Goal: Task Accomplishment & Management: Manage account settings

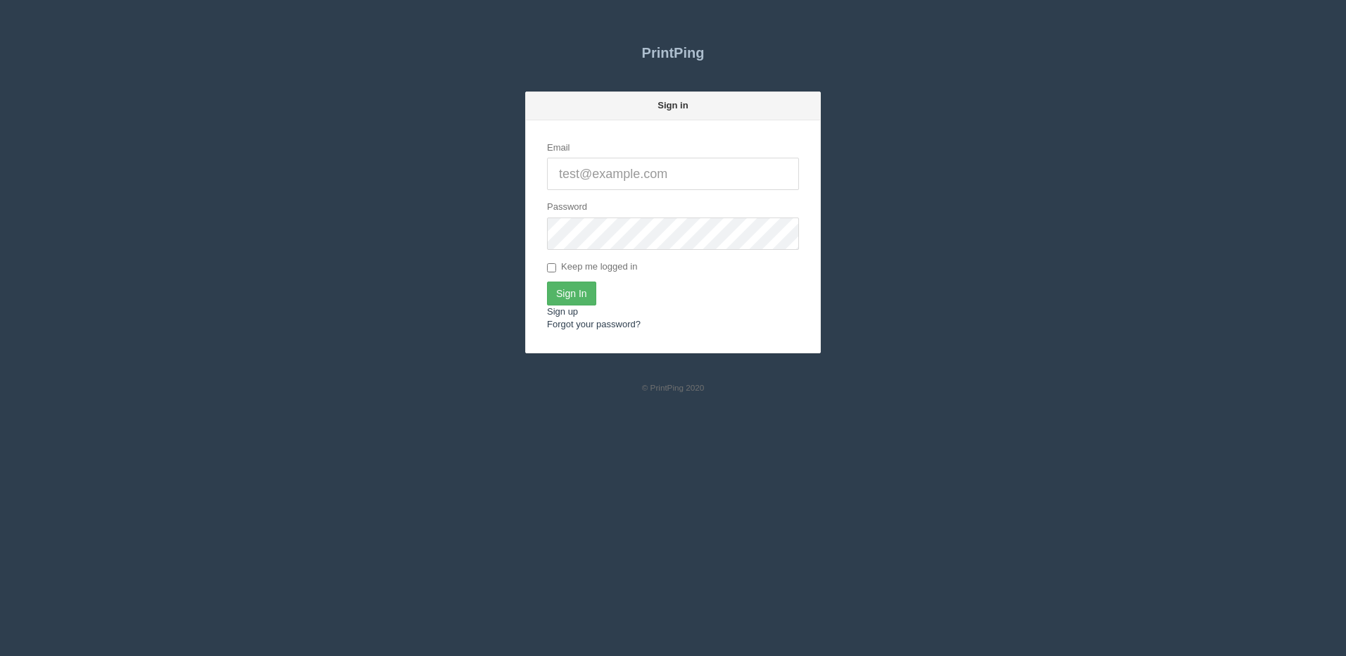
type input "[PERSON_NAME][EMAIL_ADDRESS][DOMAIN_NAME]"
click at [564, 291] on input "Sign In" at bounding box center [571, 294] width 49 height 24
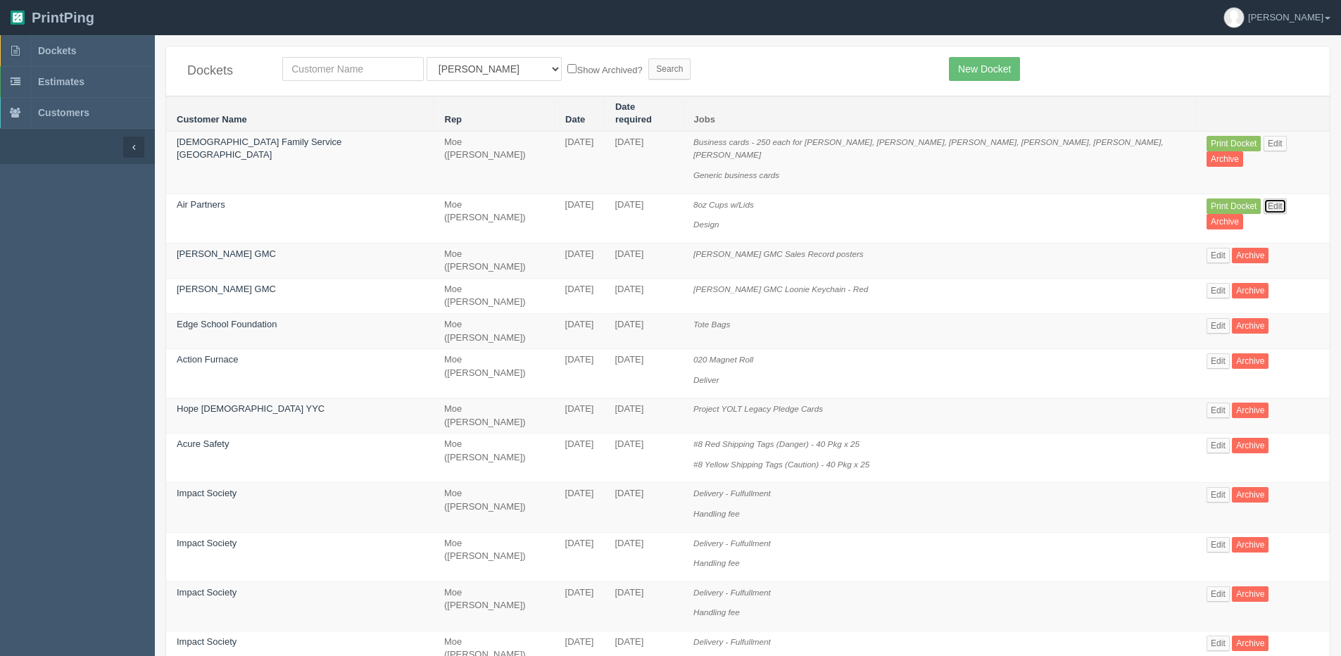
click at [1264, 199] on link "Edit" at bounding box center [1275, 206] width 23 height 15
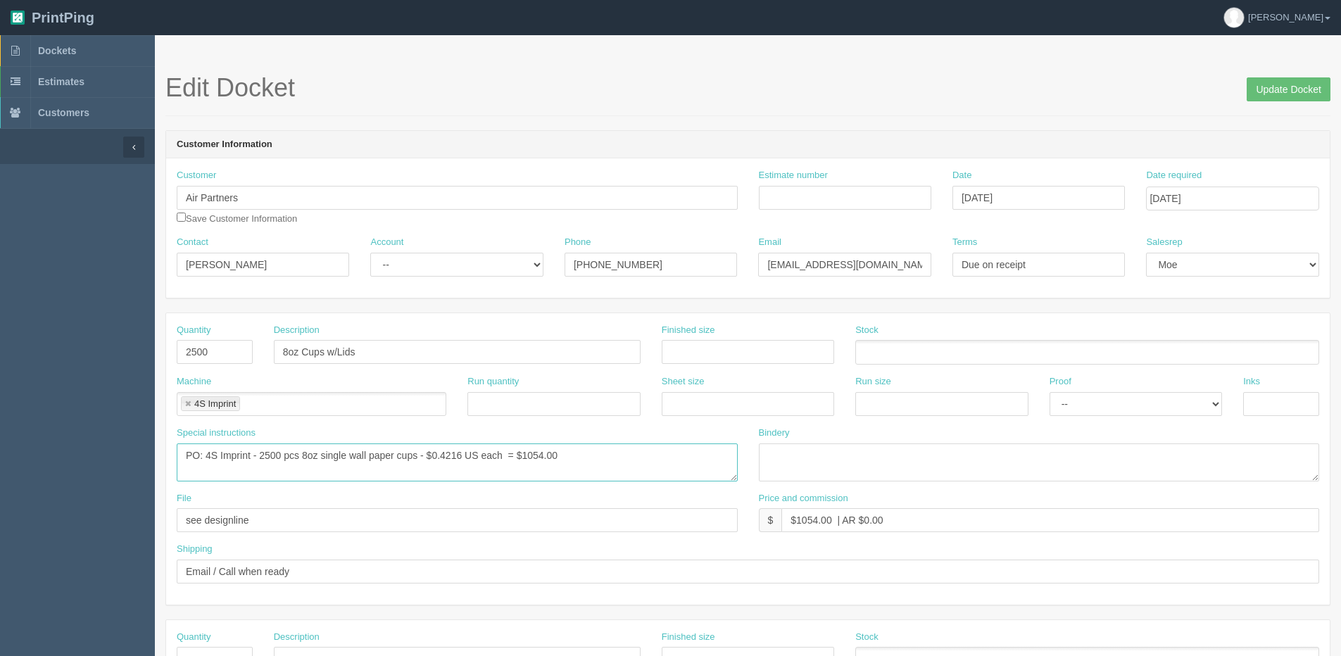
click at [418, 457] on textarea "PO: 4S Imprint - 2500 pcs 8oz single wall paper cups - $0.4216 US each = $1054.…" at bounding box center [457, 463] width 561 height 38
type textarea "PO: 4S Imprint - 2500 pcs 8oz single wall paper cups with lids - $0.4216 US eac…"
drag, startPoint x: 864, startPoint y: 516, endPoint x: 1044, endPoint y: 468, distance: 185.8
click at [1043, 470] on div "Quantity 2500 Description 8oz Cups w/Lids Finished size Stock Machine 4S Imprin…" at bounding box center [748, 458] width 1164 height 291
type input "$1054.00 | AR -$556.26"
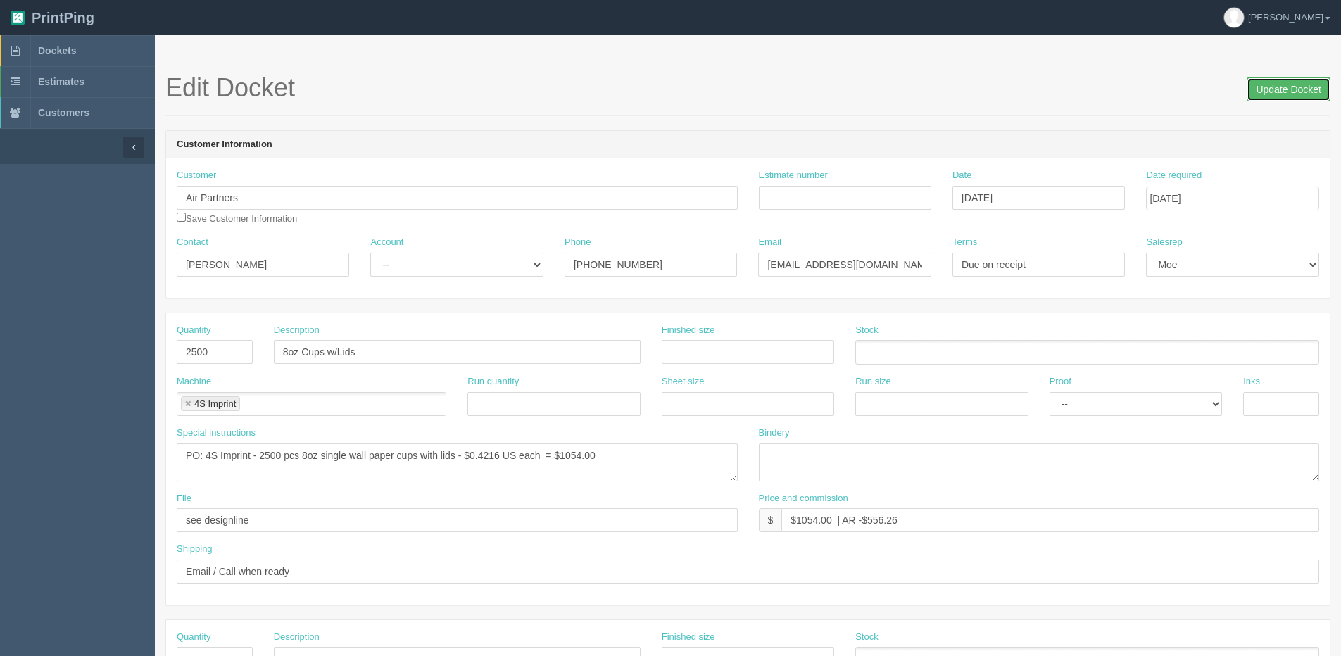
click at [1291, 84] on input "Update Docket" at bounding box center [1289, 89] width 84 height 24
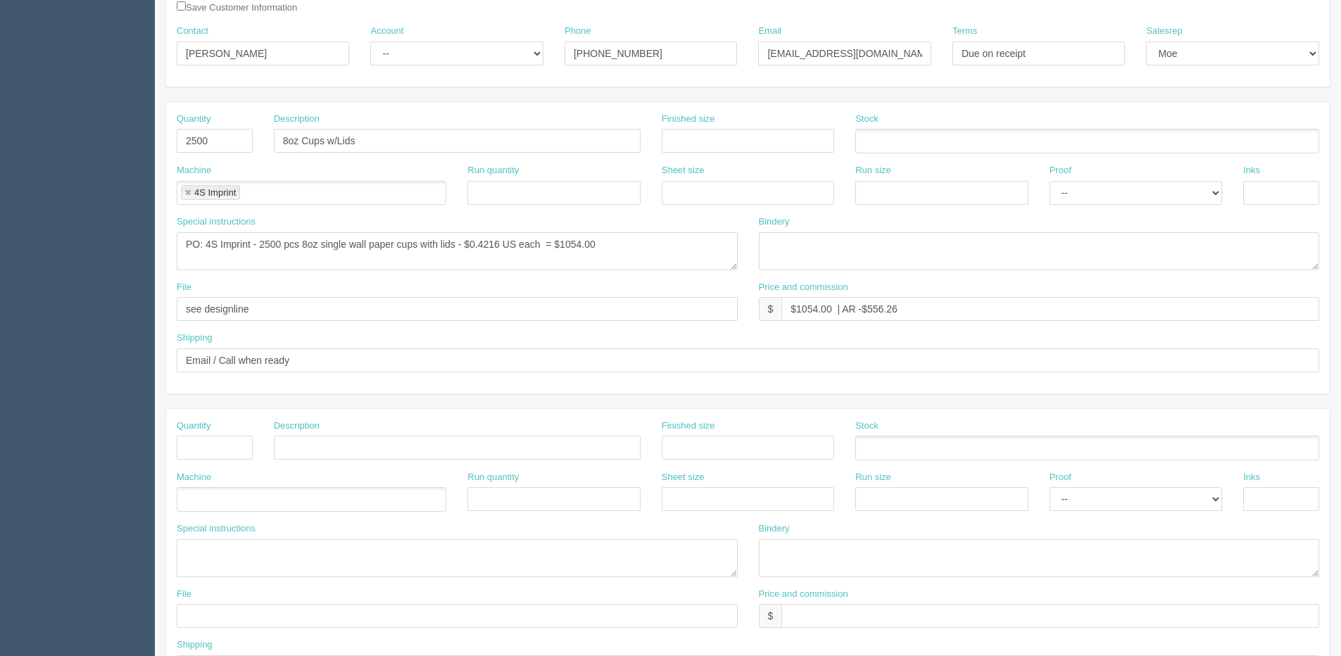
scroll to position [282, 0]
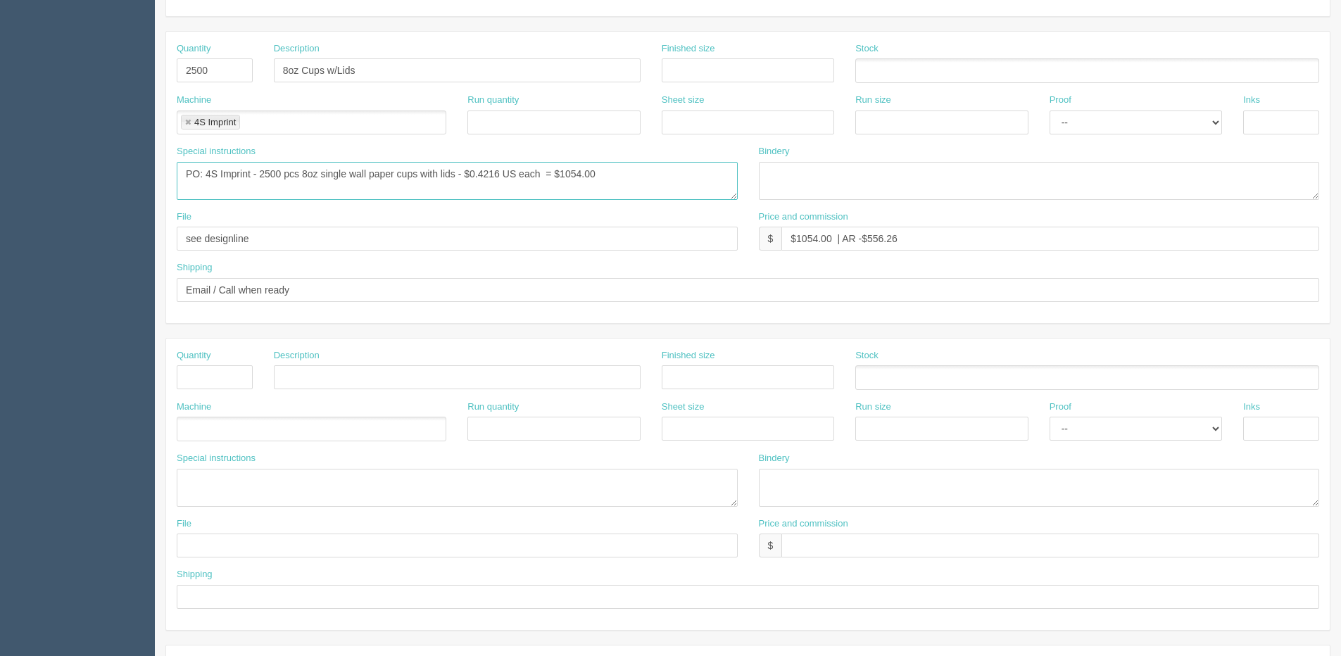
click at [598, 175] on textarea "PO: 4S Imprint - 2500 pcs 8oz single wall paper cups - $0.4216 US each = $1054.…" at bounding box center [457, 181] width 561 height 38
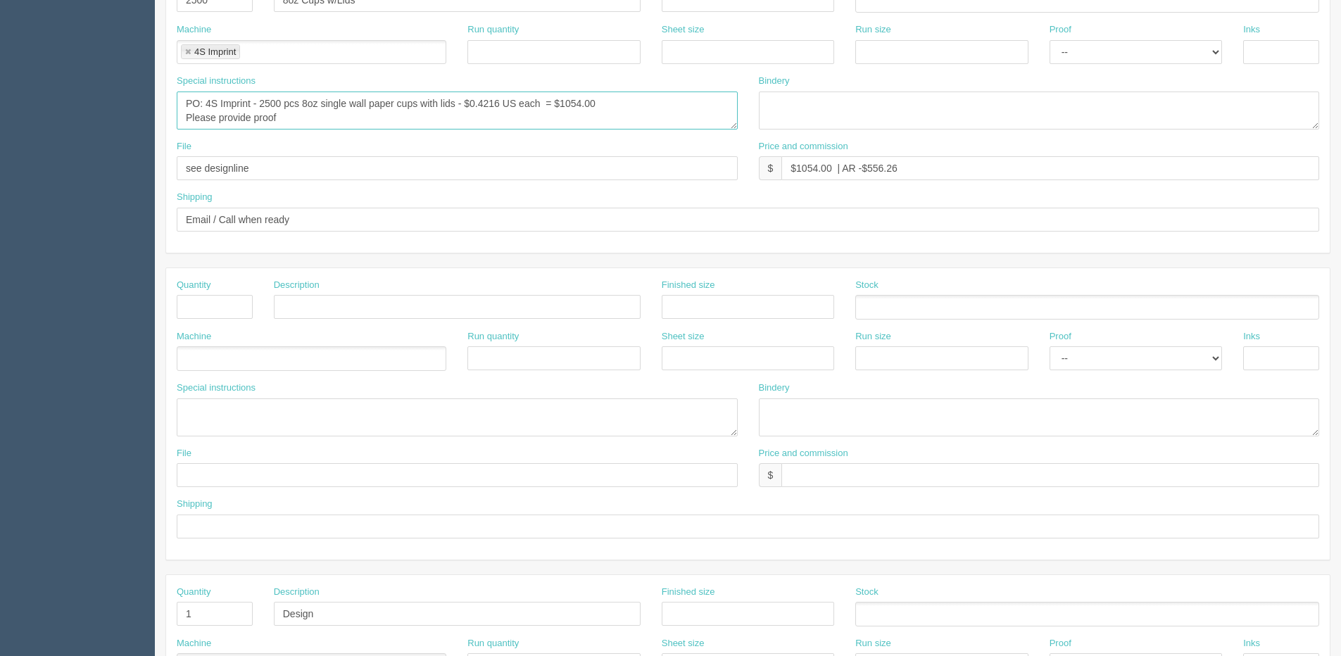
type textarea "PO: 4S Imprint - 2500 pcs 8oz single wall paper cups with lids - $0.4216 US eac…"
drag, startPoint x: 316, startPoint y: 163, endPoint x: 56, endPoint y: 170, distance: 259.9
click at [56, 170] on section "Dockets Estimates Customers" at bounding box center [670, 304] width 1341 height 1243
type input "s"
type input "Emailed to vendor"
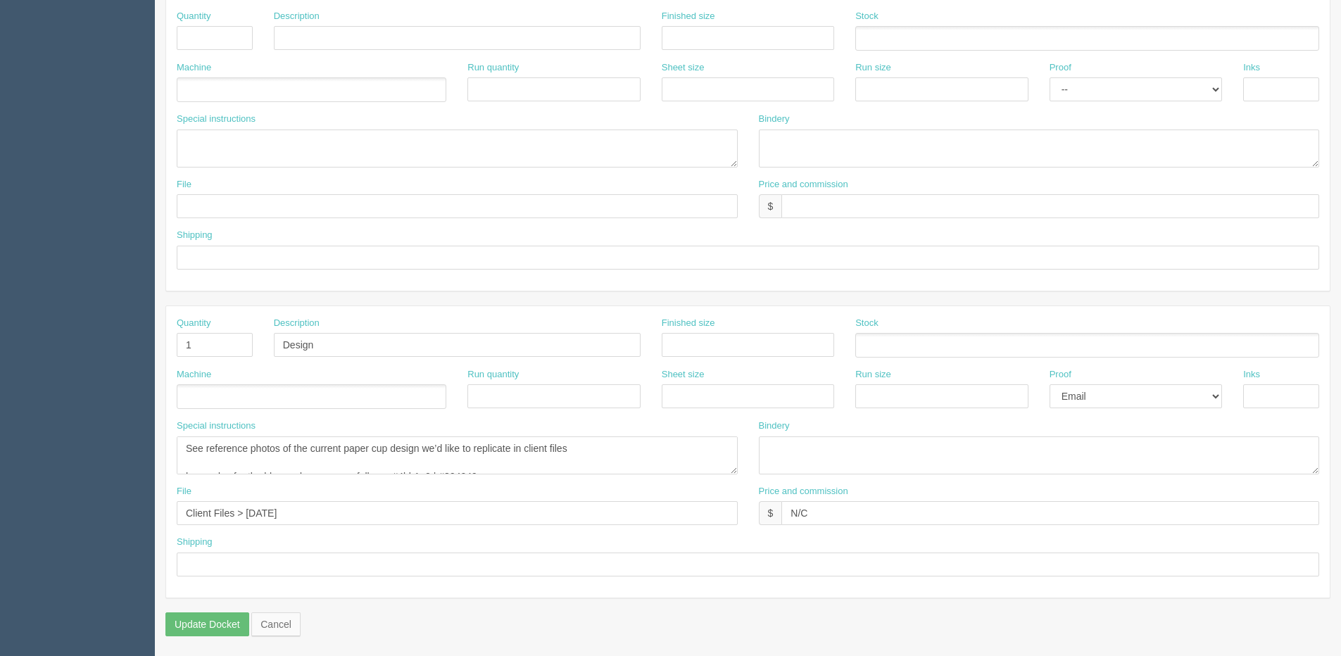
scroll to position [622, 0]
drag, startPoint x: 202, startPoint y: 337, endPoint x: 73, endPoint y: 350, distance: 130.2
click at [73, 350] on section "Dockets Estimates Customers" at bounding box center [670, 34] width 1341 height 1243
drag, startPoint x: 337, startPoint y: 341, endPoint x: 105, endPoint y: 348, distance: 231.7
click at [106, 348] on section "Dockets Estimates Customers" at bounding box center [670, 34] width 1341 height 1243
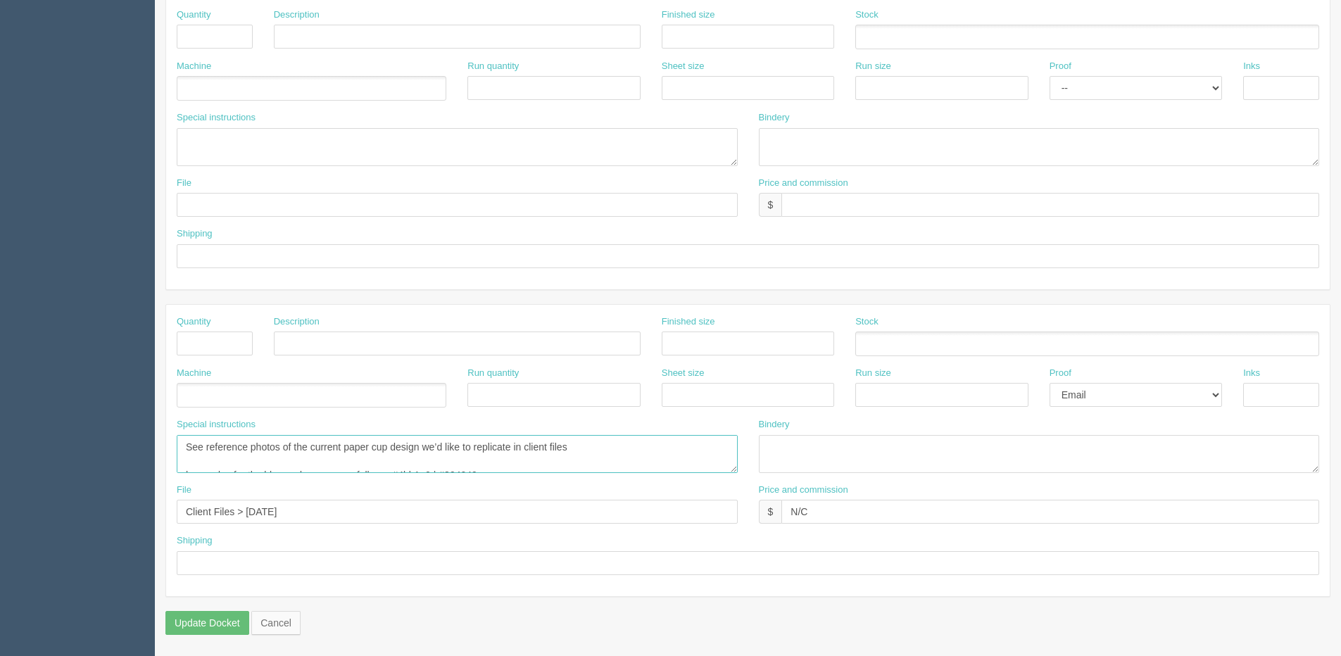
scroll to position [28, 0]
drag, startPoint x: 183, startPoint y: 439, endPoint x: 404, endPoint y: 501, distance: 229.4
click at [404, 501] on div "Quantity Description Finished size Stock Machine Run quantity Sheet size Run si…" at bounding box center [748, 450] width 1164 height 291
drag, startPoint x: -14, startPoint y: 522, endPoint x: -149, endPoint y: 522, distance: 134.5
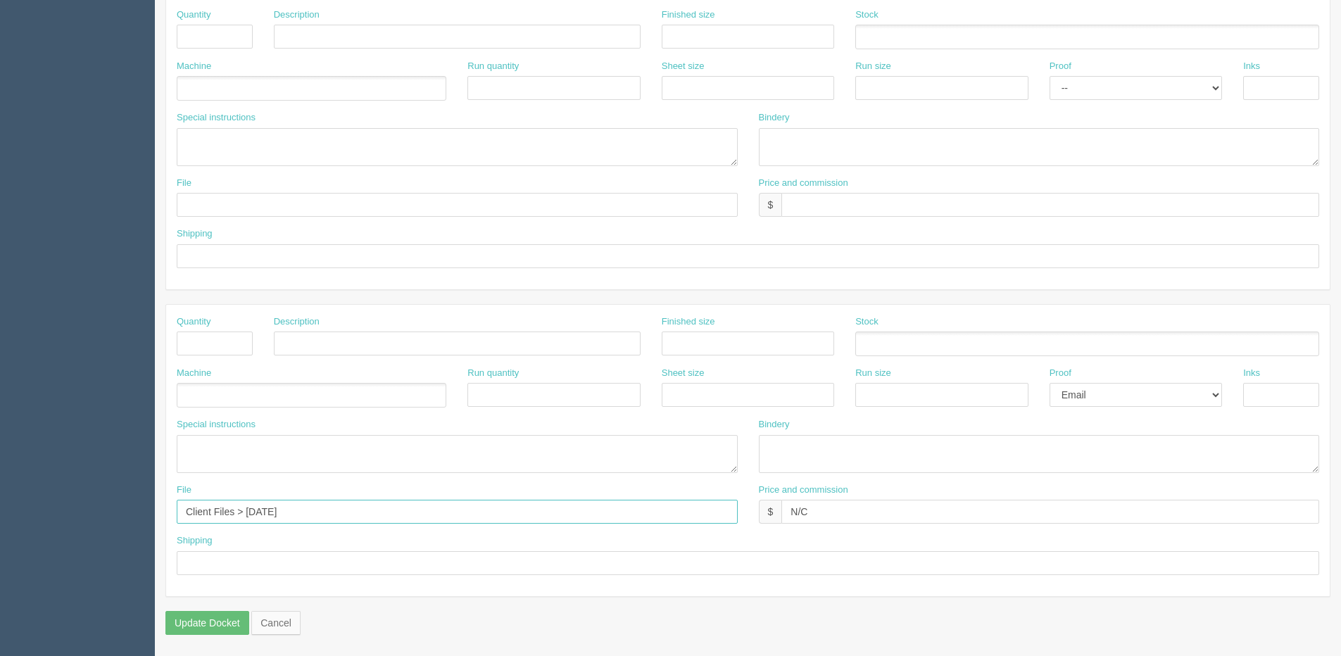
click at [0, 522] on html "PrintPing Dan Edit account ( dan@allrush.ca ) Logout Dockets Estimates Customers" at bounding box center [670, 17] width 1341 height 1278
drag, startPoint x: 798, startPoint y: 516, endPoint x: 668, endPoint y: 512, distance: 130.3
click at [684, 516] on div "File Price and commission $ N/C" at bounding box center [748, 509] width 1164 height 51
click at [1088, 396] on select "-- Email Hard Copy" at bounding box center [1136, 395] width 172 height 24
select select
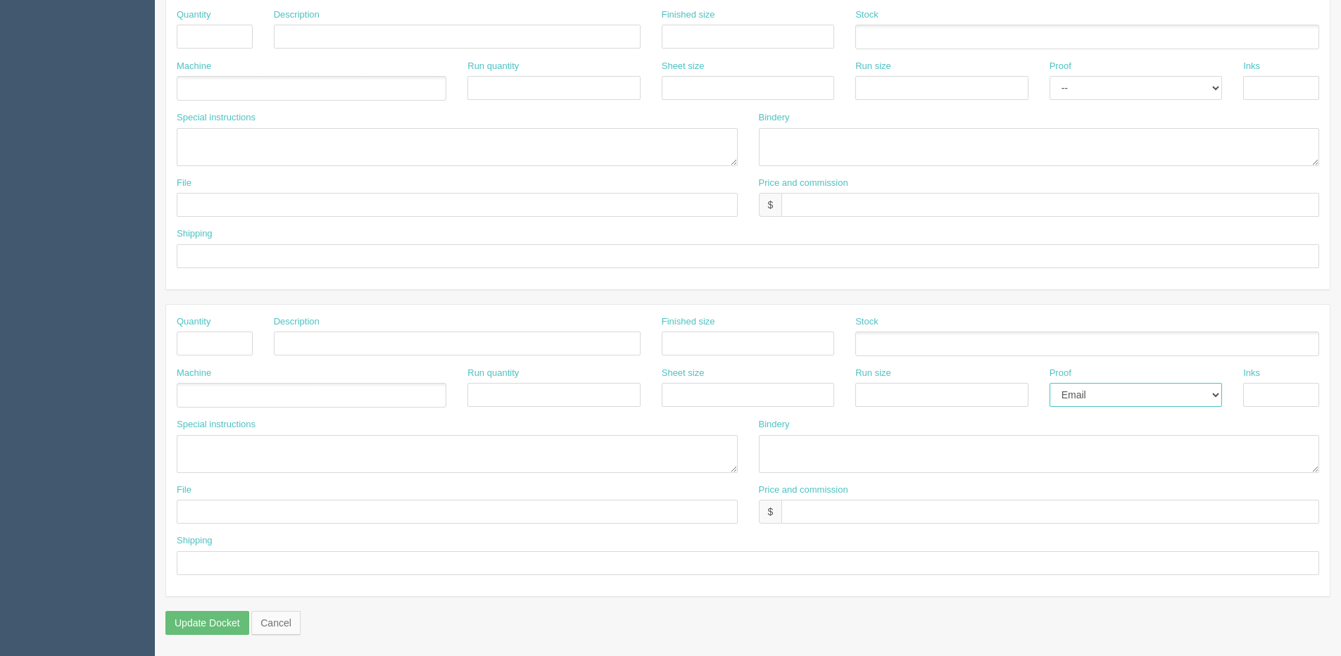
click at [1050, 383] on select "-- Email Hard Copy" at bounding box center [1136, 395] width 172 height 24
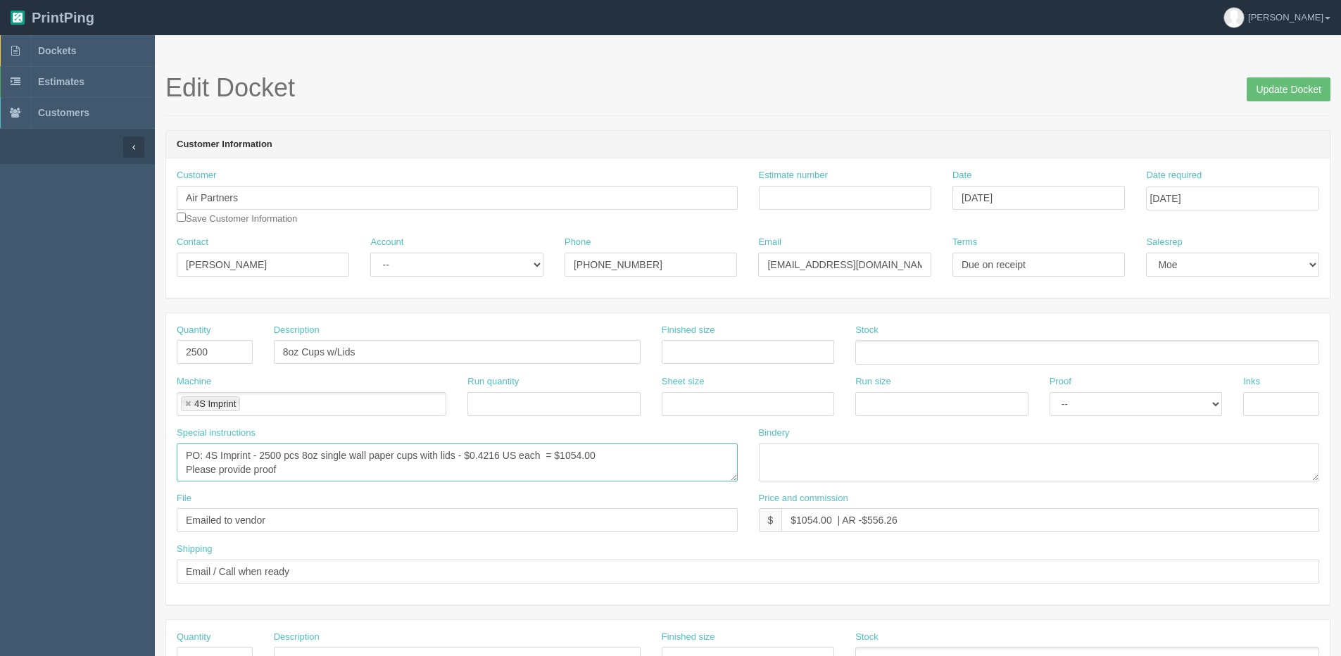
click at [610, 451] on textarea "PO: 4S Imprint - 2500 pcs 8oz single wall paper cups - $0.4216 US each = $1054.…" at bounding box center [457, 463] width 561 height 38
type textarea "PO: 4S Imprint - 2500 pcs 8oz single wall paper cups with lids - $0.4216 US eac…"
click at [1267, 88] on input "Update Docket" at bounding box center [1289, 89] width 84 height 24
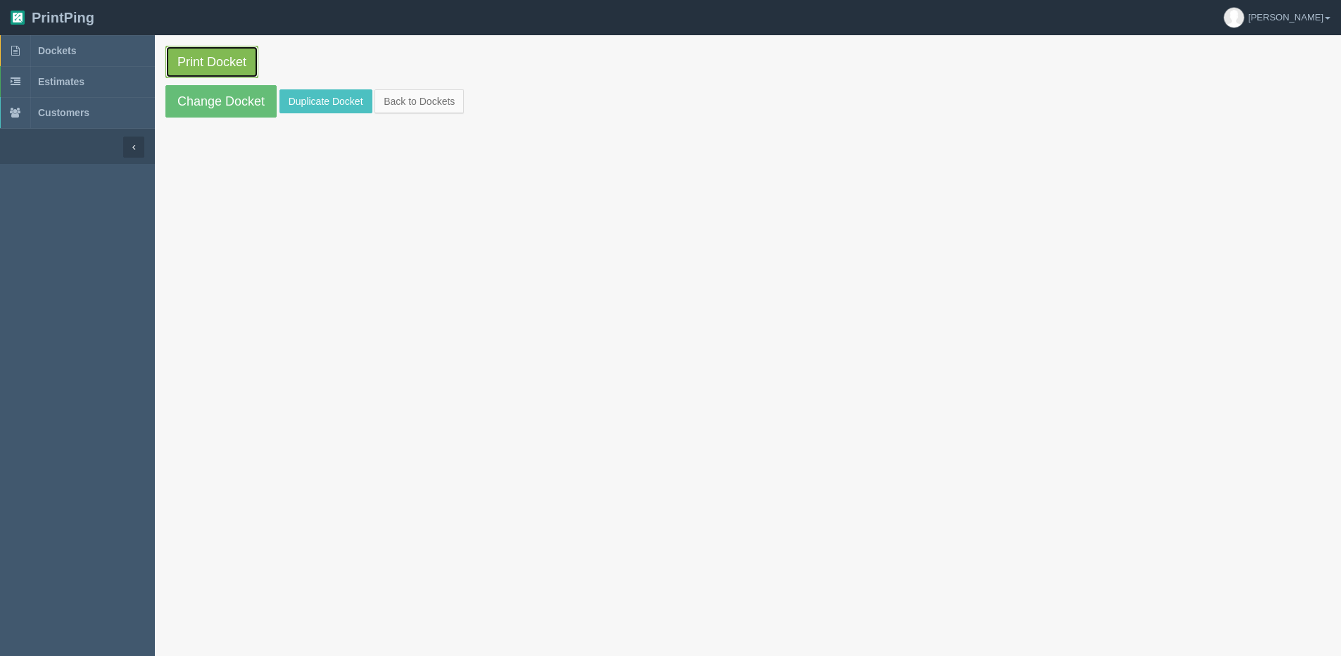
click at [208, 68] on link "Print Docket" at bounding box center [211, 62] width 93 height 32
click at [180, 63] on link "Print Docket" at bounding box center [211, 62] width 93 height 32
drag, startPoint x: 219, startPoint y: 110, endPoint x: 143, endPoint y: 161, distance: 91.4
click at [219, 110] on link "Change Docket" at bounding box center [220, 101] width 111 height 32
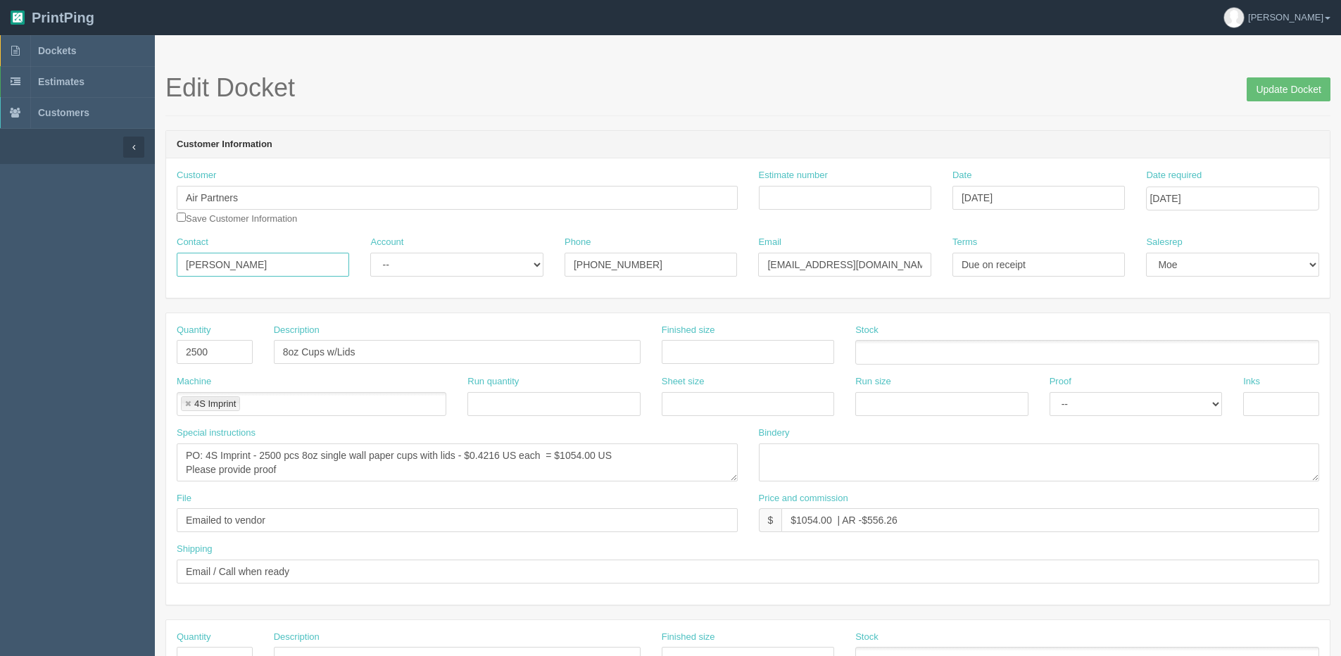
drag, startPoint x: 272, startPoint y: 273, endPoint x: -59, endPoint y: 272, distance: 331.6
click at [0, 272] on html "PrintPing [PERSON_NAME] Edit account ( [PERSON_NAME][EMAIL_ADDRESS][DOMAIN_NAME…" at bounding box center [670, 639] width 1341 height 1278
paste input "Bailey Mason"
type input "Bailey Mason"
click at [396, 260] on select "-- Existing Client Allrush Client Rep Client" at bounding box center [456, 265] width 172 height 24
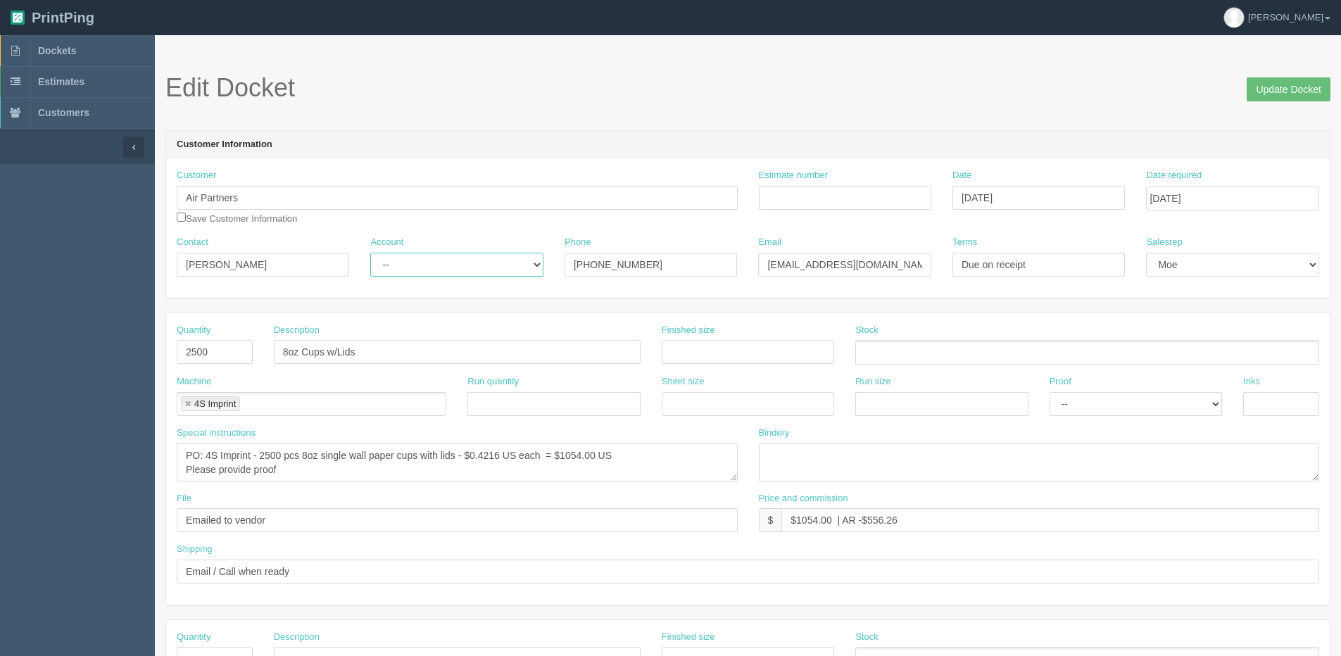
select select "Allrush Client"
click at [370, 253] on select "-- Existing Client Allrush Client Rep Client" at bounding box center [456, 265] width 172 height 24
drag, startPoint x: 749, startPoint y: 260, endPoint x: 412, endPoint y: 260, distance: 337.2
click at [412, 260] on div "Contact Bailey Mason Account -- Existing Client Allrush Client Rep Client Phone…" at bounding box center [748, 261] width 1164 height 51
click at [705, 277] on div "Phone 587-390-4097" at bounding box center [651, 261] width 194 height 51
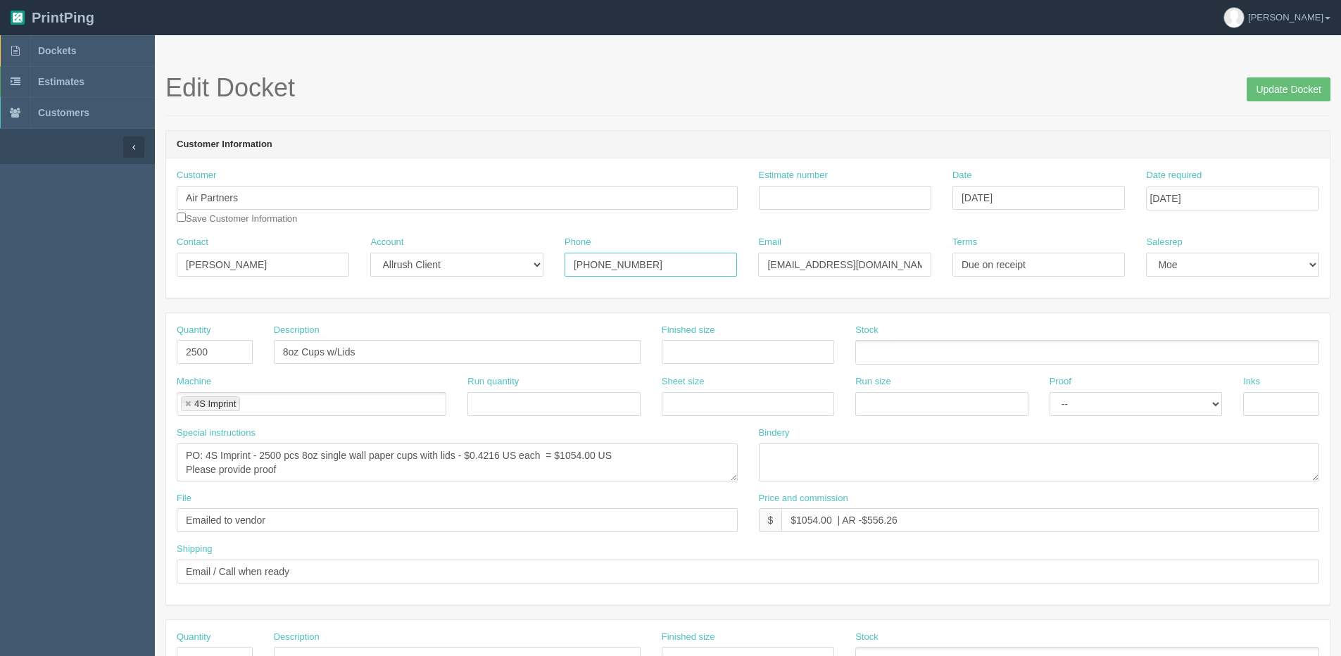
drag, startPoint x: 665, startPoint y: 265, endPoint x: 447, endPoint y: 277, distance: 217.8
click at [447, 277] on div "Contact Bailey Mason Account -- Existing Client Allrush Client Rep Client Phone…" at bounding box center [748, 261] width 1164 height 51
type input "403.291"
click at [1247, 77] on input "Update Docket" at bounding box center [1289, 89] width 84 height 24
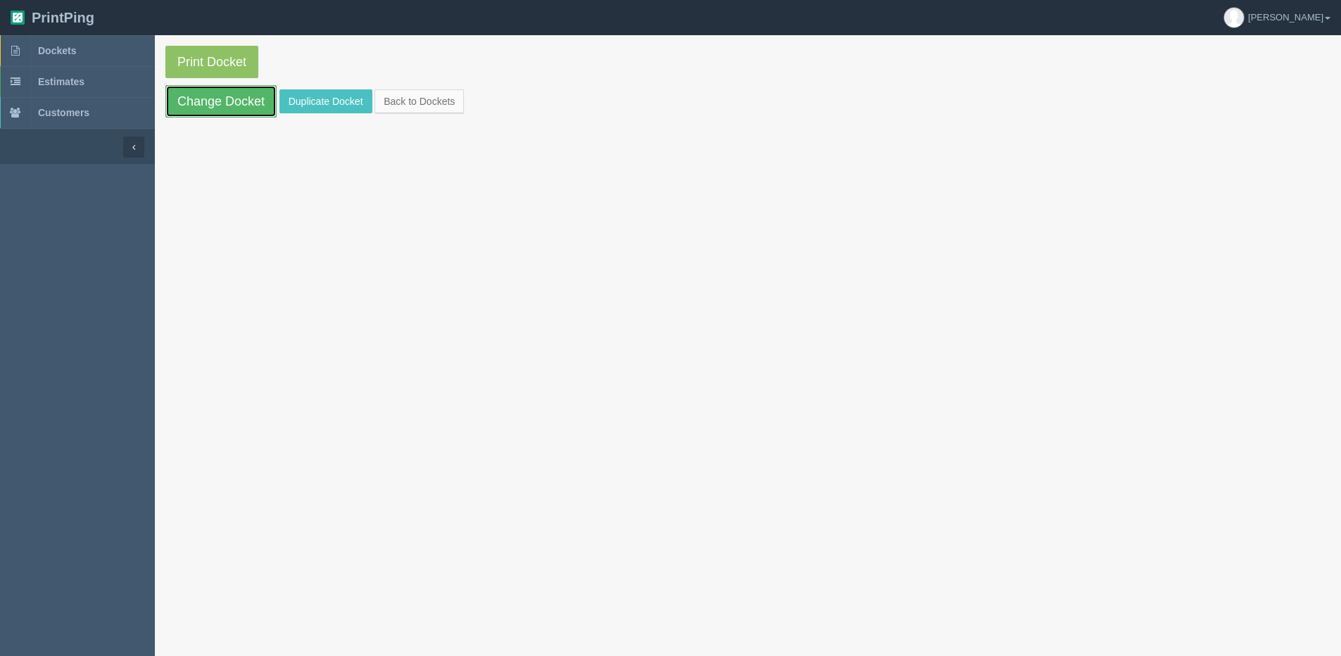
drag, startPoint x: 239, startPoint y: 102, endPoint x: 252, endPoint y: 105, distance: 13.0
click at [239, 102] on link "Change Docket" at bounding box center [220, 101] width 111 height 32
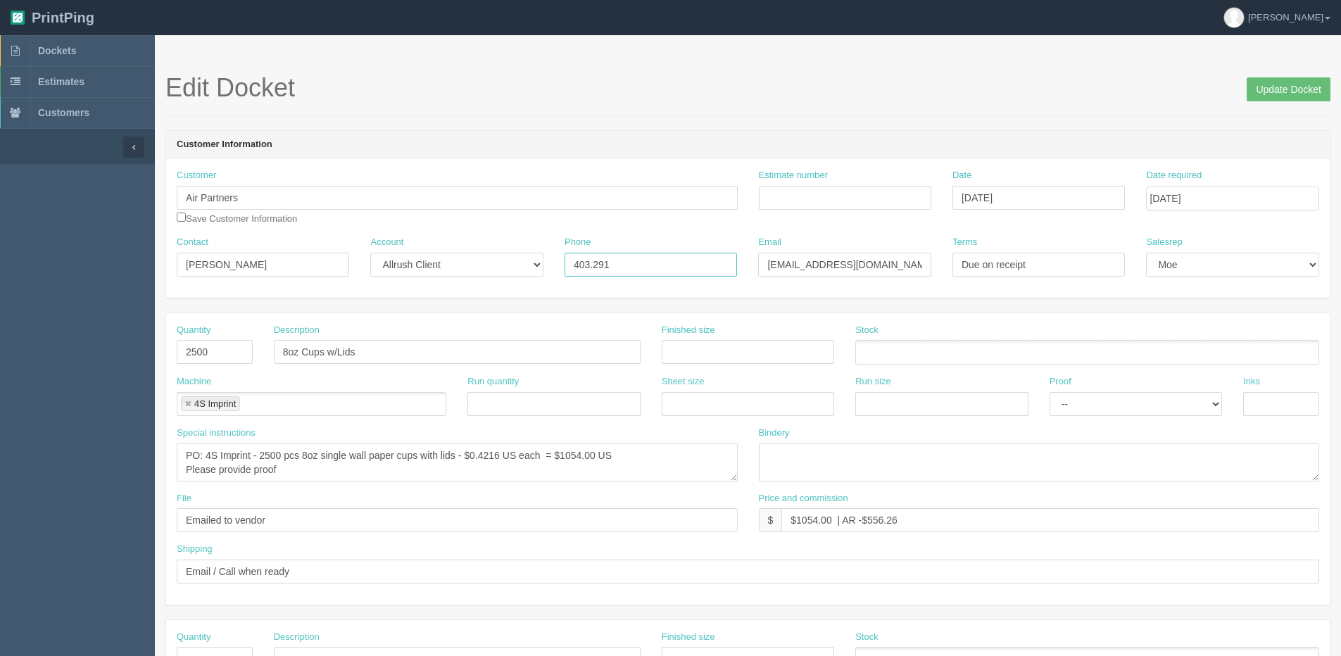
click at [639, 270] on input "403.291" at bounding box center [651, 265] width 172 height 24
type input "403.291.3364"
drag, startPoint x: 474, startPoint y: 310, endPoint x: 395, endPoint y: 310, distance: 79.6
click at [417, 310] on form "Edit Docket Update Docket Customer Information Customer Air Partners Save Custo…" at bounding box center [747, 665] width 1165 height 1183
paste input "bmason"
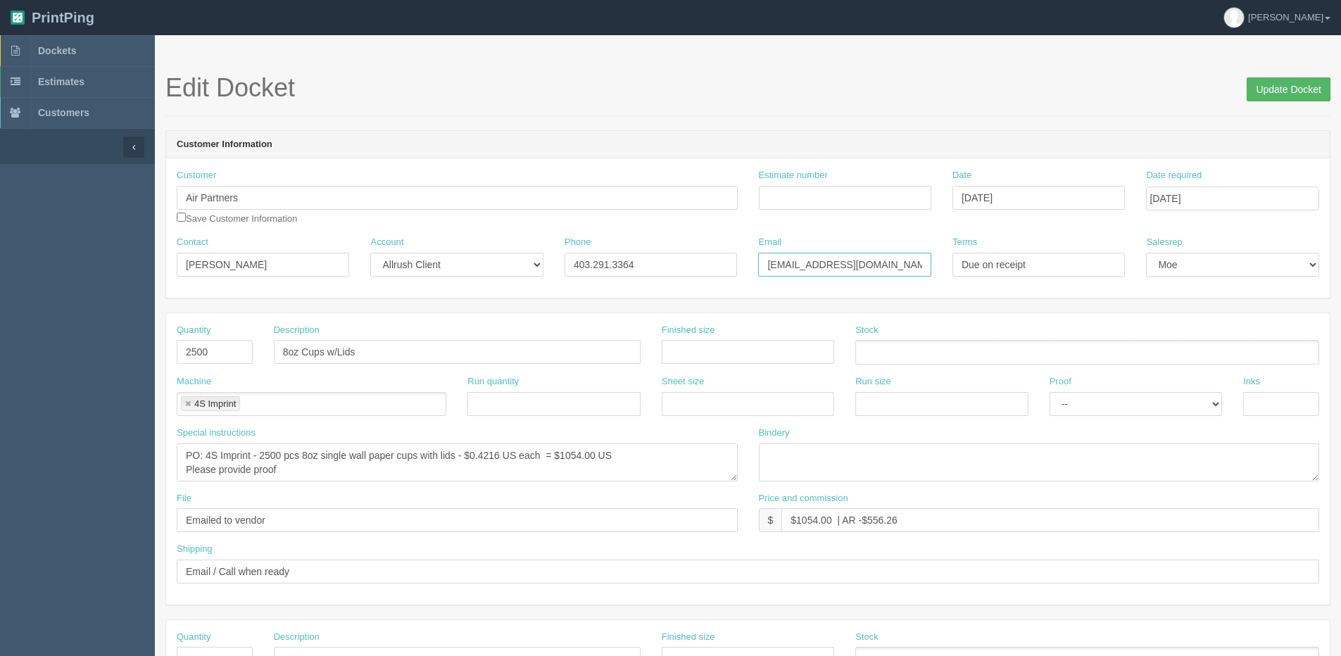
type input "bmason@airpartners.ca"
click at [1326, 84] on input "Update Docket" at bounding box center [1289, 89] width 84 height 24
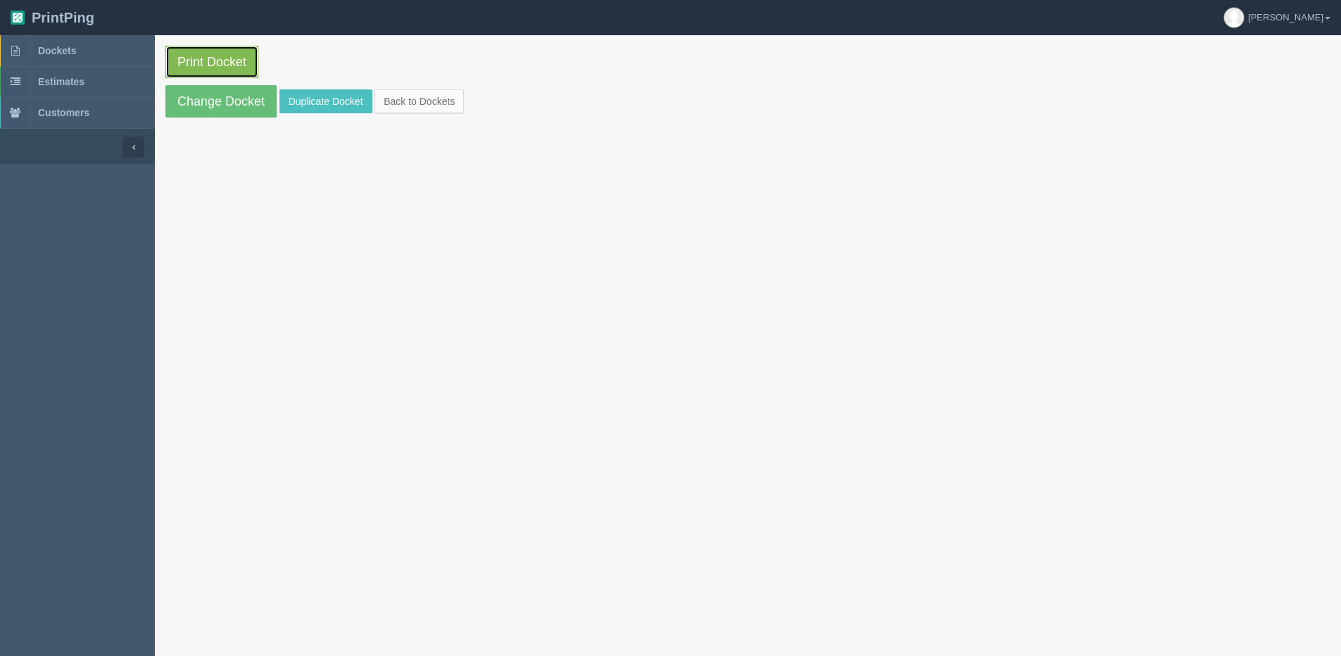
click at [182, 61] on link "Print Docket" at bounding box center [211, 62] width 93 height 32
click at [427, 103] on link "Back to Dockets" at bounding box center [419, 101] width 89 height 24
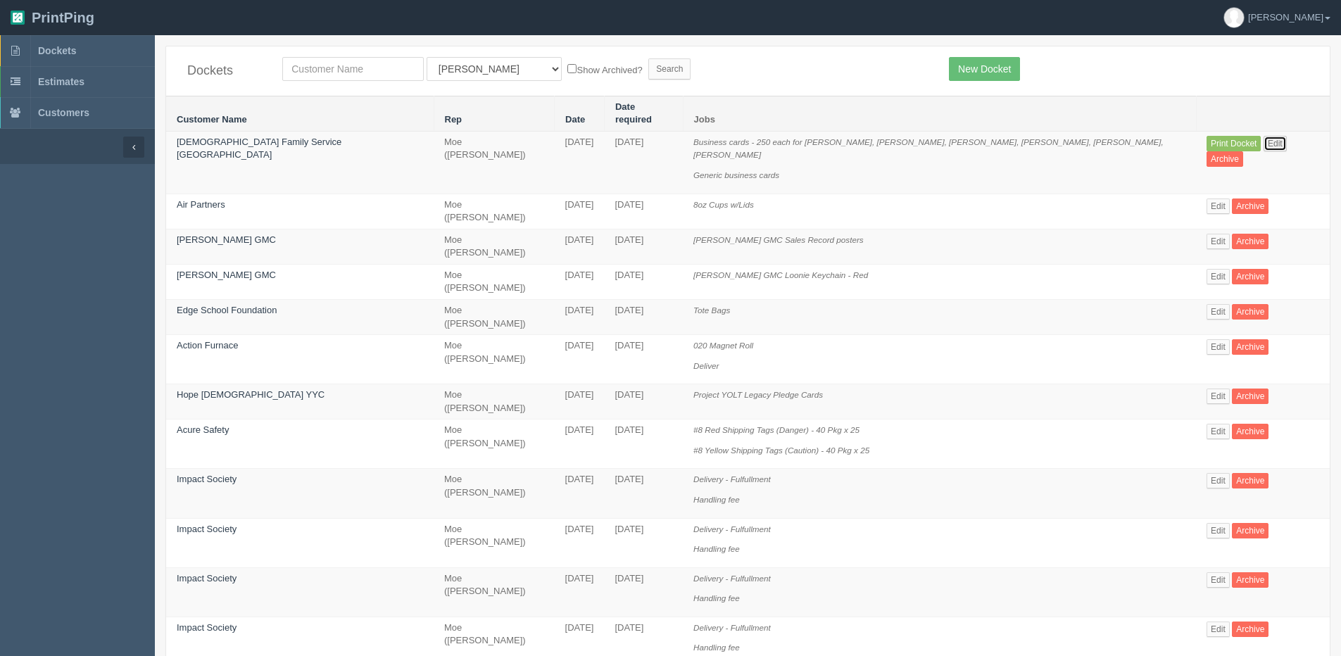
drag, startPoint x: 1241, startPoint y: 129, endPoint x: 1230, endPoint y: 135, distance: 12.9
click at [1264, 136] on link "Edit" at bounding box center [1275, 143] width 23 height 15
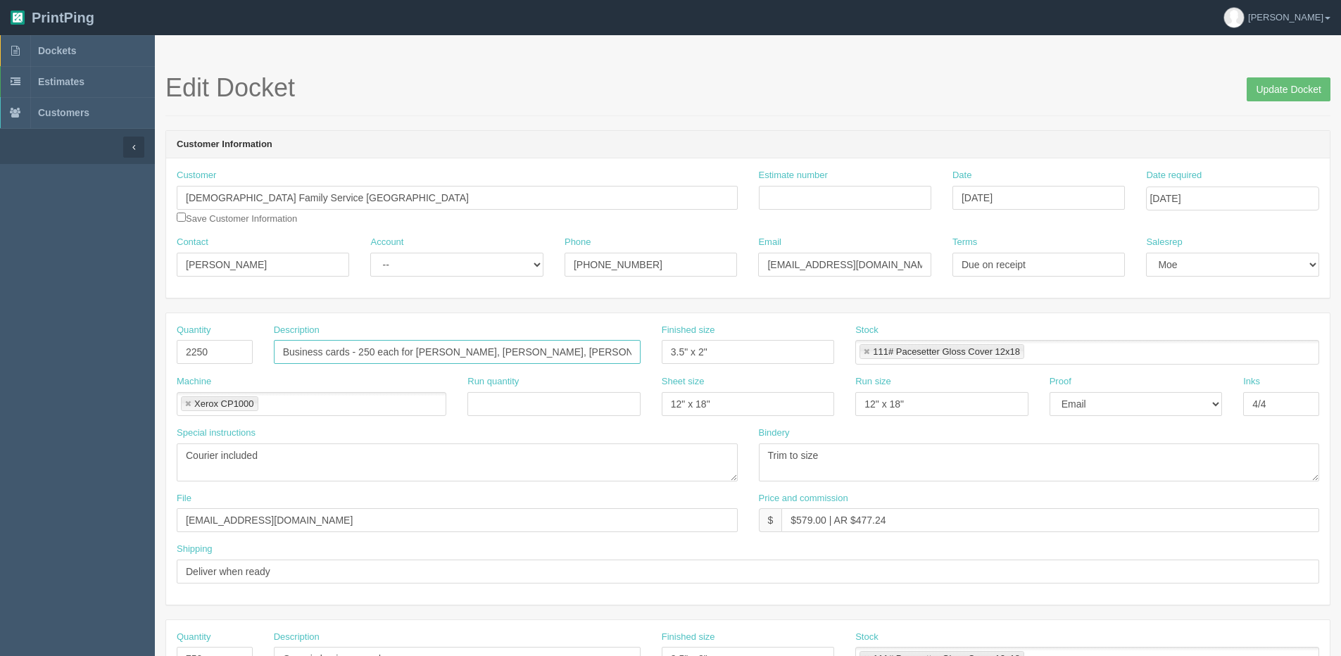
click at [283, 348] on input "Business cards - 250 each for [PERSON_NAME], [PERSON_NAME], [PERSON_NAME], [PER…" at bounding box center [457, 352] width 367 height 24
type input "250 of each Business cards x 11 Version"
click at [408, 266] on select "-- Existing Client Allrush Client Rep Client" at bounding box center [456, 265] width 172 height 24
select select "Allrush Client"
click at [370, 253] on select "-- Existing Client Allrush Client Rep Client" at bounding box center [456, 265] width 172 height 24
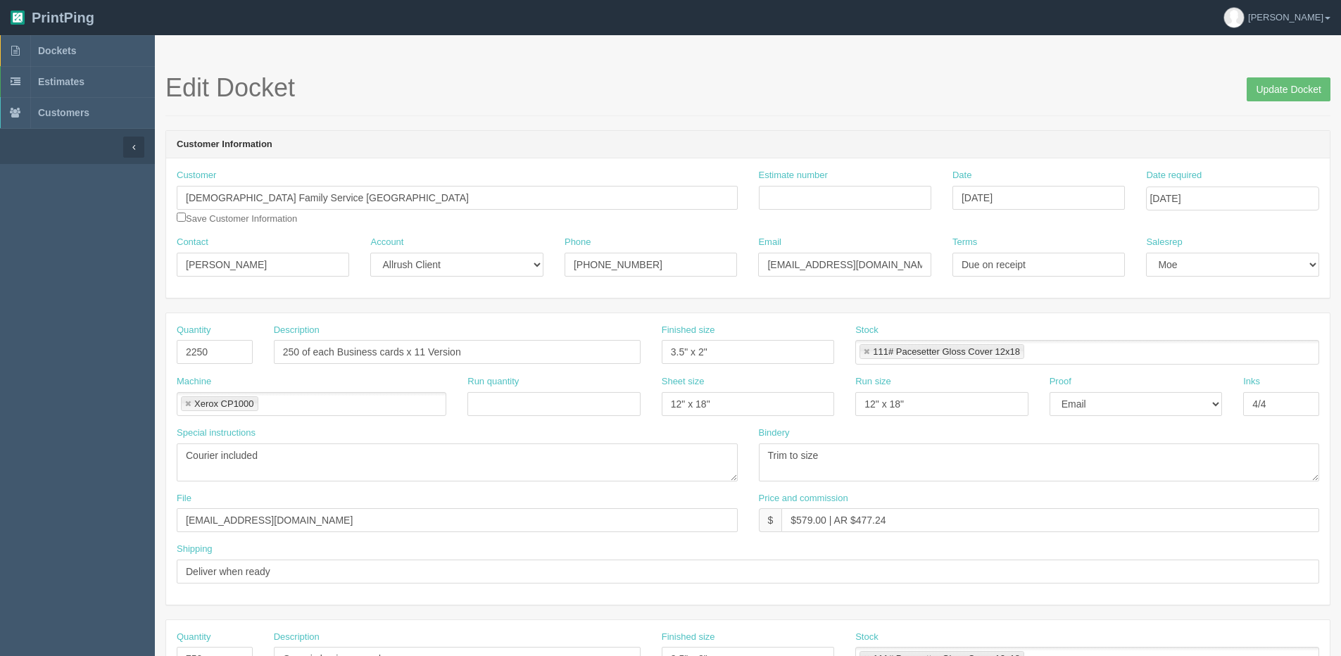
click at [793, 213] on div "Estimate number" at bounding box center [845, 194] width 194 height 51
click at [801, 197] on input "Estimate number" at bounding box center [845, 198] width 172 height 24
type input "085871"
drag, startPoint x: 218, startPoint y: 346, endPoint x: 115, endPoint y: 348, distance: 102.8
click at [115, 348] on section "Dockets Estimates Customers" at bounding box center [670, 656] width 1341 height 1243
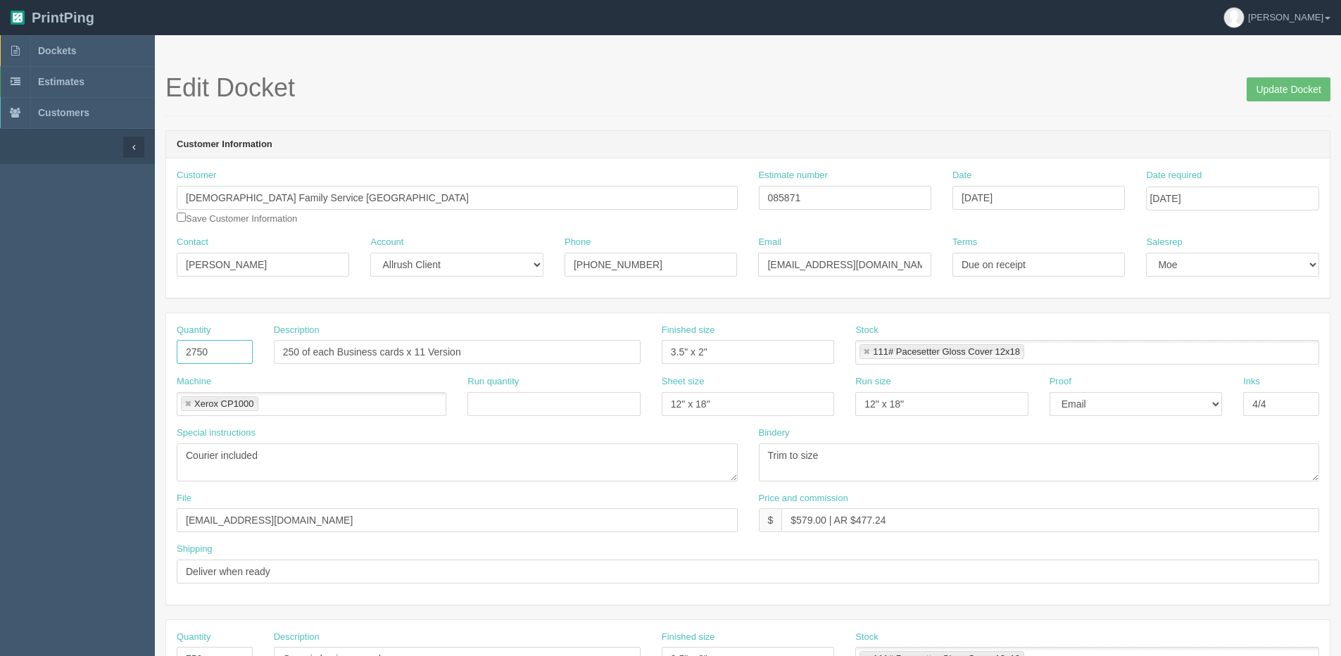
type input "27500"
click at [185, 457] on textarea "Courier included" at bounding box center [457, 463] width 561 height 38
click at [187, 453] on textarea "Courier included" at bounding box center [457, 463] width 561 height 38
paste textarea "Rima Gromykin"
click at [318, 460] on textarea "Courier included" at bounding box center [457, 463] width 561 height 38
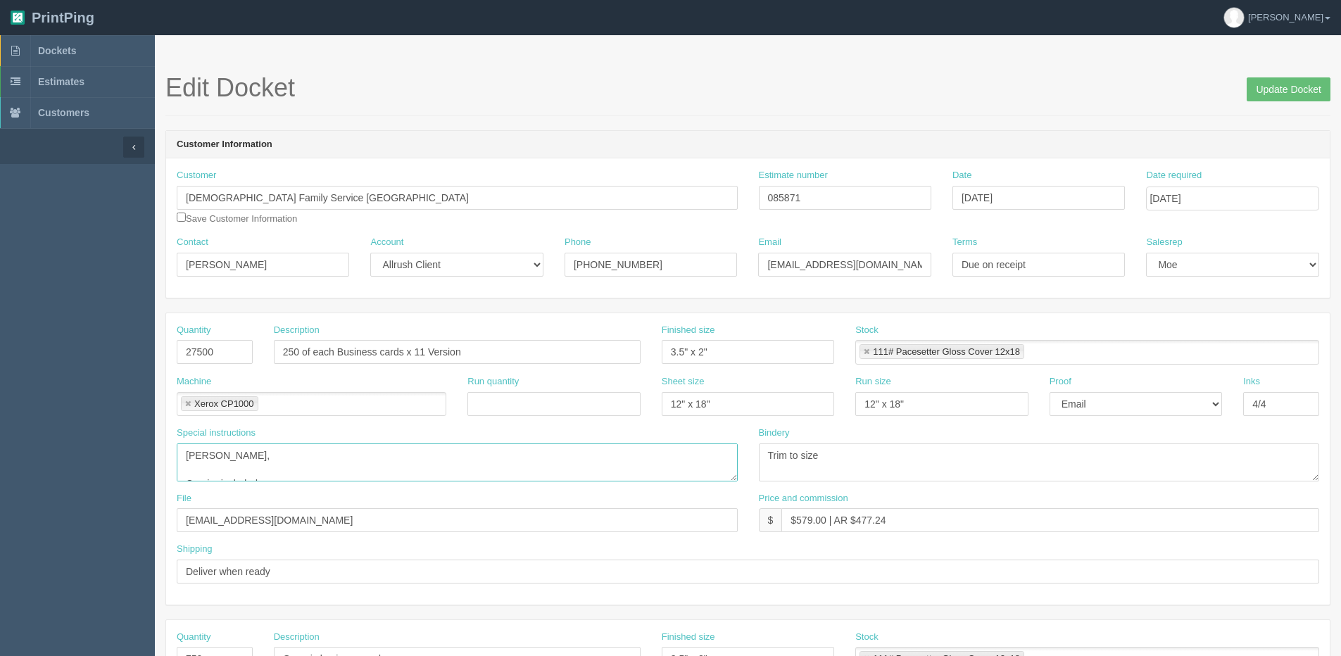
paste textarea "Greg Storozhakov"
click at [392, 471] on textarea "Courier included" at bounding box center [457, 463] width 561 height 38
click at [384, 451] on textarea "Courier included" at bounding box center [457, 463] width 561 height 38
paste textarea "Stacee Amos"
click at [523, 458] on textarea "Courier included" at bounding box center [457, 463] width 561 height 38
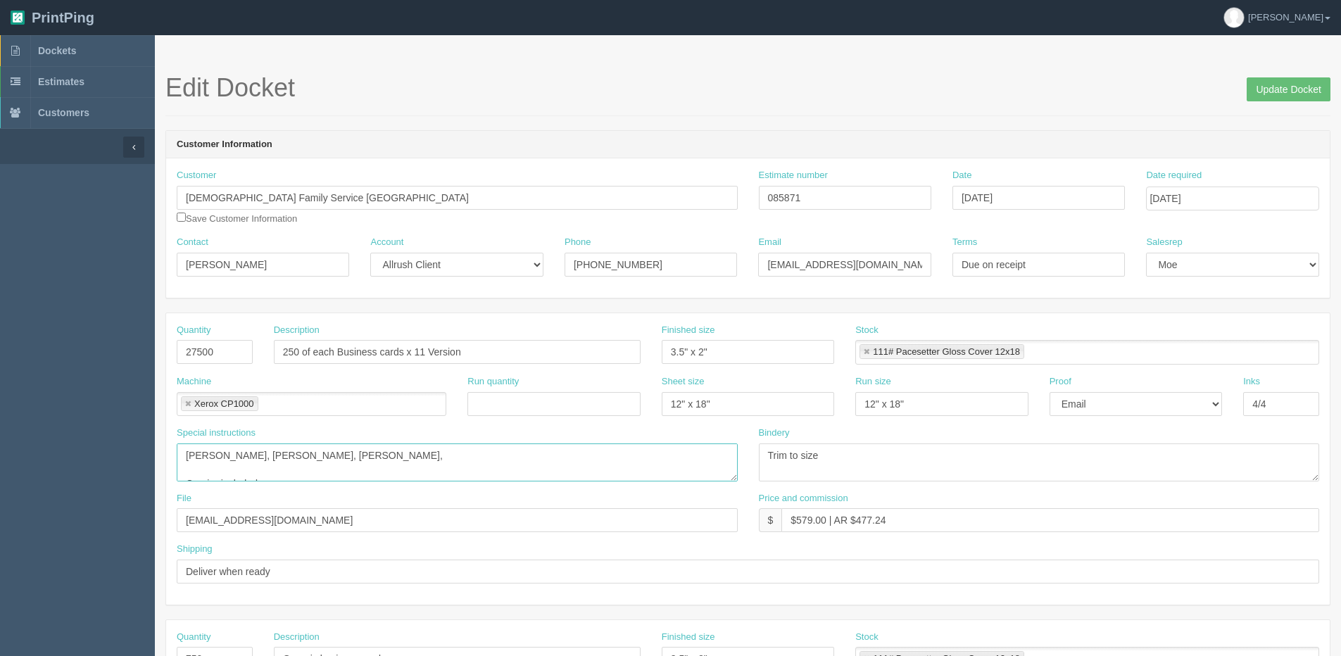
paste textarea "Ainsleigh Toth"
click at [509, 459] on textarea "Courier included" at bounding box center [457, 463] width 561 height 38
paste textarea "Michaela Refael"
click at [554, 457] on textarea "Courier included" at bounding box center [457, 463] width 561 height 38
paste textarea "Faith Stringer"
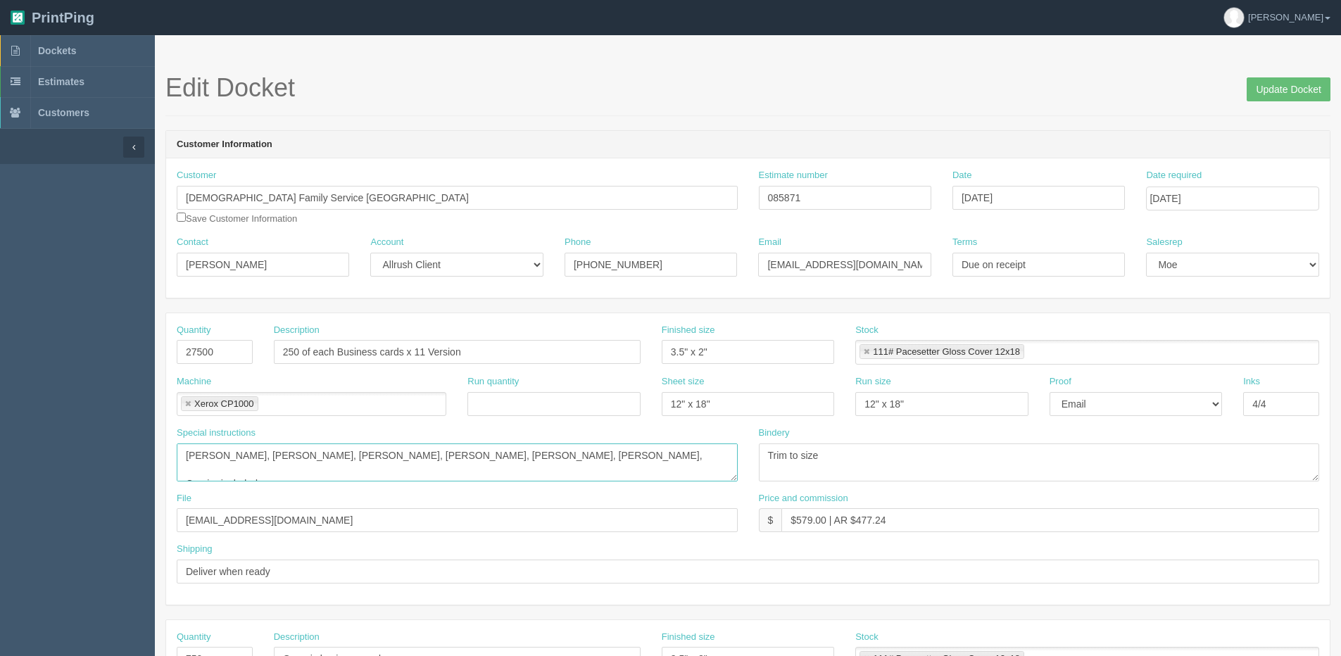
click at [672, 457] on textarea "Courier included" at bounding box center [457, 463] width 561 height 38
paste textarea "Anglea Israel"
click at [728, 460] on textarea "Courier included" at bounding box center [457, 463] width 561 height 38
paste textarea "Shayna Lair"
click at [229, 468] on textarea "Courier included" at bounding box center [457, 463] width 561 height 38
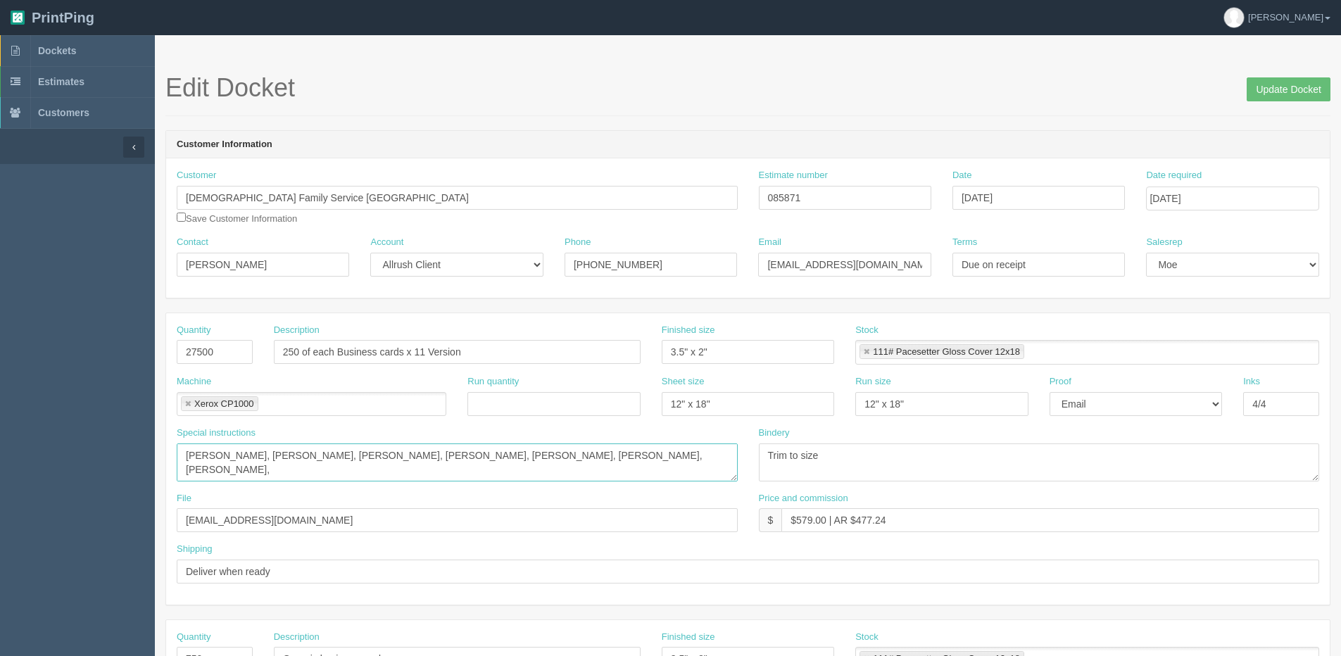
paste textarea "Natasha McDonnell"
click at [341, 471] on textarea "Courier included" at bounding box center [457, 463] width 561 height 38
paste textarea "Natalia Rusu"
click at [393, 463] on textarea "Courier included" at bounding box center [457, 463] width 561 height 38
paste textarea "Olga Sosina"
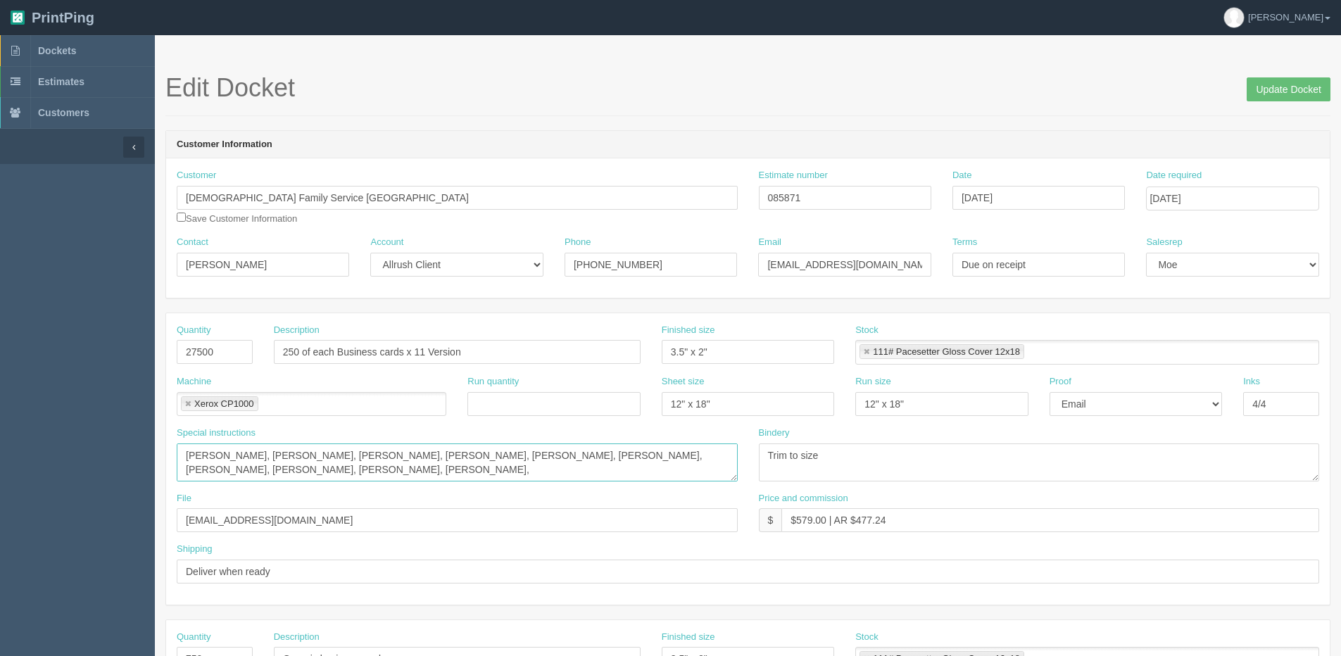
type textarea "Rima Gromykin, Greg Storozhakov, Stacee Amos, Ainsleigh Toth, Michaela Refael, …"
drag, startPoint x: 260, startPoint y: 519, endPoint x: -4, endPoint y: 518, distance: 264.7
click at [0, 518] on html "PrintPing [PERSON_NAME] Edit account ( [PERSON_NAME][EMAIL_ADDRESS][DOMAIN_NAME…" at bounding box center [670, 639] width 1341 height 1278
type input "Client Files > Sept 2025"
drag, startPoint x: 796, startPoint y: 522, endPoint x: 825, endPoint y: 519, distance: 29.7
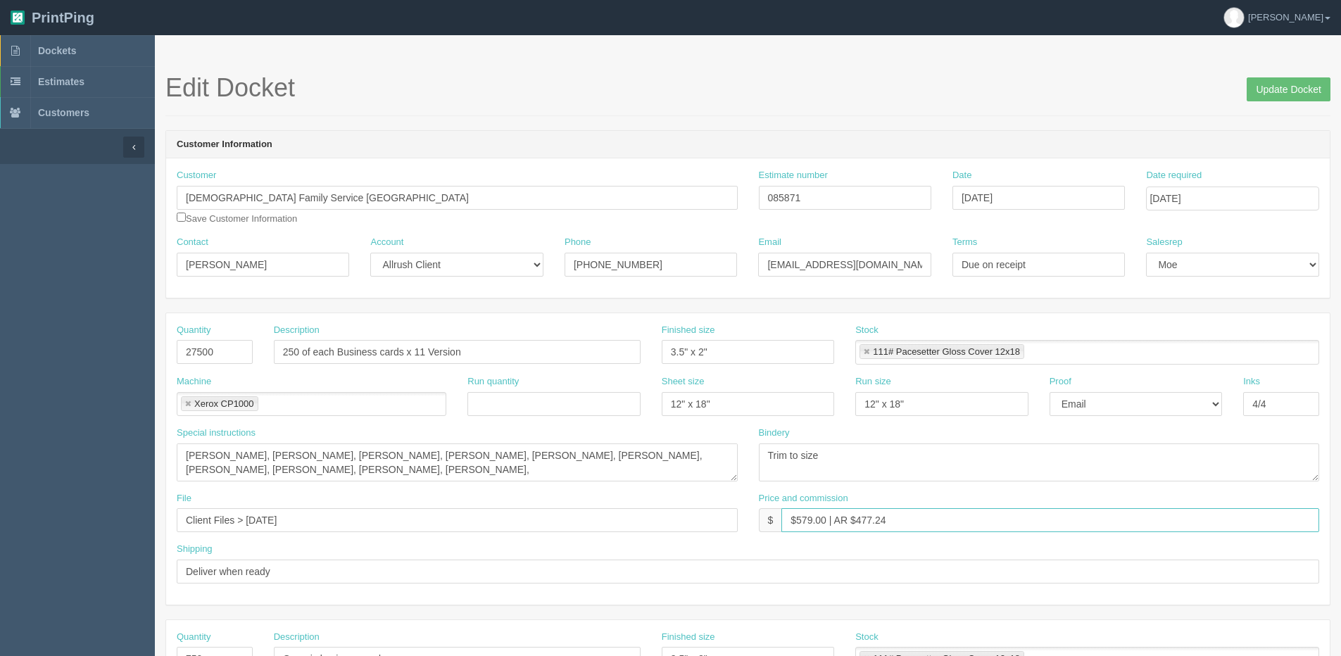
click at [825, 519] on input "$579.00 | AR $477.24" at bounding box center [1050, 520] width 538 height 24
drag, startPoint x: 856, startPoint y: 522, endPoint x: 1328, endPoint y: 487, distance: 473.7
click at [1209, 498] on div "Price and commission $ $625.00 | AR $477.24" at bounding box center [1039, 512] width 561 height 41
type input "$625.00 | AR $514.73"
click at [1141, 408] on select "-- Email Hard Copy" at bounding box center [1136, 404] width 172 height 24
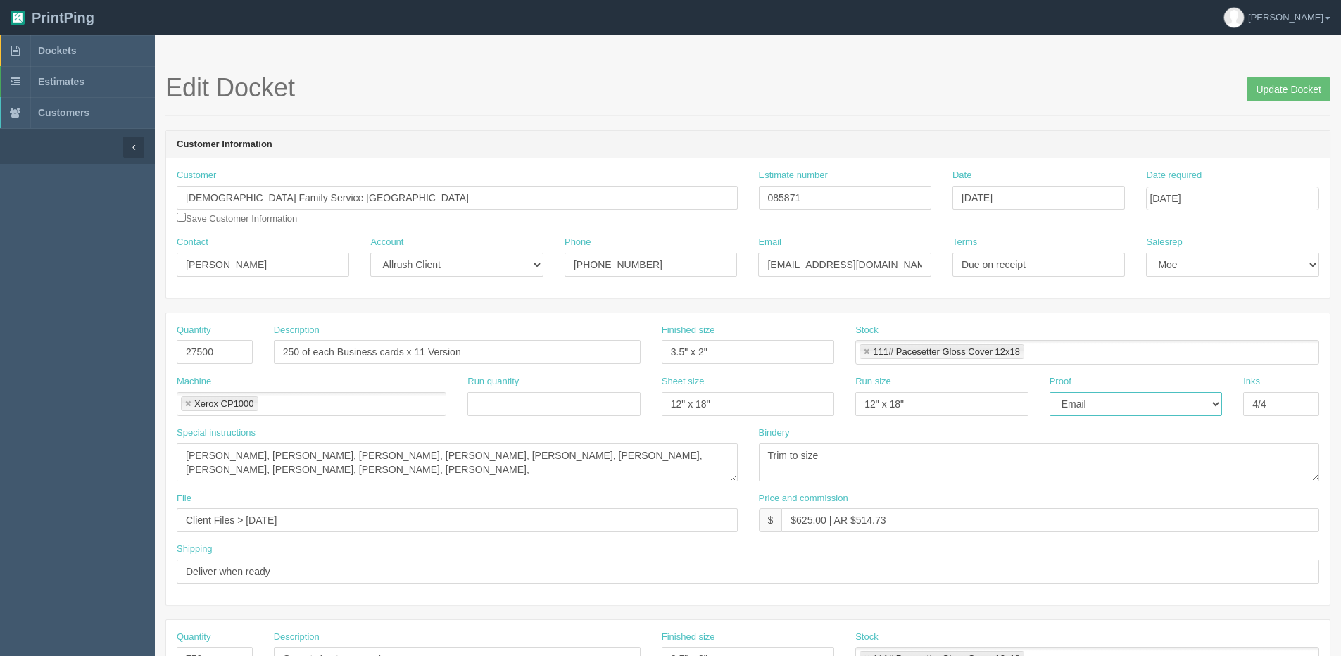
select select "Hard Copy"
click at [1050, 392] on select "-- Email Hard Copy" at bounding box center [1136, 404] width 172 height 24
click at [1054, 194] on input "[DATE]" at bounding box center [1038, 198] width 172 height 24
click at [1285, 89] on input "Update Docket" at bounding box center [1289, 89] width 84 height 24
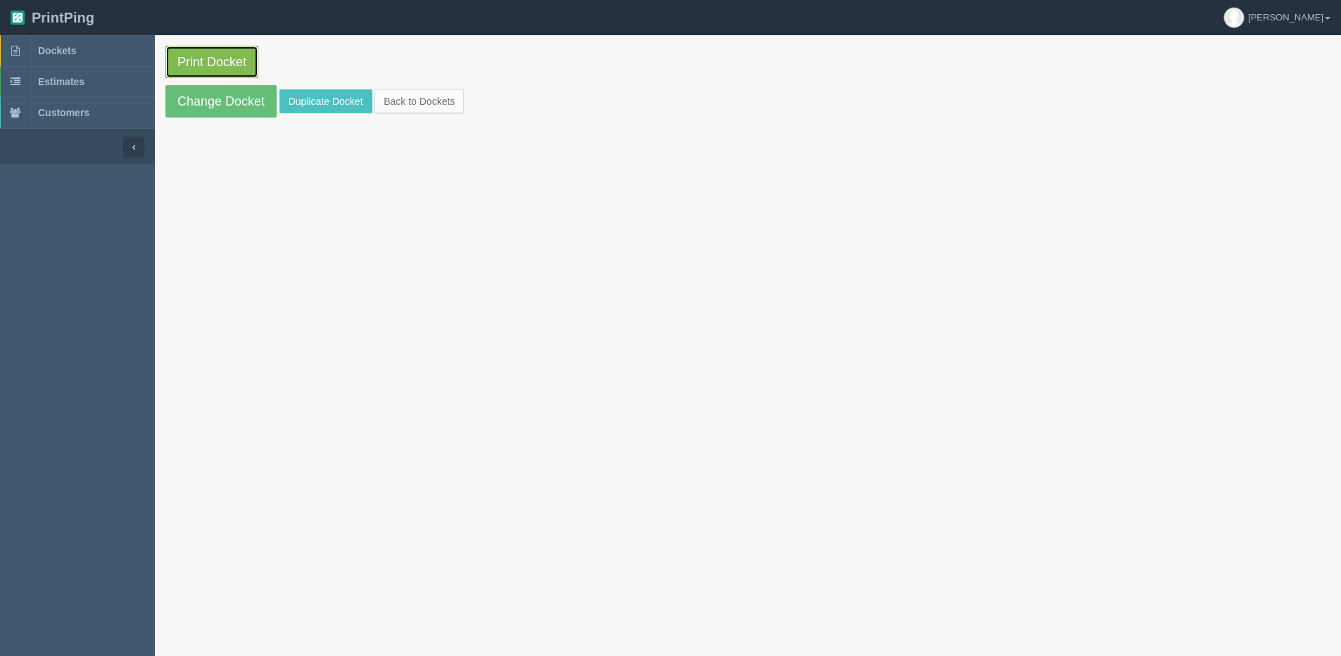
click at [187, 58] on link "Print Docket" at bounding box center [211, 62] width 93 height 32
drag, startPoint x: 397, startPoint y: 99, endPoint x: 384, endPoint y: 103, distance: 13.4
click at [397, 99] on link "Back to Dockets" at bounding box center [419, 101] width 89 height 24
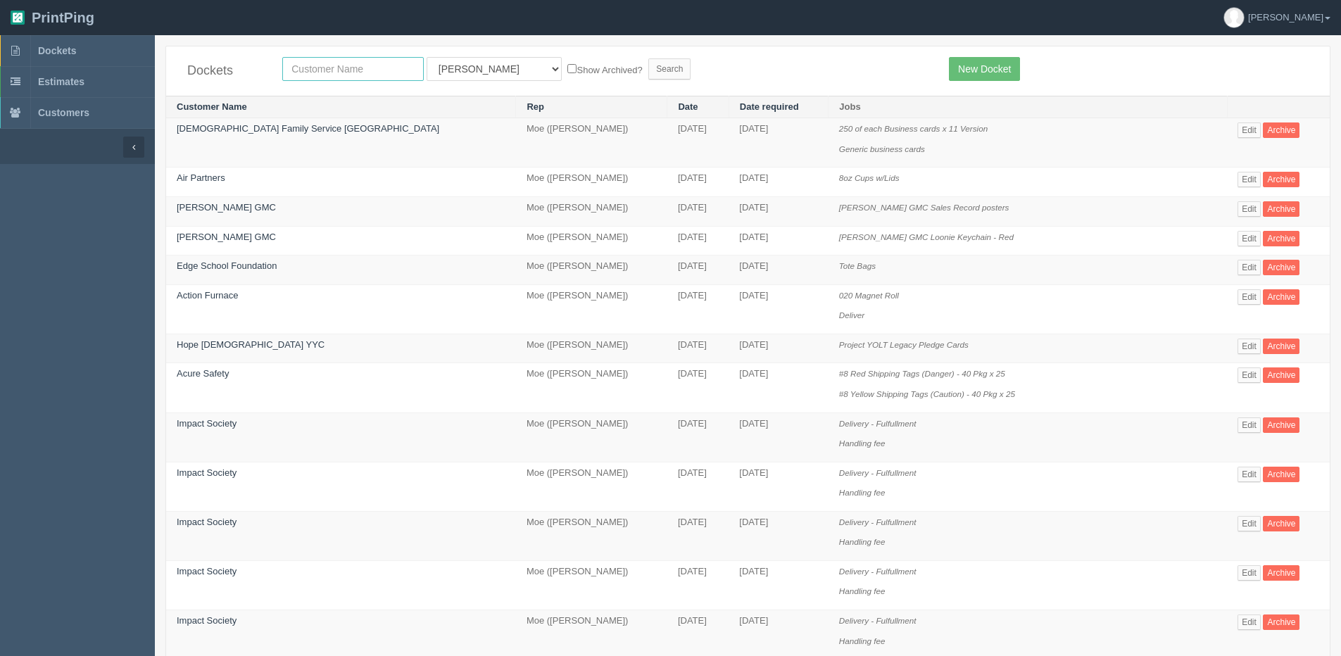
click at [343, 73] on input "text" at bounding box center [353, 69] width 142 height 24
type input "[PERSON_NAME]"
click at [648, 58] on input "Search" at bounding box center [669, 68] width 42 height 21
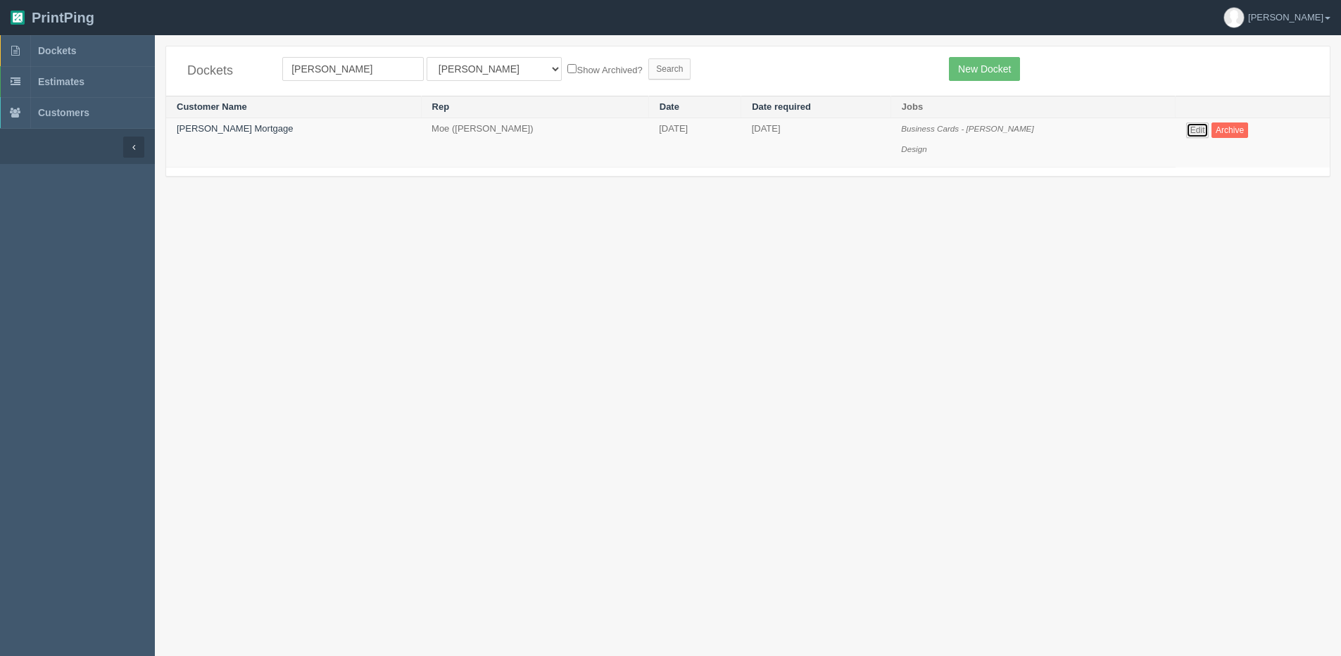
click at [1194, 132] on link "Edit" at bounding box center [1197, 129] width 23 height 15
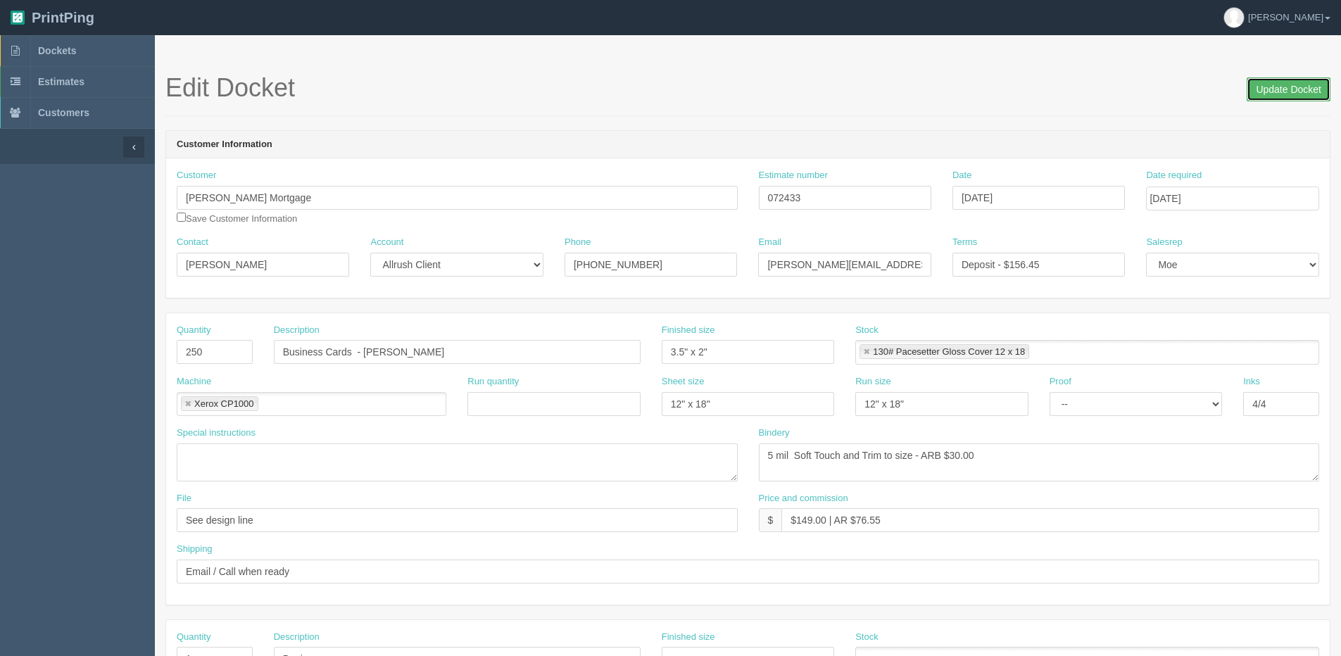
click at [1282, 92] on input "Update Docket" at bounding box center [1289, 89] width 84 height 24
drag, startPoint x: 284, startPoint y: 197, endPoint x: -112, endPoint y: 198, distance: 395.6
click at [0, 198] on html "PrintPing [PERSON_NAME] Edit account ( [PERSON_NAME][EMAIL_ADDRESS][DOMAIN_NAME…" at bounding box center [670, 639] width 1341 height 1278
click at [1300, 91] on input "Update Docket" at bounding box center [1289, 89] width 84 height 24
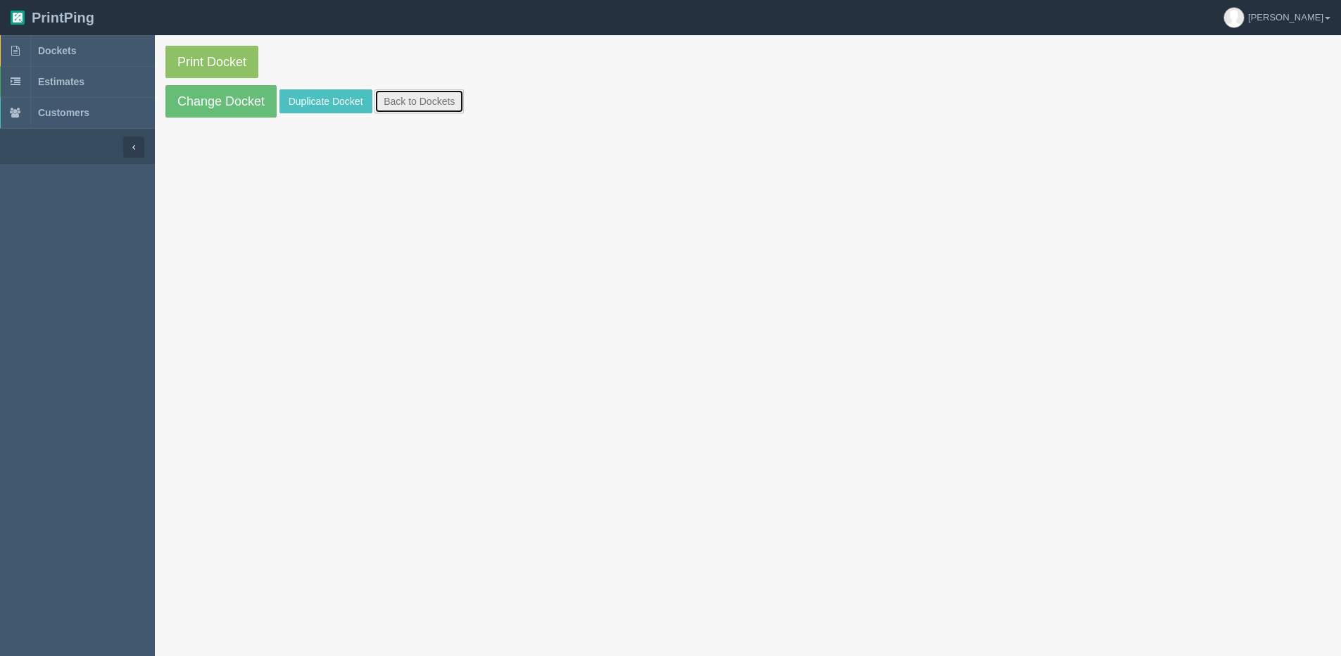
click at [399, 103] on link "Back to Dockets" at bounding box center [419, 101] width 89 height 24
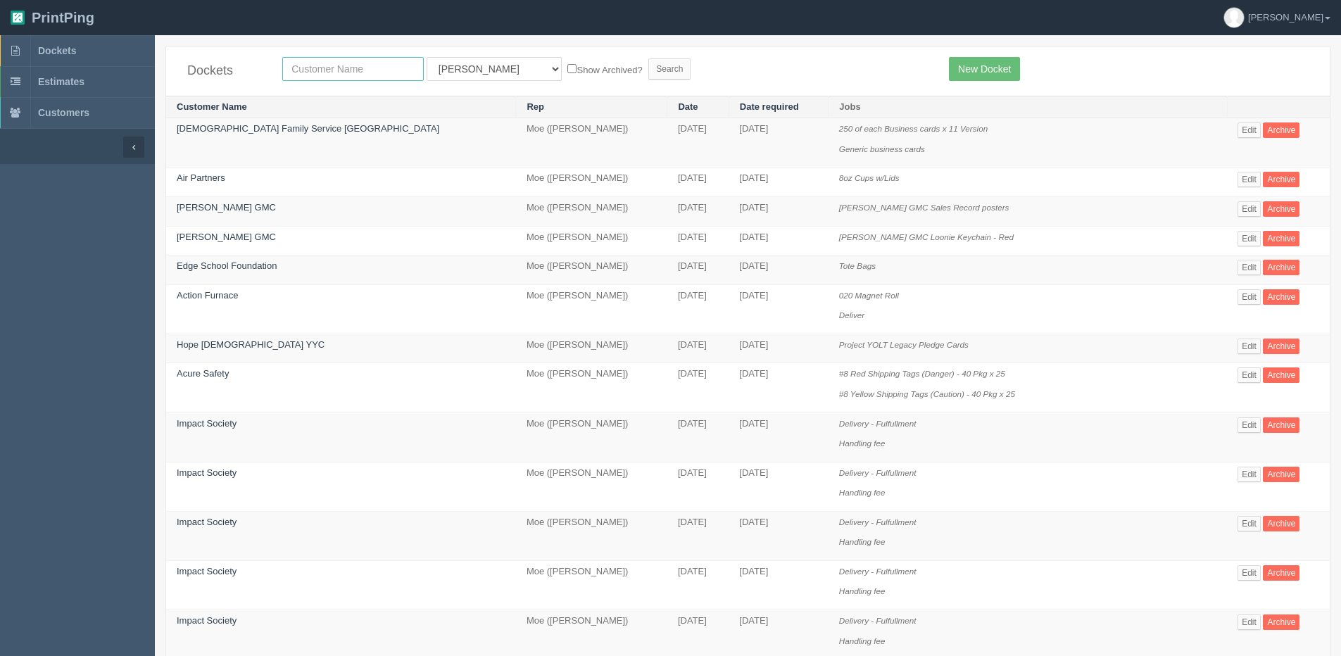
click at [327, 77] on input "text" at bounding box center [353, 69] width 142 height 24
type input "[PERSON_NAME]"
click at [648, 58] on input "Search" at bounding box center [669, 68] width 42 height 21
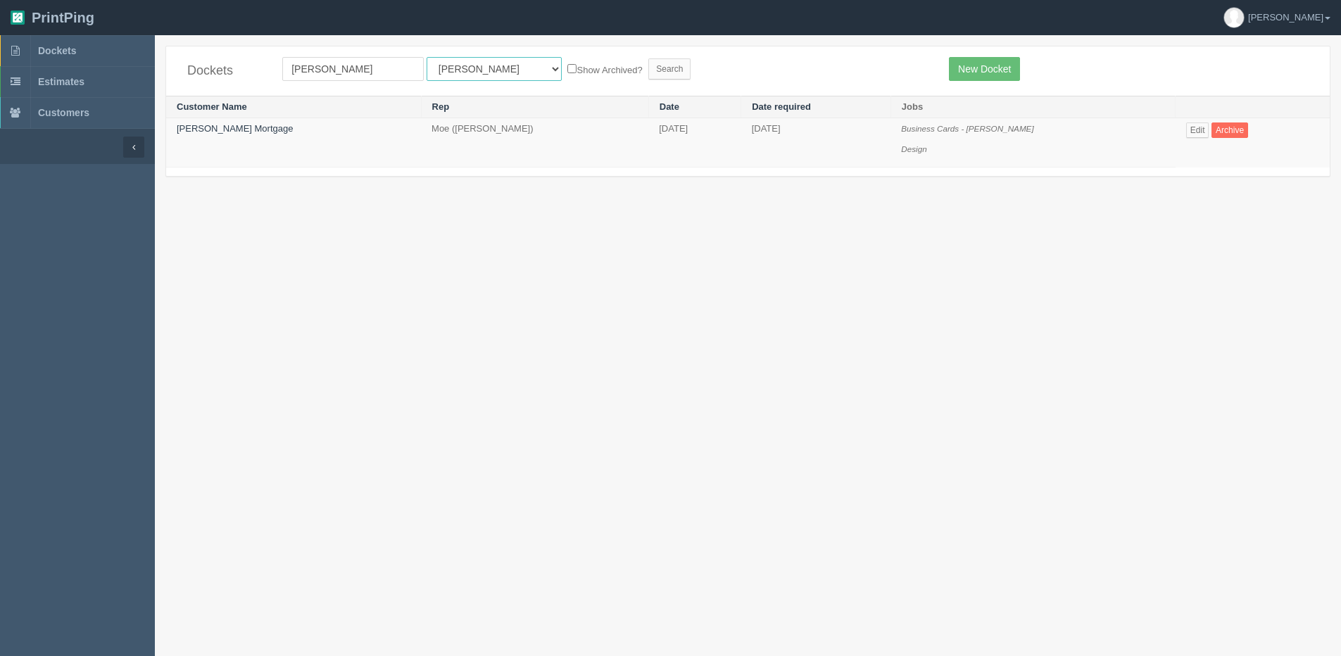
drag, startPoint x: 460, startPoint y: 71, endPoint x: 455, endPoint y: 84, distance: 14.5
click at [455, 84] on div "Dockets [GEOGRAPHIC_DATA] All Users [PERSON_NAME] Test 1 [PERSON_NAME] [PERSON_…" at bounding box center [748, 70] width 1164 height 49
select select "1"
click at [427, 57] on select "All Users Ali Ali Test 1 Aly Amy Ankit Arif Brandon Dan France Greg Jim Mark Ma…" at bounding box center [494, 69] width 135 height 24
click at [567, 77] on label "Show Archived?" at bounding box center [604, 69] width 75 height 16
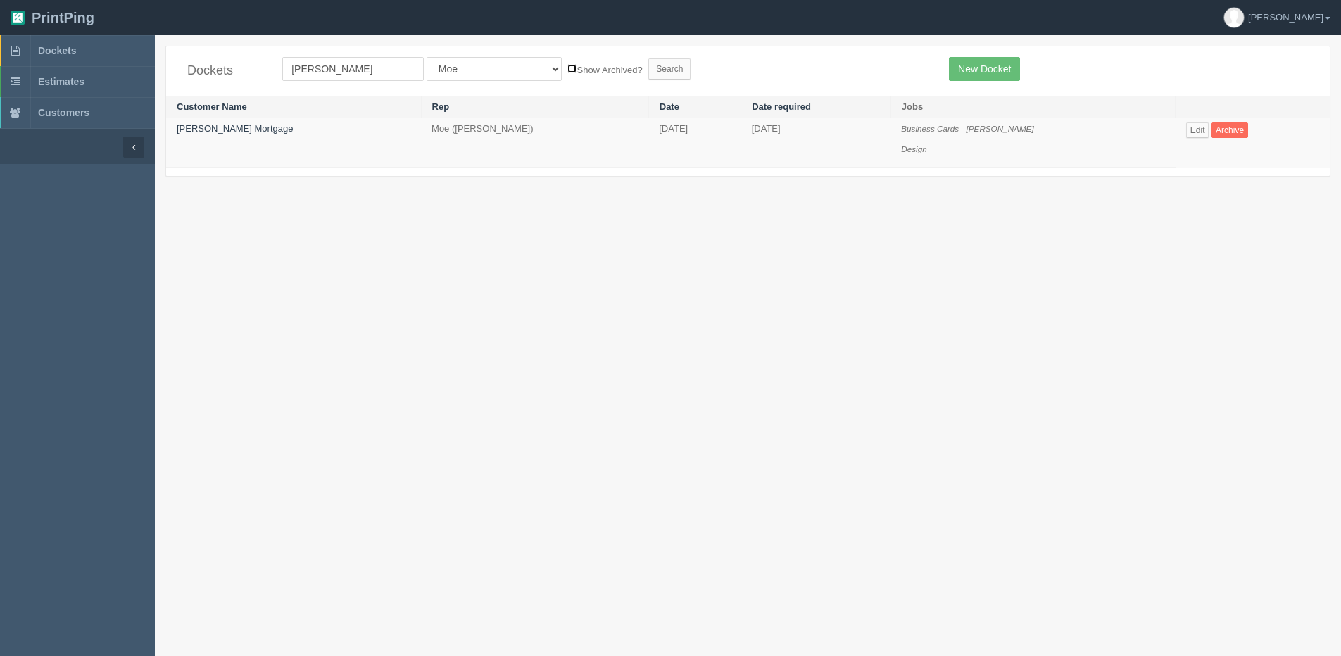
click at [567, 73] on input "Show Archived?" at bounding box center [571, 68] width 9 height 9
checkbox input "true"
click at [648, 71] on input "Search" at bounding box center [669, 68] width 42 height 21
click at [741, 134] on td "[DATE]" at bounding box center [816, 142] width 150 height 49
click at [1188, 132] on link "Edit" at bounding box center [1197, 129] width 23 height 15
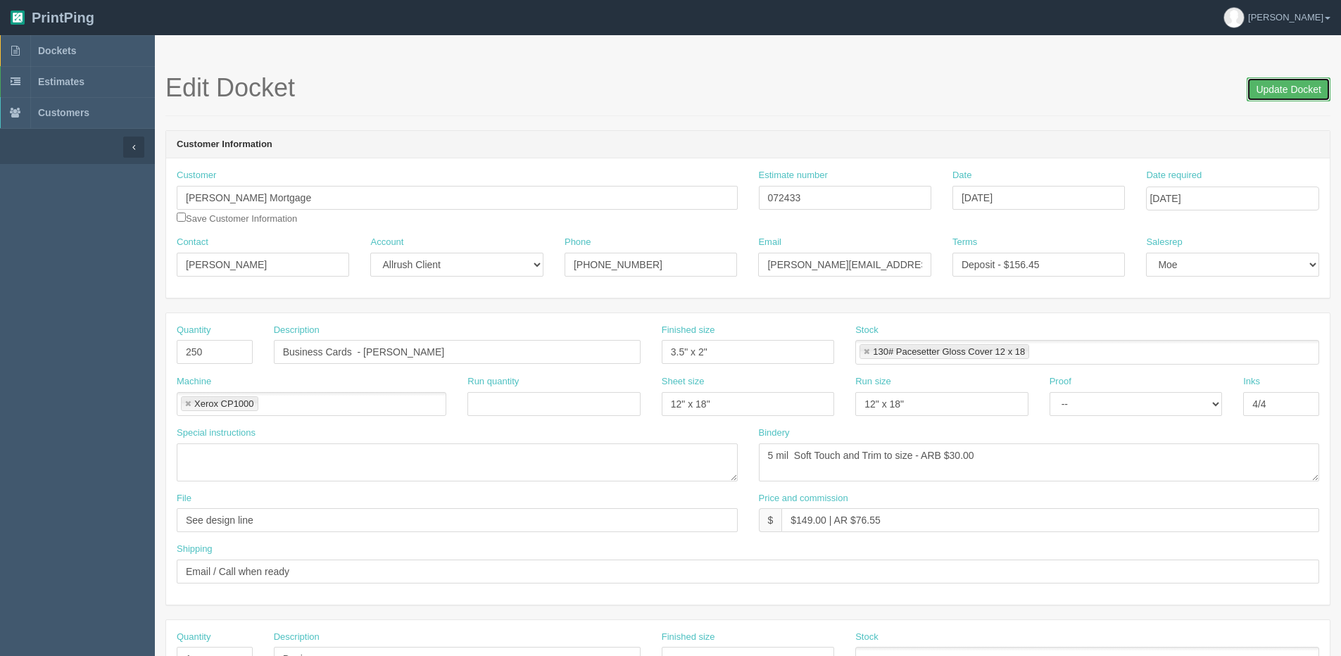
drag, startPoint x: 1271, startPoint y: 92, endPoint x: 1235, endPoint y: 92, distance: 35.9
click at [1255, 92] on input "Update Docket" at bounding box center [1289, 89] width 84 height 24
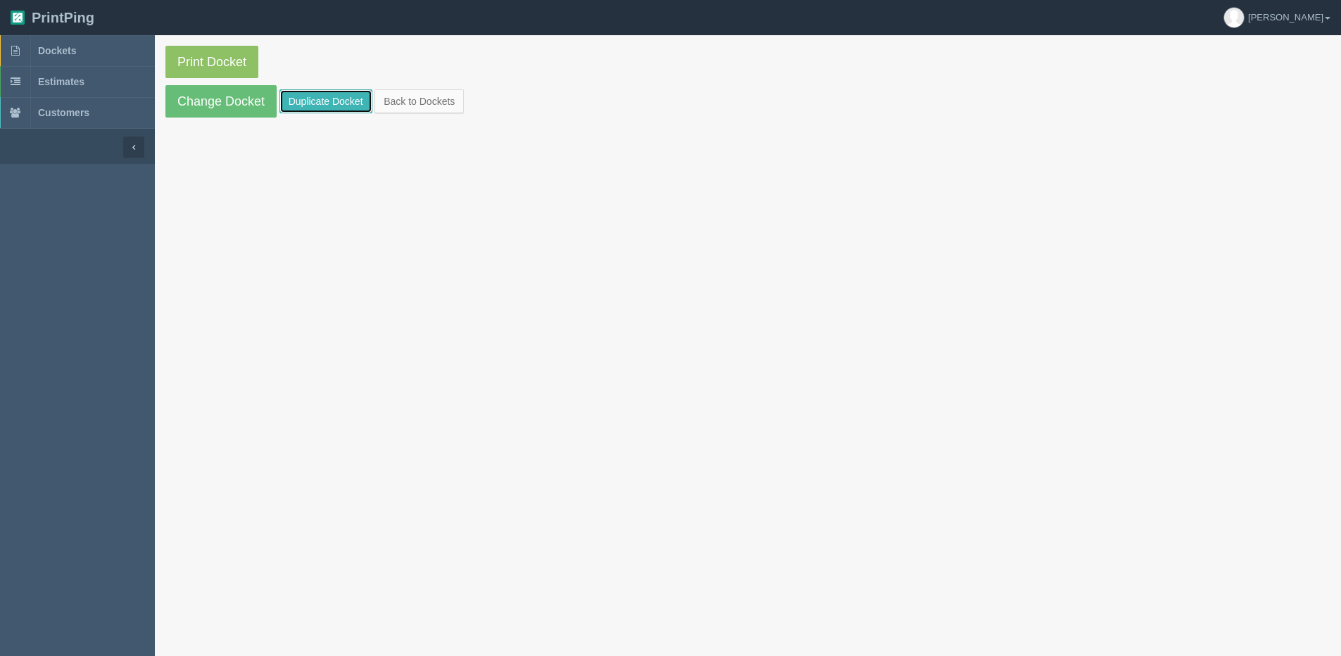
click at [310, 92] on link "Duplicate Docket" at bounding box center [325, 101] width 93 height 24
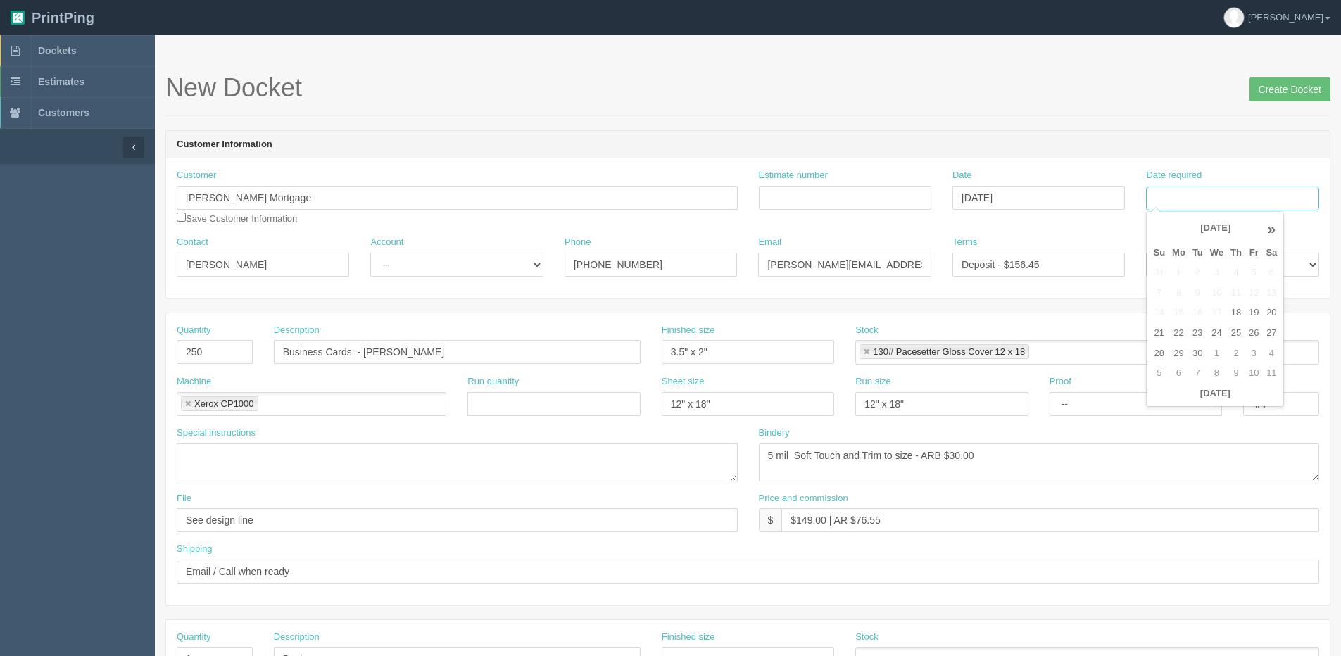
click at [1257, 195] on input "Date required" at bounding box center [1232, 199] width 172 height 24
click at [1178, 403] on th "Today" at bounding box center [1215, 394] width 131 height 20
click at [1237, 328] on td "25" at bounding box center [1236, 333] width 18 height 20
type input "September 25, 2025"
click at [829, 189] on input "Estimate number" at bounding box center [845, 198] width 172 height 24
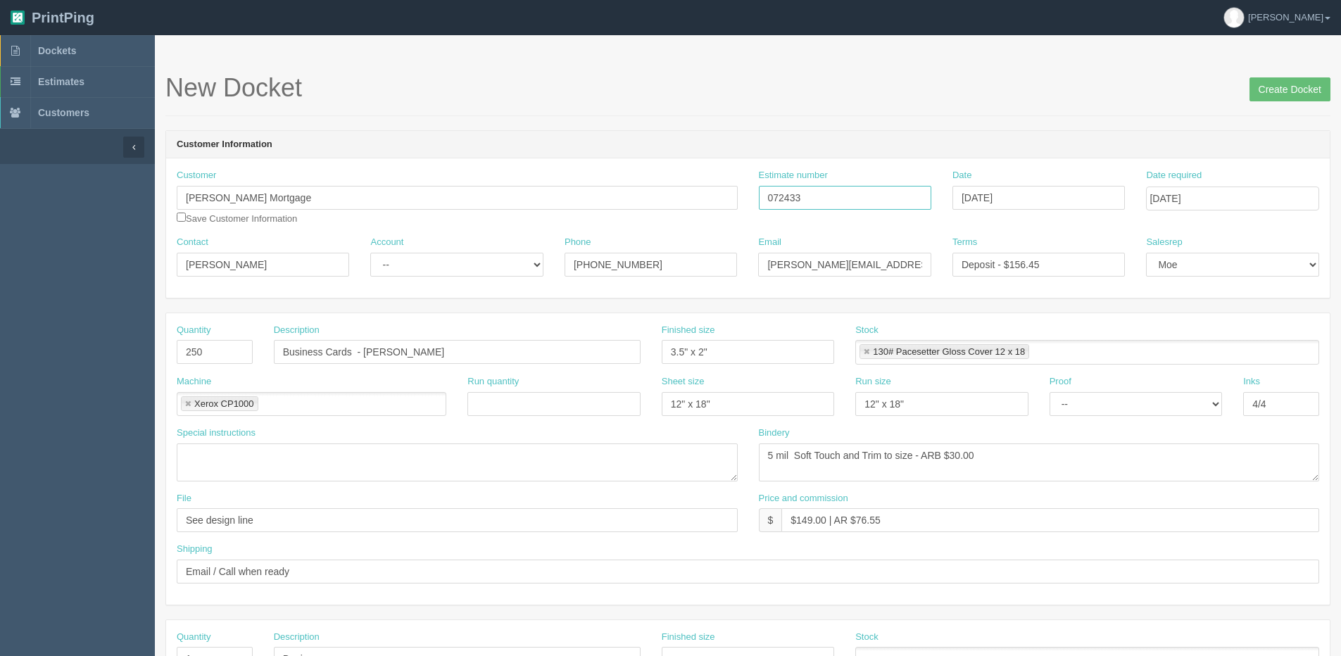
type input "072433"
click at [472, 415] on div "Run quantity" at bounding box center [554, 400] width 194 height 51
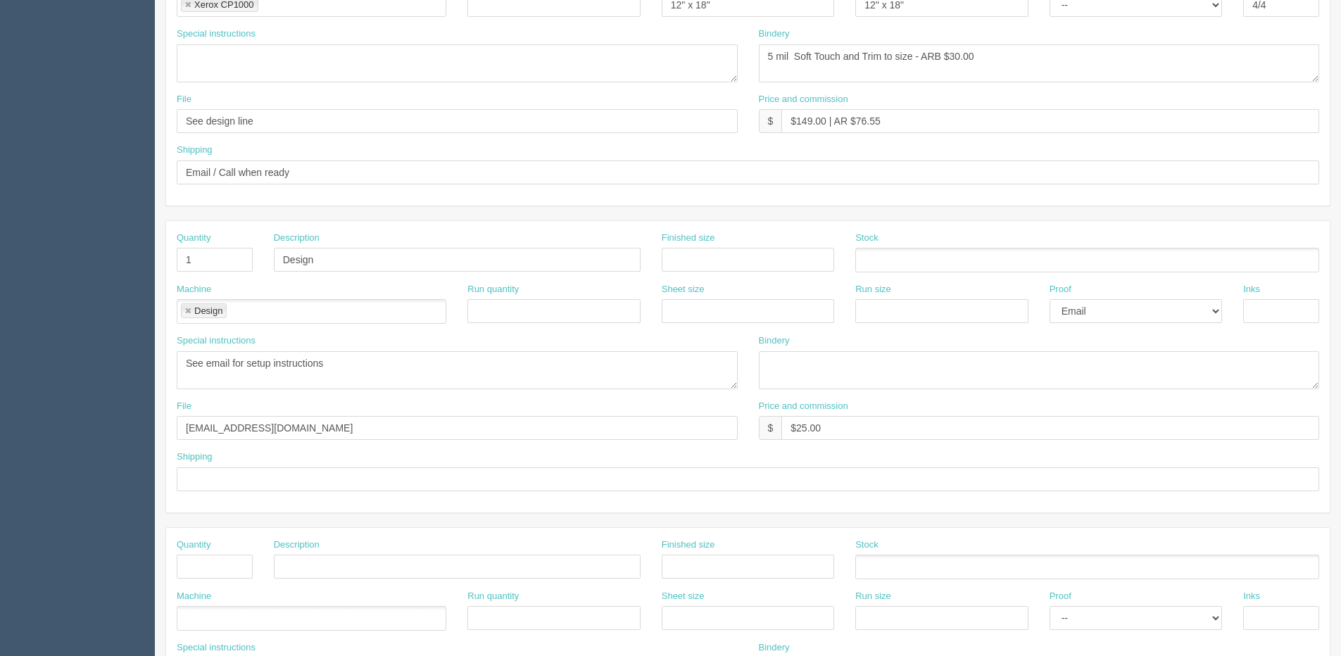
scroll to position [422, 0]
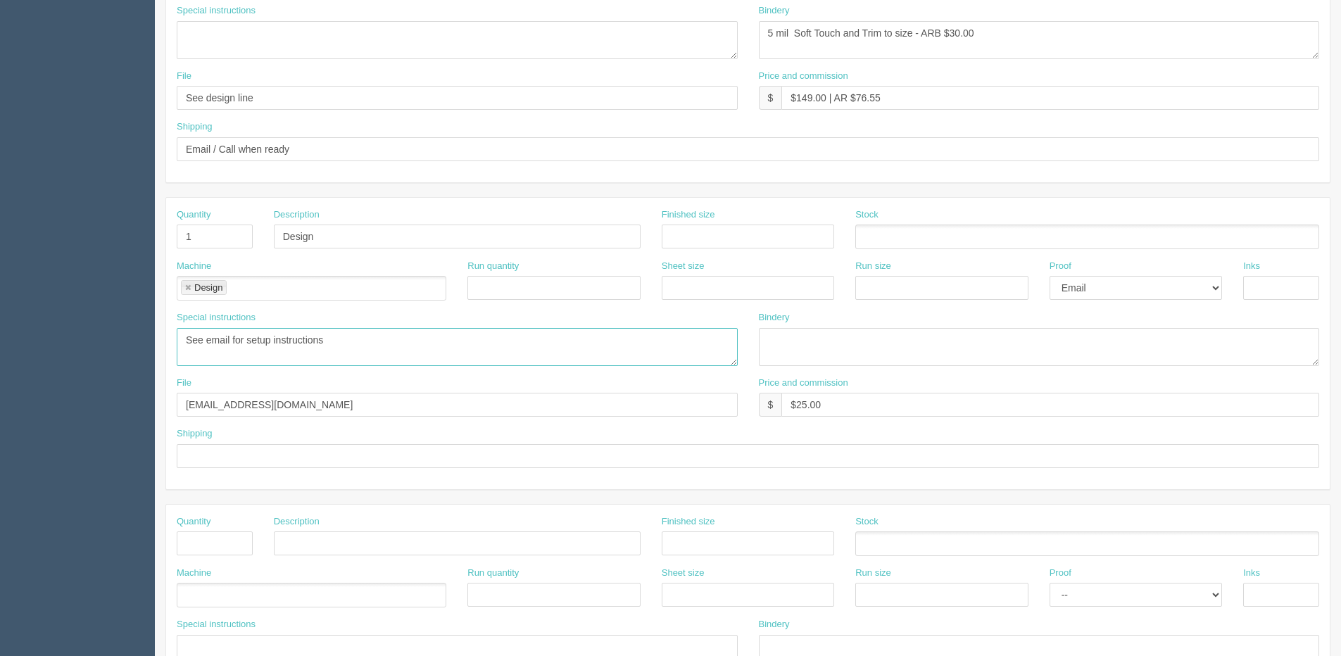
click at [433, 345] on textarea "See email for setup instructions" at bounding box center [457, 347] width 561 height 38
paste textarea "Use new photo e-proof send picture of proof of hard copy"
click at [348, 351] on textarea "See email for setup instructions" at bounding box center [457, 347] width 561 height 38
type textarea "See email for setup instructions Use new photo | e-proof | send picture of proo…"
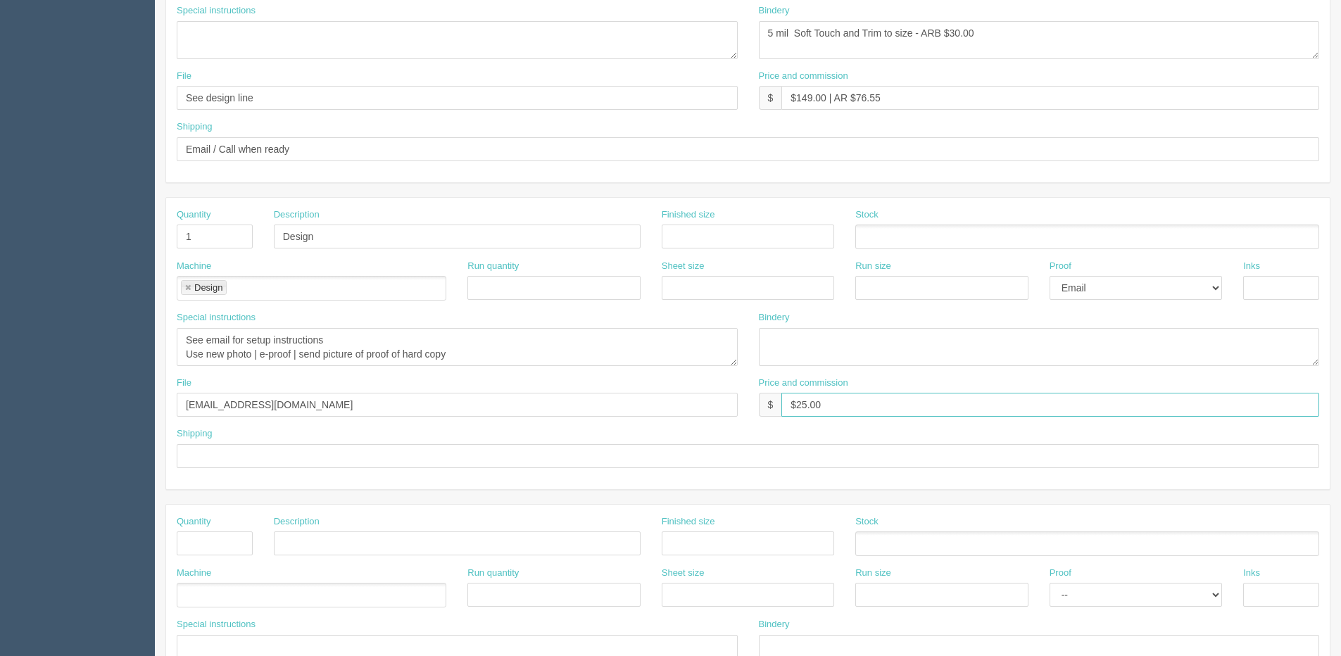
click at [867, 414] on input "$25.00" at bounding box center [1050, 405] width 538 height 24
drag, startPoint x: 770, startPoint y: 424, endPoint x: 746, endPoint y: 426, distance: 24.0
click at [749, 426] on div "Price and commission $ $25.00" at bounding box center [1039, 402] width 582 height 51
type input "N/C"
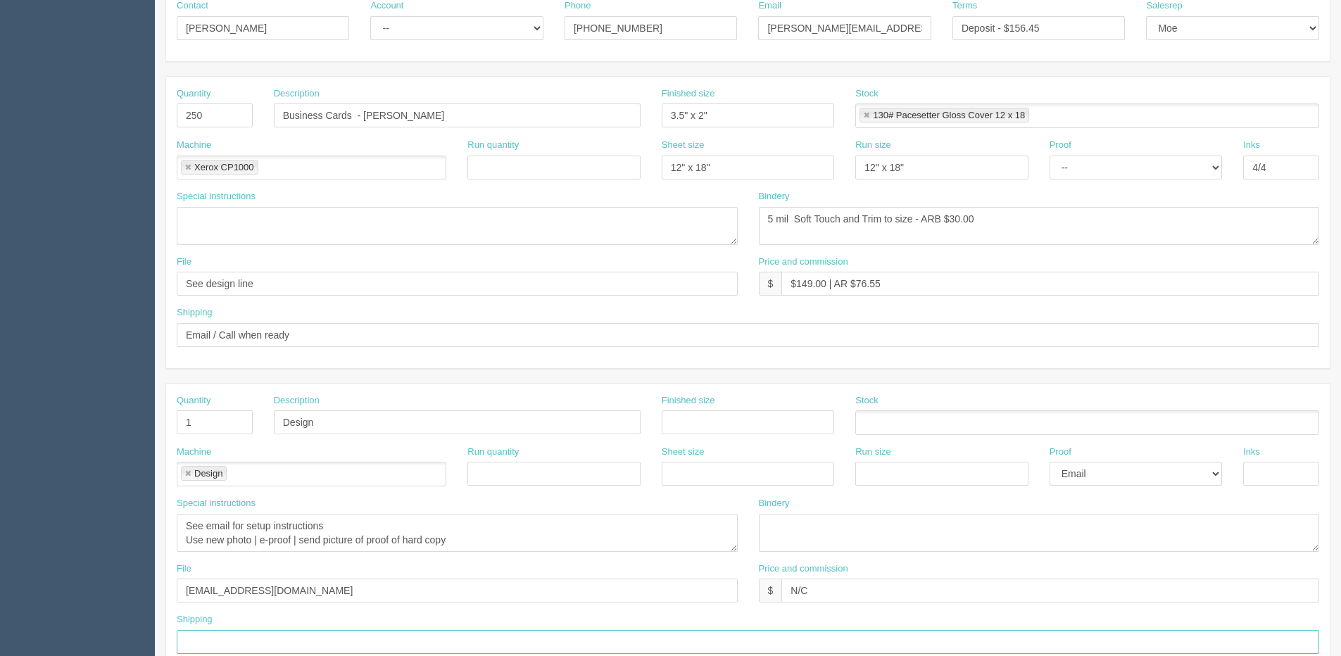
scroll to position [211, 0]
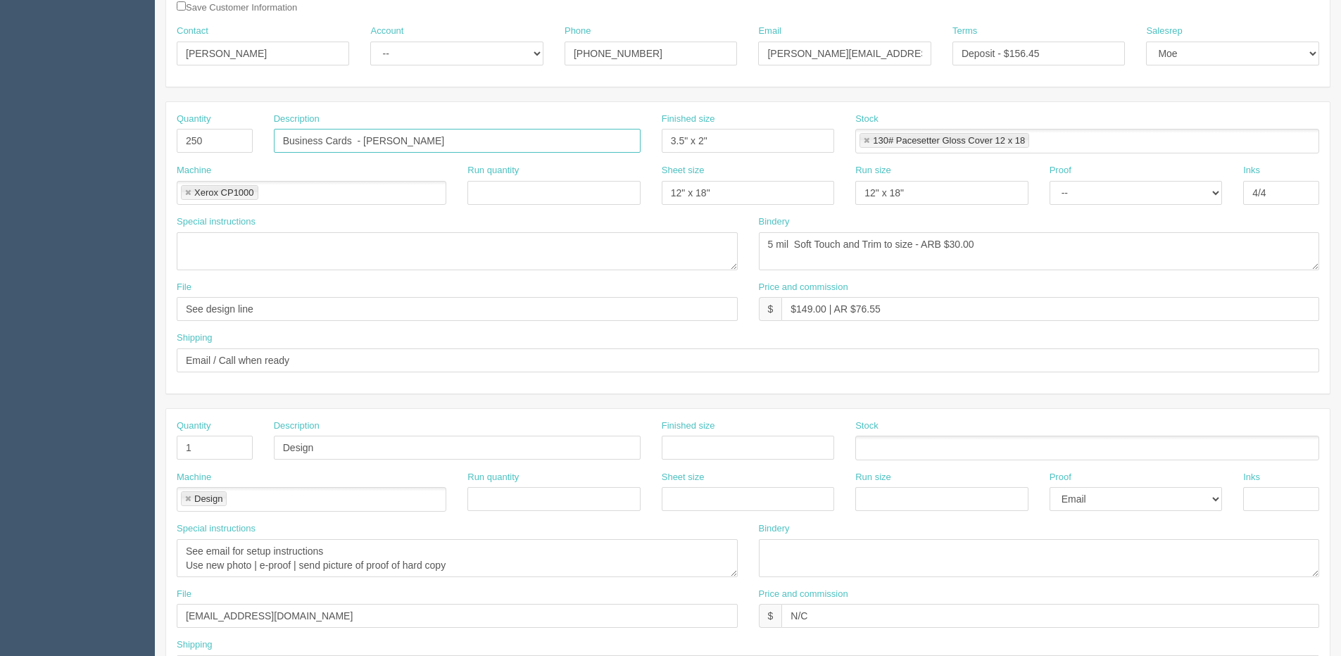
click at [277, 144] on input "Business Cards - Rebecca Marcoux" at bounding box center [457, 141] width 367 height 24
type input "Redo Business Cards - [PERSON_NAME]"
drag, startPoint x: 795, startPoint y: 310, endPoint x: 824, endPoint y: 311, distance: 29.6
click at [824, 311] on input "$149.00 | AR $76.55" at bounding box center [1050, 309] width 538 height 24
click at [841, 308] on input "$N/C | AR $76.55" at bounding box center [1050, 309] width 538 height 24
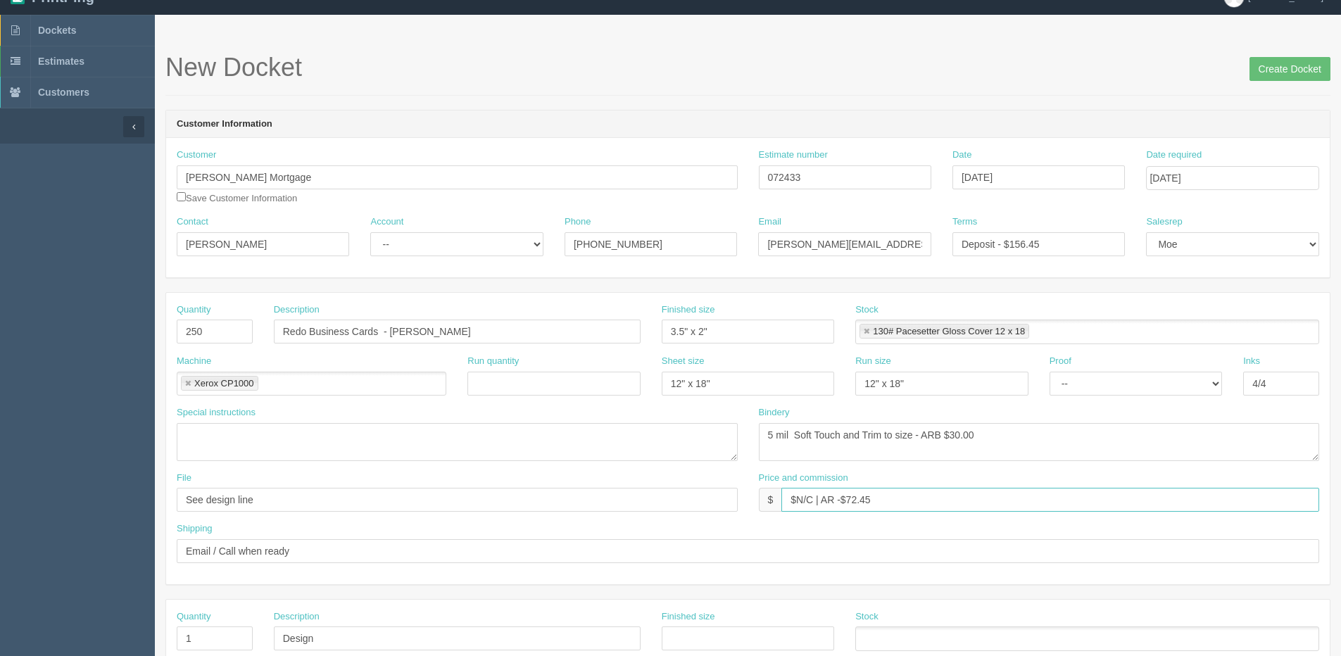
scroll to position [0, 0]
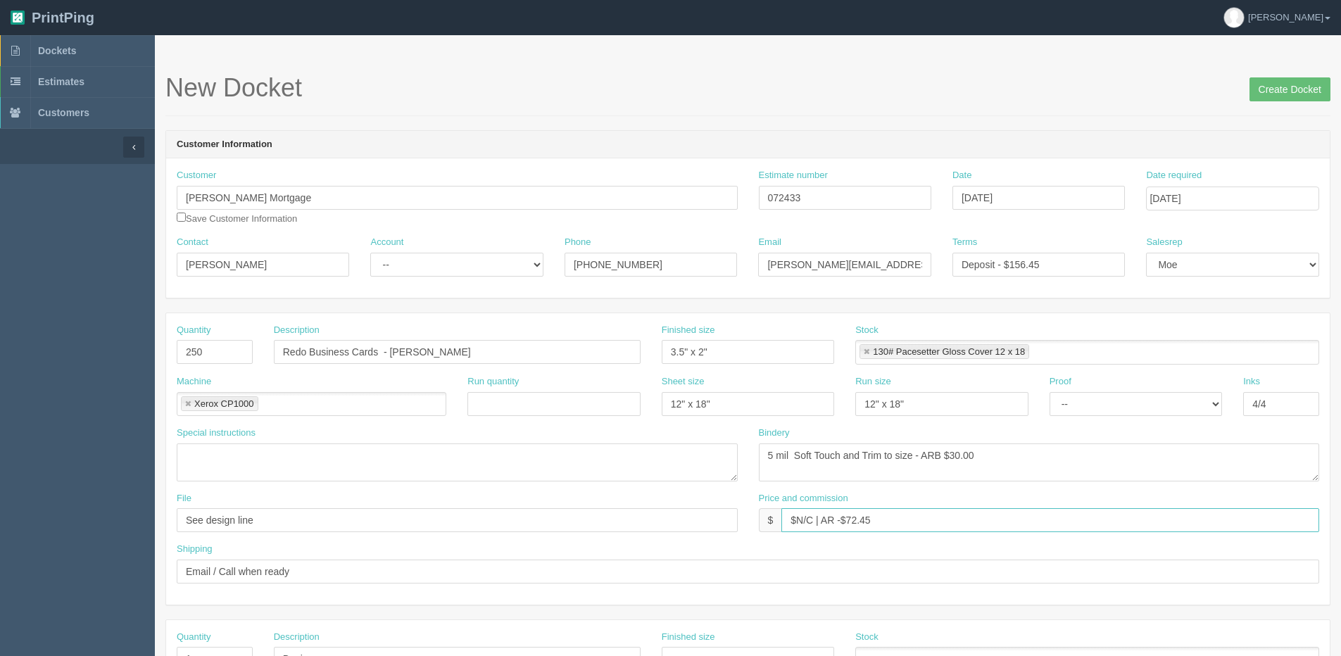
type input "$N/C | AR -$72.45"
drag, startPoint x: 1074, startPoint y: 263, endPoint x: 551, endPoint y: 310, distance: 525.2
click at [551, 310] on form "New Docket Create Docket Customer Information Customer Marcoux Mortgage Save Cu…" at bounding box center [747, 665] width 1165 height 1183
type input "Due on receipt"
click at [1316, 94] on input "Create Docket" at bounding box center [1290, 89] width 81 height 24
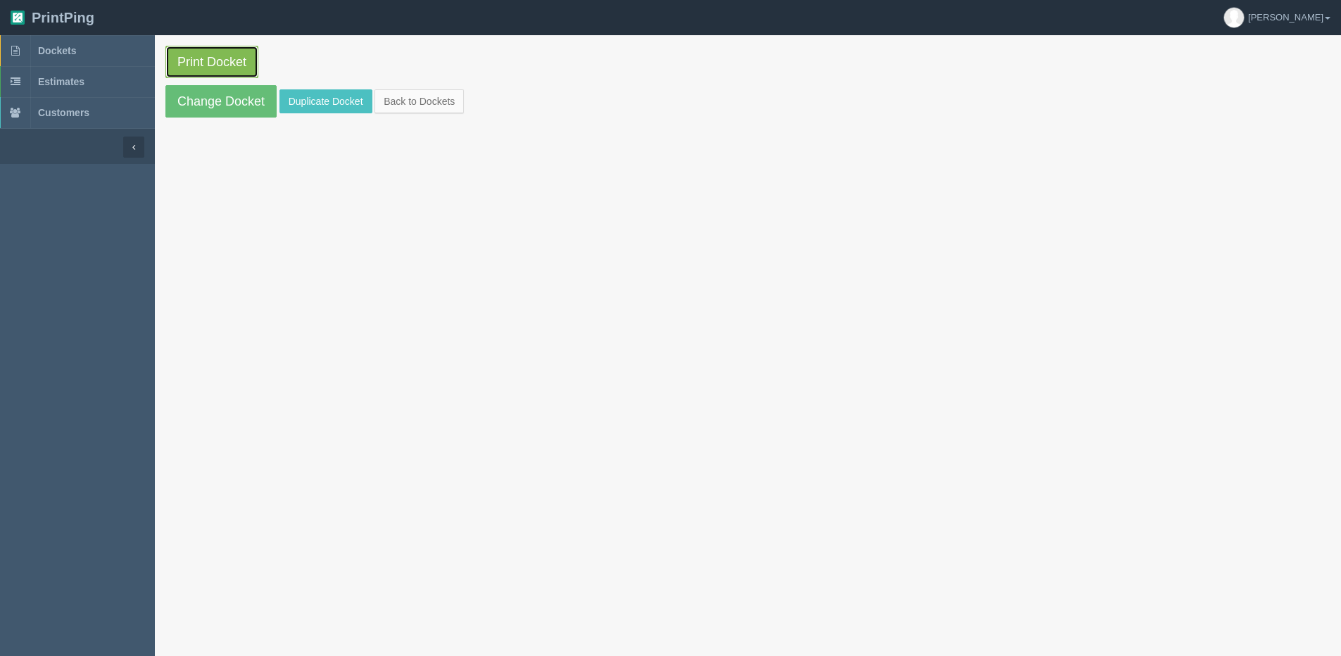
click at [195, 55] on link "Print Docket" at bounding box center [211, 62] width 93 height 32
drag, startPoint x: 209, startPoint y: 111, endPoint x: 195, endPoint y: 113, distance: 14.2
click at [209, 111] on link "Change Docket" at bounding box center [220, 101] width 111 height 32
click at [398, 113] on section "Print Docket Change Docket Duplicate Docket Back to Dockets" at bounding box center [748, 81] width 1186 height 93
click at [431, 106] on link "Back to Dockets" at bounding box center [419, 101] width 89 height 24
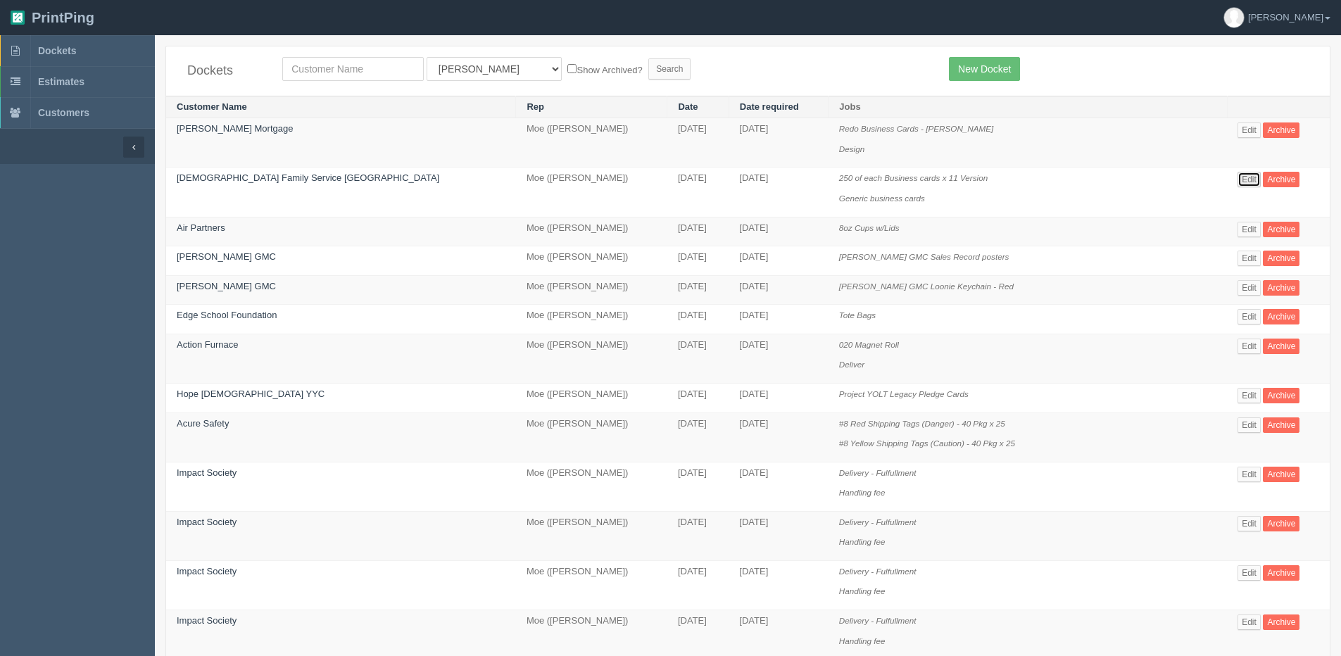
click at [1245, 182] on link "Edit" at bounding box center [1249, 179] width 23 height 15
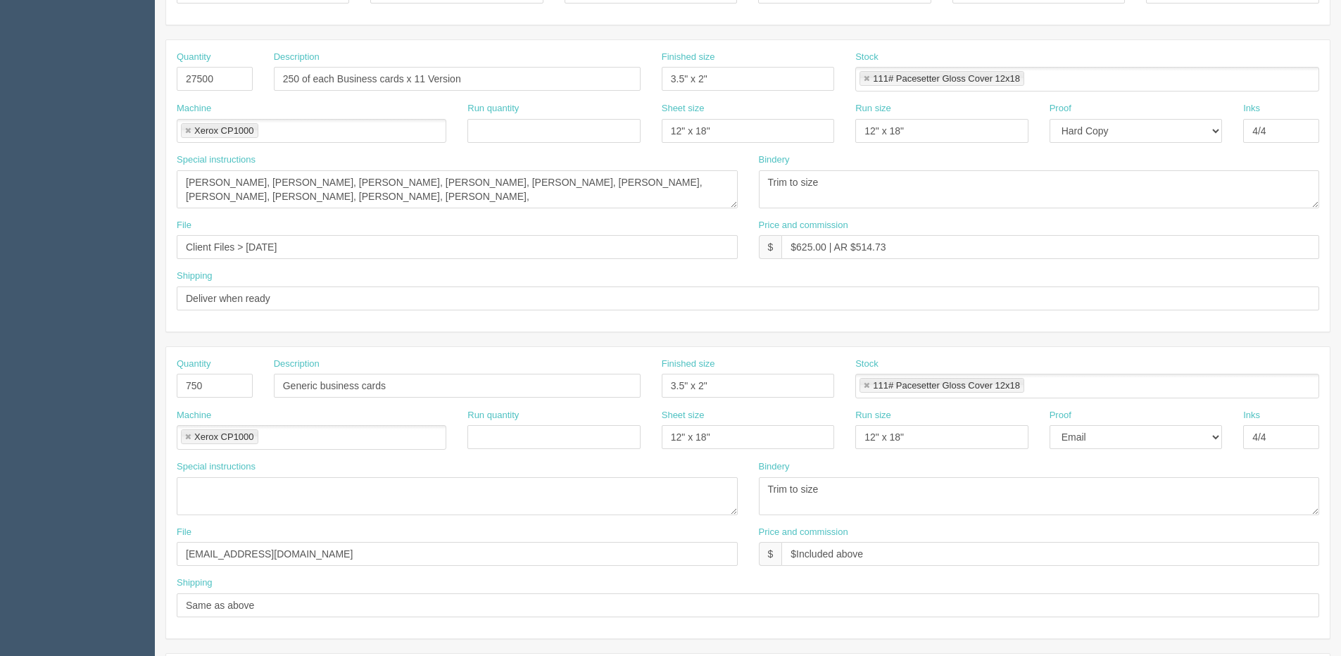
scroll to position [352, 0]
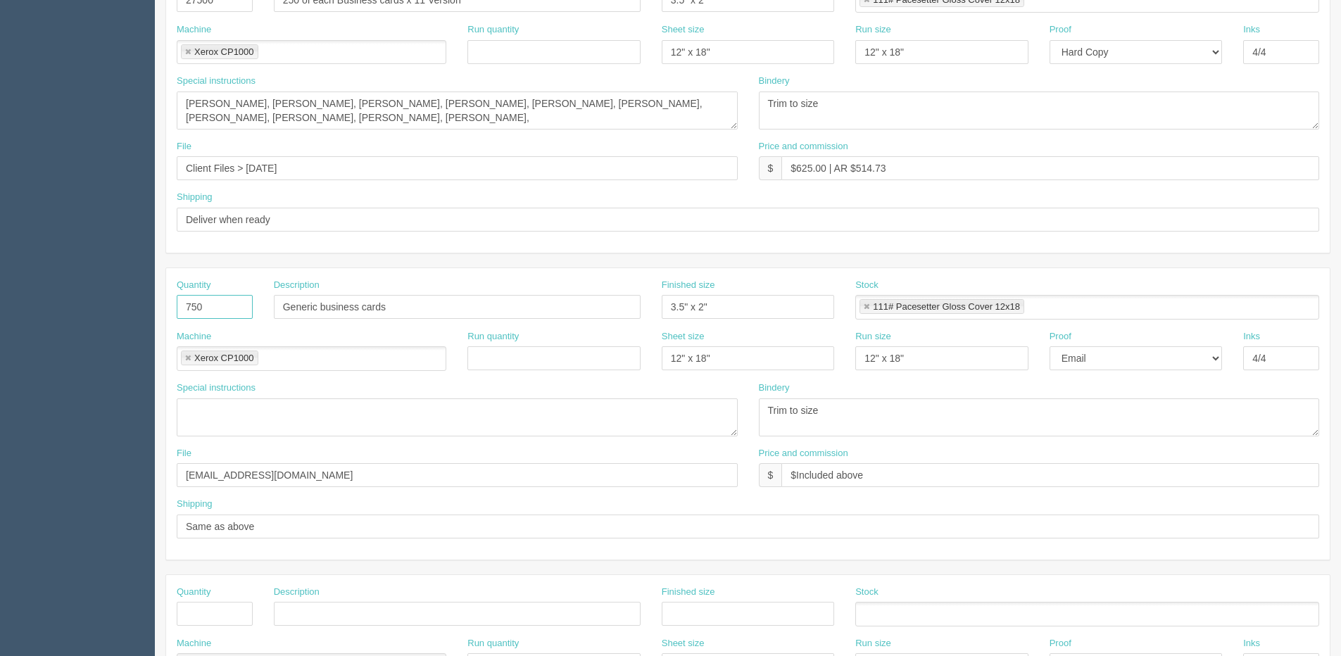
drag, startPoint x: 210, startPoint y: 313, endPoint x: 83, endPoint y: 323, distance: 127.2
click at [83, 322] on section "Dockets Estimates Customers" at bounding box center [670, 304] width 1341 height 1243
drag, startPoint x: 412, startPoint y: 317, endPoint x: -118, endPoint y: 291, distance: 530.1
click at [0, 291] on html "PrintPing Dan Edit account ( dan@allrush.ca ) Logout Dockets Estimates Customers" at bounding box center [670, 287] width 1341 height 1278
drag, startPoint x: 711, startPoint y: 308, endPoint x: 439, endPoint y: 306, distance: 271.7
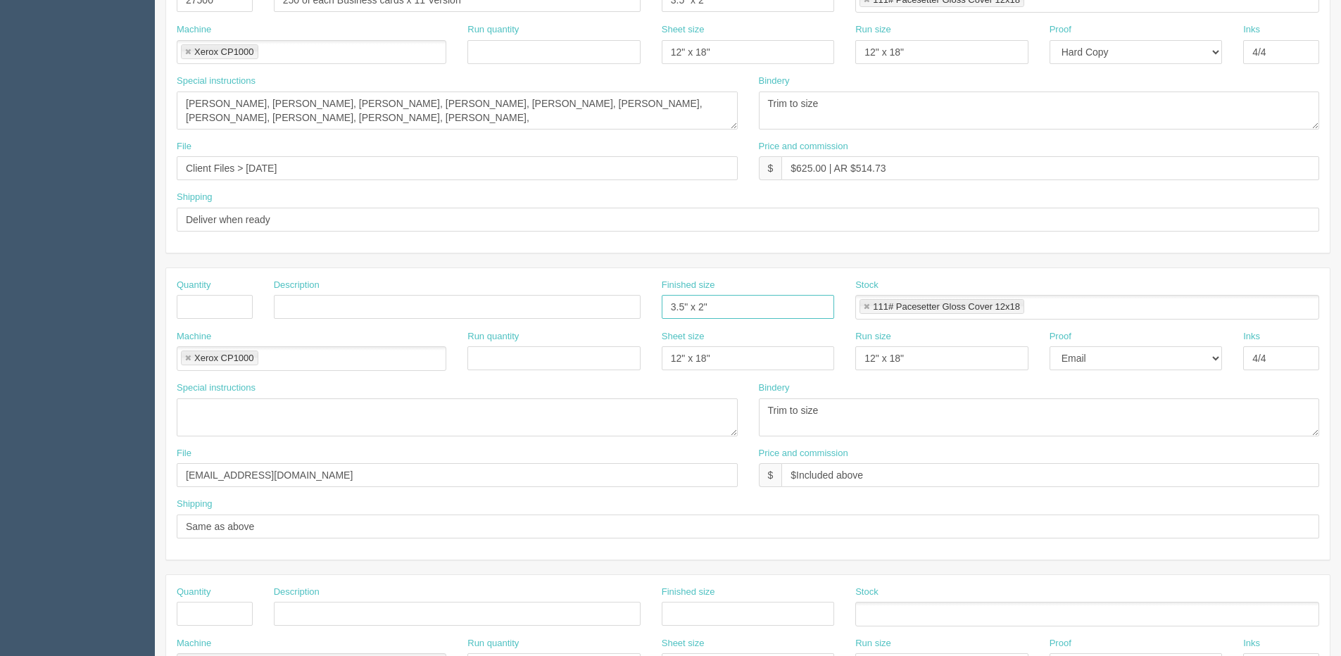
click at [440, 306] on div "Quantity Description Finished size 3.5" x 2" Stock 111# Pacesetter Gloss Cover …" at bounding box center [748, 304] width 1164 height 51
drag, startPoint x: 738, startPoint y: 375, endPoint x: 508, endPoint y: 359, distance: 230.7
click at [508, 359] on div "Machine Xerox CP1000 Xerox CP1000 Run quantity Sheet size 12" x 18" Run size 12…" at bounding box center [748, 355] width 1164 height 51
drag, startPoint x: 734, startPoint y: 358, endPoint x: 486, endPoint y: 358, distance: 247.8
click at [491, 360] on div "Machine Xerox CP1000 Xerox CP1000 Run quantity Sheet size 12" x 18" Run size 12…" at bounding box center [748, 355] width 1164 height 51
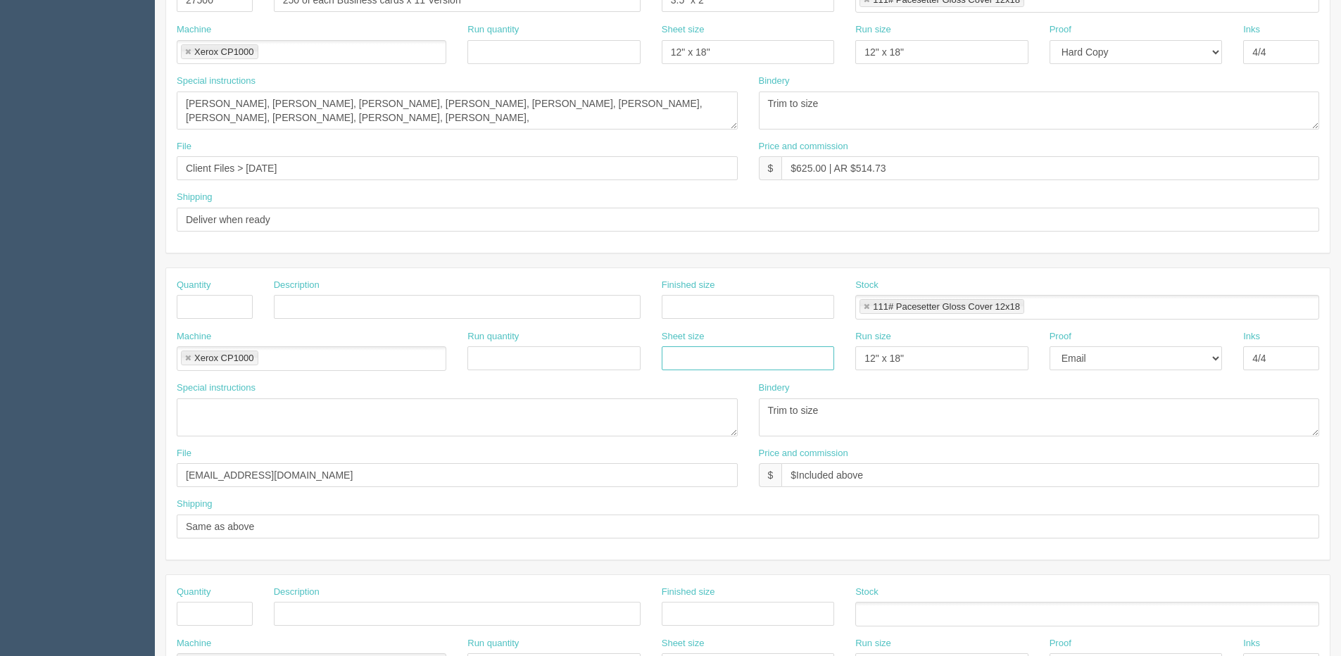
click at [184, 359] on link at bounding box center [188, 358] width 8 height 9
drag, startPoint x: 139, startPoint y: 477, endPoint x: 25, endPoint y: 479, distance: 113.4
click at [27, 477] on section "Dockets Estimates Customers" at bounding box center [670, 304] width 1341 height 1243
drag, startPoint x: 263, startPoint y: 532, endPoint x: -192, endPoint y: 501, distance: 455.8
click at [0, 501] on html "PrintPing Dan Edit account ( dan@allrush.ca ) Logout Dockets Estimates Customers" at bounding box center [670, 287] width 1341 height 1278
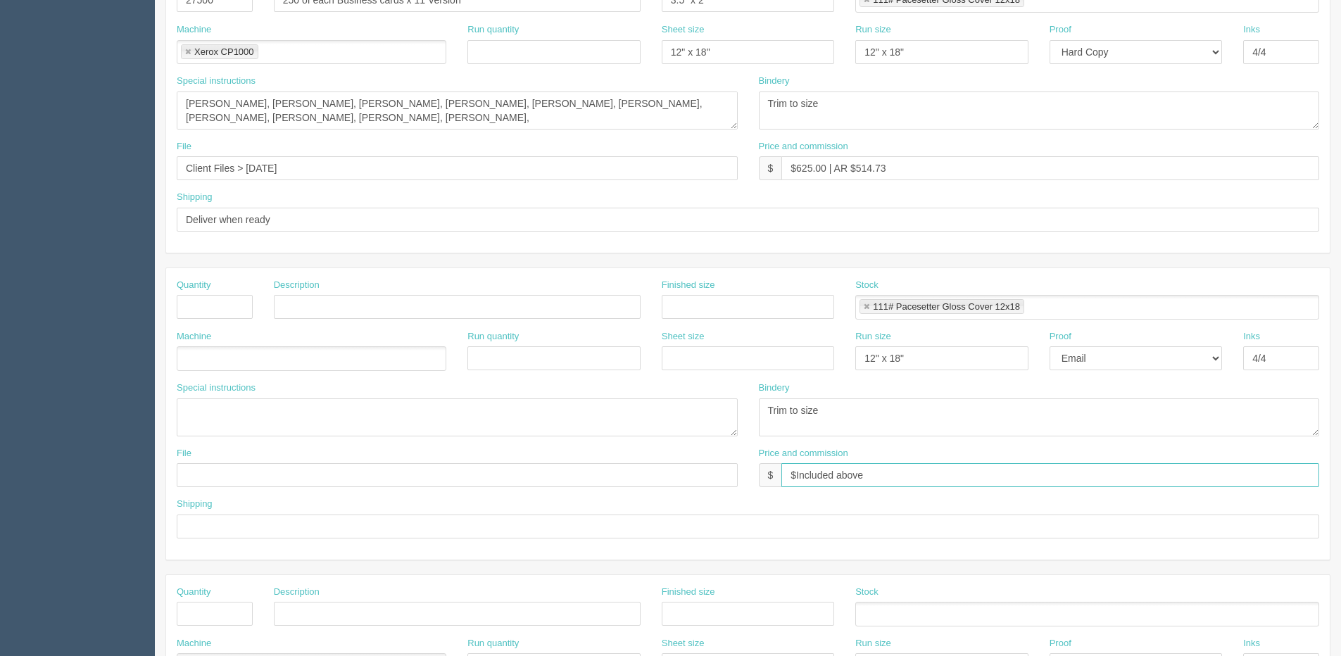
drag, startPoint x: 860, startPoint y: 482, endPoint x: 969, endPoint y: 459, distance: 111.4
click at [520, 478] on div "File Price and commission $ $Included above" at bounding box center [748, 472] width 1164 height 51
type input "e"
drag, startPoint x: 895, startPoint y: 461, endPoint x: 723, endPoint y: 465, distance: 172.5
click at [704, 468] on div "File Price and commission $ e" at bounding box center [748, 472] width 1164 height 51
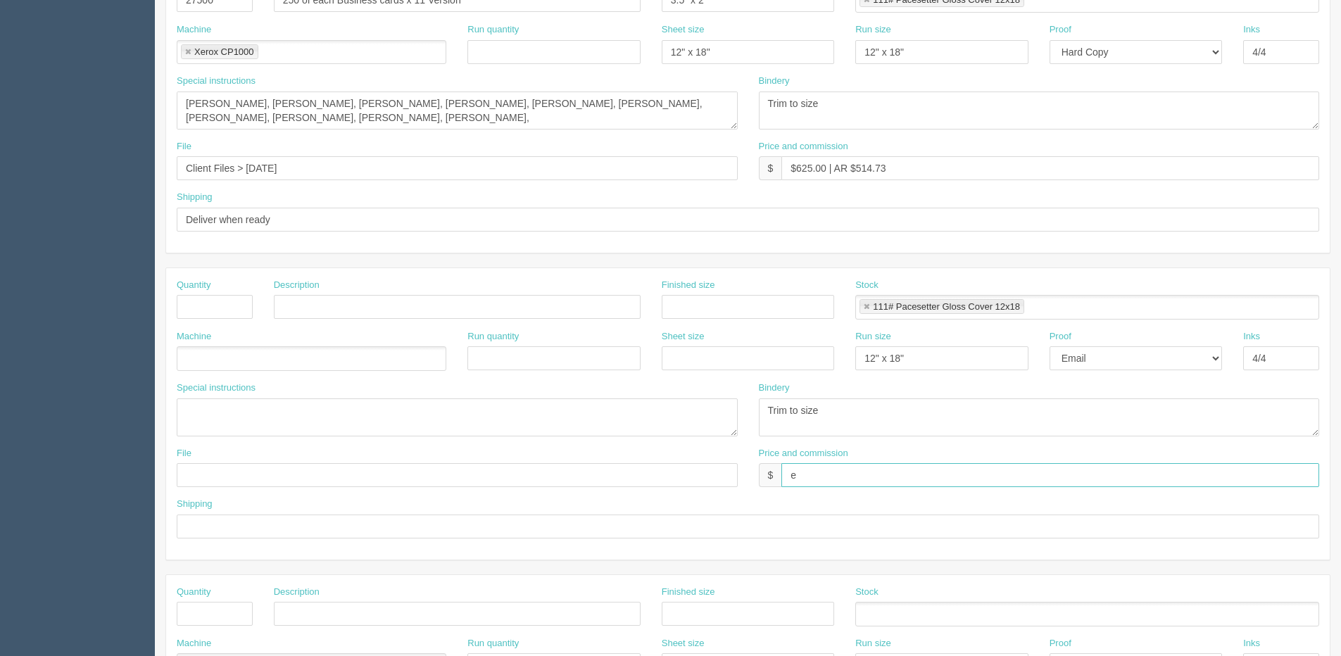
drag, startPoint x: 848, startPoint y: 472, endPoint x: 760, endPoint y: 474, distance: 87.3
click at [760, 474] on div "$ e" at bounding box center [1039, 475] width 561 height 24
drag, startPoint x: 780, startPoint y: 421, endPoint x: 434, endPoint y: 394, distance: 346.7
click at [433, 397] on div "Special instructions Bindery Trim to size" at bounding box center [748, 414] width 1164 height 65
drag, startPoint x: 641, startPoint y: 365, endPoint x: 1178, endPoint y: 360, distance: 537.2
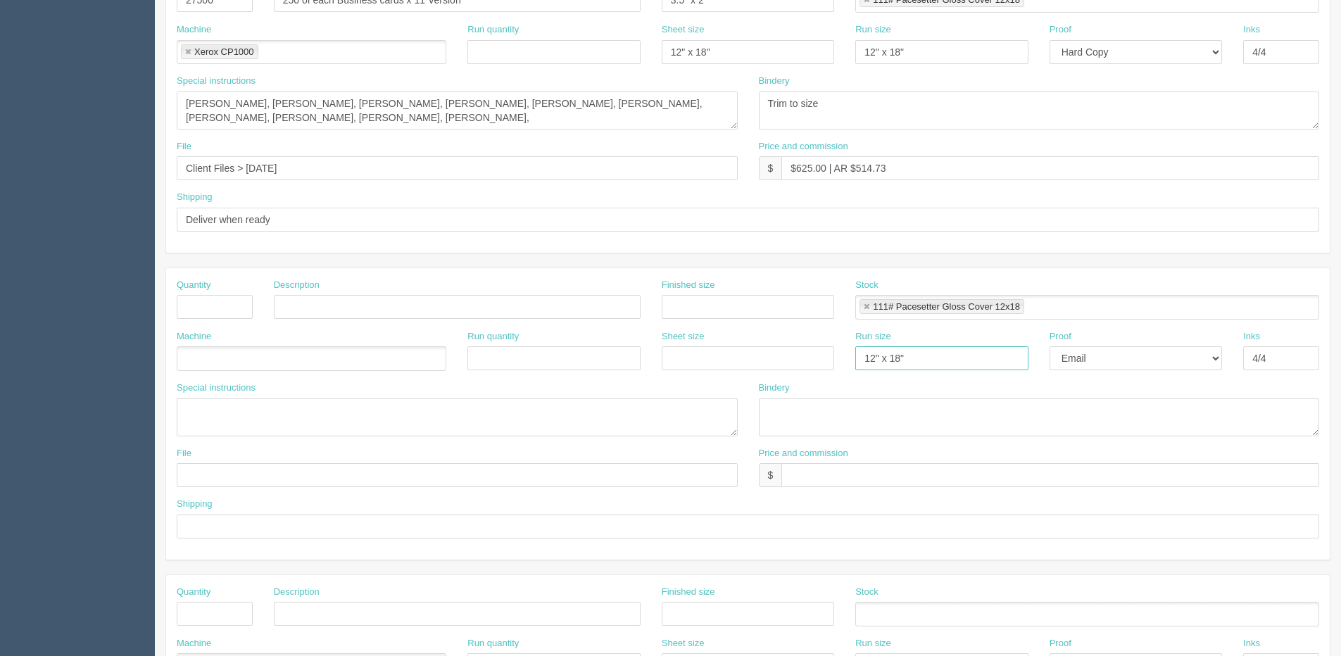
click at [638, 365] on div "Machine Run quantity Sheet size Run size 12" x 18" Proof -- Email Hard Copy Ink…" at bounding box center [748, 355] width 1164 height 51
click at [1176, 353] on select "-- Email Hard Copy" at bounding box center [1136, 358] width 172 height 24
select select
click at [1050, 346] on select "-- Email Hard Copy" at bounding box center [1136, 358] width 172 height 24
drag, startPoint x: 1277, startPoint y: 365, endPoint x: 999, endPoint y: 349, distance: 278.5
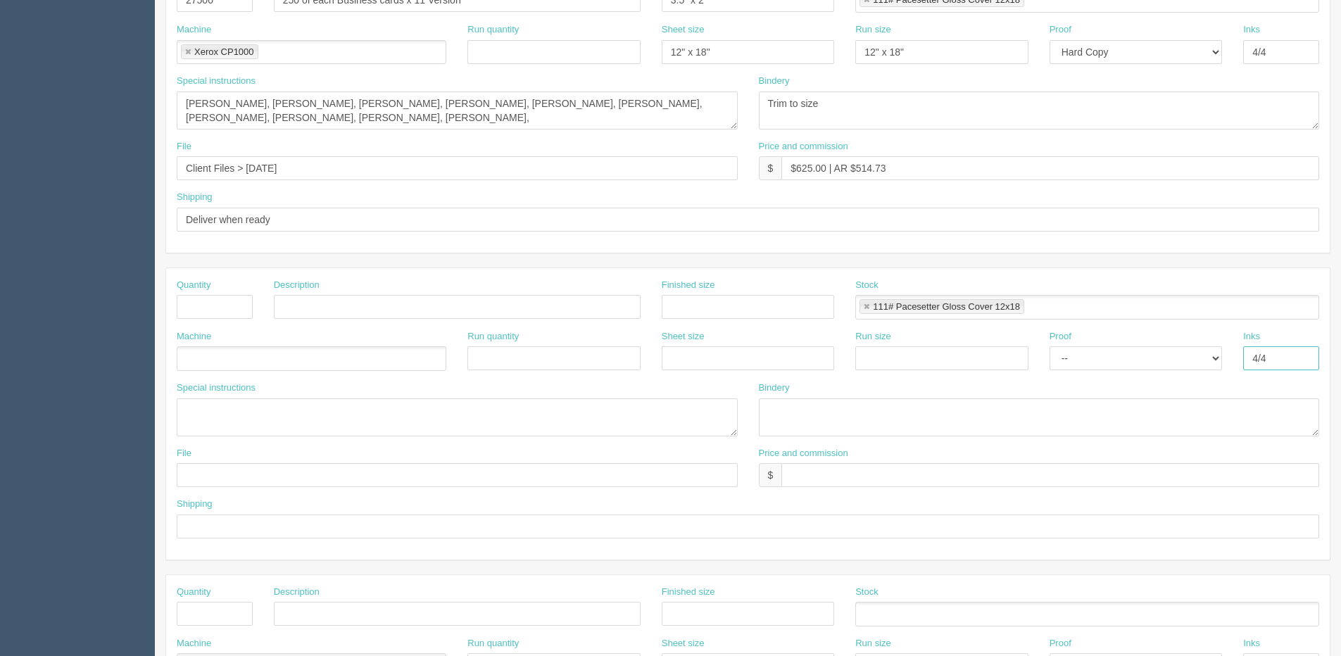
click at [1005, 351] on div "Machine Run quantity Sheet size Run size Proof -- Email Hard Copy Inks 4/4" at bounding box center [748, 355] width 1164 height 51
click at [868, 305] on link at bounding box center [866, 307] width 8 height 9
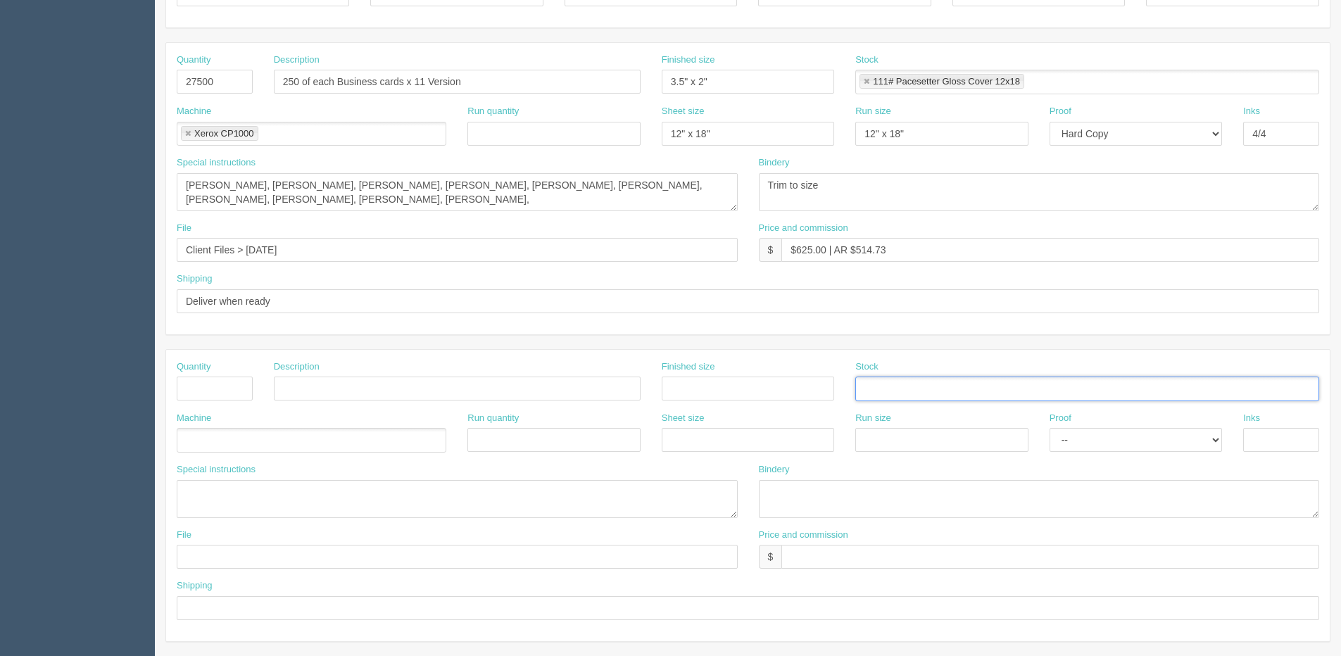
scroll to position [0, 0]
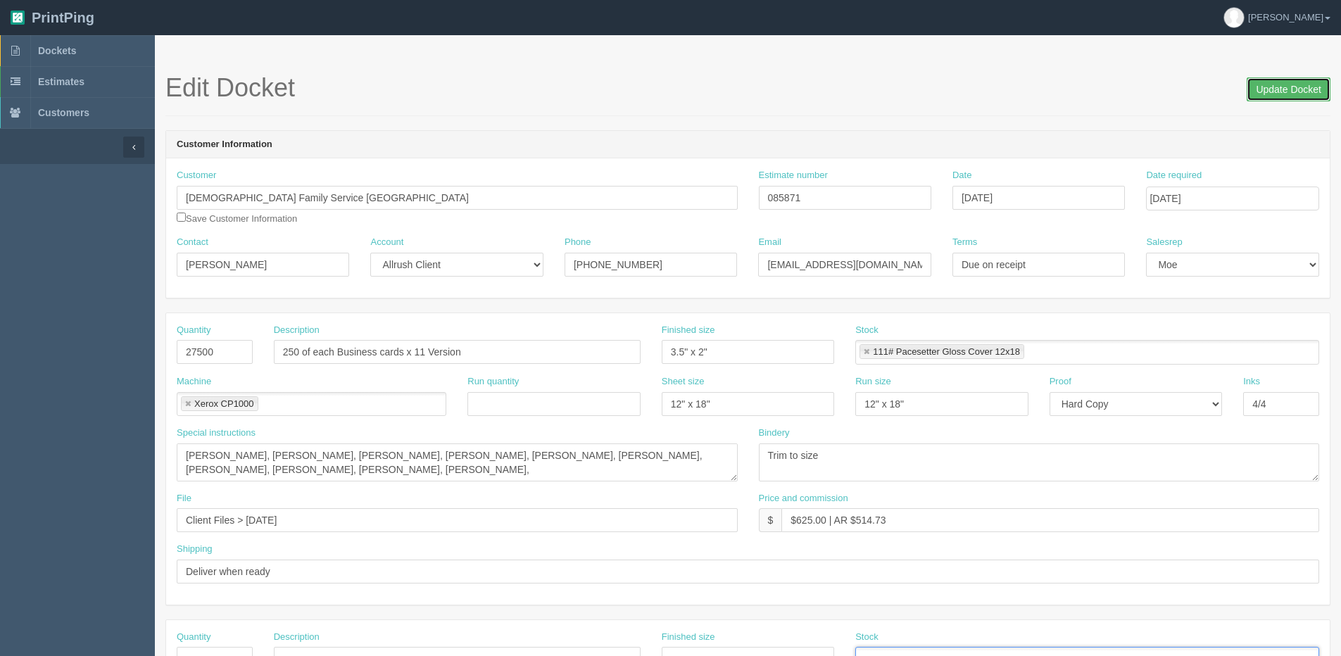
click at [1307, 87] on input "Update Docket" at bounding box center [1289, 89] width 84 height 24
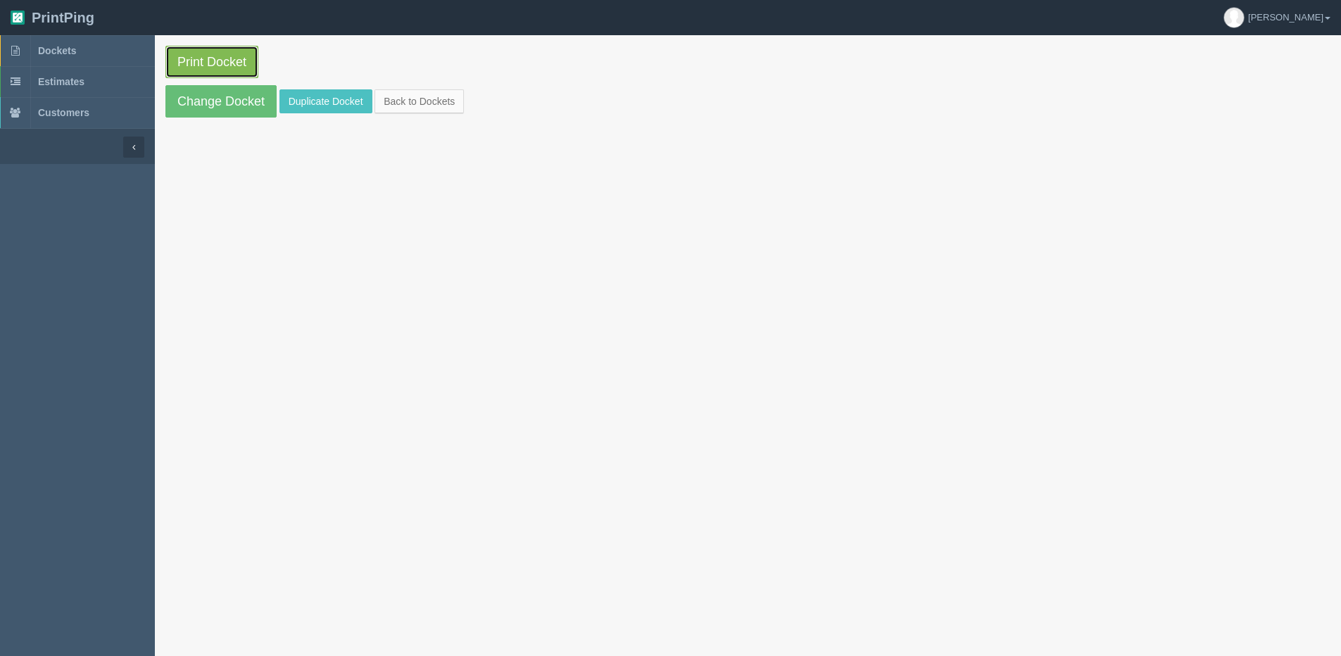
click at [183, 51] on link "Print Docket" at bounding box center [211, 62] width 93 height 32
click at [214, 107] on link "Change Docket" at bounding box center [220, 101] width 111 height 32
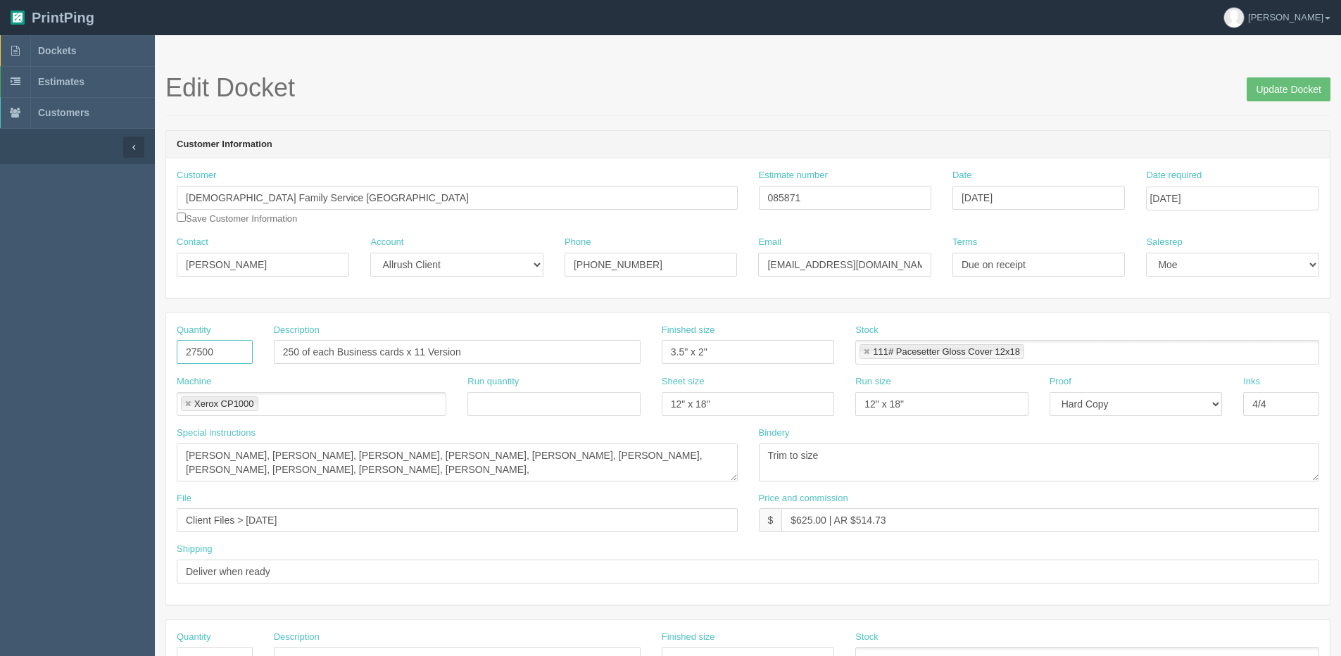
click at [216, 349] on input "27500" at bounding box center [215, 352] width 76 height 24
type input "2750"
click at [135, 324] on aside "Dockets Estimates Customers" at bounding box center [77, 656] width 155 height 1243
click at [1259, 94] on input "Update Docket" at bounding box center [1289, 89] width 84 height 24
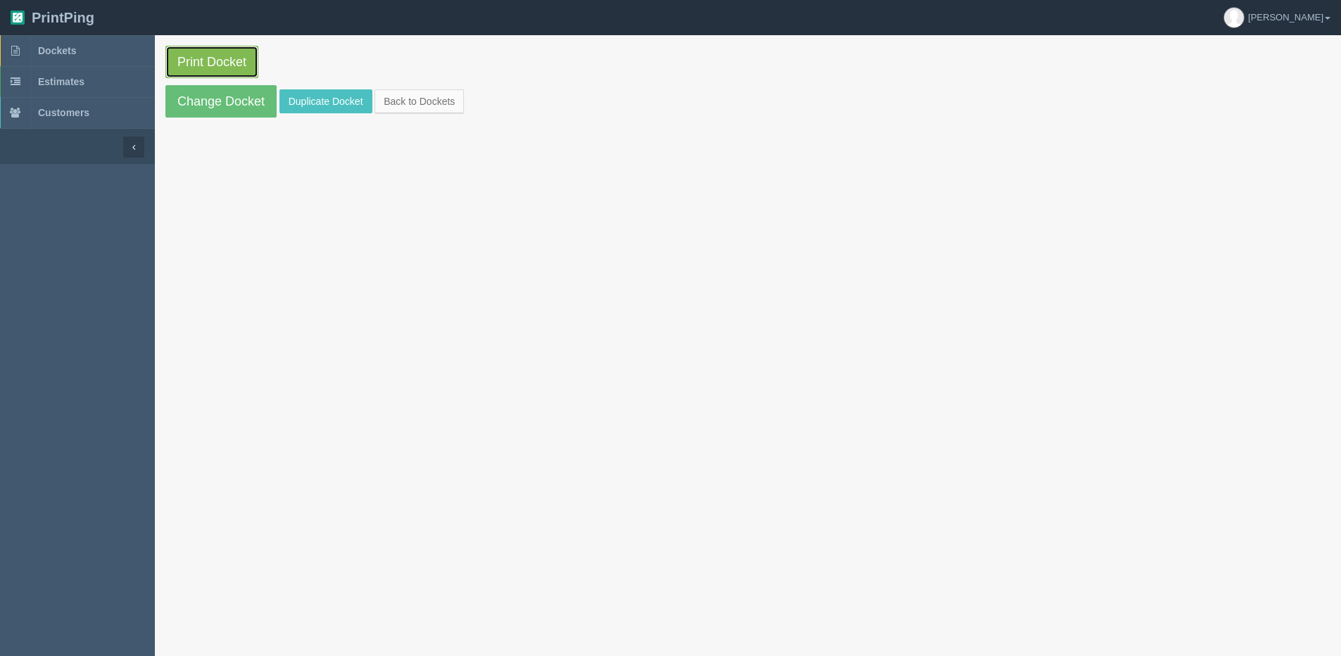
click at [192, 46] on link "Print Docket" at bounding box center [211, 62] width 93 height 32
drag, startPoint x: 408, startPoint y: 106, endPoint x: 395, endPoint y: 107, distance: 13.4
click at [407, 107] on link "Back to Dockets" at bounding box center [419, 101] width 89 height 24
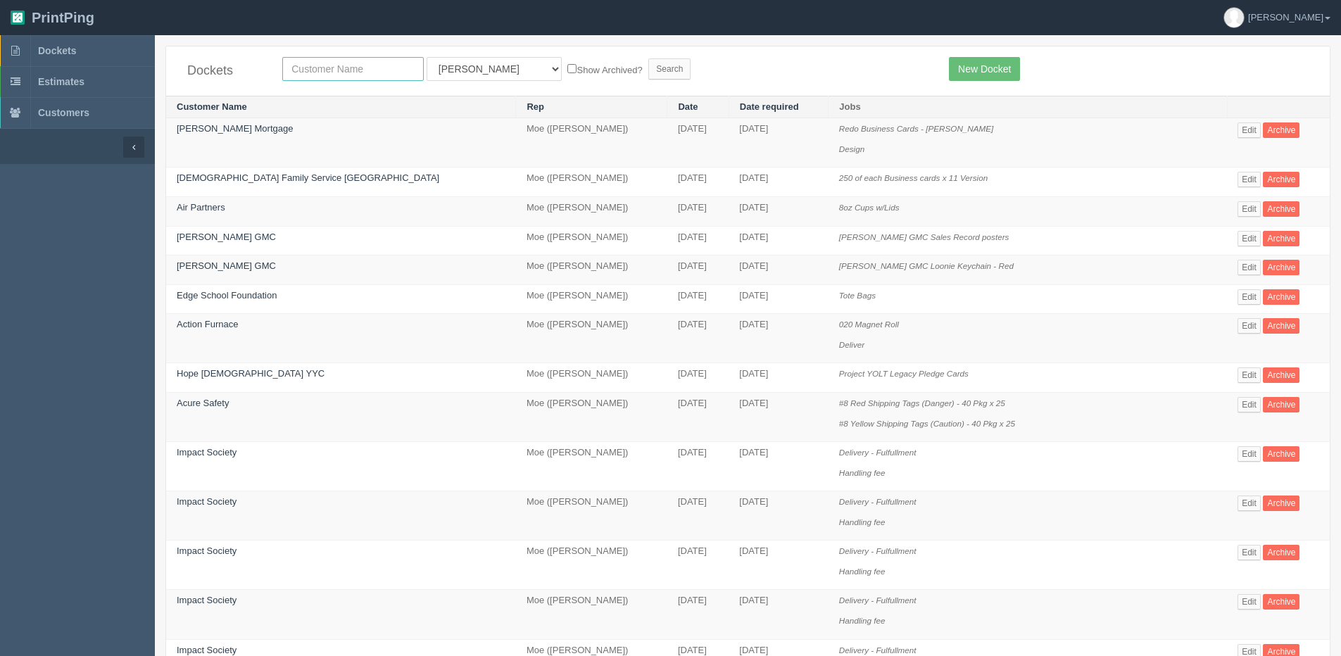
click at [324, 70] on input "text" at bounding box center [353, 69] width 142 height 24
type input "covy moore"
click at [648, 58] on input "Search" at bounding box center [669, 68] width 42 height 21
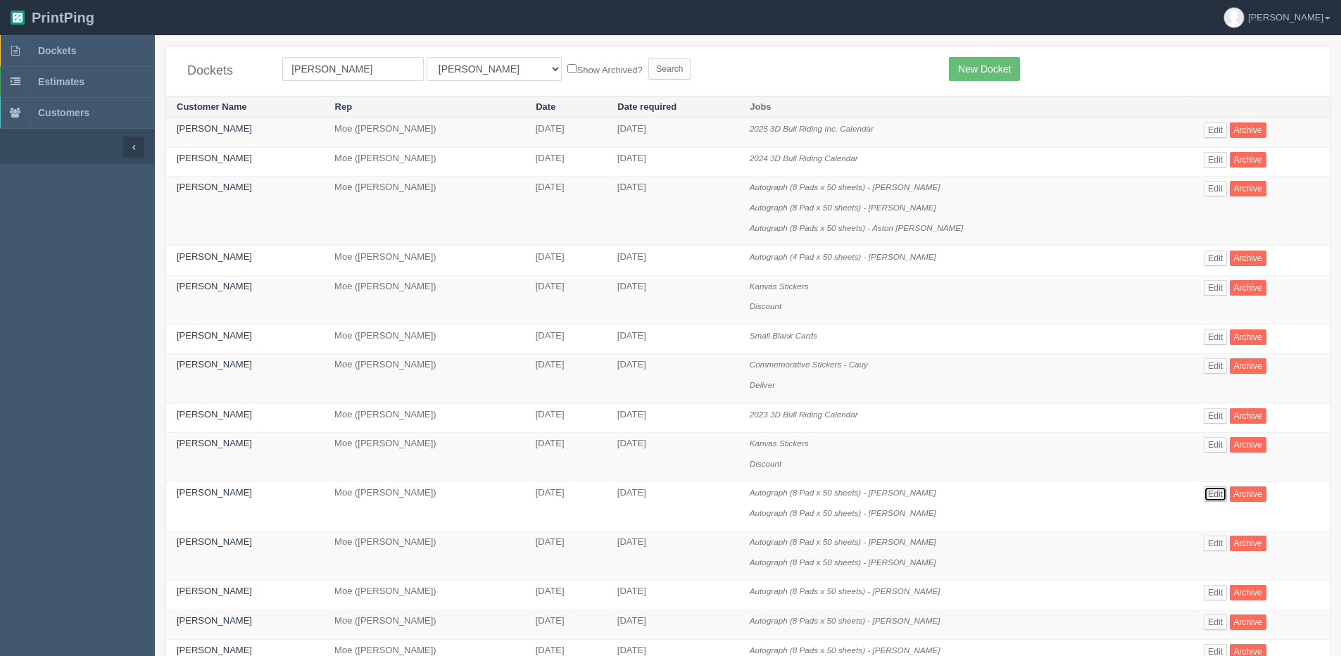
click at [1207, 486] on link "Edit" at bounding box center [1215, 493] width 23 height 15
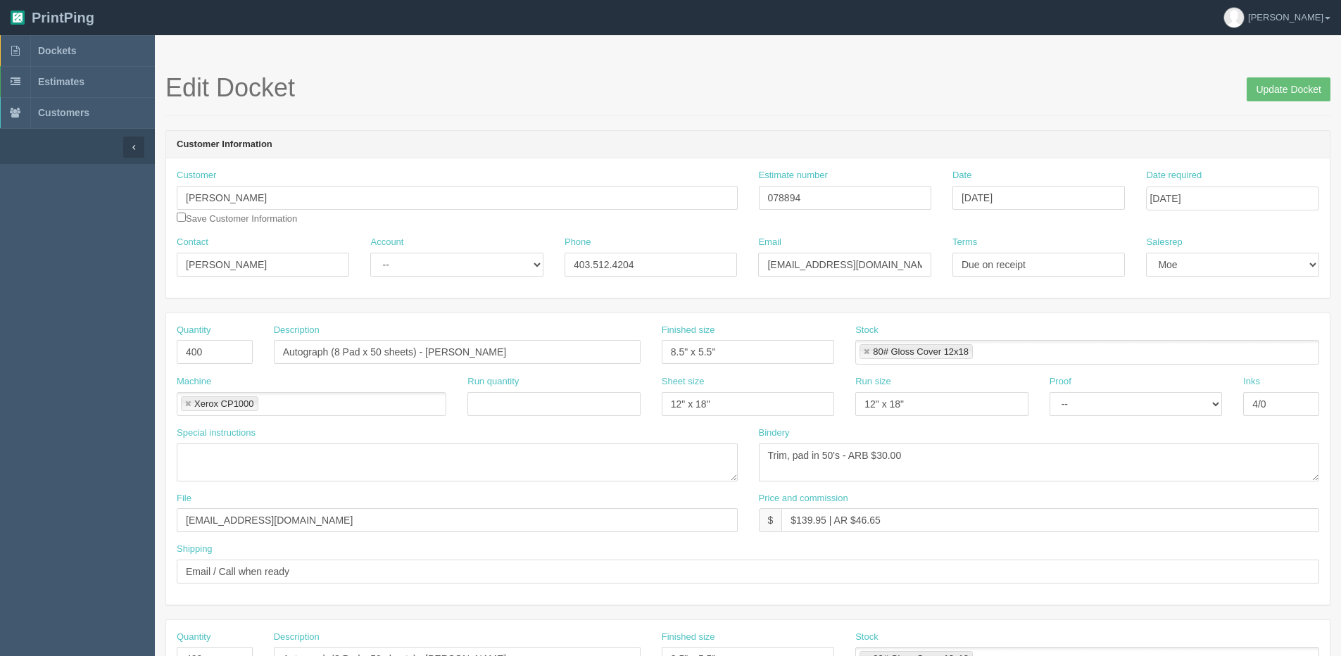
click at [1272, 77] on span "Update Docket" at bounding box center [1289, 88] width 84 height 28
click at [1272, 85] on input "Update Docket" at bounding box center [1289, 89] width 84 height 24
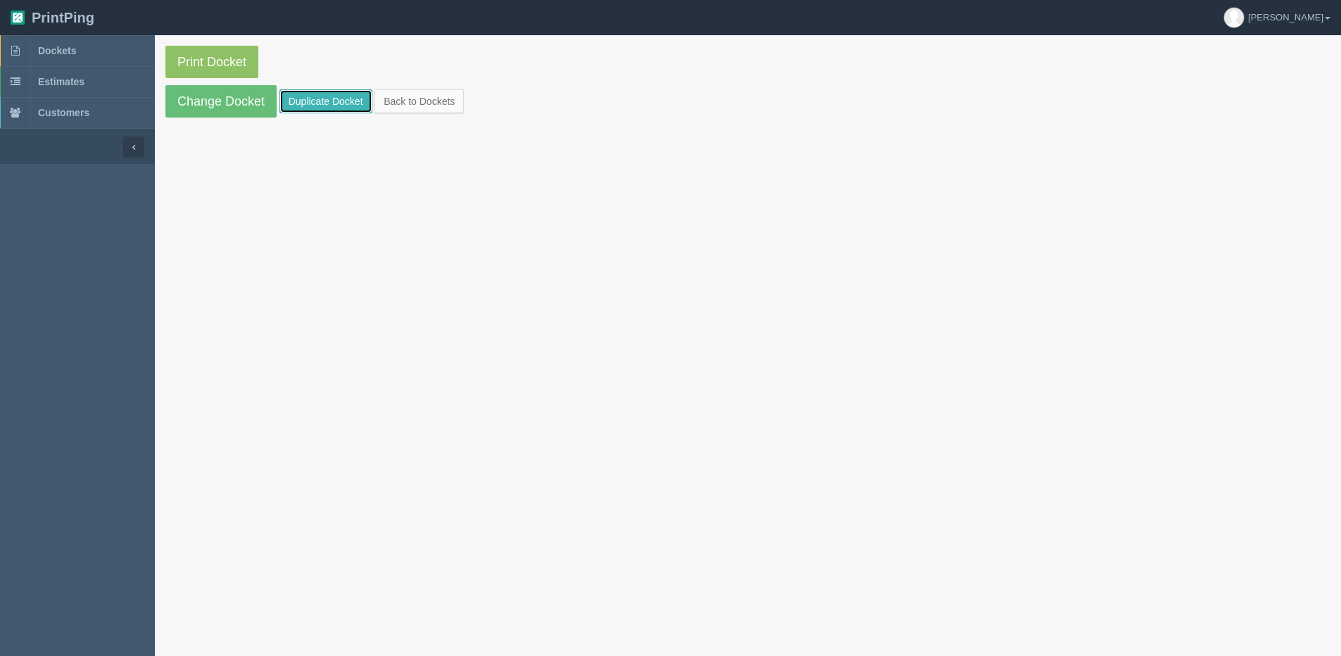
click at [307, 109] on link "Duplicate Docket" at bounding box center [325, 101] width 93 height 24
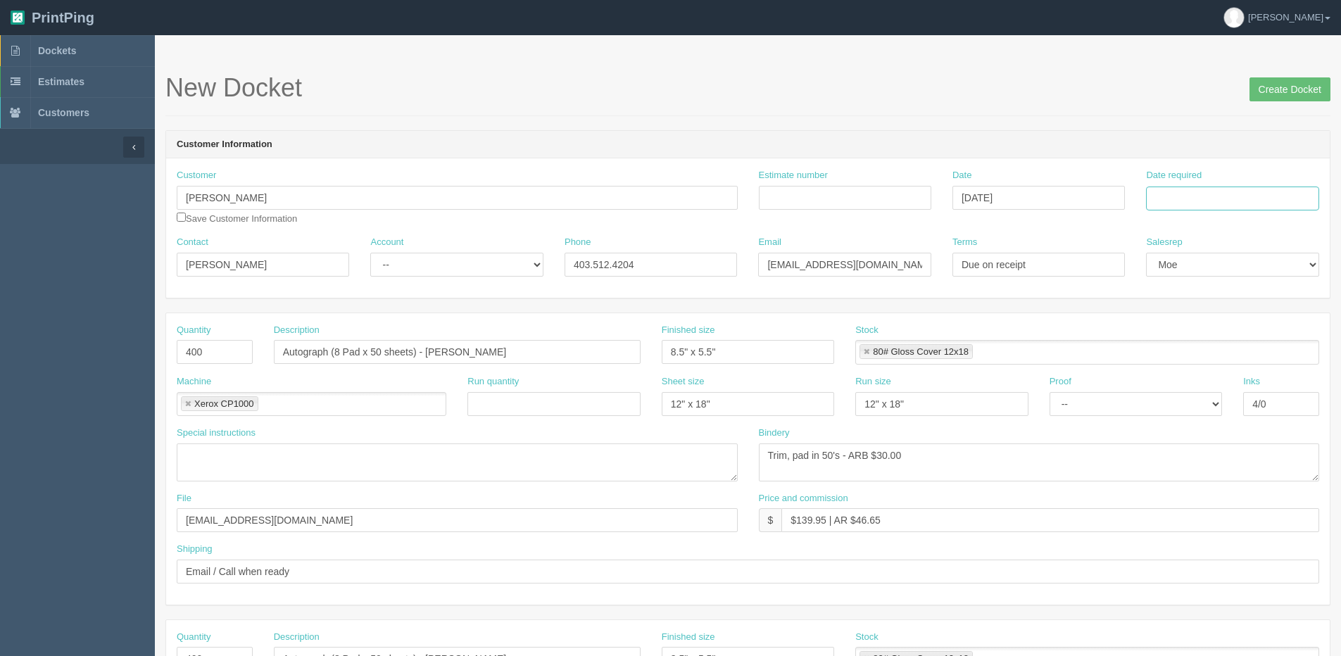
click at [1223, 206] on input "Date required" at bounding box center [1232, 199] width 172 height 24
click at [1207, 401] on th "[DATE]" at bounding box center [1215, 394] width 131 height 20
click at [1237, 337] on td "25" at bounding box center [1236, 333] width 18 height 20
type input "[DATE]"
drag, startPoint x: 221, startPoint y: 356, endPoint x: -71, endPoint y: 356, distance: 292.2
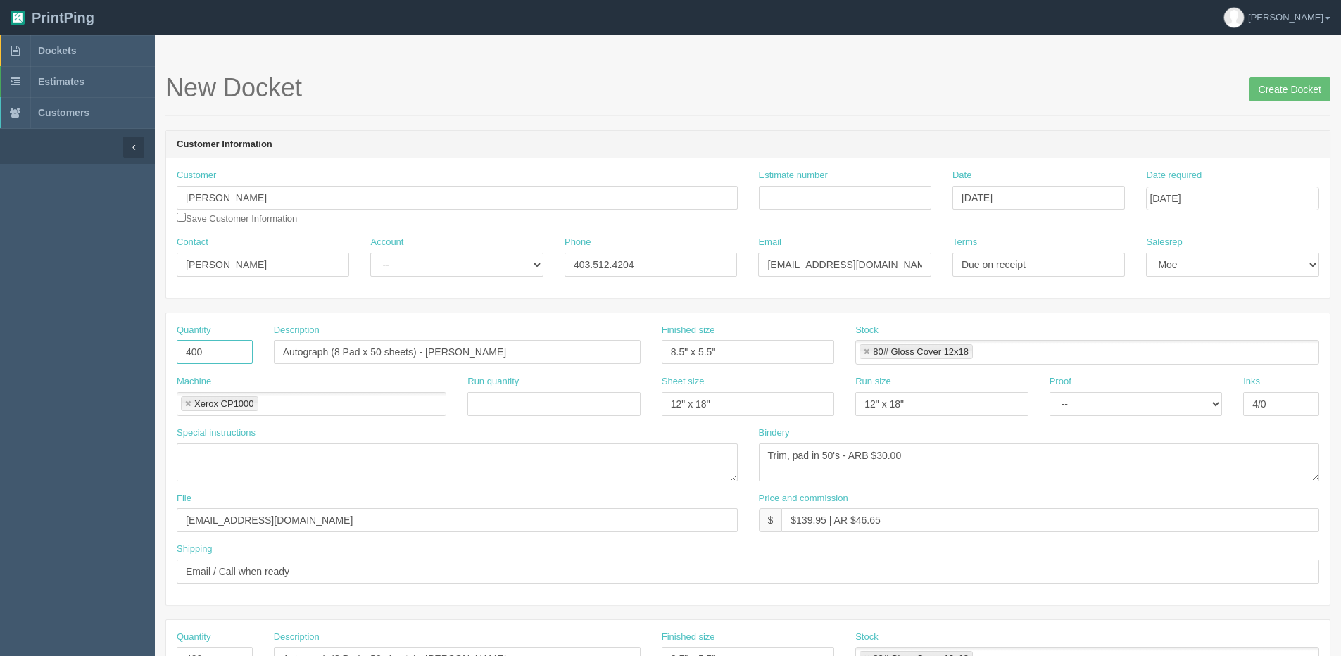
click at [0, 356] on html "PrintPing Dan Edit account ( dan@allrush.ca ) Logout Dockets Estimates Customers" at bounding box center [670, 639] width 1341 height 1278
type input "800"
drag, startPoint x: 434, startPoint y: 350, endPoint x: 823, endPoint y: 376, distance: 390.2
click at [850, 342] on div "Quantity 800 Description Autograph (8 Pad x 50 sheets) - Jared Parsonage Finish…" at bounding box center [748, 349] width 1164 height 51
type input "Autograph (8 Pad x 50 sheets) - Jhett, Wheeler, Tanner Skene"
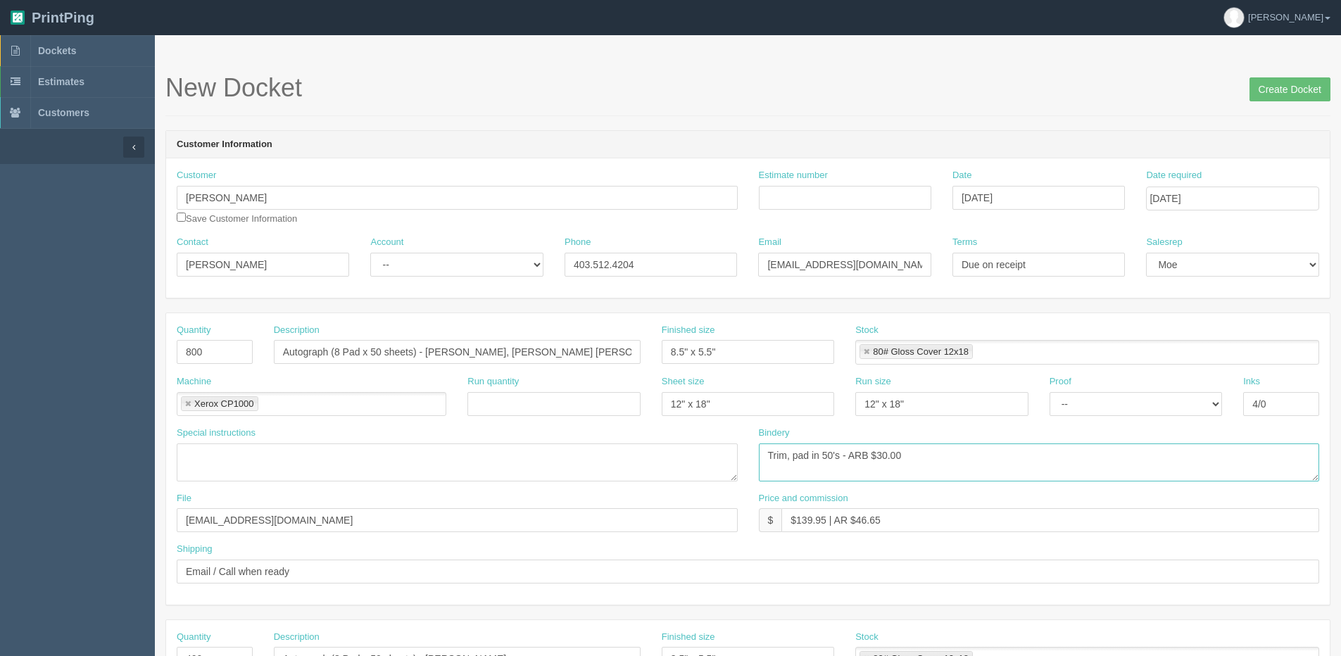
click at [878, 458] on textarea "Trim, pad in 50's - ARB $30.00" at bounding box center [1039, 463] width 561 height 38
type textarea "Trim, pad in 50's - ARB $60.00"
drag, startPoint x: 797, startPoint y: 522, endPoint x: 821, endPoint y: 520, distance: 24.0
click at [821, 520] on input "$139.95 | AR $46.65" at bounding box center [1050, 520] width 538 height 24
click at [823, 520] on input "$139.95 | AR $46.65" at bounding box center [1050, 520] width 538 height 24
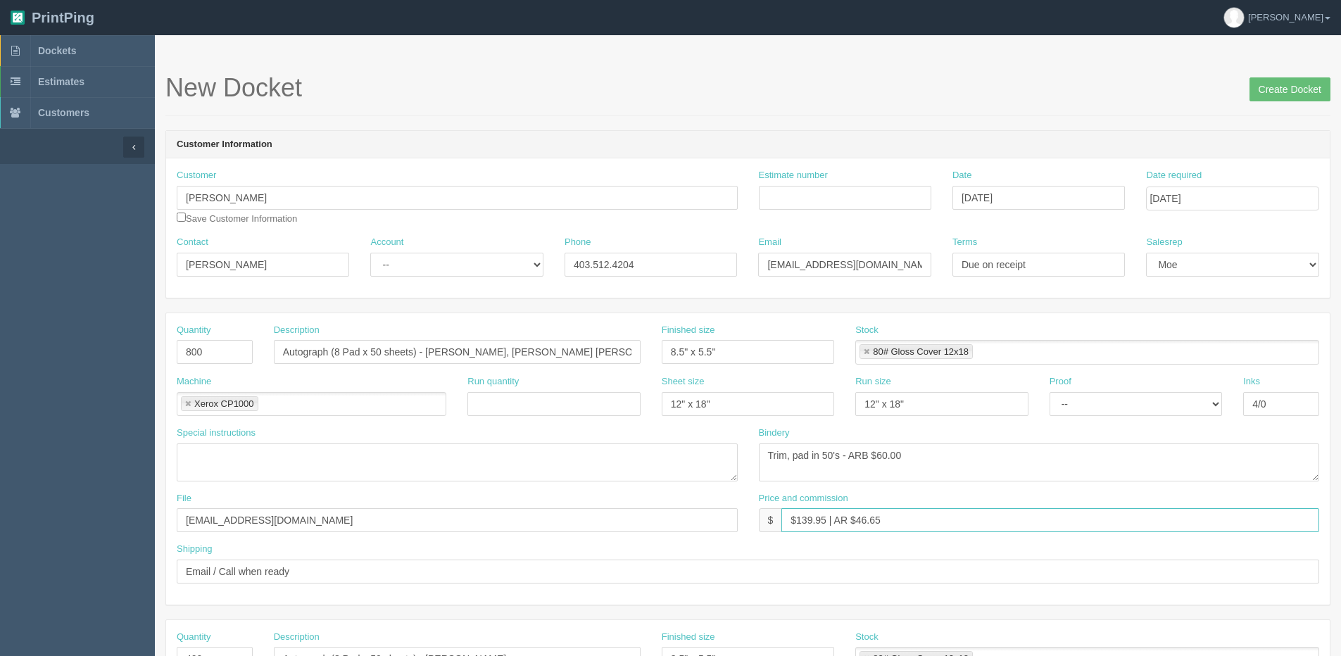
click at [797, 520] on input "$139.95 | AR $46.65" at bounding box center [1050, 520] width 538 height 24
drag, startPoint x: 797, startPoint y: 520, endPoint x: 825, endPoint y: 521, distance: 28.2
click at [825, 521] on input "$139.95 | AR $46.65" at bounding box center [1050, 520] width 538 height 24
click at [818, 527] on input "$274. | AR $46.65" at bounding box center [1050, 520] width 538 height 24
drag, startPoint x: 855, startPoint y: 522, endPoint x: 848, endPoint y: 509, distance: 15.1
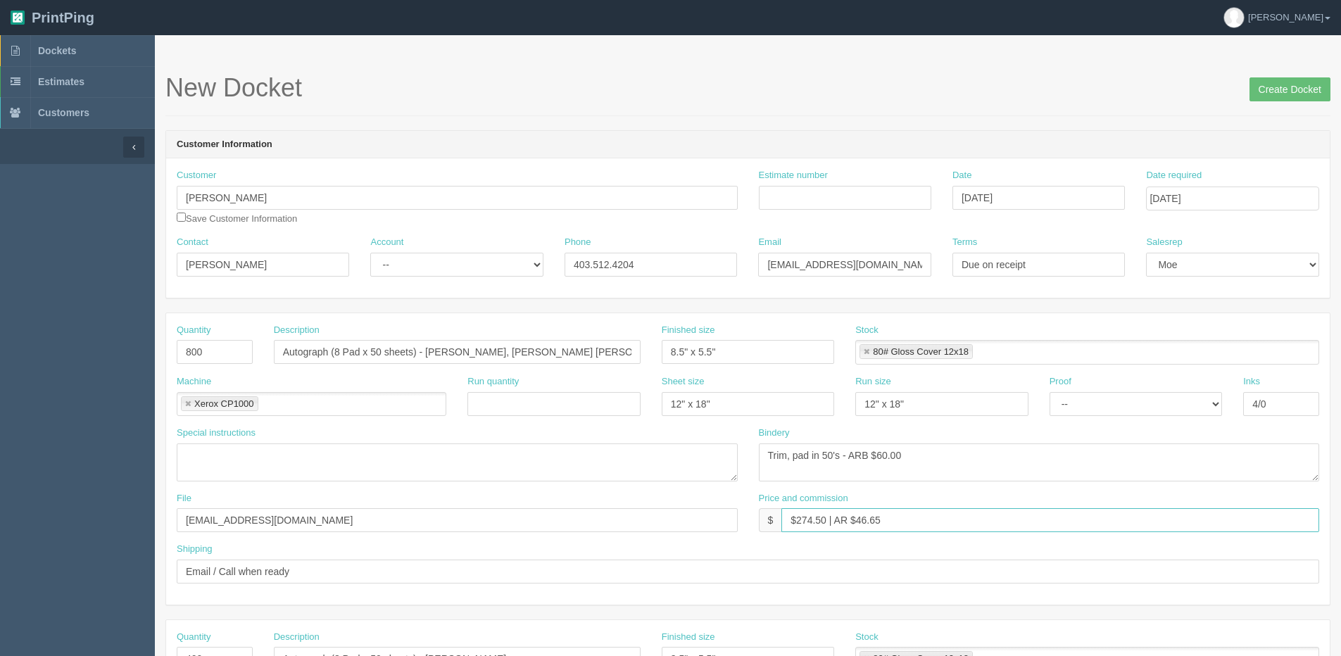
click at [917, 509] on input "$274.50 | AR $46.65" at bounding box center [1050, 520] width 538 height 24
type input "$274.50 | AR $91.50"
click at [803, 202] on input "Estimate number" at bounding box center [845, 198] width 172 height 24
type input "087095 | 092568"
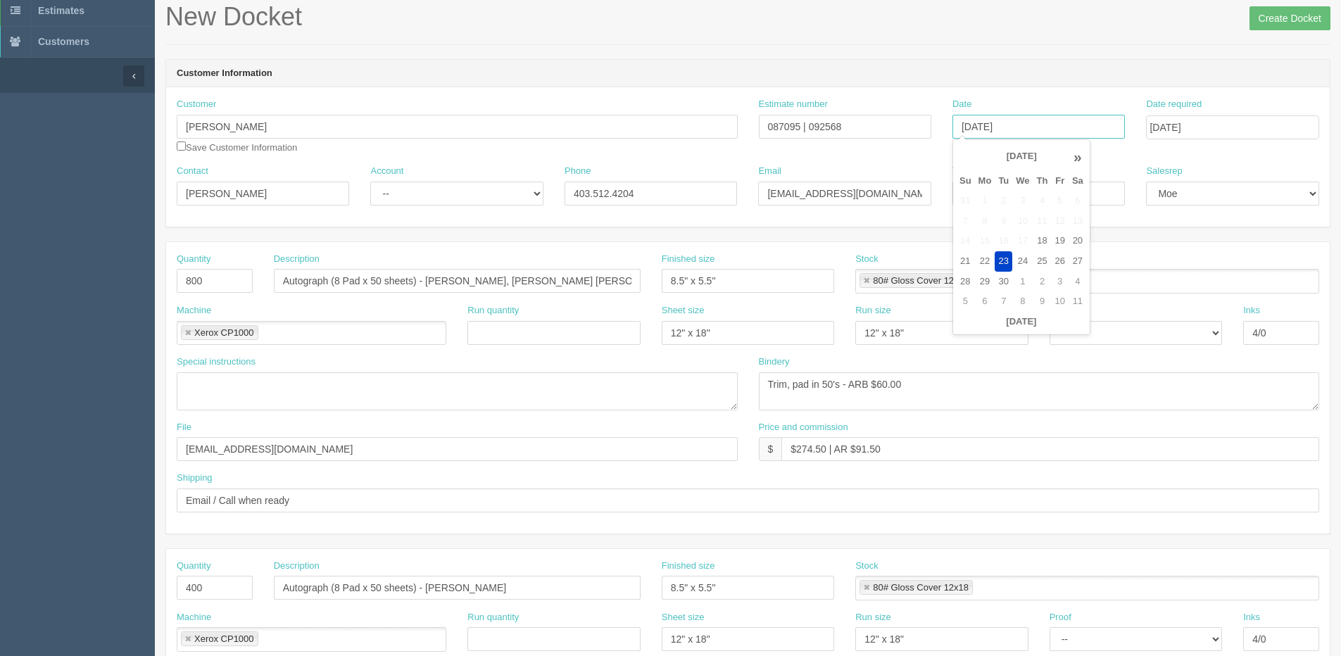
scroll to position [211, 0]
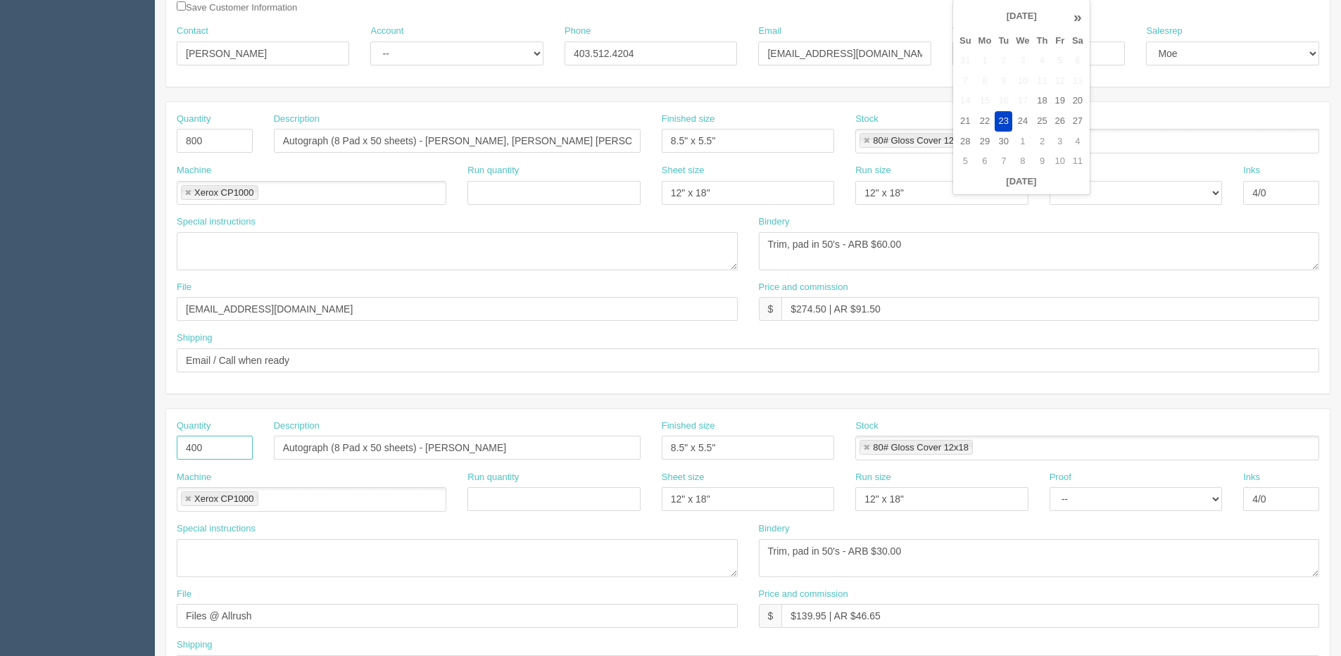
drag, startPoint x: 191, startPoint y: 453, endPoint x: 0, endPoint y: 451, distance: 191.5
click at [87, 453] on section "Dockets Estimates Customers" at bounding box center [670, 445] width 1341 height 1243
type input "800"
click at [284, 146] on input "Autograph (8 Pad x 50 sheets) - Jhett, Wheeler, Tanner Skene" at bounding box center [457, 141] width 367 height 24
type input "Small Autograph (8 Pad x 50 sheets) - Jhett, Wheeler, Tanner Skene"
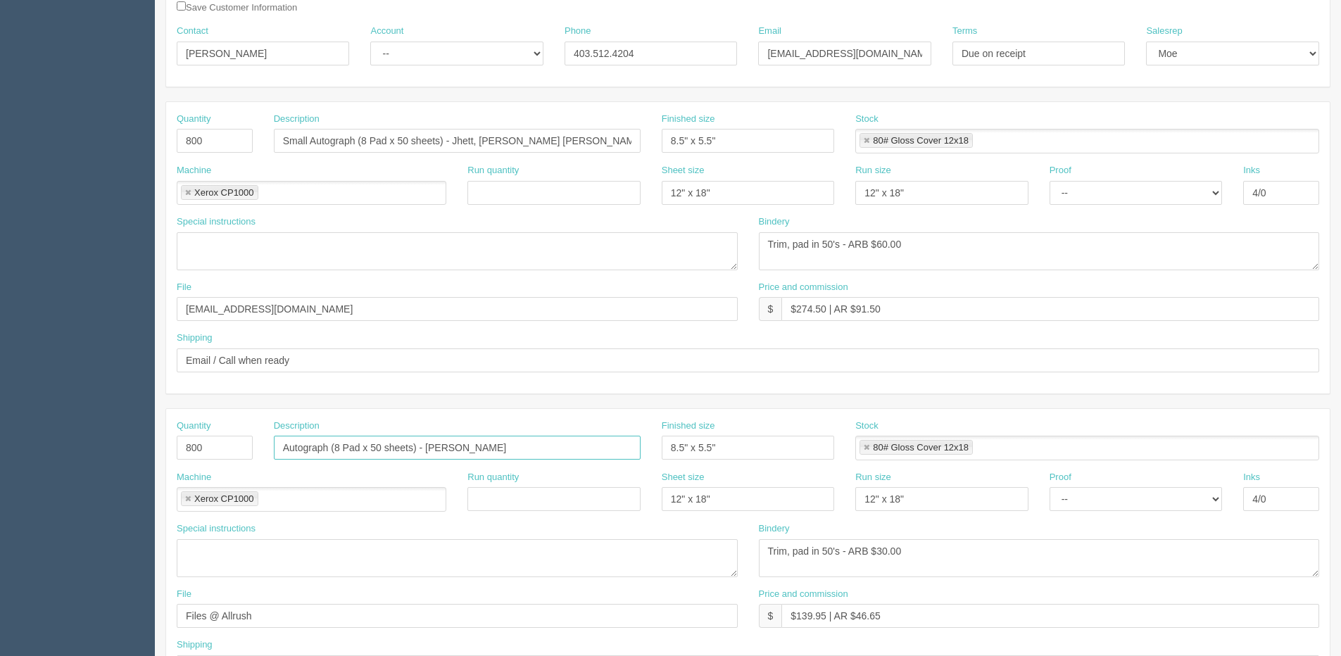
click at [278, 449] on input "Autograph (8 Pad x 50 sheets) - Brett Monea" at bounding box center [457, 448] width 367 height 24
drag, startPoint x: 453, startPoint y: 443, endPoint x: 1095, endPoint y: 451, distance: 642.8
click at [1109, 443] on div "Quantity 800 Description Large Autograph (8 Pad x 50 sheets) - Brett Monea Fini…" at bounding box center [748, 445] width 1164 height 51
type input "Large Autograph (8 Pad x 50 sheets) - Logan Spady, Kody Lamb"
drag, startPoint x: 838, startPoint y: 244, endPoint x: 846, endPoint y: 240, distance: 8.5
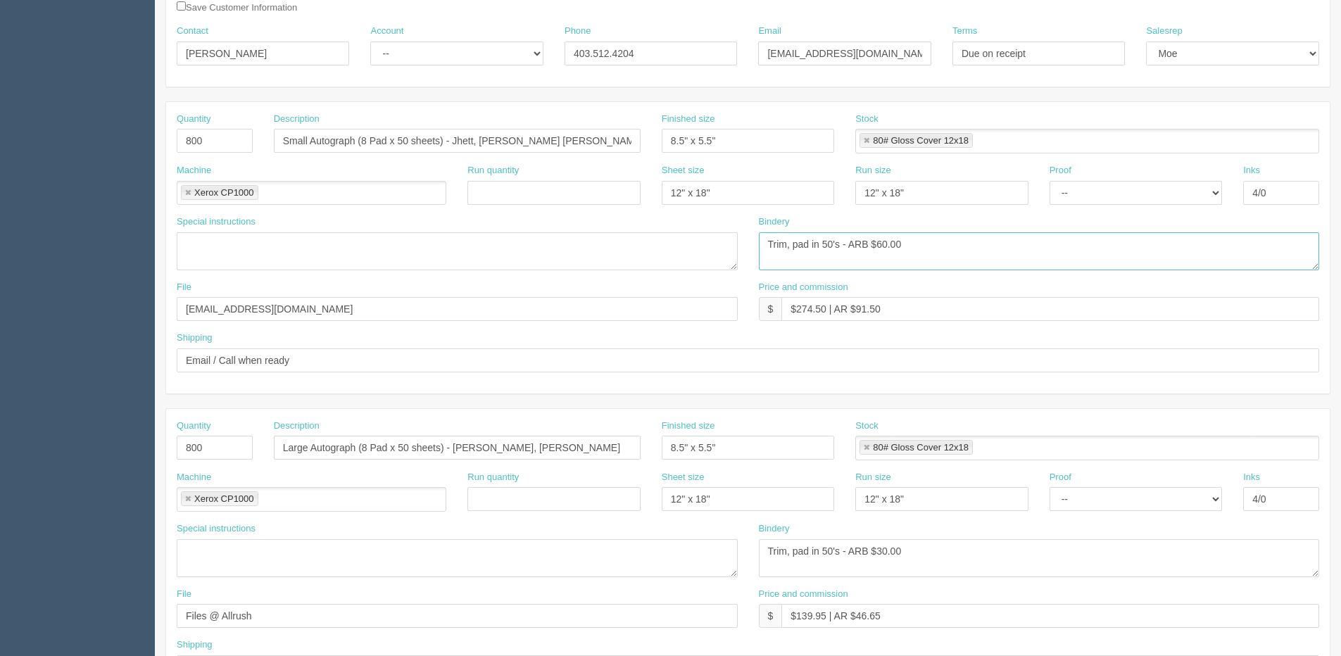
click at [840, 242] on textarea "Trim, pad in 50's - ARB $30.00" at bounding box center [1039, 251] width 561 height 38
drag, startPoint x: 1044, startPoint y: 257, endPoint x: 523, endPoint y: 256, distance: 521.0
click at [523, 256] on div "Special instructions Bindery Trim, pad in 50's - ARB $30.00" at bounding box center [748, 247] width 1164 height 65
type textarea "Trim, pad in 50's w/ Backing 111# Gloss Cover - ARB $60.00"
drag, startPoint x: 931, startPoint y: 548, endPoint x: 562, endPoint y: 553, distance: 368.9
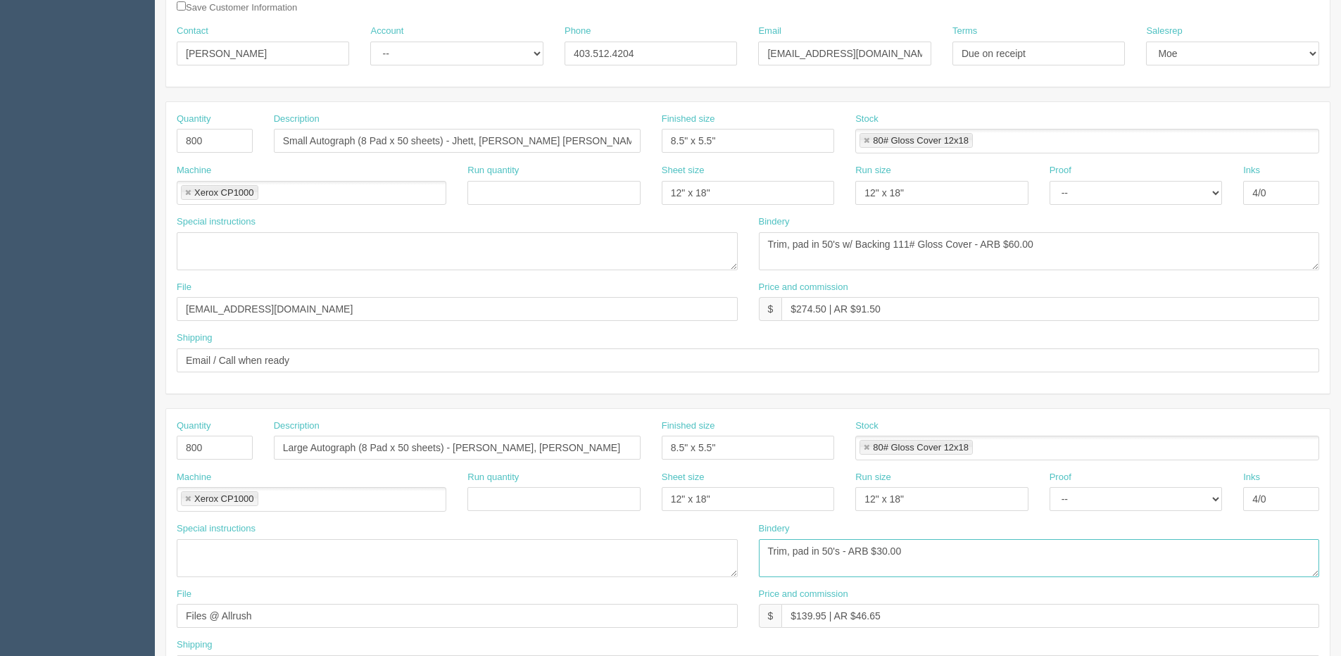
click at [529, 566] on div "Special instructions Bindery Trim, pad in 50's - ARB $30.00" at bounding box center [748, 554] width 1164 height 65
paste textarea "w/ Backing 111# Gloss Cover - ARB $6"
type textarea "Trim, pad in 50's w/ Backing 111# Gloss Cover - ARB $60.00"
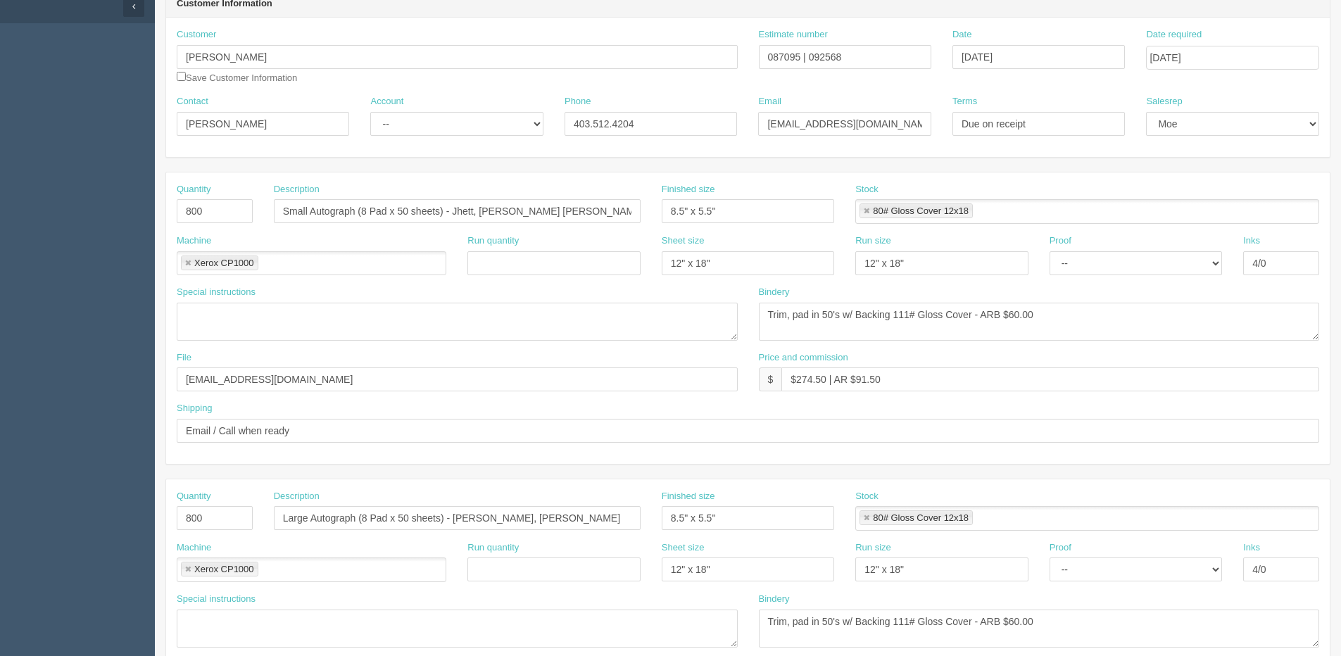
scroll to position [282, 0]
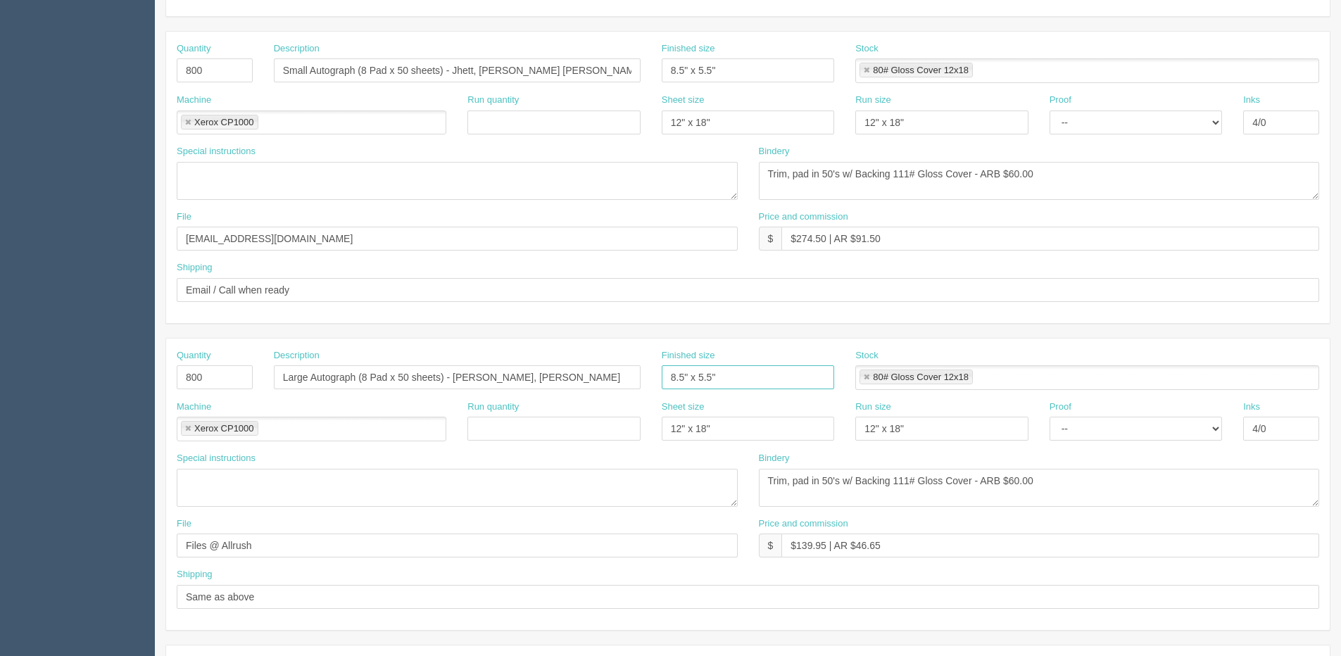
drag, startPoint x: 700, startPoint y: 381, endPoint x: 799, endPoint y: 365, distance: 99.9
click at [799, 365] on div "Finished size 8.5" x 5.5"" at bounding box center [748, 369] width 172 height 41
type input "8.5" x 11""
drag, startPoint x: 213, startPoint y: 384, endPoint x: 0, endPoint y: 384, distance: 213.3
click at [40, 384] on section "Dockets Estimates Customers" at bounding box center [670, 375] width 1341 height 1243
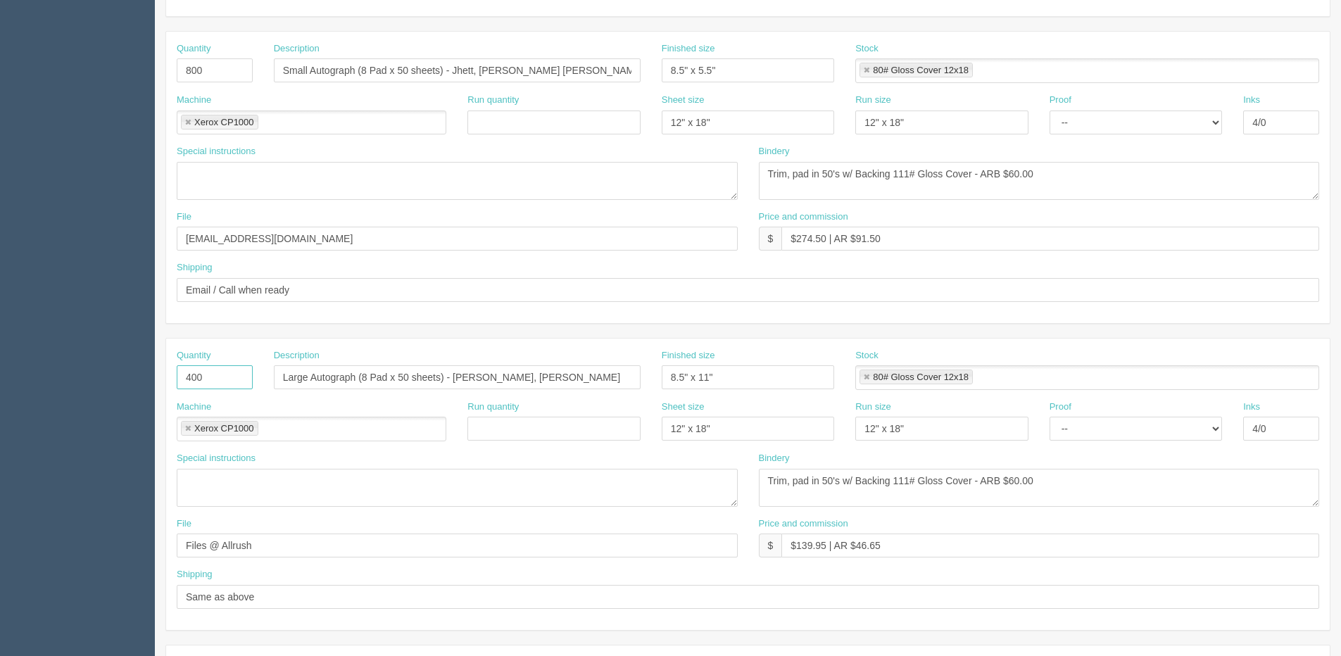
type input "400"
click at [375, 379] on input "Large Autograph (8 Pad x 50 sheets) - Logan Spady, Kody Lamb" at bounding box center [457, 377] width 367 height 24
type input "Large Autograph (4 Pad x 50 sheets) - Logan Spady, Kody Lamb"
drag, startPoint x: 905, startPoint y: 240, endPoint x: 588, endPoint y: 230, distance: 317.7
click at [560, 221] on div "File files@allrush.ca Price and commission $ $274.50 | AR $91.50" at bounding box center [748, 235] width 1164 height 51
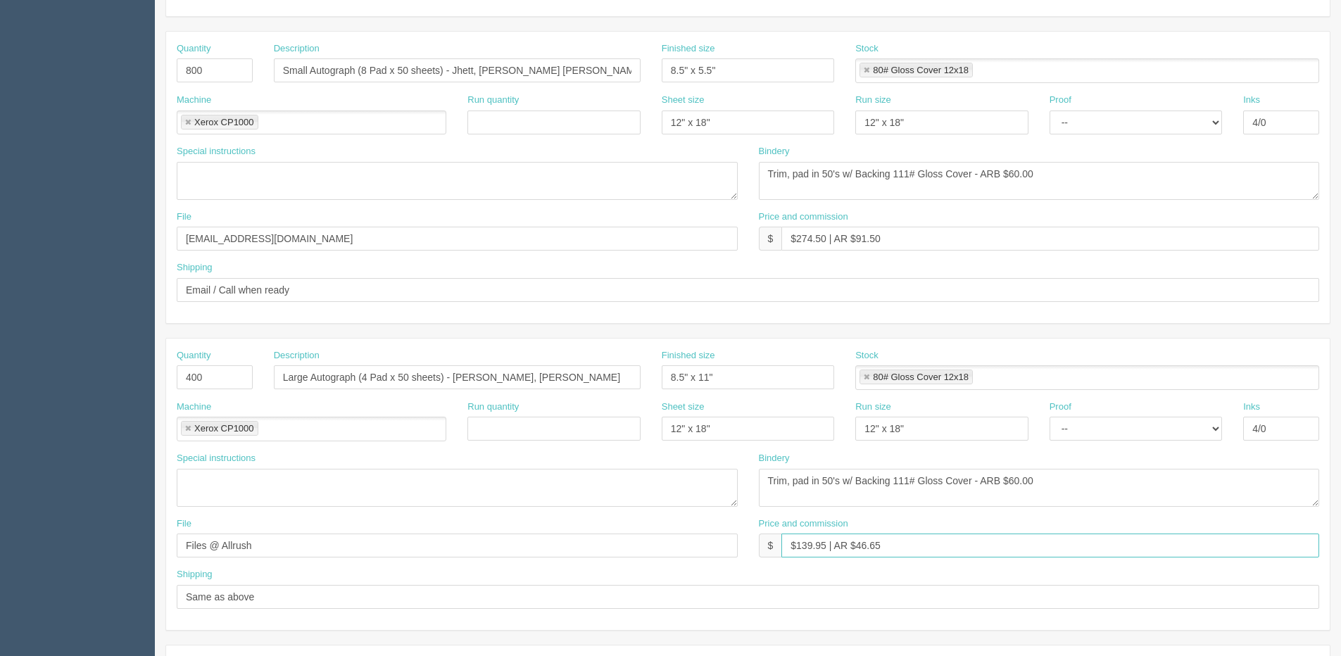
drag, startPoint x: 884, startPoint y: 549, endPoint x: 419, endPoint y: 549, distance: 464.6
click at [455, 549] on div "File Files @ Allrush Price and commission $ $139.95 | AR $46.65" at bounding box center [748, 542] width 1164 height 51
paste input "274.50 | AR $91.50"
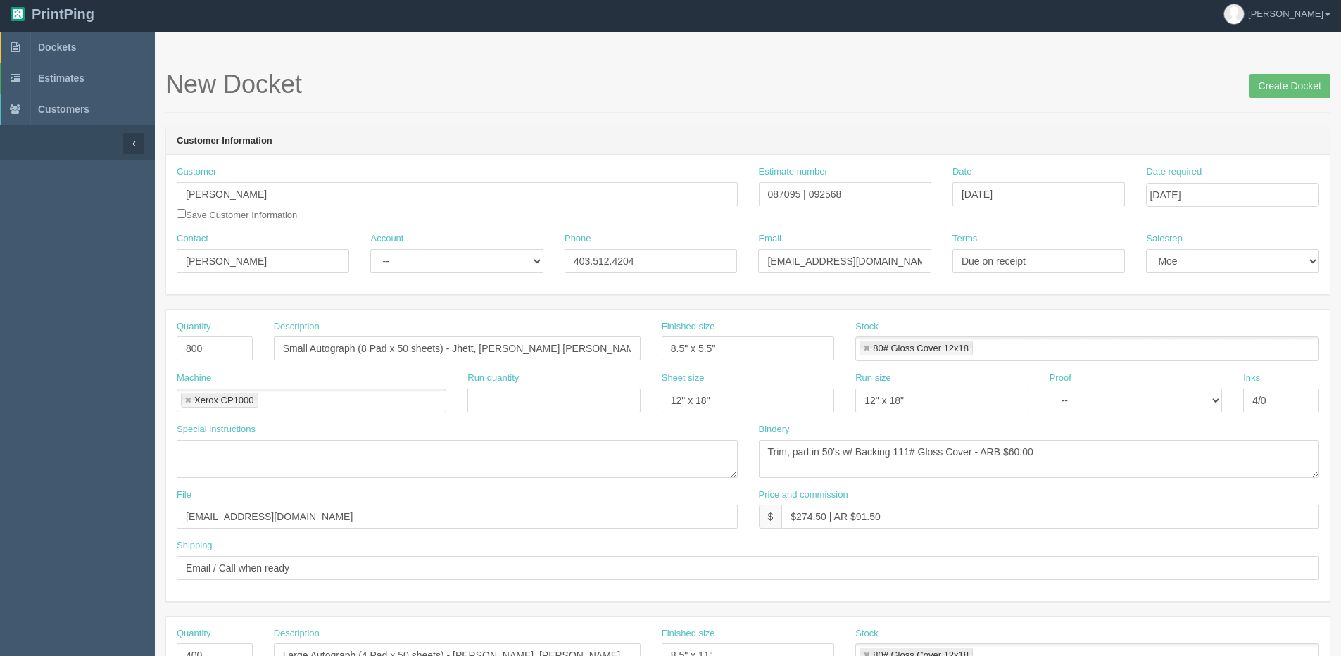
scroll to position [0, 0]
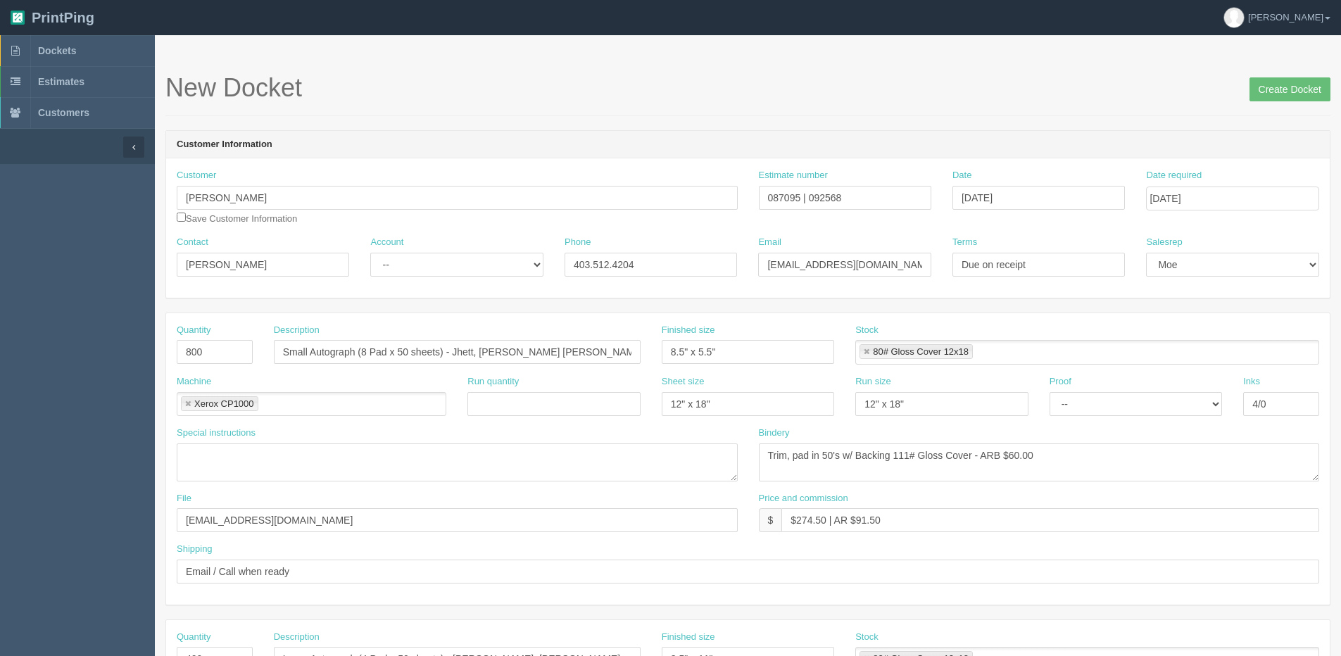
type input "$274.50 | AR $91.50"
drag, startPoint x: 412, startPoint y: 264, endPoint x: 419, endPoint y: 277, distance: 14.5
click at [412, 264] on select "-- Existing Client Allrush Client Rep Client" at bounding box center [456, 265] width 172 height 24
select select "Allrush Client"
click at [370, 253] on select "-- Existing Client Allrush Client Rep Client" at bounding box center [456, 265] width 172 height 24
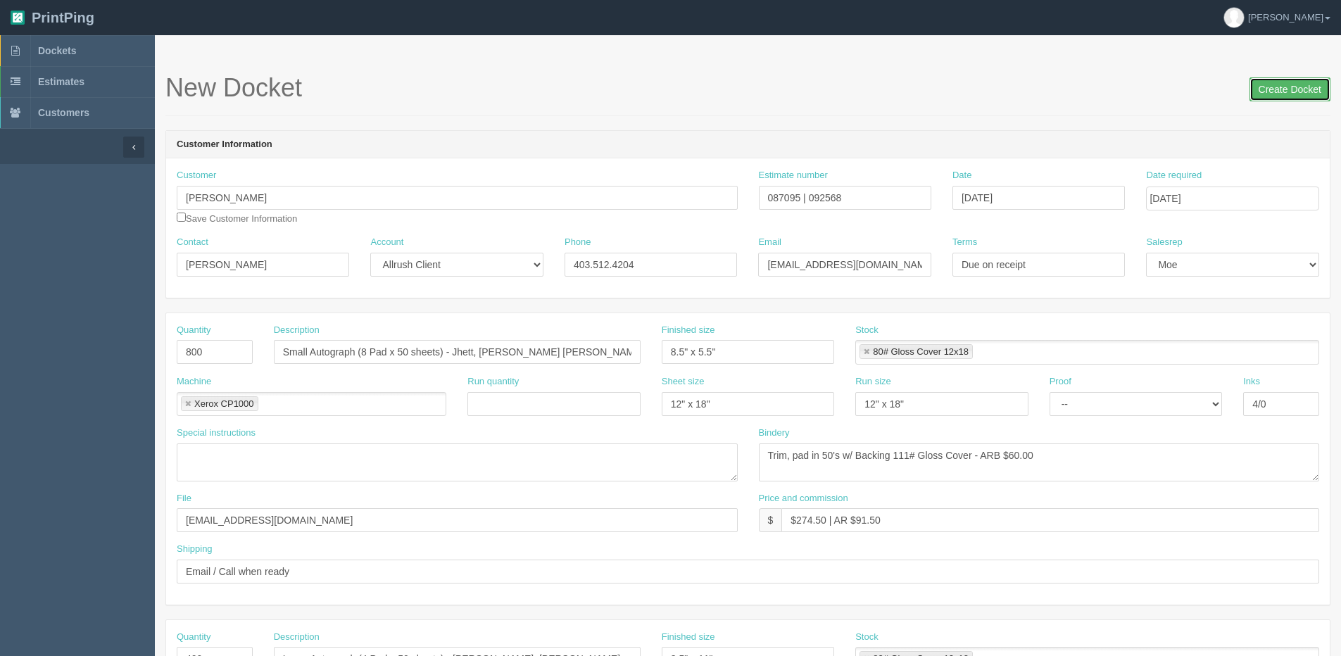
drag, startPoint x: 1283, startPoint y: 86, endPoint x: 1231, endPoint y: 89, distance: 51.5
click at [1283, 86] on input "Create Docket" at bounding box center [1290, 89] width 81 height 24
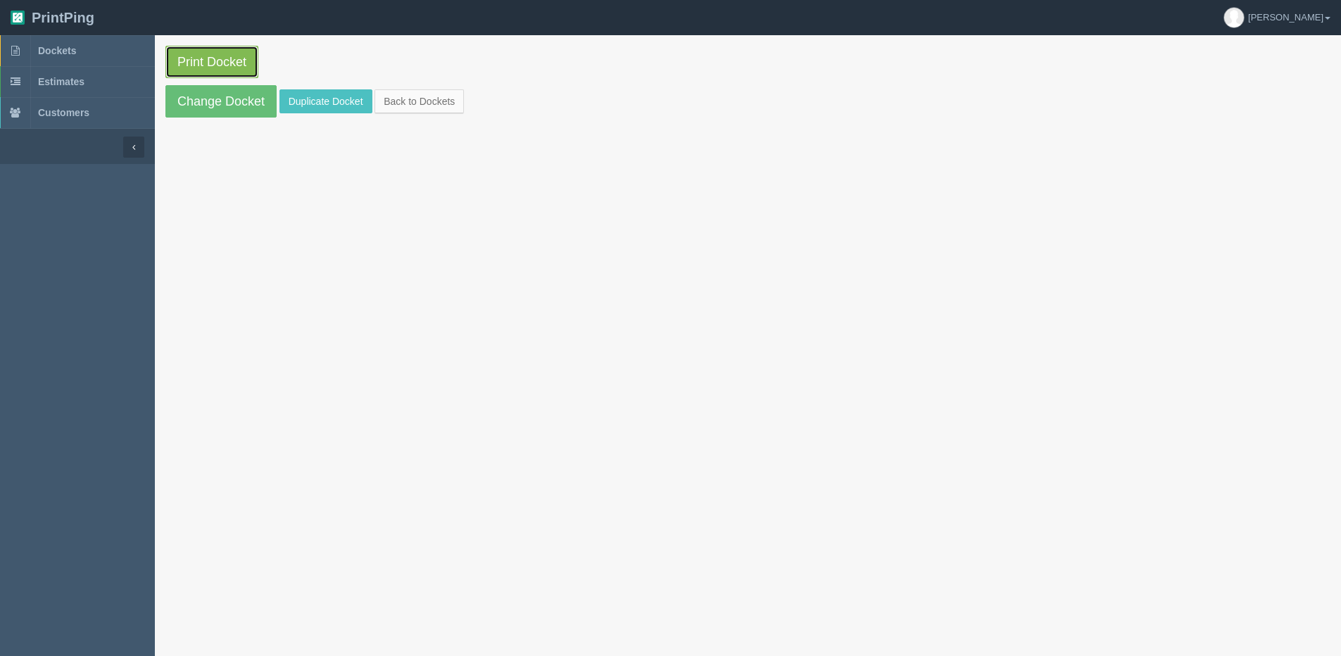
click at [212, 52] on link "Print Docket" at bounding box center [211, 62] width 93 height 32
drag, startPoint x: 418, startPoint y: 101, endPoint x: 413, endPoint y: 108, distance: 8.6
click at [418, 102] on link "Back to Dockets" at bounding box center [419, 101] width 89 height 24
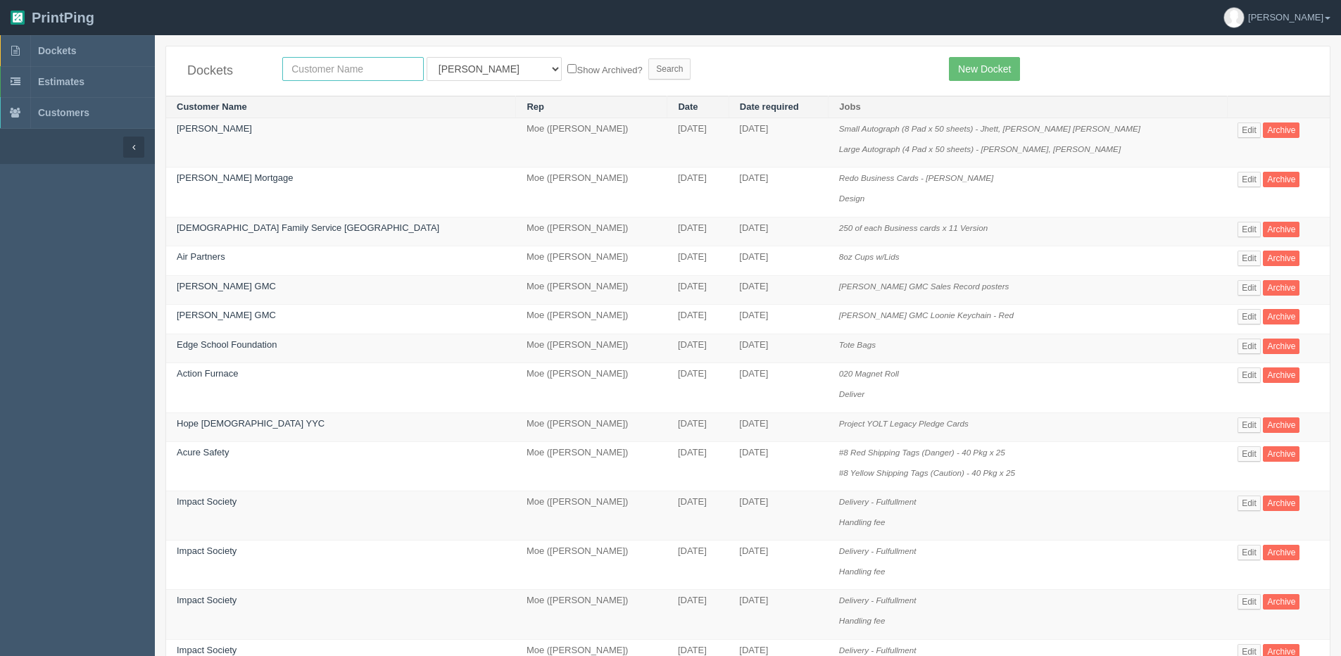
click at [356, 61] on input "text" at bounding box center [353, 69] width 142 height 24
type input "coven"
click at [648, 58] on input "Search" at bounding box center [669, 68] width 42 height 21
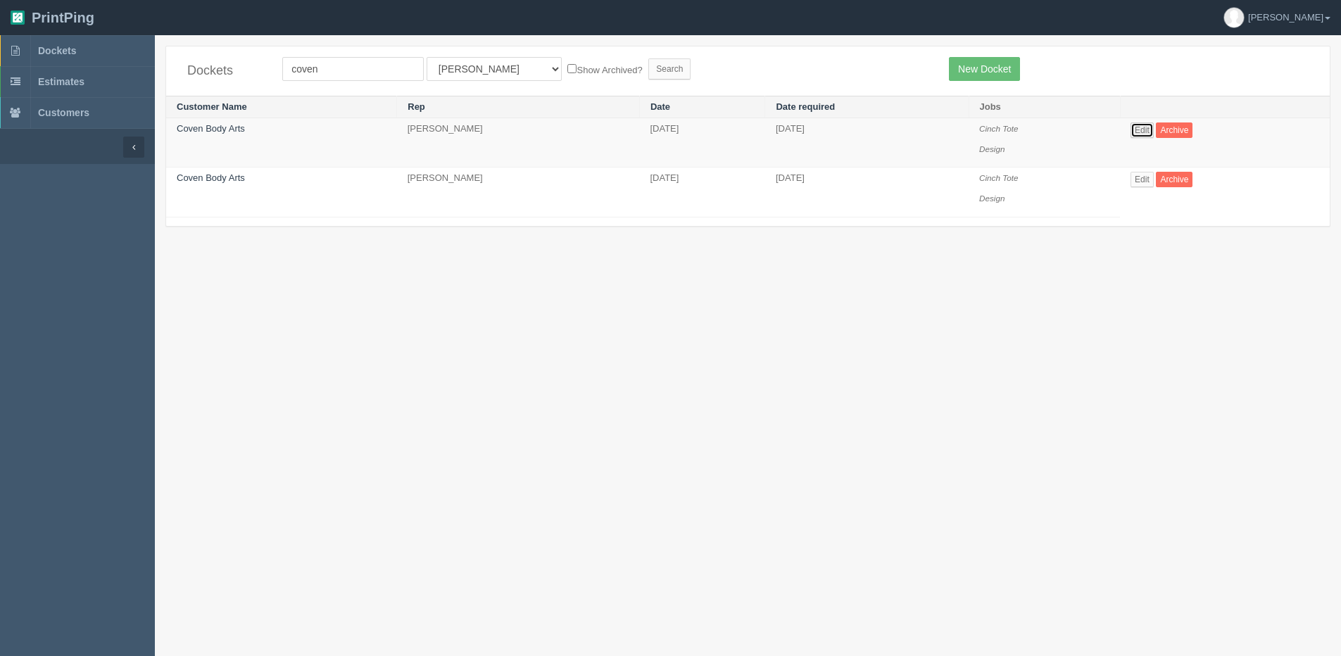
click at [1143, 131] on link "Edit" at bounding box center [1142, 129] width 23 height 15
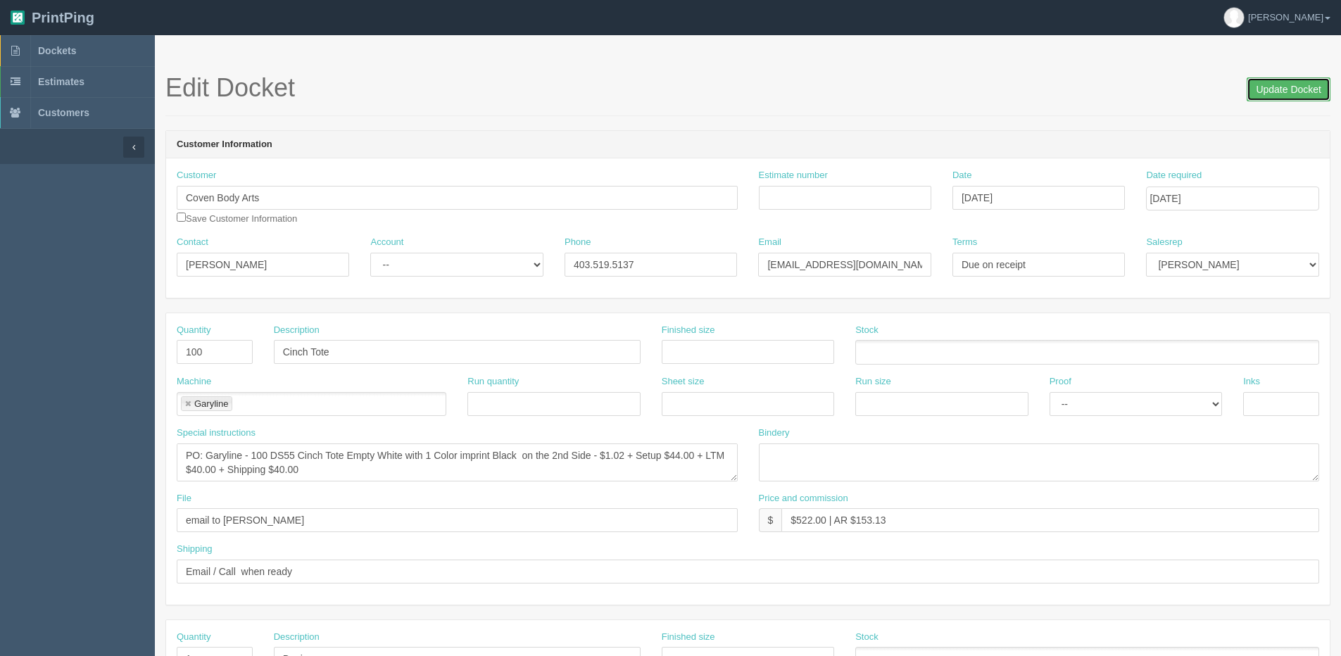
click at [1304, 87] on input "Update Docket" at bounding box center [1289, 89] width 84 height 24
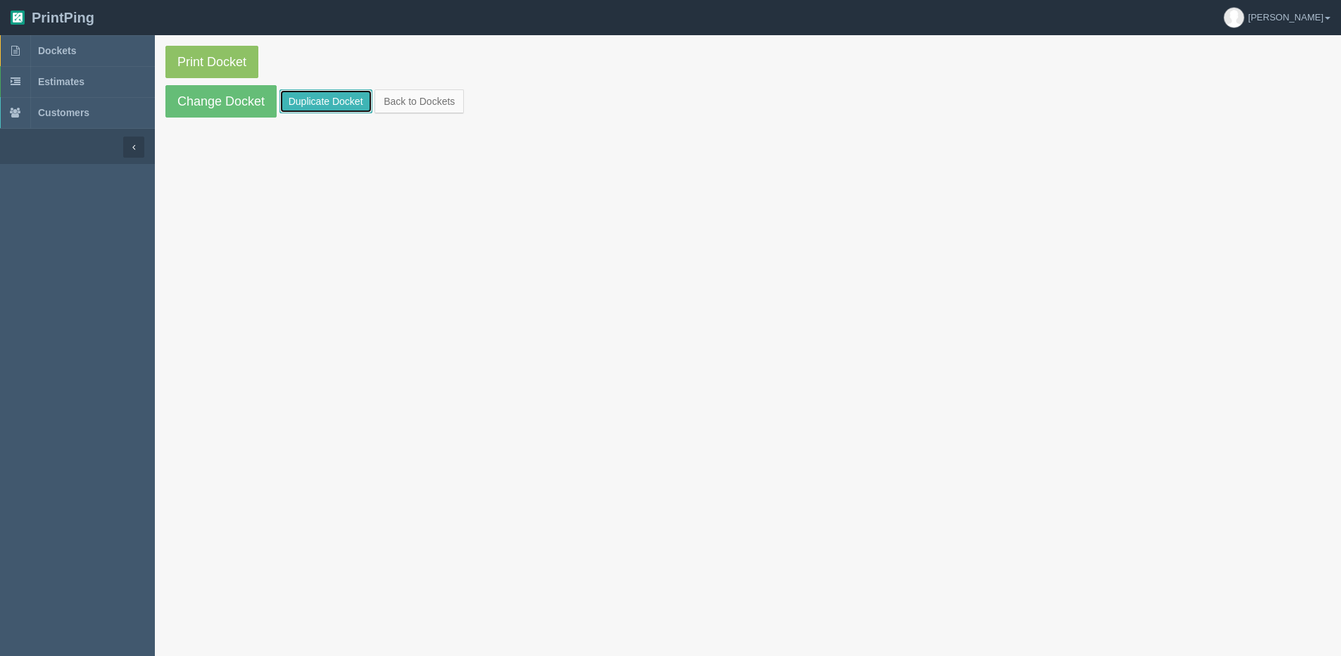
click at [334, 96] on link "Duplicate Docket" at bounding box center [325, 101] width 93 height 24
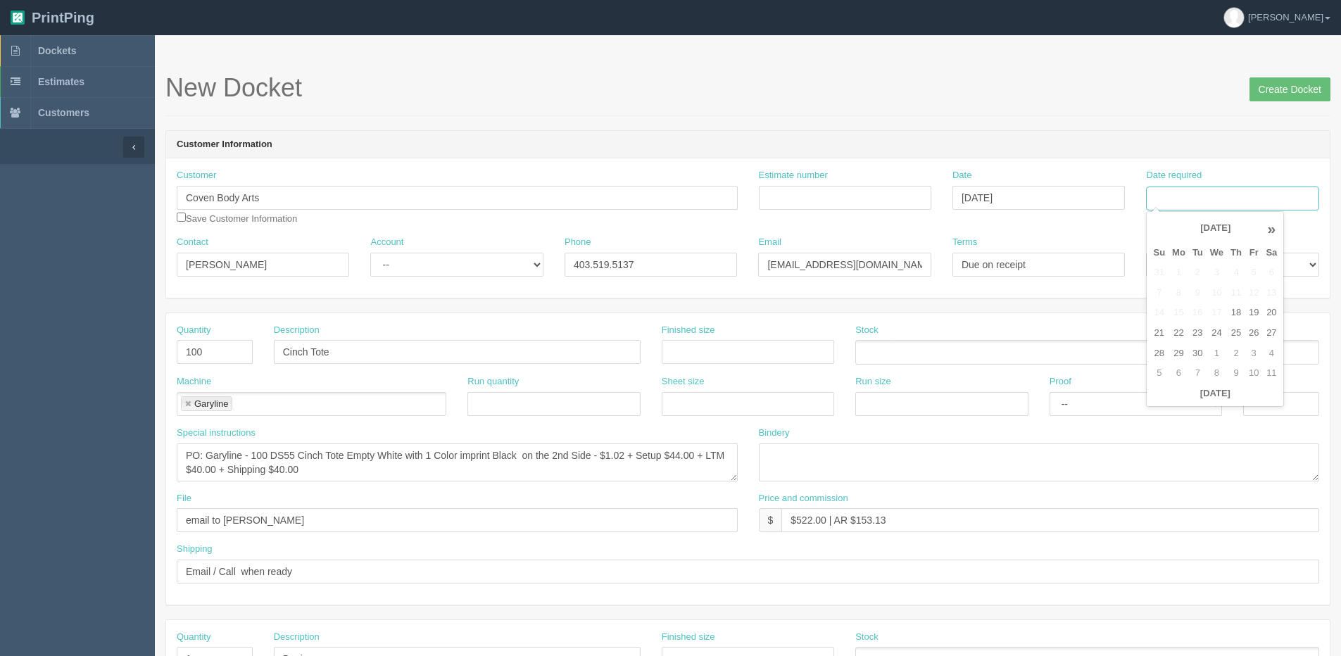
click at [1227, 194] on input "Date required" at bounding box center [1232, 199] width 172 height 24
click at [1159, 405] on div "« [DATE] » Su Mo Tu We Th Fr Sa 31 1 2 3 4 5 6 7 8 9 10 11 12 13 14 15 16 17 18…" at bounding box center [1215, 309] width 138 height 196
click at [1260, 377] on td "10" at bounding box center [1253, 373] width 17 height 20
type input "[DATE]"
drag, startPoint x: 216, startPoint y: 349, endPoint x: 77, endPoint y: 355, distance: 139.5
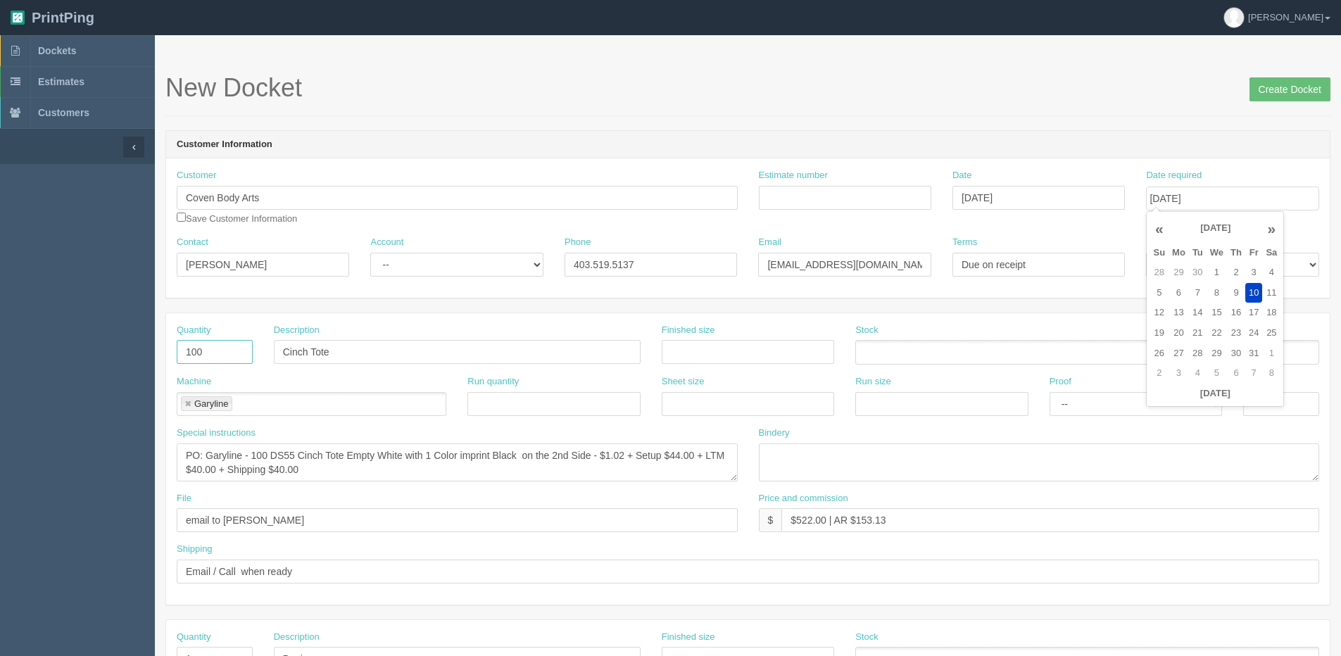
click at [87, 359] on section "Dockets Estimates Customers" at bounding box center [670, 656] width 1341 height 1243
type input "250"
drag, startPoint x: 251, startPoint y: 455, endPoint x: 261, endPoint y: 454, distance: 9.9
click at [261, 454] on textarea "PO: Garyline - 100 DS55 Cinch Tote Empty White with 1 Color imprint Black on th…" at bounding box center [457, 463] width 561 height 38
type textarea "PO: Garyline - 250 DS55 Cinch Tote Empty White with 1 Color imprint Black on th…"
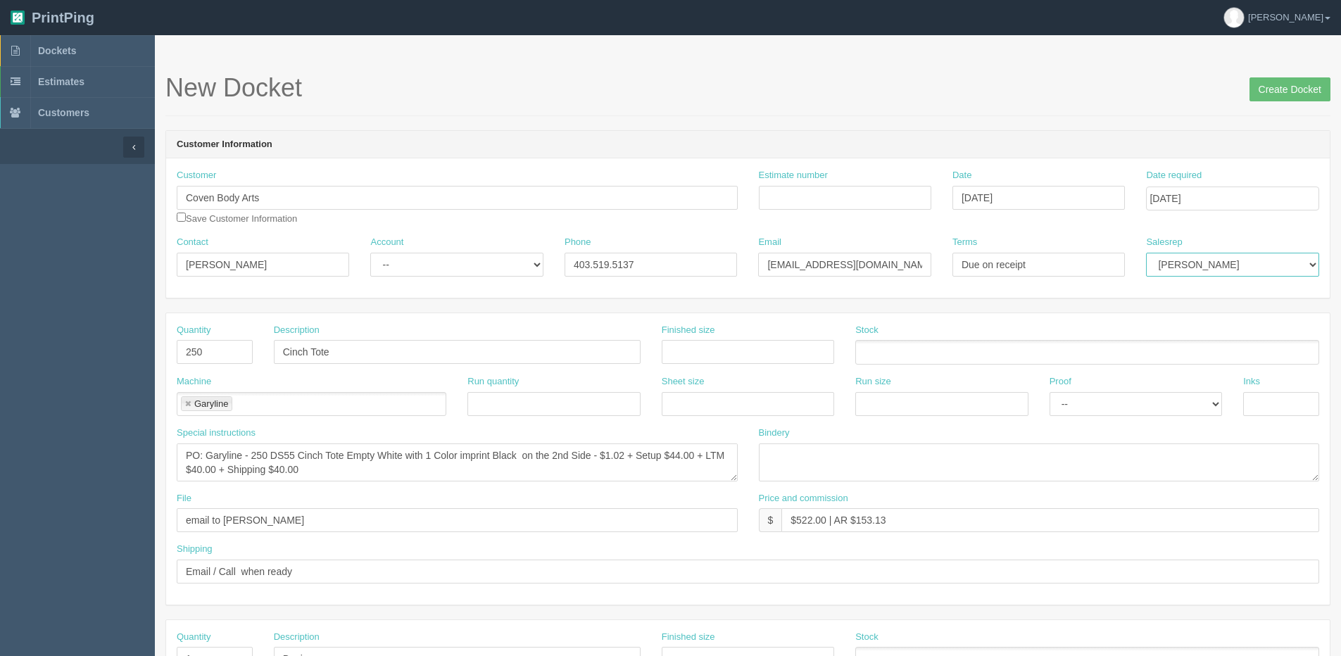
click at [1183, 262] on select "Mark Mikayla Aly Amy Stacy Rebecca Matthew Viki Phil Greg Jim Sam Brandon Zach …" at bounding box center [1232, 265] width 172 height 24
select select "1"
click at [1146, 253] on select "Mark Mikayla Aly Amy Stacy Rebecca Matthew Viki Phil Greg Jim Sam Brandon Zach …" at bounding box center [1232, 265] width 172 height 24
drag, startPoint x: 1309, startPoint y: 97, endPoint x: 938, endPoint y: 71, distance: 371.9
click at [1295, 96] on input "Create Docket" at bounding box center [1290, 89] width 81 height 24
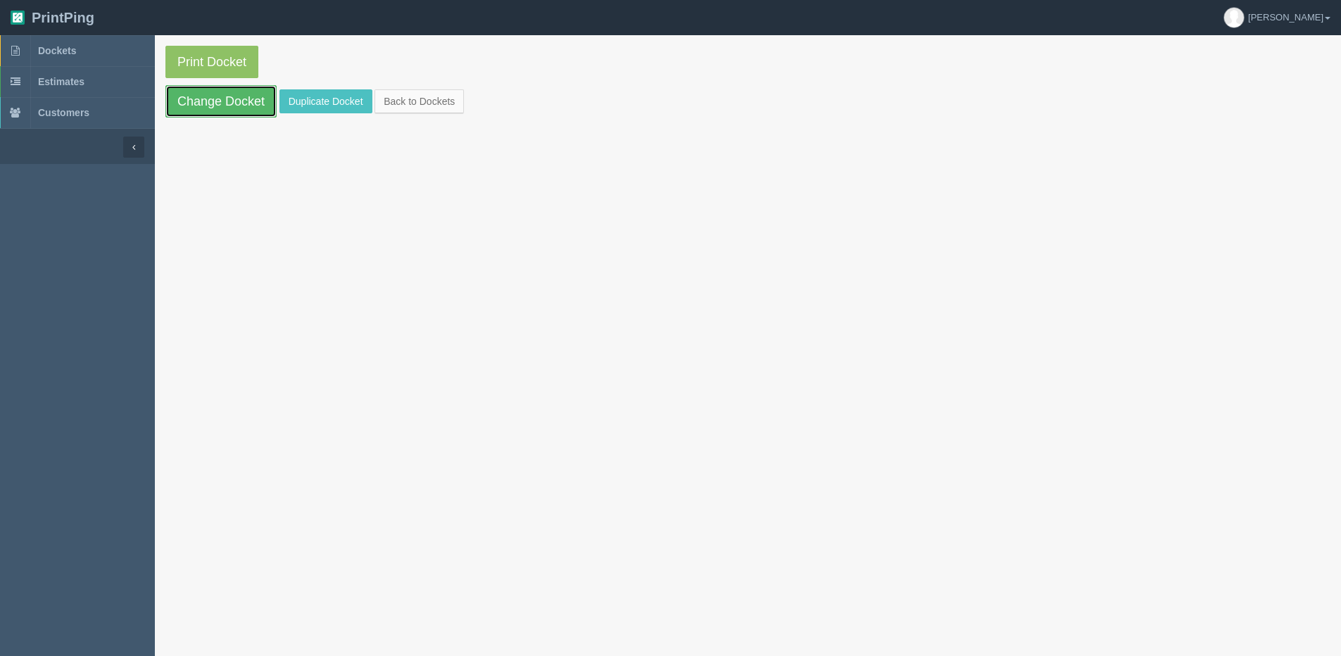
drag, startPoint x: 214, startPoint y: 101, endPoint x: 208, endPoint y: 106, distance: 8.0
click at [214, 101] on link "Change Docket" at bounding box center [220, 101] width 111 height 32
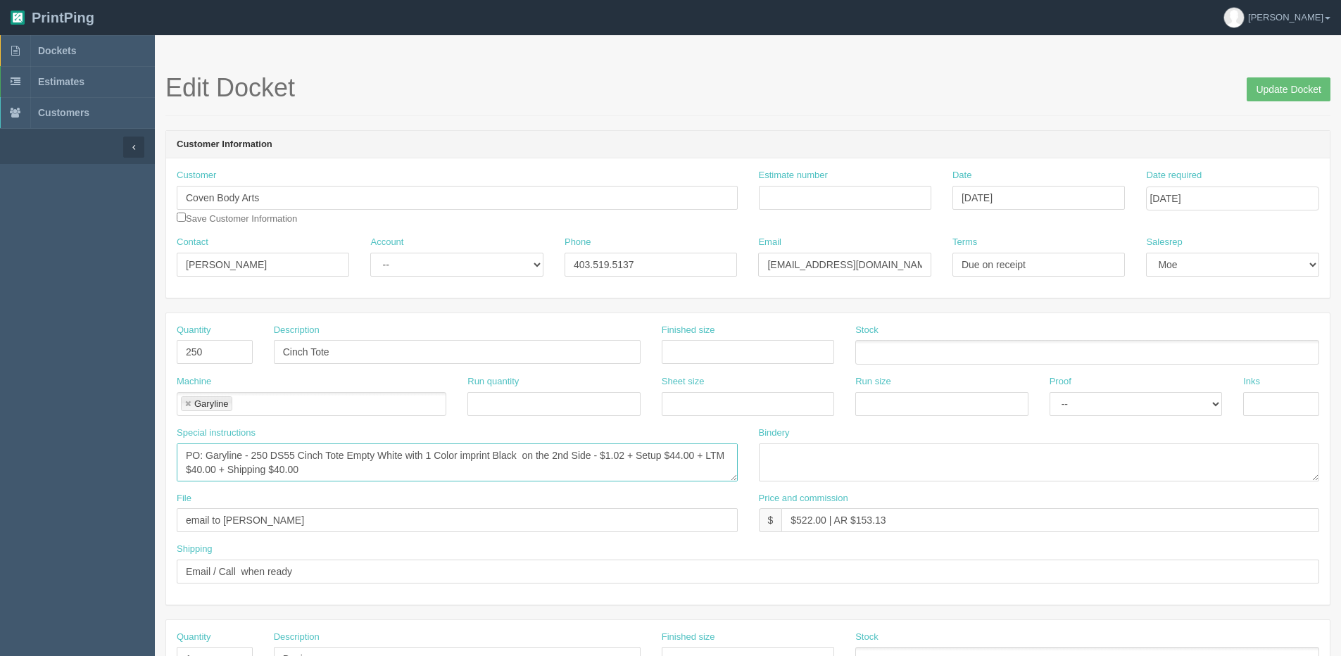
click at [248, 448] on textarea "PO: Garyline - 250 DS55 Cinch Tote Empty White with 1 Color imprint Black on th…" at bounding box center [457, 463] width 561 height 38
click at [279, 464] on textarea "PO: Garyline - 250 DS55 Cinch Tote Empty White with 1 Color imprint Black on th…" at bounding box center [457, 463] width 561 height 38
click at [277, 451] on textarea "PO: Garyline - 250 DS55 Cinch Tote Empty White with 1 Color imprint Black on th…" at bounding box center [457, 463] width 561 height 38
click at [382, 458] on textarea "PO: Garyline - 250 DS55 Cinch Tote Empty White with 1 Color imprint Black on th…" at bounding box center [457, 463] width 561 height 38
click at [562, 467] on textarea "PO: Garyline - 250 DS55 Cinch Tote Empty White with 1 Color imprint Black on th…" at bounding box center [457, 463] width 561 height 38
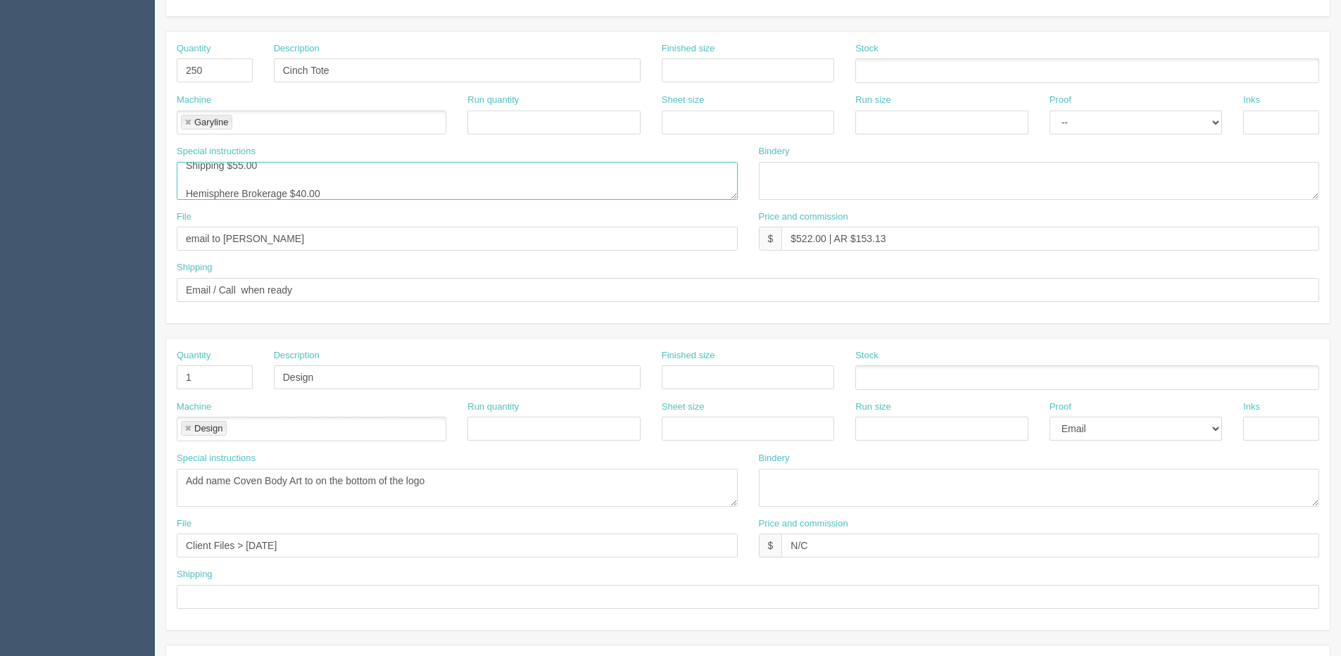
scroll to position [42, 0]
drag, startPoint x: 325, startPoint y: 194, endPoint x: 141, endPoint y: 182, distance: 184.8
click at [141, 182] on section "Dockets Estimates Customers" at bounding box center [670, 375] width 1341 height 1243
paste textarea "PO Hemisphere – Brokerage on shipment from …. For ….. $125"
click at [398, 184] on textarea "PO: Garyline - 250 DS55 Cinch Tote Empty White with 1 Color imprint Black on th…" at bounding box center [457, 181] width 561 height 38
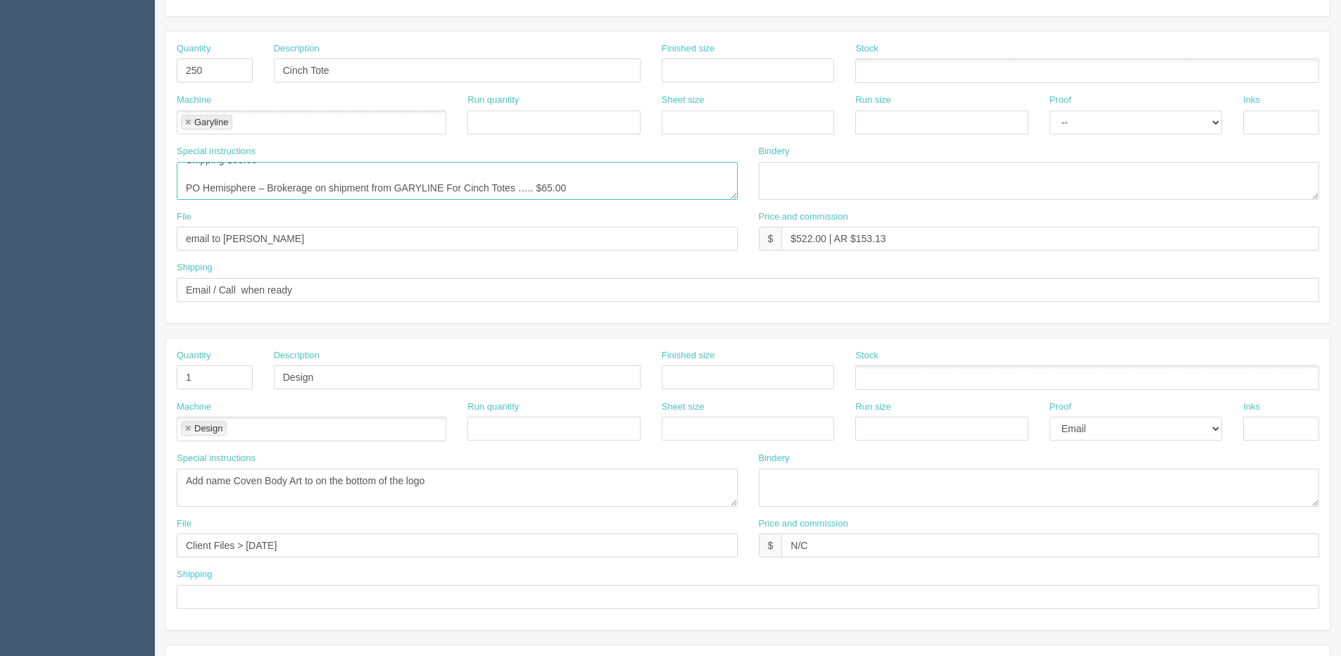
type textarea "PO: Garyline - Repeat Order PO 66611 | #1000932 250 DS55 Cinch Tote Empty White…"
drag, startPoint x: 206, startPoint y: 386, endPoint x: 68, endPoint y: 386, distance: 138.0
click at [68, 386] on section "Dockets Estimates Customers" at bounding box center [670, 375] width 1341 height 1243
drag, startPoint x: 305, startPoint y: 379, endPoint x: 238, endPoint y: 385, distance: 67.2
click at [238, 385] on div "Quantity Description Design Finished size Stock" at bounding box center [748, 374] width 1164 height 51
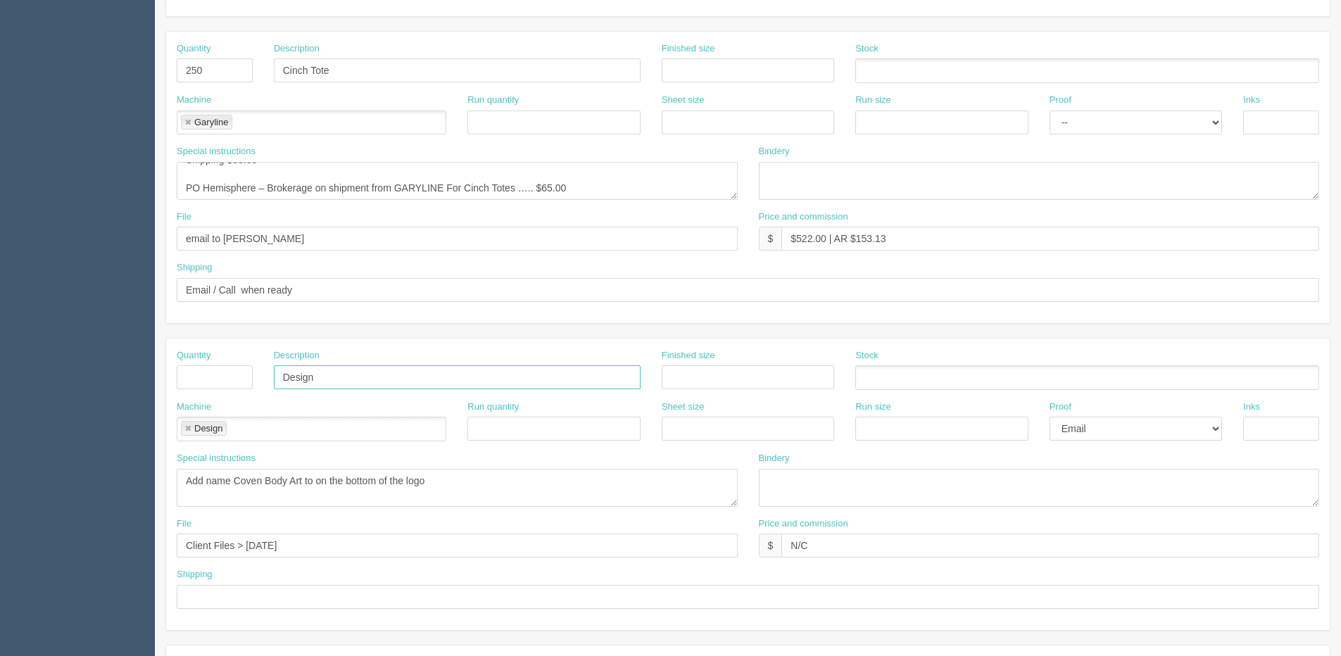
type input "n"
drag, startPoint x: 300, startPoint y: 377, endPoint x: 118, endPoint y: 396, distance: 182.6
click at [119, 396] on section "Dockets Estimates Customers" at bounding box center [670, 375] width 1341 height 1243
drag, startPoint x: 189, startPoint y: 429, endPoint x: 188, endPoint y: 442, distance: 13.4
click at [189, 428] on link at bounding box center [188, 429] width 8 height 9
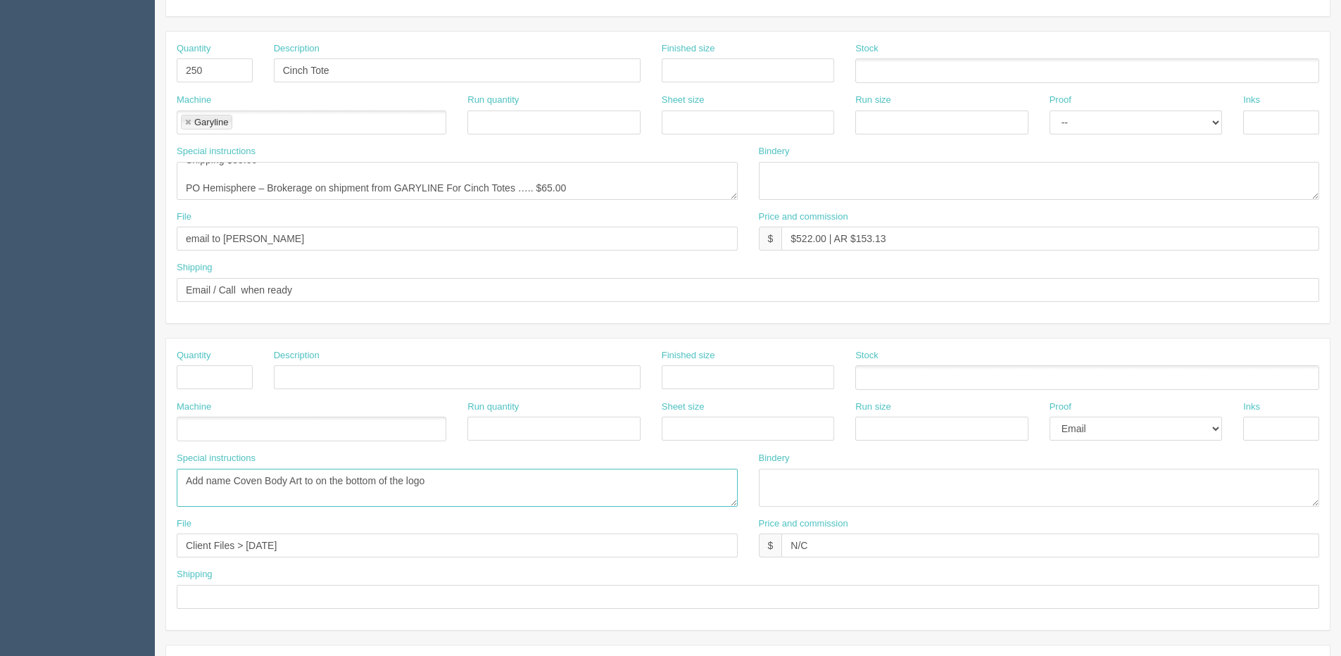
drag, startPoint x: 187, startPoint y: 482, endPoint x: 545, endPoint y: 490, distance: 357.7
click at [567, 484] on textarea "Add name Coven Body Art to on the bottom of the logo" at bounding box center [457, 488] width 561 height 38
drag, startPoint x: 187, startPoint y: 568, endPoint x: 181, endPoint y: 553, distance: 15.8
click at [94, 567] on section "Dockets Estimates Customers" at bounding box center [670, 375] width 1341 height 1243
drag, startPoint x: 811, startPoint y: 541, endPoint x: 687, endPoint y: 541, distance: 123.9
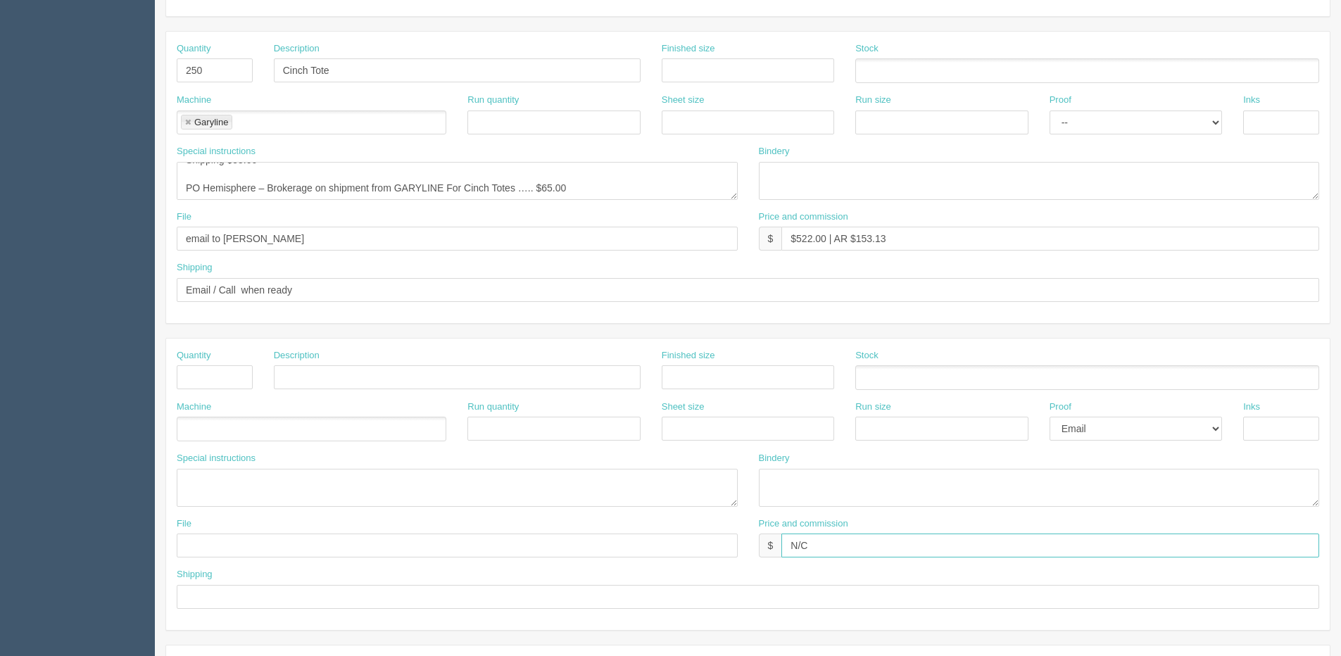
click at [688, 545] on div "File Price and commission $ N/C" at bounding box center [748, 542] width 1164 height 51
drag, startPoint x: 1119, startPoint y: 427, endPoint x: 1118, endPoint y: 436, distance: 9.9
click at [1118, 429] on select "-- Email Hard Copy" at bounding box center [1136, 429] width 172 height 24
click at [1073, 442] on div "Proof -- Email Hard Copy" at bounding box center [1136, 426] width 194 height 51
drag, startPoint x: 798, startPoint y: 236, endPoint x: 826, endPoint y: 234, distance: 27.5
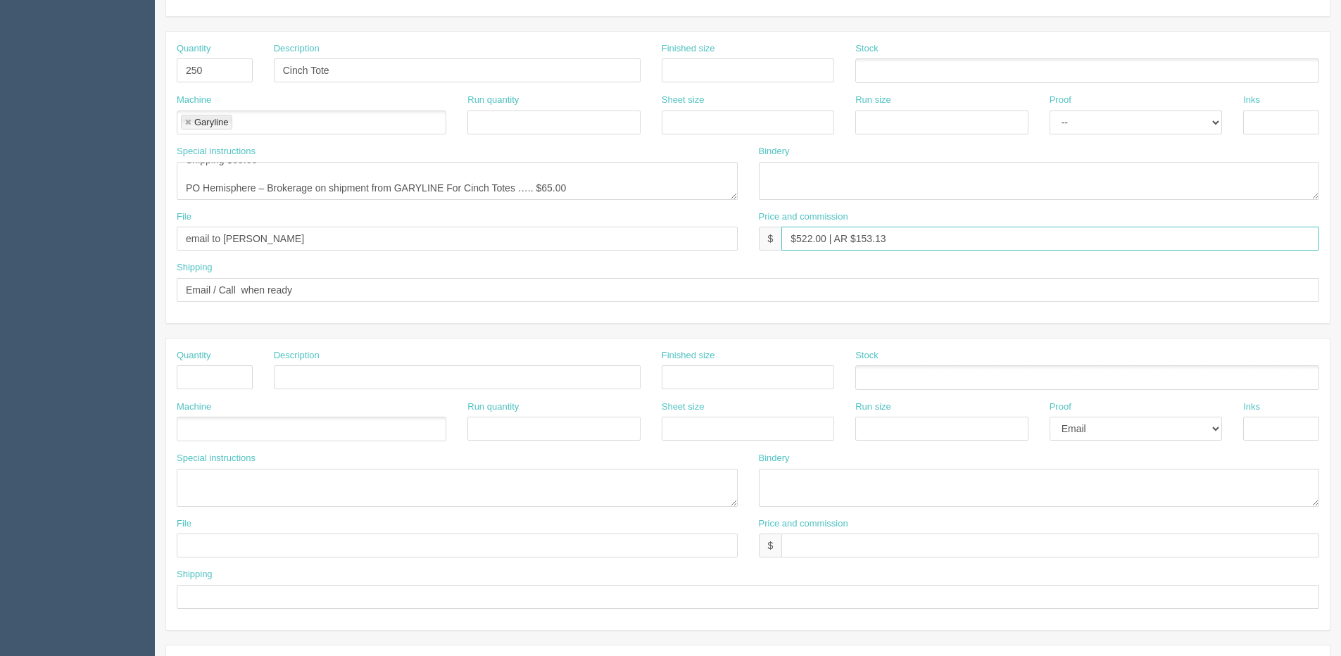
click at [826, 234] on input "$522.00 | AR $153.13" at bounding box center [1050, 239] width 538 height 24
drag, startPoint x: 859, startPoint y: 238, endPoint x: 1057, endPoint y: 237, distance: 198.5
click at [1014, 237] on input "$792.50 | AR $153.13" at bounding box center [1050, 239] width 538 height 24
type input "$792.50 | AR $215.33"
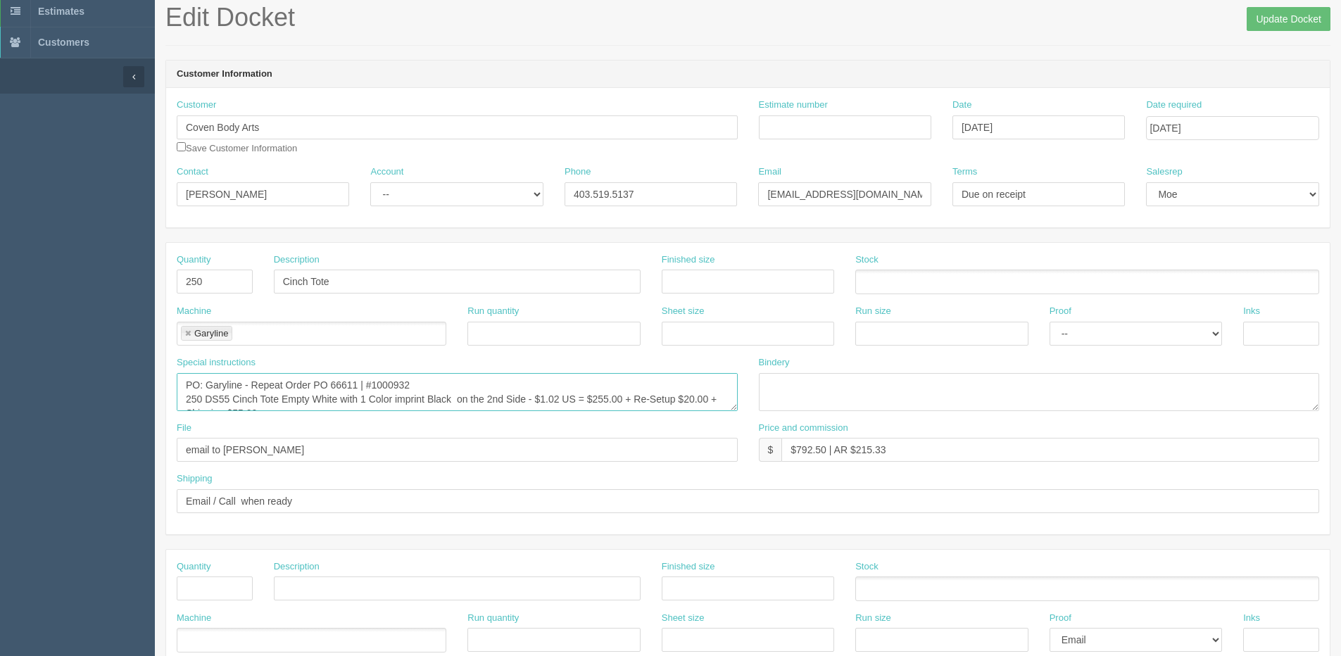
click at [350, 392] on textarea "PO: Garyline - 250 DS55 Cinch Tote Empty White with 1 Color imprint Black on th…" at bounding box center [457, 392] width 561 height 38
type textarea "PO: Garyline - Repeat Order PO 66611 | #1000932 250 DS55 Cinch Tote Empty White…"
click at [1252, 25] on input "Update Docket" at bounding box center [1289, 19] width 84 height 24
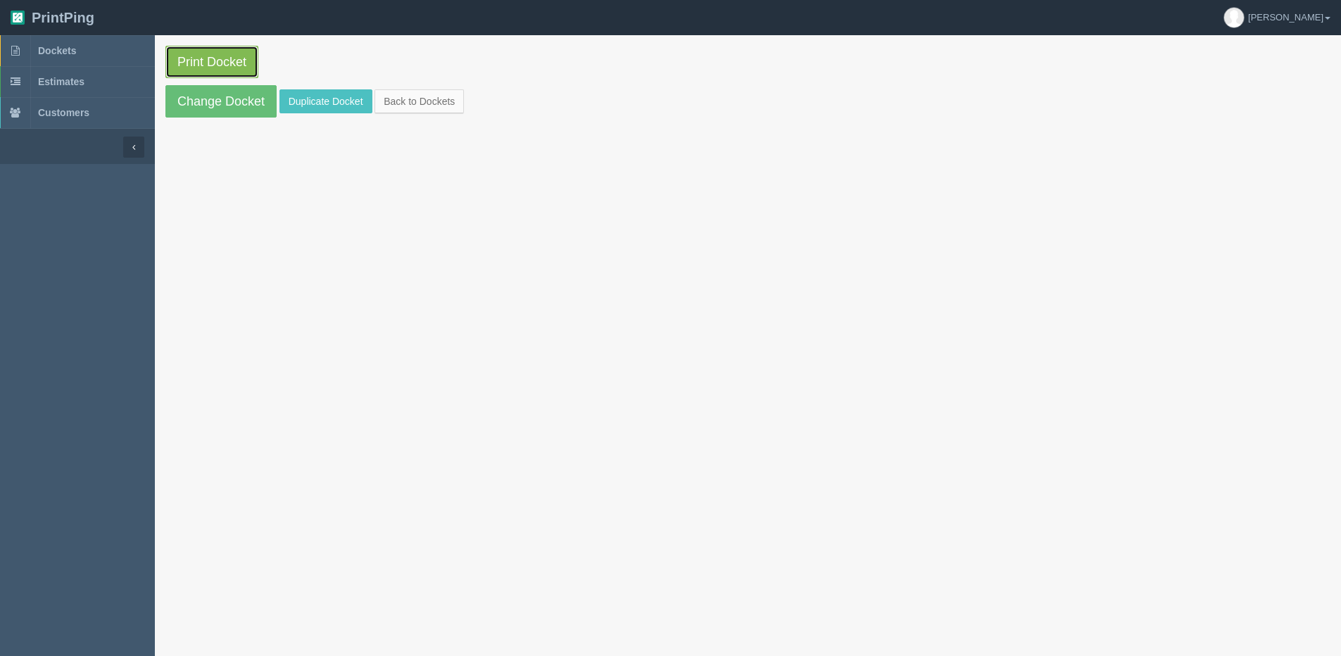
click at [226, 65] on link "Print Docket" at bounding box center [211, 62] width 93 height 32
click at [399, 87] on section "Print Docket Change Docket Duplicate Docket Back to Dockets" at bounding box center [748, 81] width 1186 height 93
click at [401, 94] on link "Back to Dockets" at bounding box center [419, 101] width 89 height 24
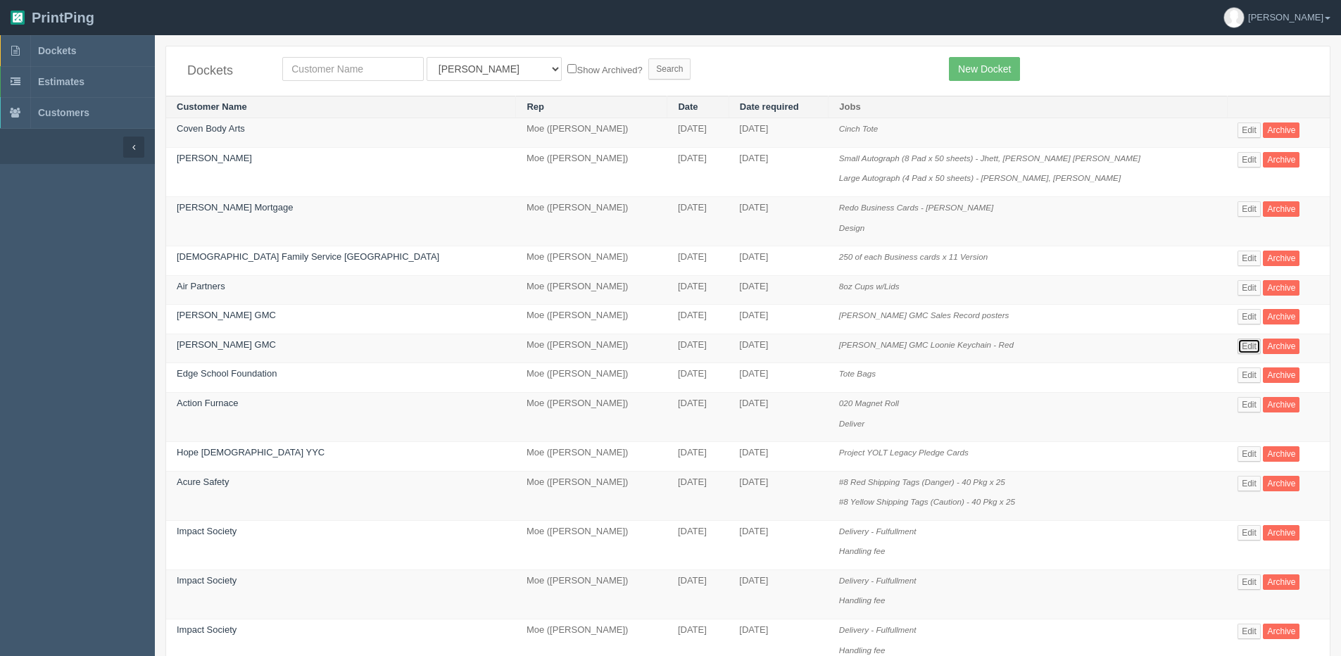
click at [1245, 344] on link "Edit" at bounding box center [1249, 346] width 23 height 15
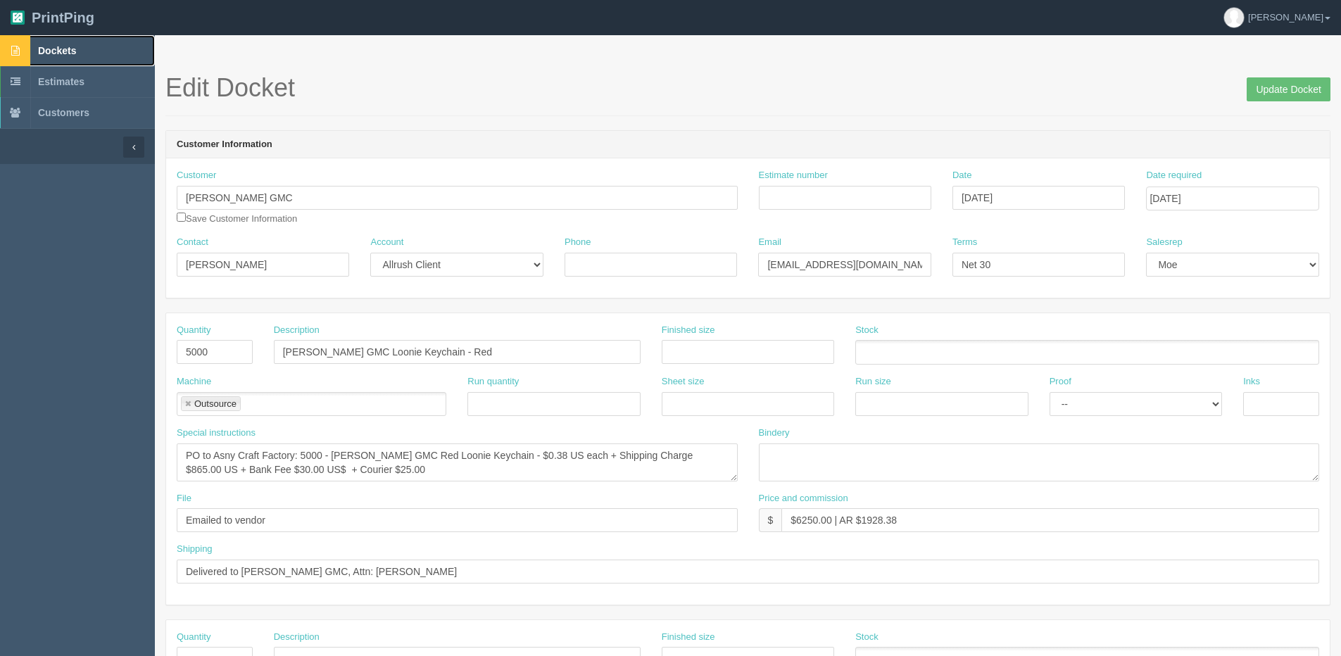
click at [41, 46] on span "Dockets" at bounding box center [57, 50] width 38 height 11
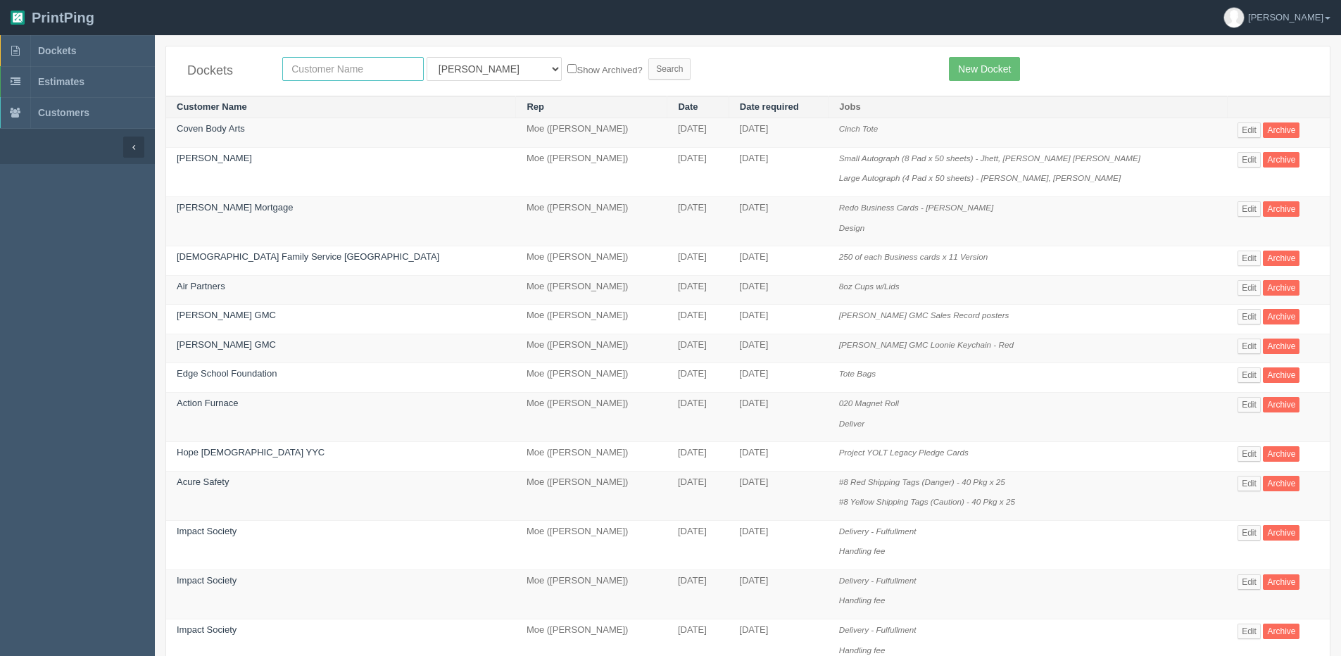
drag, startPoint x: 318, startPoint y: 61, endPoint x: 320, endPoint y: 75, distance: 14.2
click at [320, 70] on input "text" at bounding box center [353, 69] width 142 height 24
click at [323, 75] on input "text" at bounding box center [353, 69] width 142 height 24
type input "whl"
click at [648, 58] on input "Search" at bounding box center [669, 68] width 42 height 21
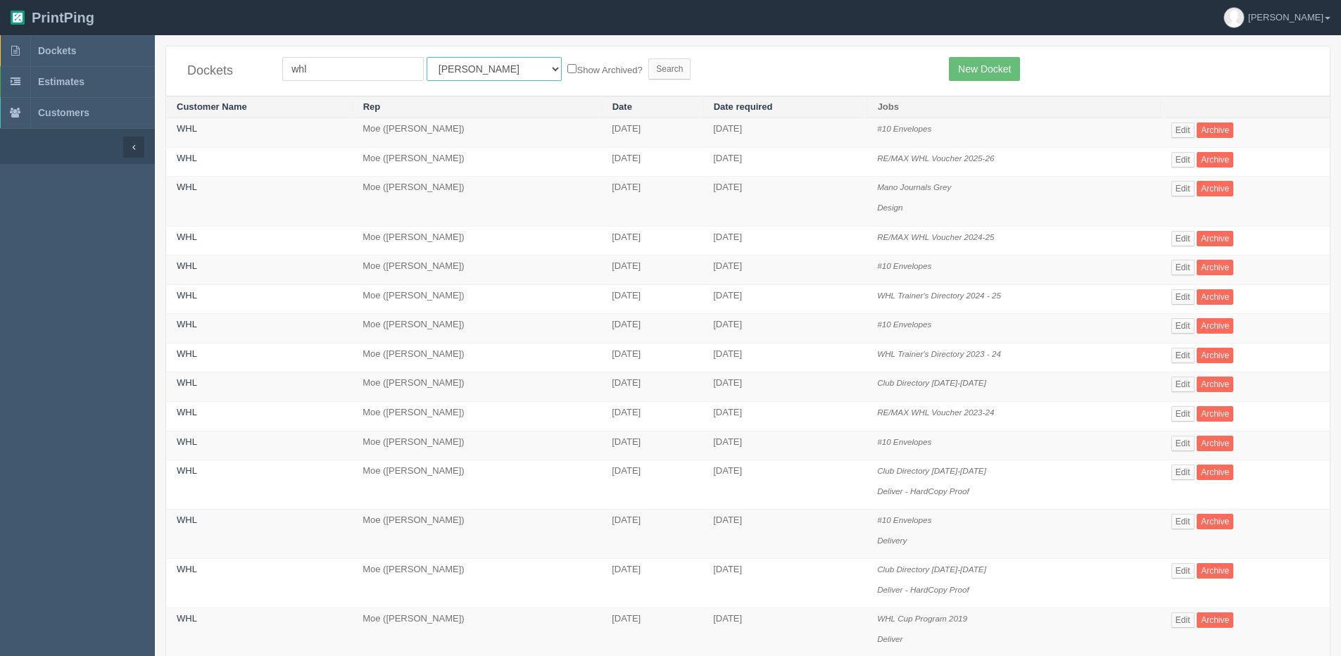
click at [460, 74] on select "All Users [PERSON_NAME] Test 1 [PERSON_NAME] [PERSON_NAME] [PERSON_NAME] France…" at bounding box center [494, 69] width 135 height 24
select select "1"
click at [427, 57] on select "All Users [PERSON_NAME] Test 1 [PERSON_NAME] [PERSON_NAME] [PERSON_NAME] France…" at bounding box center [494, 69] width 135 height 24
click at [567, 70] on label "Show Archived?" at bounding box center [604, 69] width 75 height 16
click at [567, 70] on input "Show Archived?" at bounding box center [571, 68] width 9 height 9
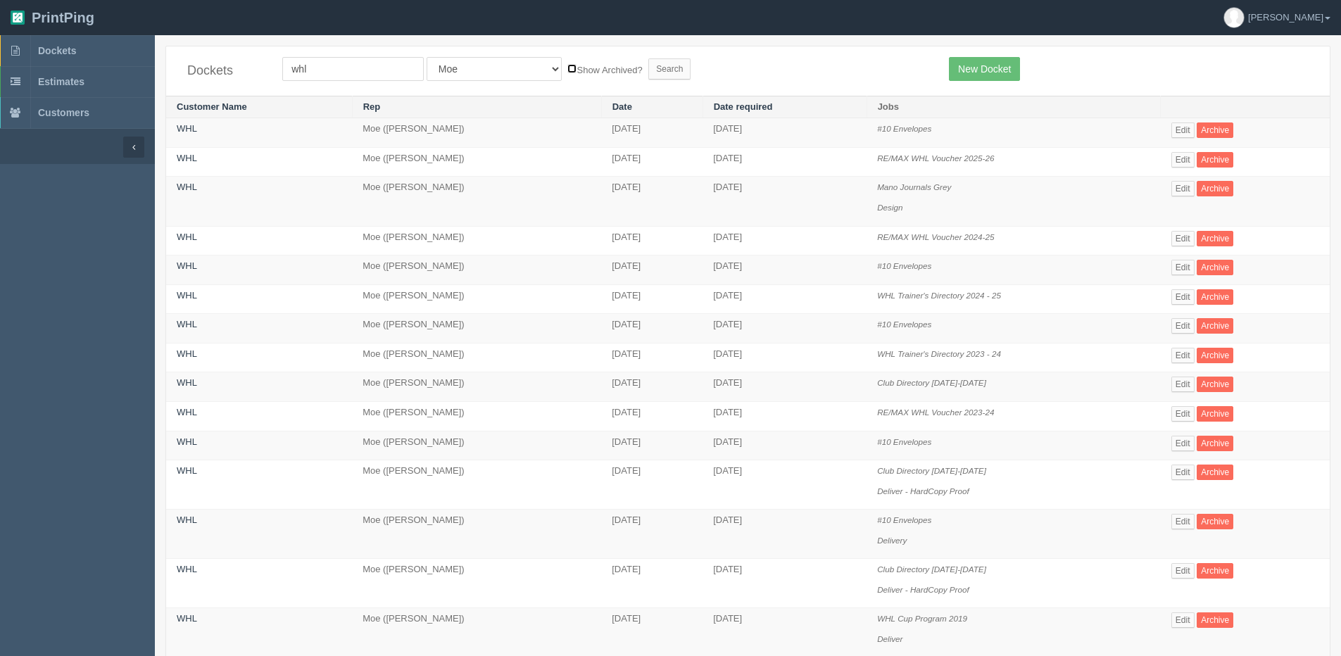
checkbox input "true"
click at [648, 68] on input "Search" at bounding box center [669, 68] width 42 height 21
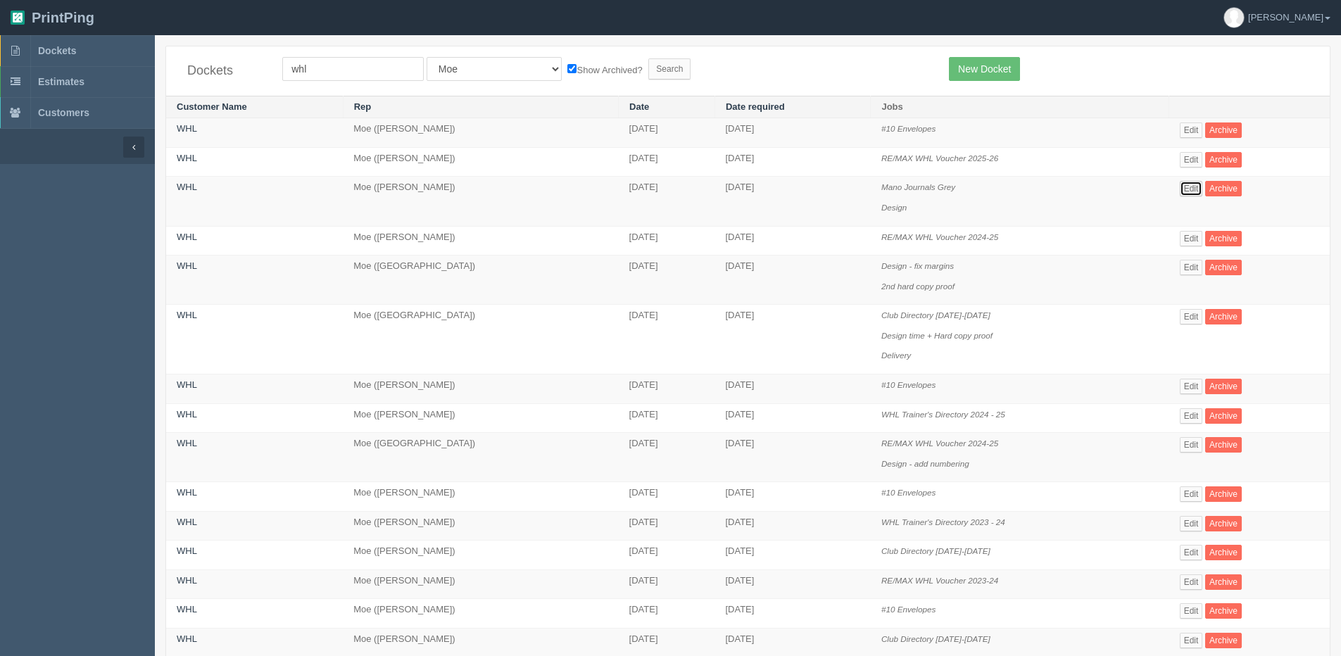
click at [1195, 183] on link "Edit" at bounding box center [1191, 188] width 23 height 15
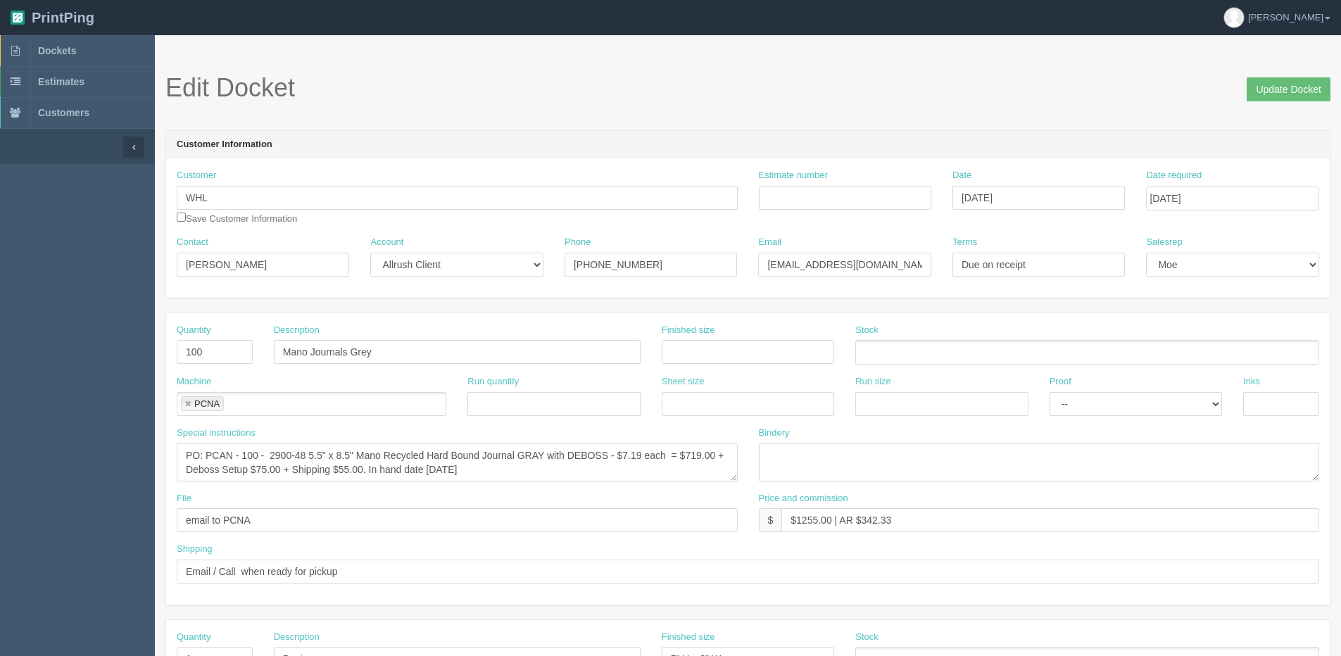
click at [1271, 76] on span "Update Docket" at bounding box center [1289, 88] width 84 height 28
drag, startPoint x: 1297, startPoint y: 84, endPoint x: 1271, endPoint y: 84, distance: 26.0
click at [1297, 84] on input "Update Docket" at bounding box center [1289, 89] width 84 height 24
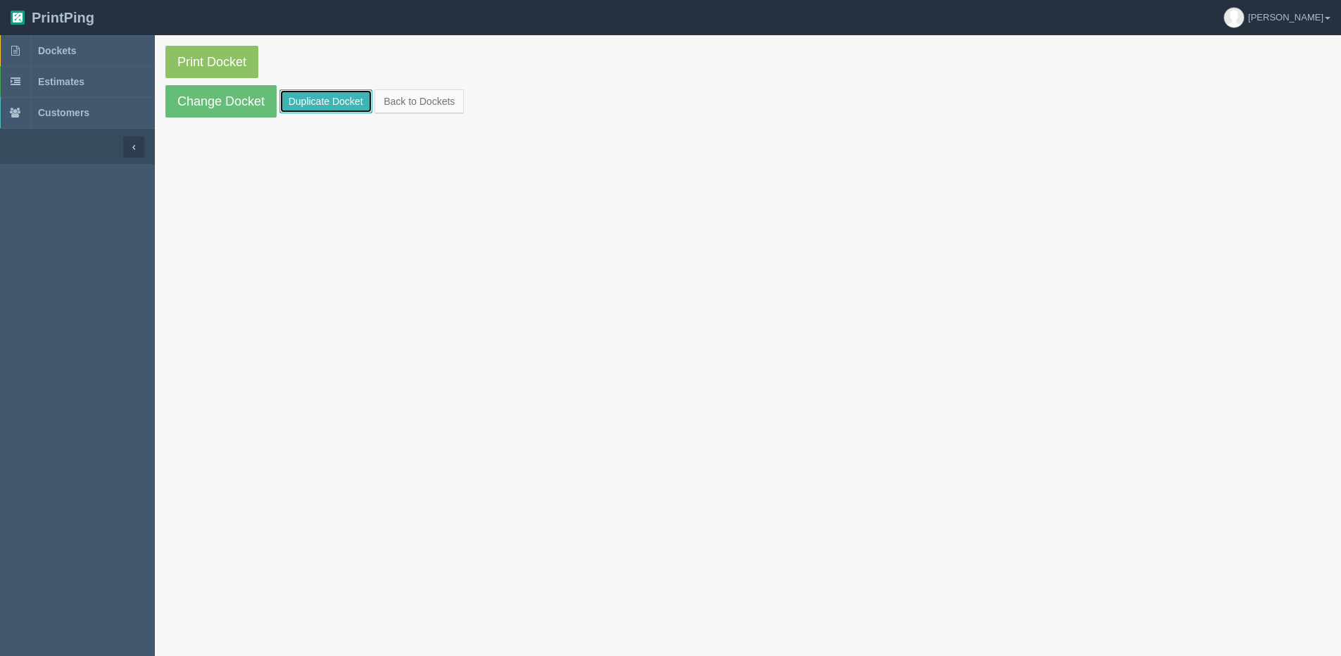
click at [332, 97] on link "Duplicate Docket" at bounding box center [325, 101] width 93 height 24
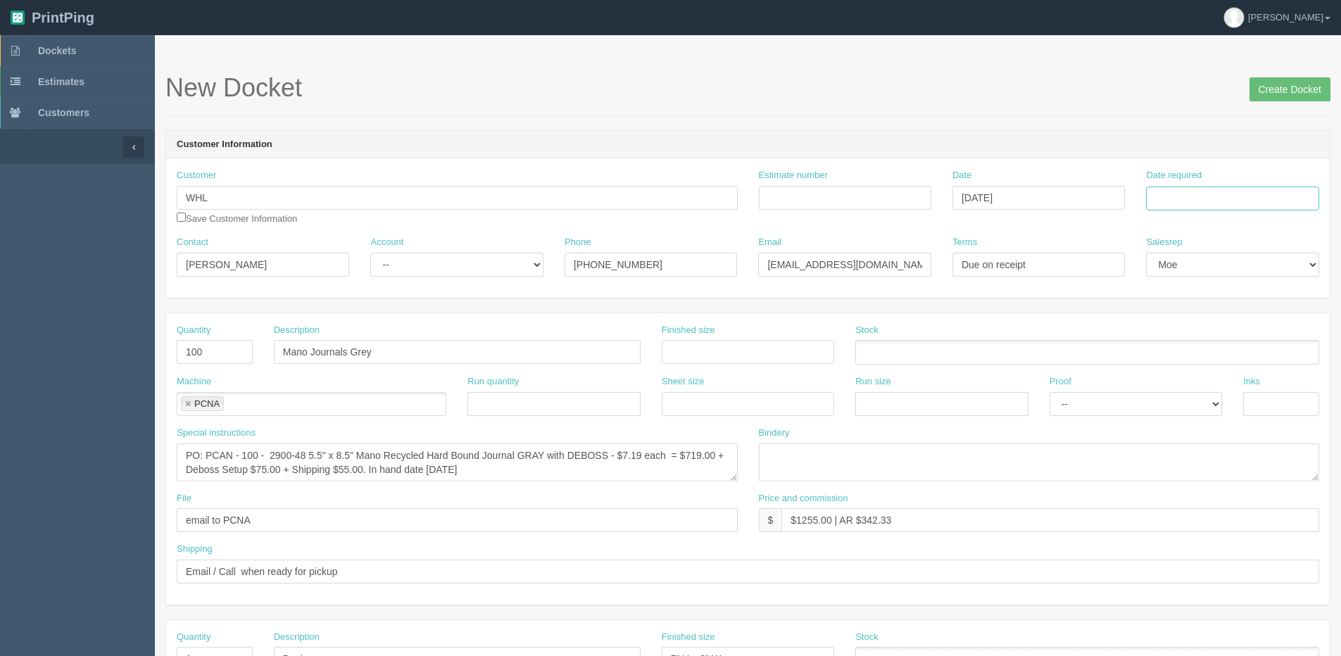
click at [1214, 194] on input "Date required" at bounding box center [1232, 199] width 172 height 24
click at [1197, 401] on th "Today" at bounding box center [1215, 394] width 131 height 20
click at [1247, 377] on td "10" at bounding box center [1253, 373] width 17 height 20
type input "[DATE]"
drag, startPoint x: 210, startPoint y: 349, endPoint x: 63, endPoint y: 354, distance: 147.2
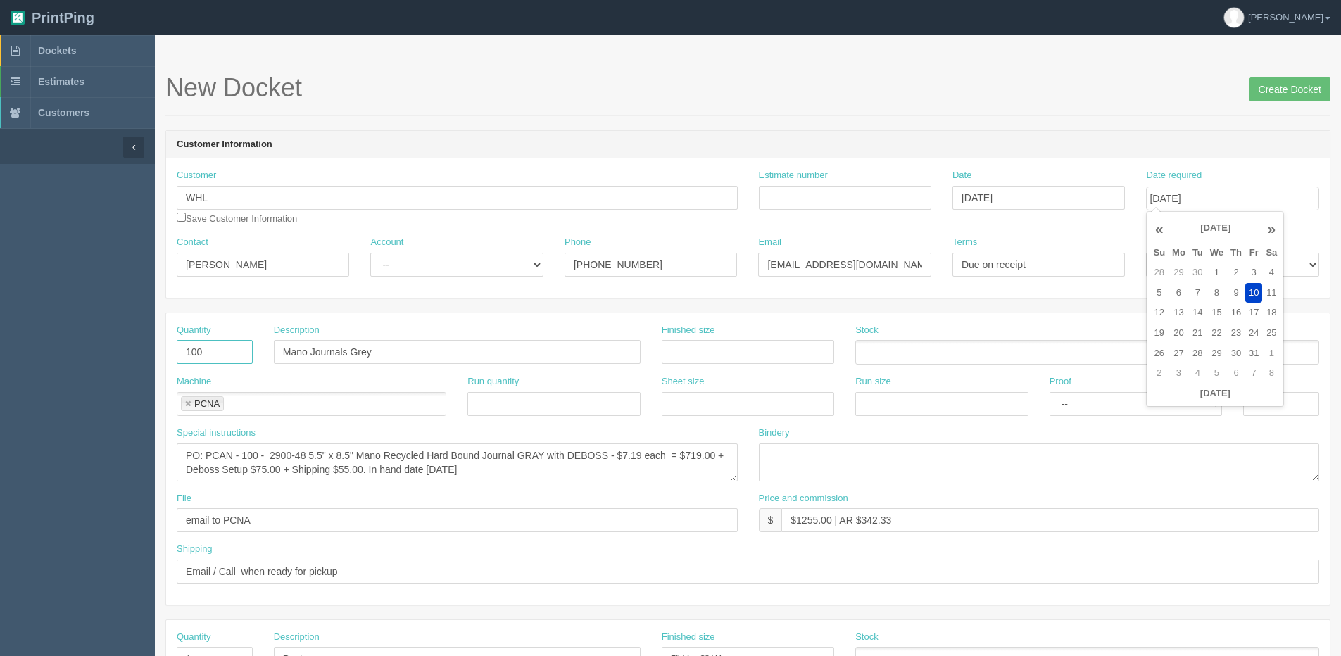
click at [110, 354] on section "Dockets Estimates Customers" at bounding box center [670, 656] width 1341 height 1243
type input "60"
drag, startPoint x: 301, startPoint y: 272, endPoint x: -195, endPoint y: 272, distance: 495.6
click at [0, 272] on html "PrintPing [PERSON_NAME] Edit account ( [PERSON_NAME][EMAIL_ADDRESS][DOMAIN_NAME…" at bounding box center [670, 639] width 1341 height 1278
paste input "[PERSON_NAME]"
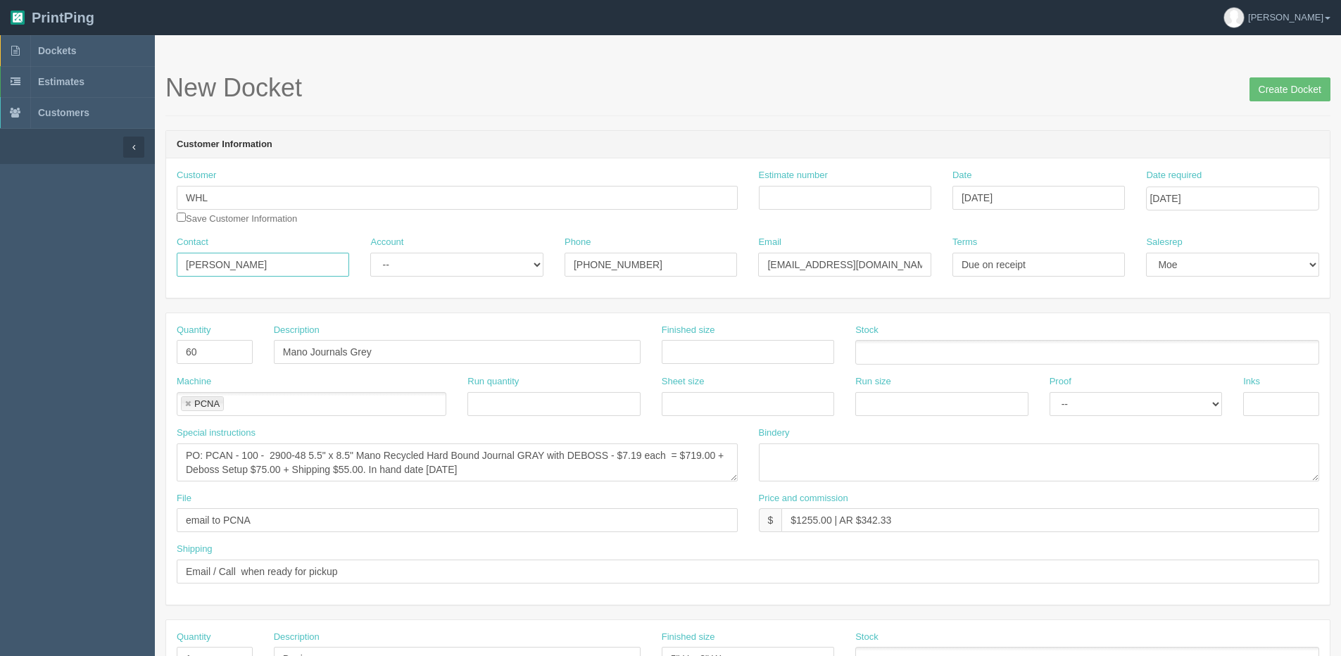
type input "[PERSON_NAME]"
drag, startPoint x: 455, startPoint y: 266, endPoint x: 447, endPoint y: 275, distance: 12.5
click at [455, 266] on select "-- Existing Client Allrush Client Rep Client" at bounding box center [456, 265] width 172 height 24
select select "Allrush Client"
click at [370, 253] on select "-- Existing Client Allrush Client Rep Client" at bounding box center [456, 265] width 172 height 24
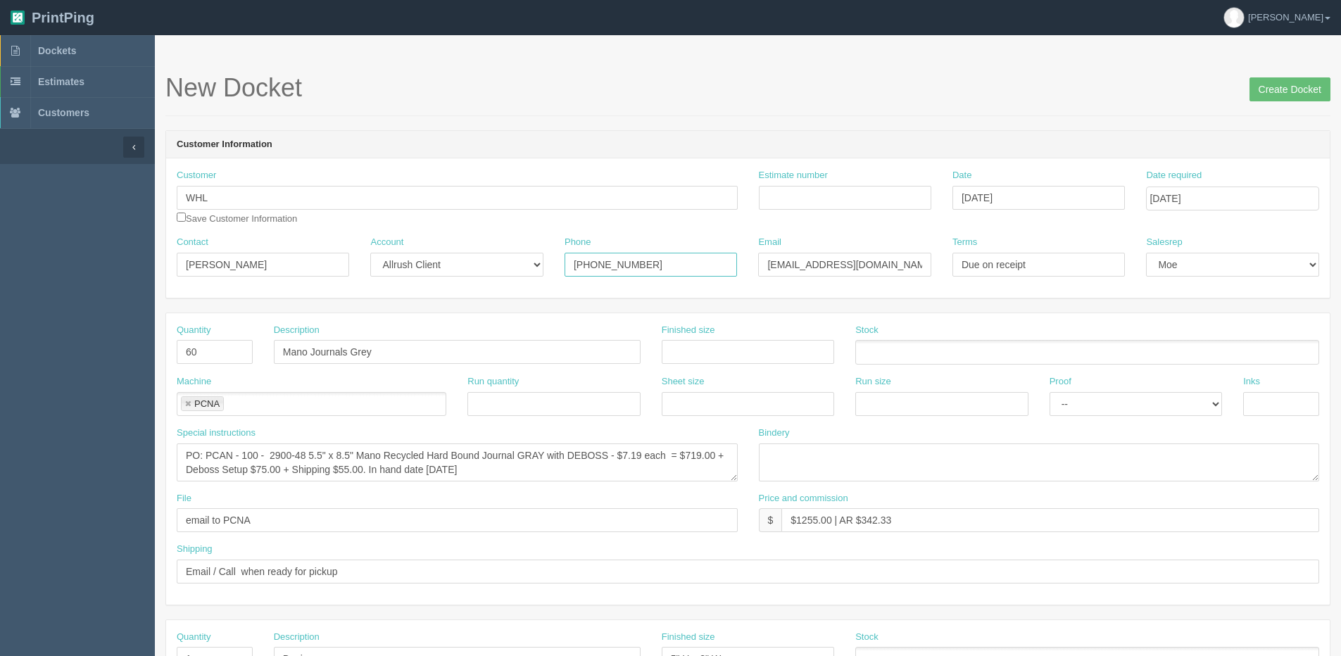
drag, startPoint x: 658, startPoint y: 263, endPoint x: 176, endPoint y: 248, distance: 481.8
click at [394, 263] on div "Contact Stacey Meyer Account -- Existing Client Allrush Client Rep Client Phone…" at bounding box center [748, 261] width 1164 height 51
type input "587.315.7104"
click at [885, 279] on div "Email harringtonk@whl.ca" at bounding box center [845, 261] width 194 height 51
drag, startPoint x: 870, startPoint y: 268, endPoint x: 389, endPoint y: 293, distance: 482.2
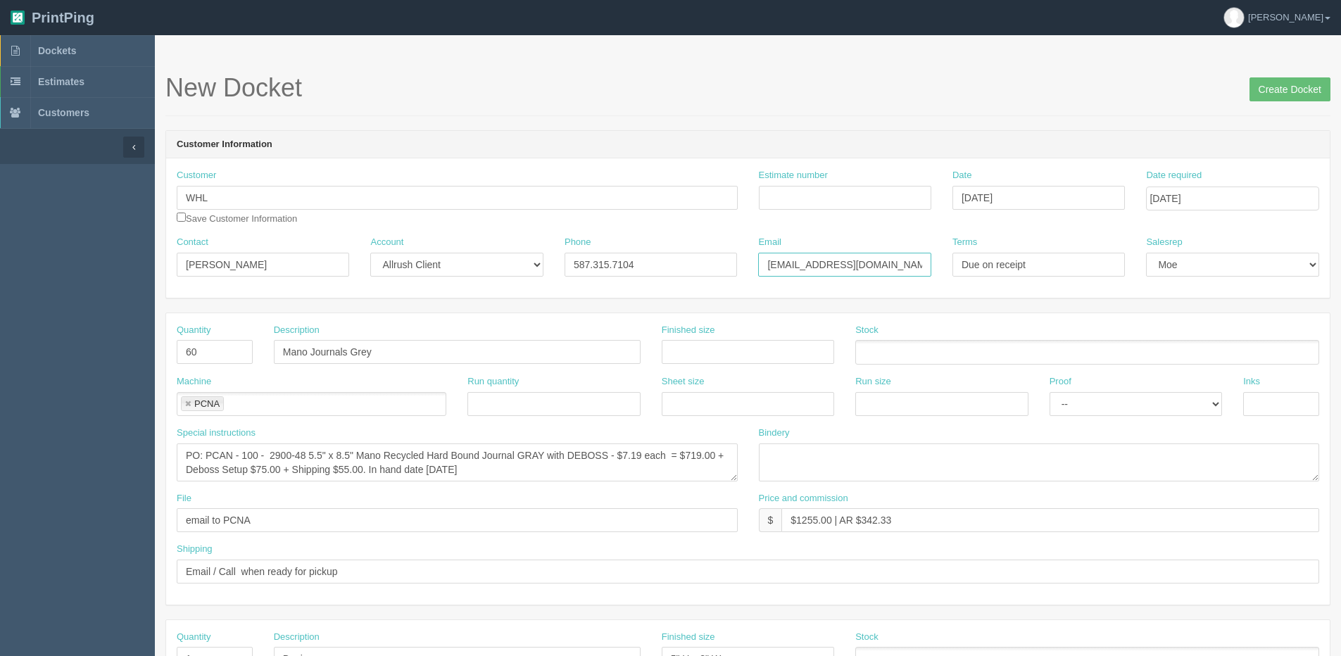
click at [405, 293] on div "Customer WHL Save Customer Information Estimate number Date September 23, 2025 …" at bounding box center [748, 227] width 1164 height 139
paste input "meyers"
type input "[PERSON_NAME][EMAIL_ADDRESS][DOMAIN_NAME]"
drag, startPoint x: 240, startPoint y: 456, endPoint x: 536, endPoint y: 413, distance: 298.9
click at [248, 455] on textarea "PO: PCAN - 100 - 2900-48 5.5" x 8.5" Mano Recycled Hard Bound Journal GRAY with…" at bounding box center [457, 463] width 561 height 38
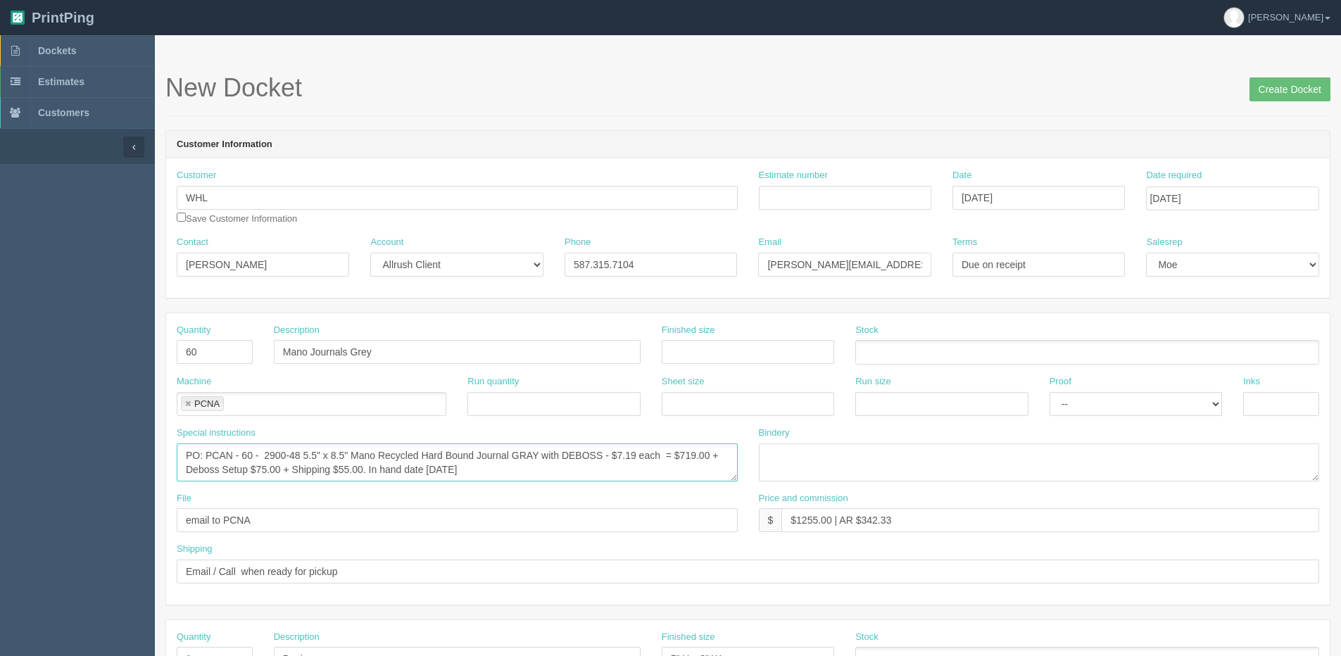
click at [244, 460] on textarea "PO: PCAN - 100 - 2900-48 5.5" x 8.5" Mano Recycled Hard Bound Journal GRAY with…" at bounding box center [457, 463] width 561 height 38
click at [356, 452] on textarea "PO: PCAN - 100 - 2900-48 5.5" x 8.5" Mano Recycled Hard Bound Journal GRAY with…" at bounding box center [457, 463] width 561 height 38
click at [211, 467] on textarea "PO: PCAN - 100 - 2900-48 5.5" x 8.5" Mano Recycled Hard Bound Journal GRAY with…" at bounding box center [457, 463] width 561 height 38
drag, startPoint x: 581, startPoint y: 469, endPoint x: 591, endPoint y: 460, distance: 12.9
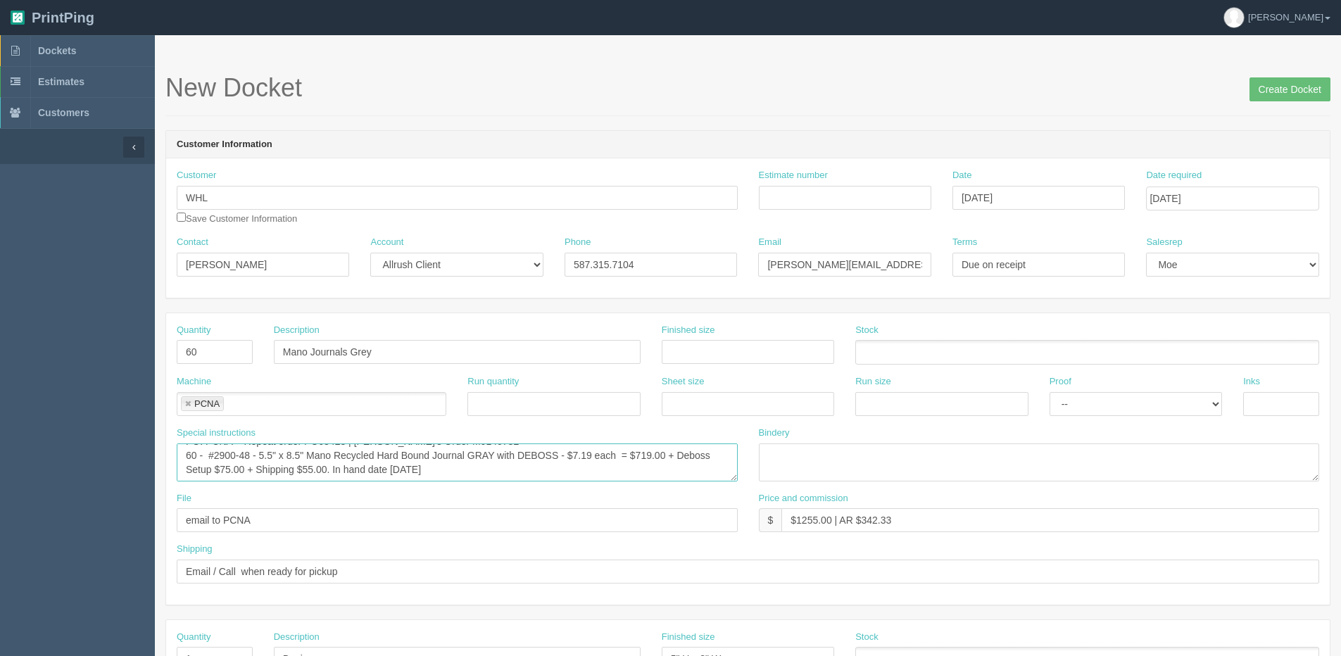
click at [591, 460] on textarea "PO: PCAN - 100 - 2900-48 5.5" x 8.5" Mano Recycled Hard Bound Journal GRAY with…" at bounding box center [457, 463] width 561 height 38
type textarea "PO: PCNA - Repeat order PO68428 | [PERSON_NAME]'s Order M9140782 60 - #2900-48 …"
drag, startPoint x: 796, startPoint y: 524, endPoint x: 830, endPoint y: 524, distance: 34.5
click at [830, 524] on input "$1255.00 | AR $342.33" at bounding box center [1050, 520] width 538 height 24
type input "$850.20 | AR $230.35"
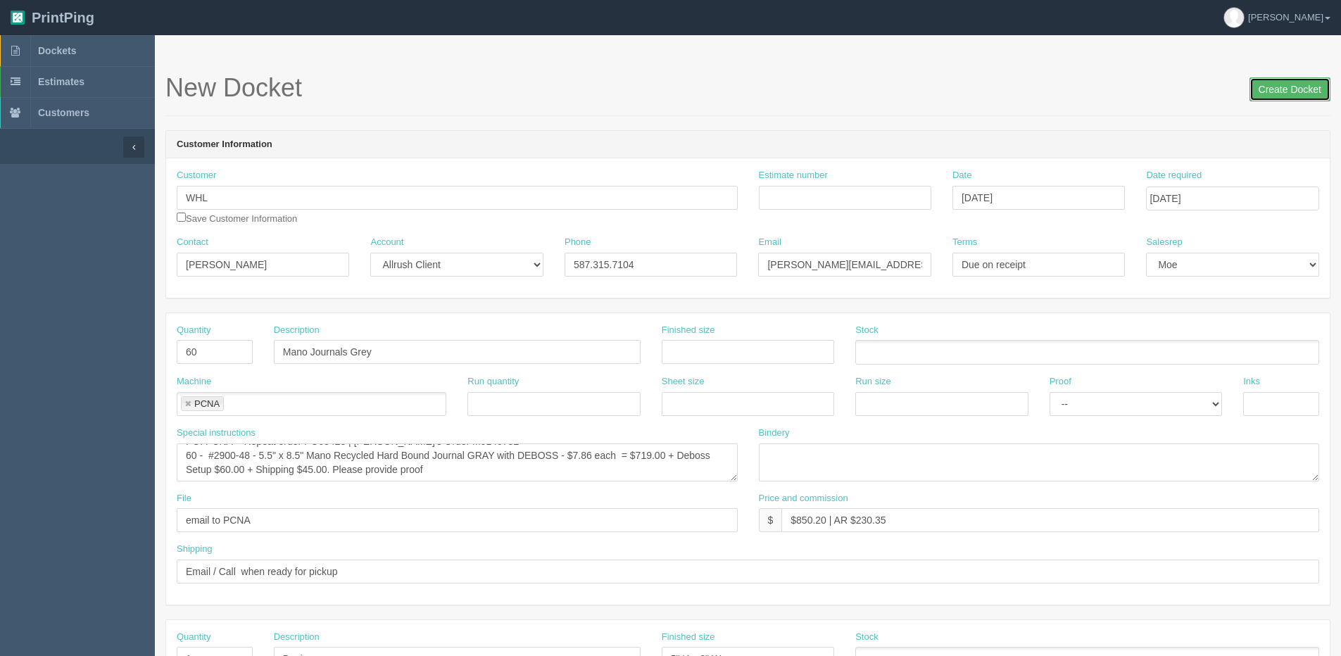
click at [1286, 99] on input "Create Docket" at bounding box center [1290, 89] width 81 height 24
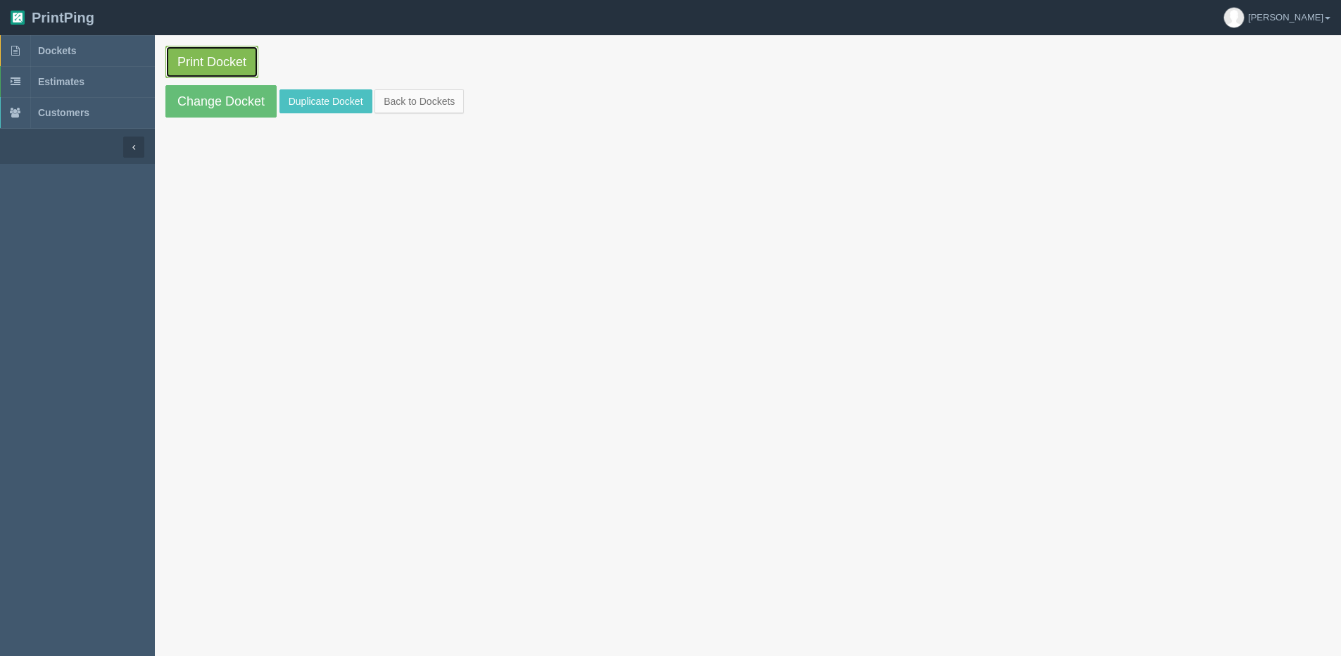
click at [237, 56] on link "Print Docket" at bounding box center [211, 62] width 93 height 32
drag, startPoint x: 184, startPoint y: 101, endPoint x: 190, endPoint y: 110, distance: 10.6
click at [184, 101] on link "Change Docket" at bounding box center [220, 101] width 111 height 32
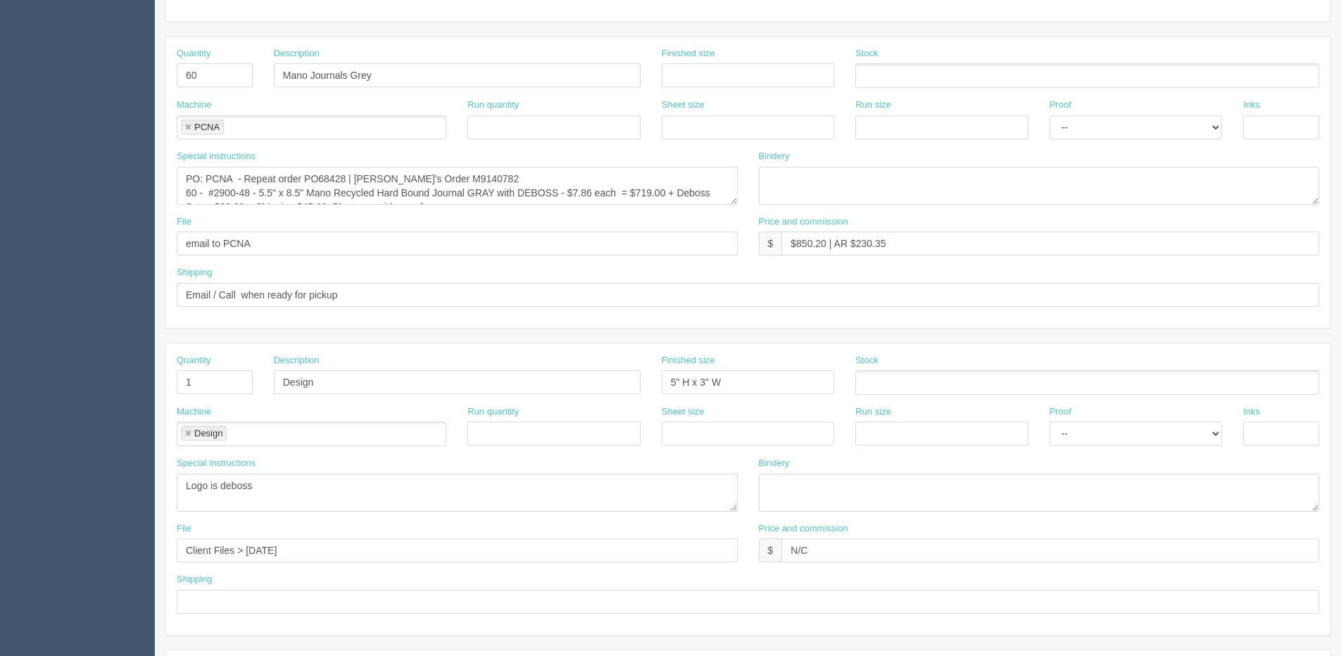
scroll to position [352, 0]
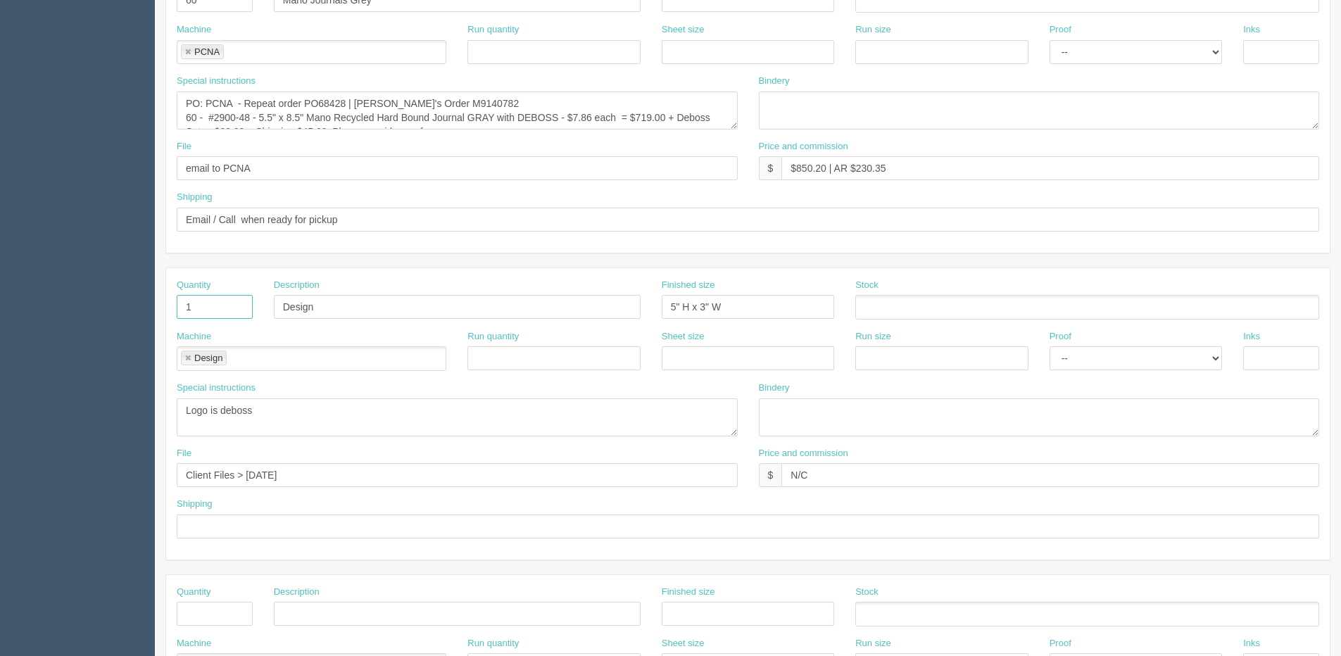
drag, startPoint x: 203, startPoint y: 308, endPoint x: 117, endPoint y: 313, distance: 86.7
click at [136, 313] on section "Dockets Estimates Customers" at bounding box center [670, 304] width 1341 height 1243
drag, startPoint x: 309, startPoint y: 306, endPoint x: 37, endPoint y: 313, distance: 272.5
click at [37, 313] on section "Dockets Estimates Customers" at bounding box center [670, 304] width 1341 height 1243
drag, startPoint x: 724, startPoint y: 306, endPoint x: 528, endPoint y: 307, distance: 196.4
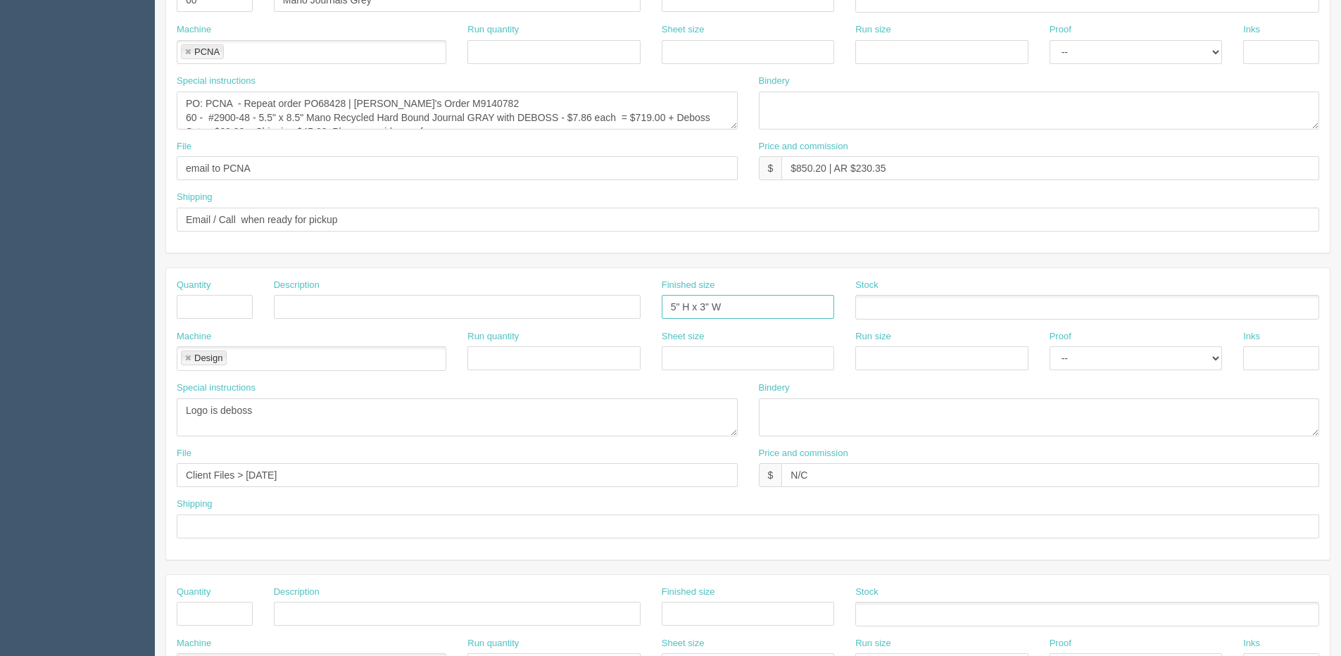
click at [528, 307] on div "Quantity Description Finished size 5" H x 3" W Stock" at bounding box center [748, 304] width 1164 height 51
click at [186, 360] on link at bounding box center [188, 358] width 8 height 9
drag, startPoint x: 185, startPoint y: 397, endPoint x: 365, endPoint y: 401, distance: 179.6
click at [365, 401] on div "Special instructions Logo is deboss" at bounding box center [457, 409] width 561 height 55
drag, startPoint x: 28, startPoint y: 422, endPoint x: -55, endPoint y: 422, distance: 83.1
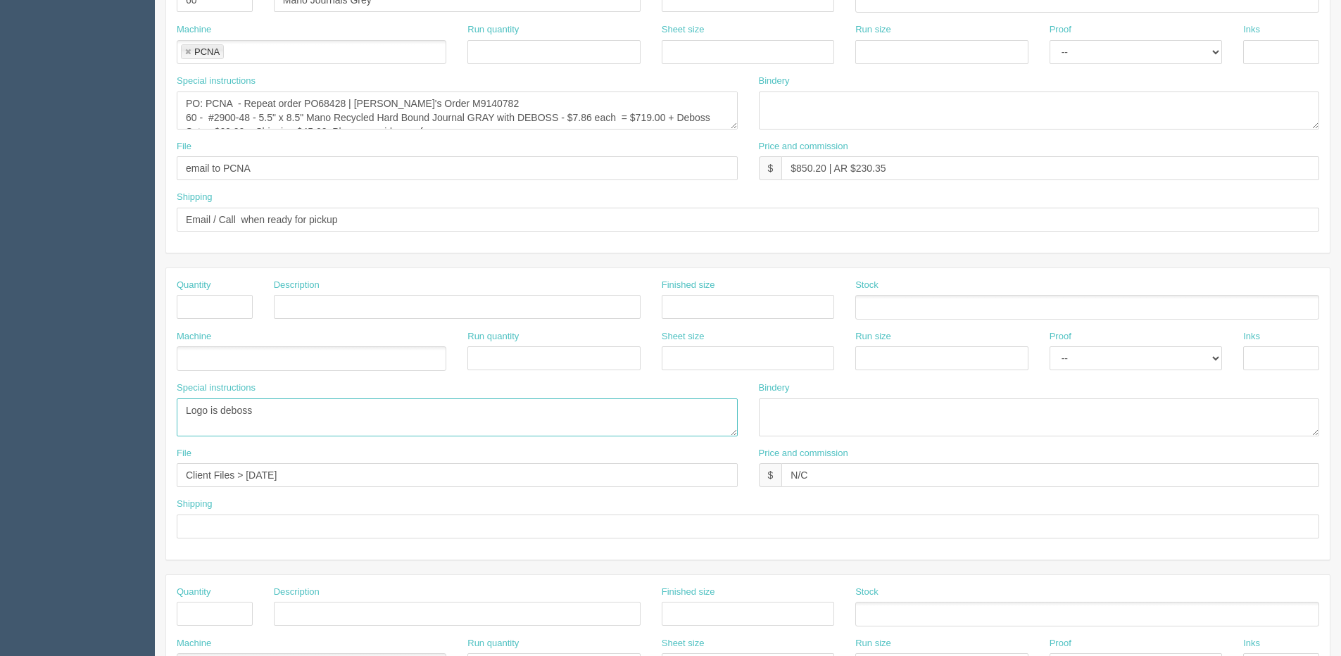
click at [0, 422] on html "PrintPing [PERSON_NAME] Edit account ( [PERSON_NAME][EMAIL_ADDRESS][DOMAIN_NAME…" at bounding box center [670, 287] width 1341 height 1278
drag, startPoint x: 298, startPoint y: 482, endPoint x: -80, endPoint y: 482, distance: 378.0
click at [0, 482] on html "PrintPing [PERSON_NAME] Edit account ( [PERSON_NAME][EMAIL_ADDRESS][DOMAIN_NAME…" at bounding box center [670, 287] width 1341 height 1278
drag, startPoint x: 763, startPoint y: 482, endPoint x: 738, endPoint y: 480, distance: 24.7
click at [734, 482] on div "File Price and commission $ N/C" at bounding box center [748, 472] width 1164 height 51
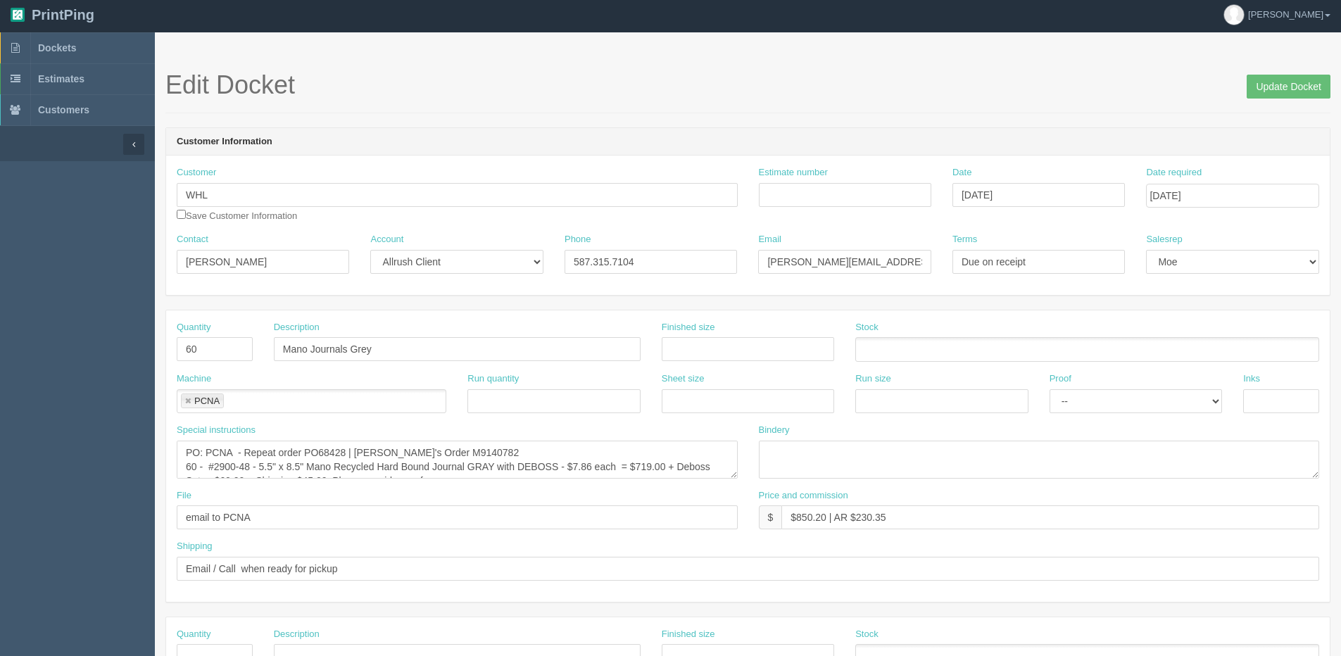
scroll to position [0, 0]
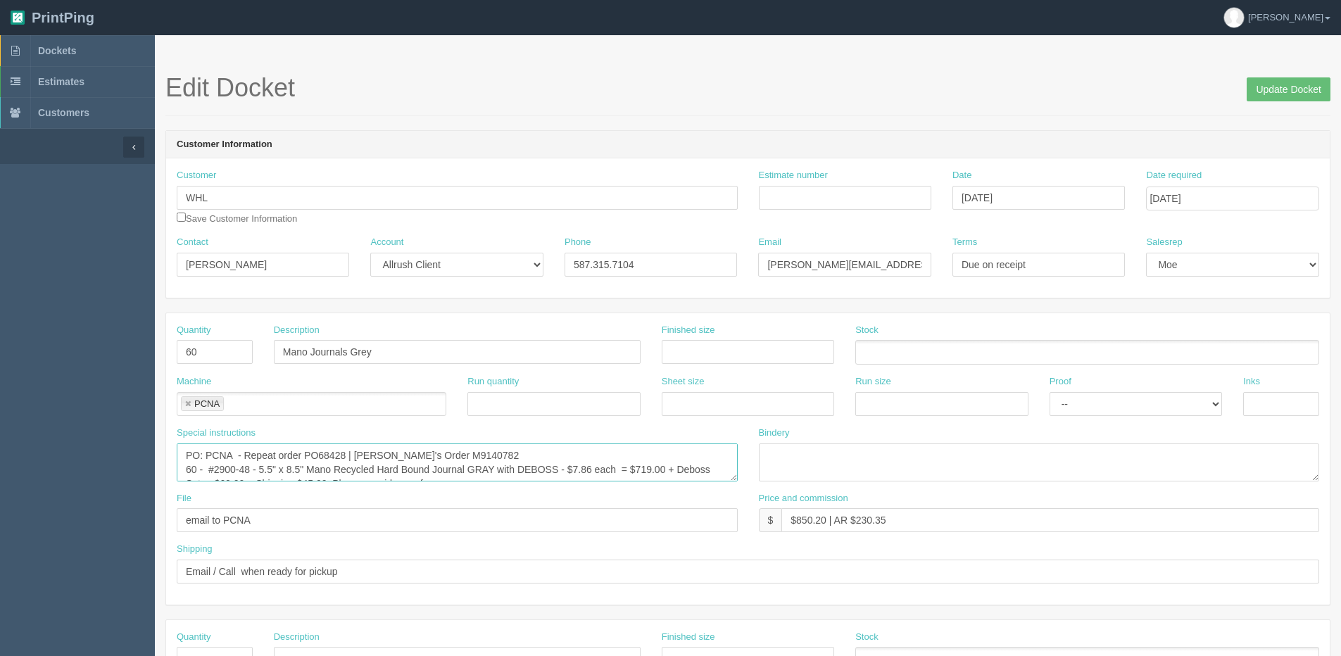
click at [210, 476] on textarea "PO: PCNA - Repeat order PO68428 | Leed's Order M9140782 60 - #2900-48 - 5.5" x …" at bounding box center [457, 463] width 561 height 38
click at [187, 467] on textarea "PO: PCNA - Repeat order PO68428 | Leed's Order M9140782 60 - #2900-48 - 5.5" x …" at bounding box center [457, 463] width 561 height 38
drag, startPoint x: 649, startPoint y: 470, endPoint x: 677, endPoint y: 458, distance: 30.0
click at [677, 458] on textarea "PO: PCNA - Repeat order PO68428 | Leed's Order M9140782 60 - #2900-48 - 5.5" x …" at bounding box center [457, 463] width 561 height 38
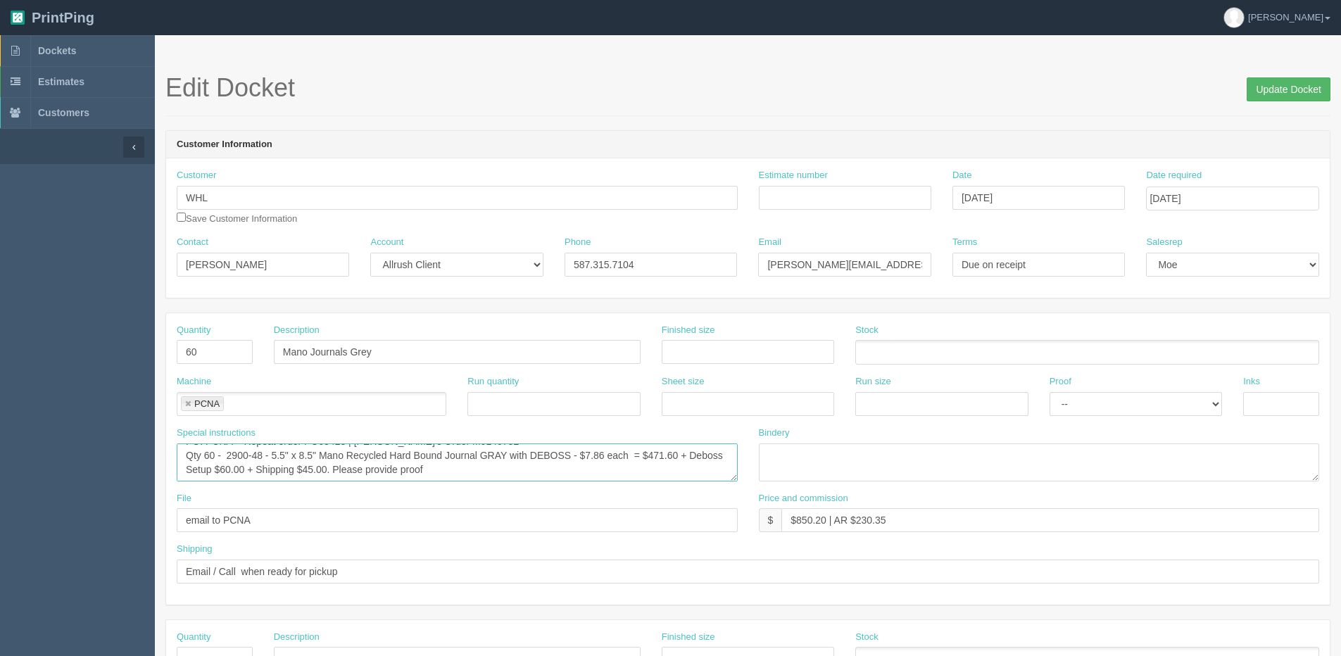
type textarea "PO: PCNA - Repeat order PO68428 | Leed's Order M9140782 Qty 60 - 2900-48 - 5.5"…"
click at [1267, 93] on input "Update Docket" at bounding box center [1289, 89] width 84 height 24
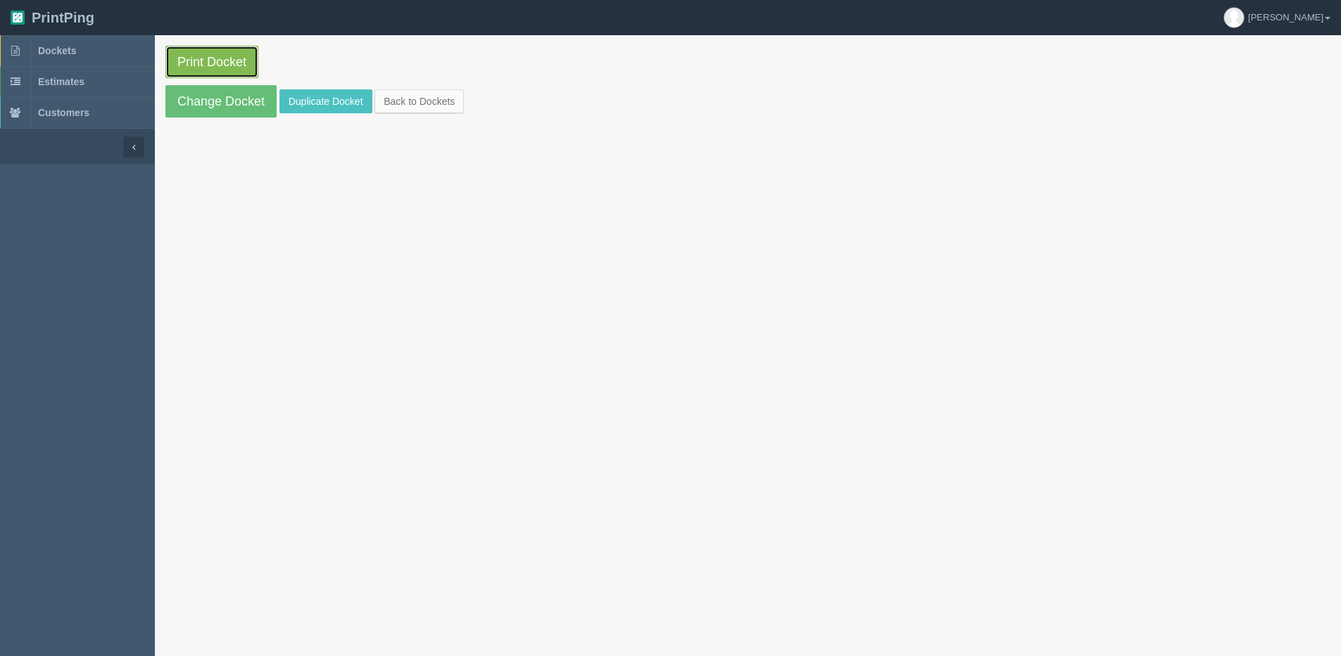
click at [213, 58] on link "Print Docket" at bounding box center [211, 62] width 93 height 32
click at [424, 107] on link "Back to Dockets" at bounding box center [419, 101] width 89 height 24
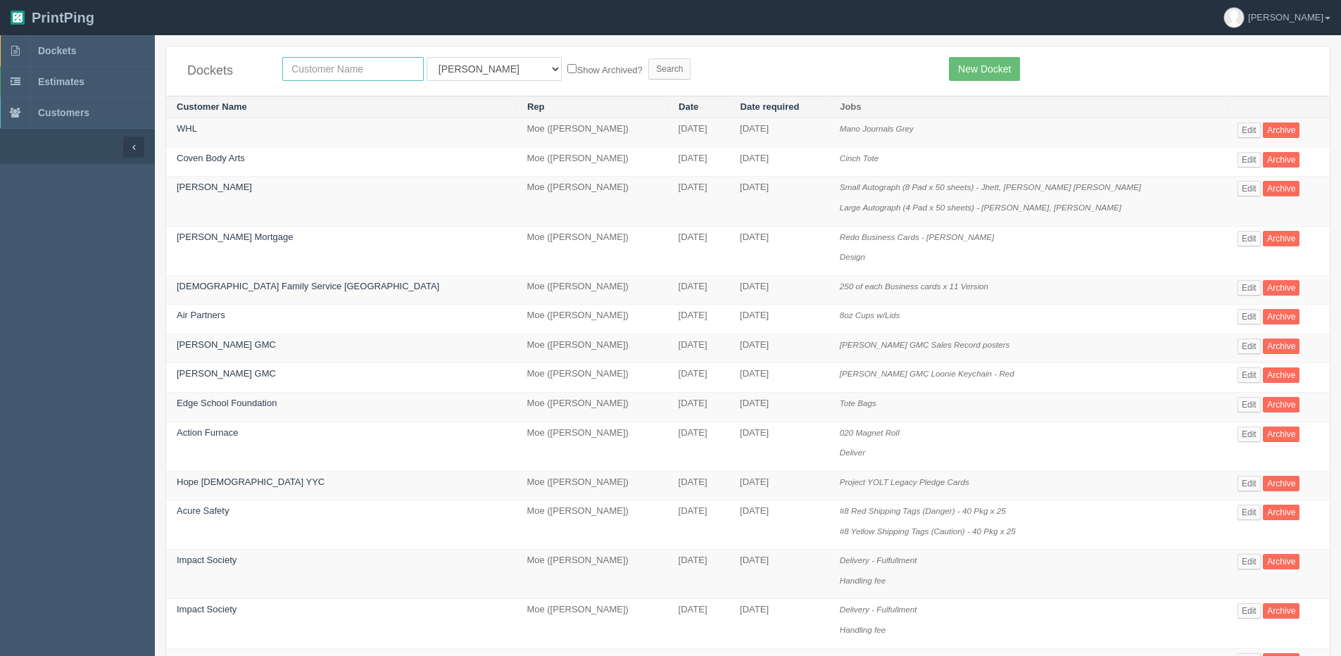
click at [300, 60] on input "text" at bounding box center [353, 69] width 142 height 24
type input "team"
click at [648, 58] on input "Search" at bounding box center [669, 68] width 42 height 21
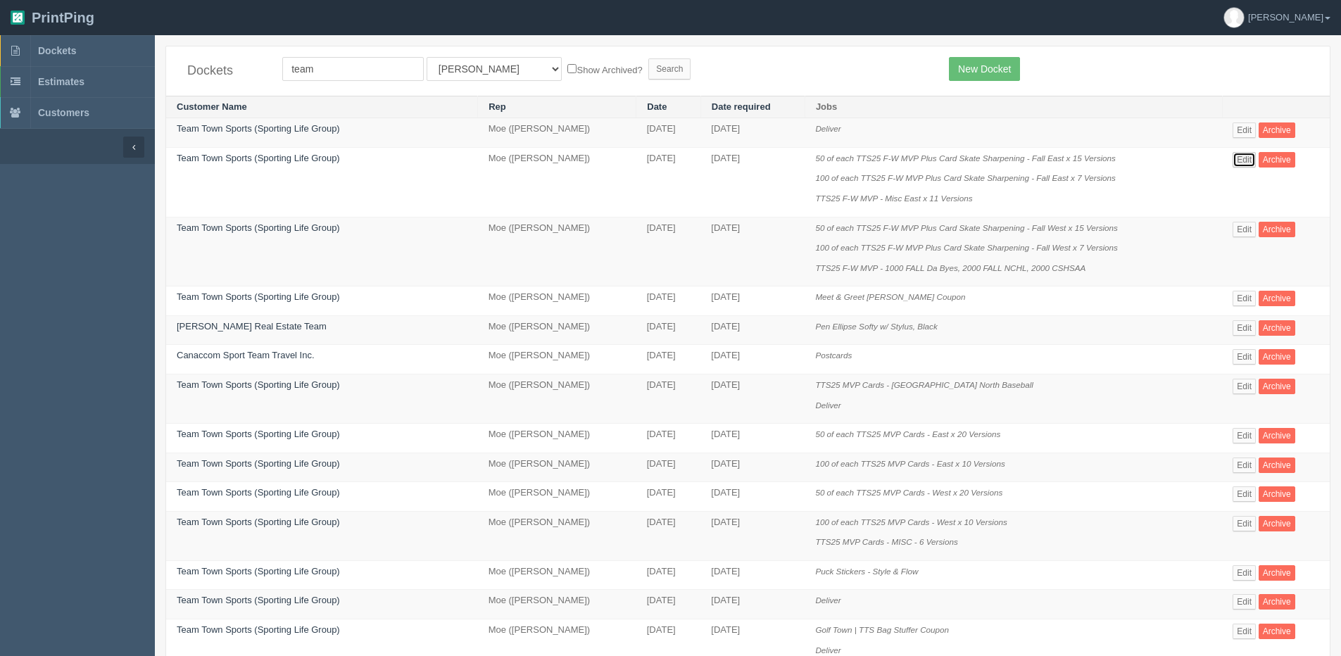
drag, startPoint x: 1240, startPoint y: 156, endPoint x: 952, endPoint y: 350, distance: 346.4
click at [1238, 156] on link "Edit" at bounding box center [1244, 159] width 23 height 15
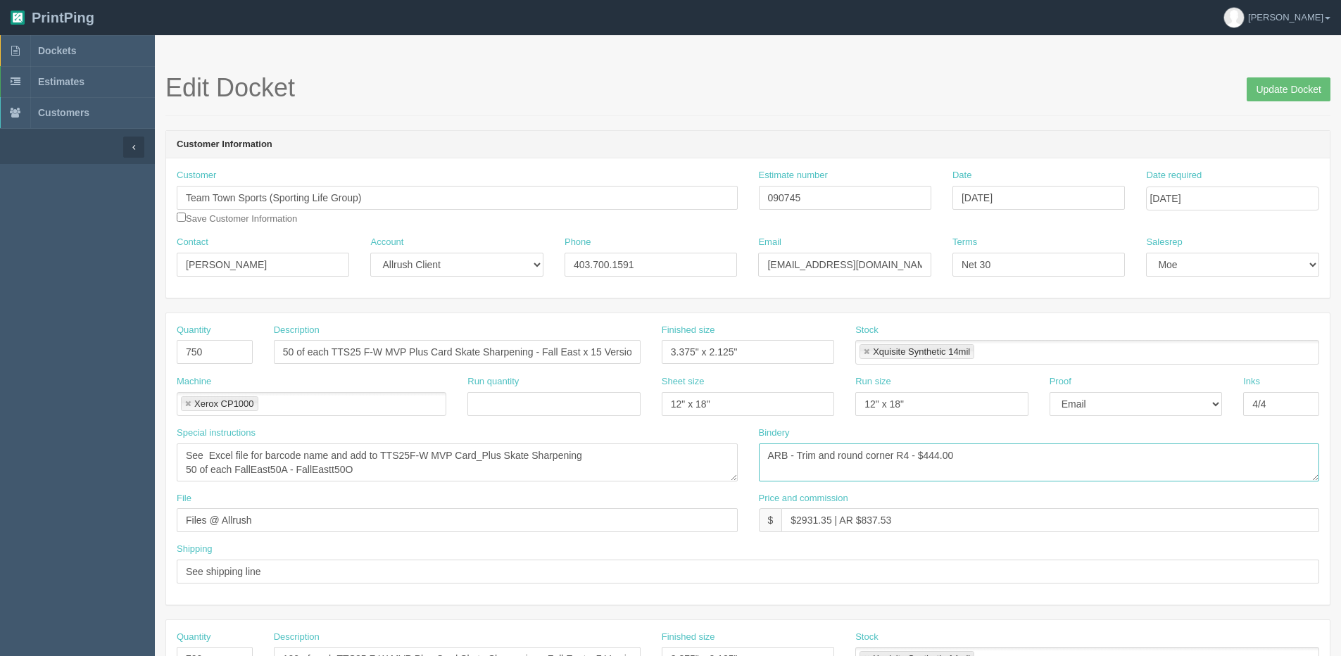
click at [903, 457] on textarea "ARB - Trim and round corner R4 - $444.00" at bounding box center [1039, 463] width 561 height 38
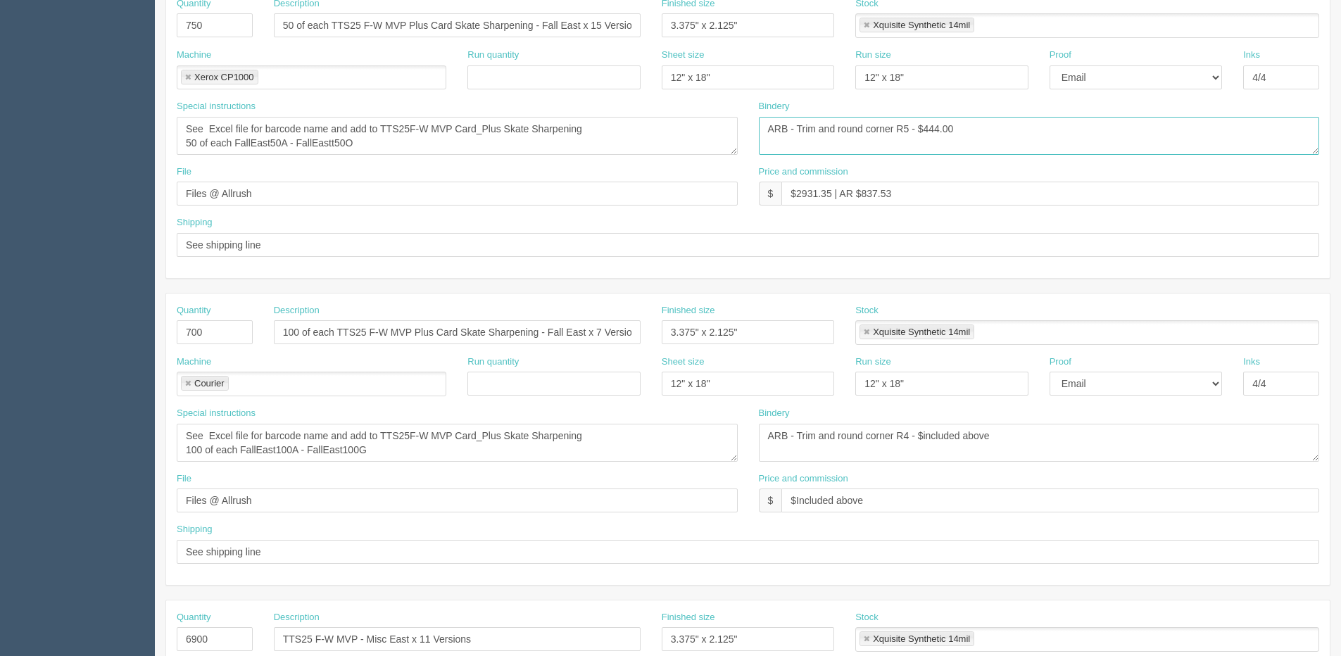
scroll to position [352, 0]
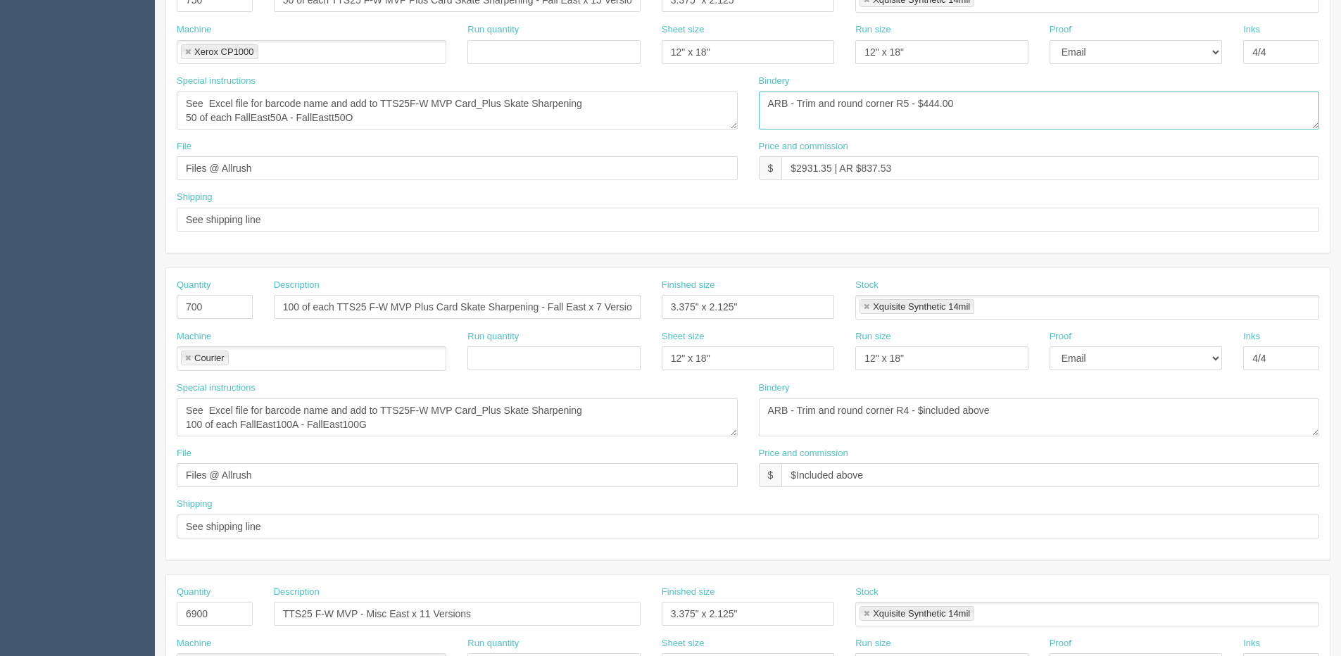
type textarea "ARB - Trim and round corner R5 - $444.00"
click at [900, 413] on textarea "ARB - Trim and round corner R4 - $included above" at bounding box center [1039, 417] width 561 height 38
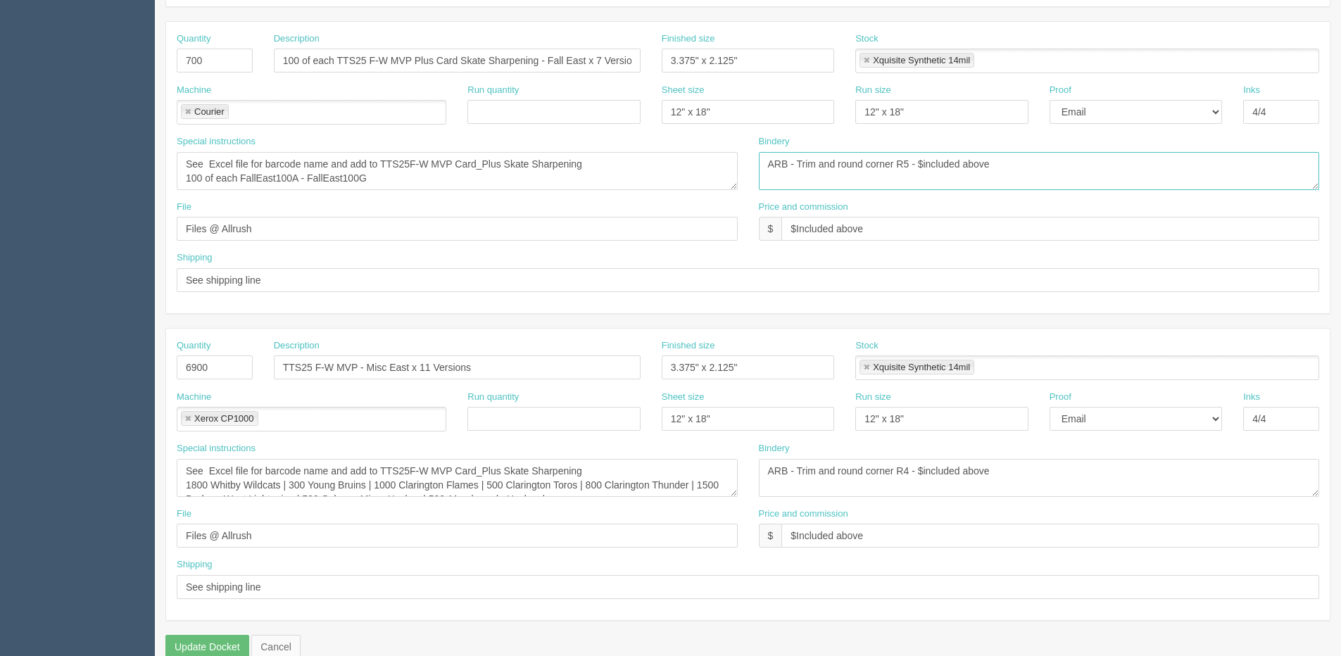
scroll to position [622, 0]
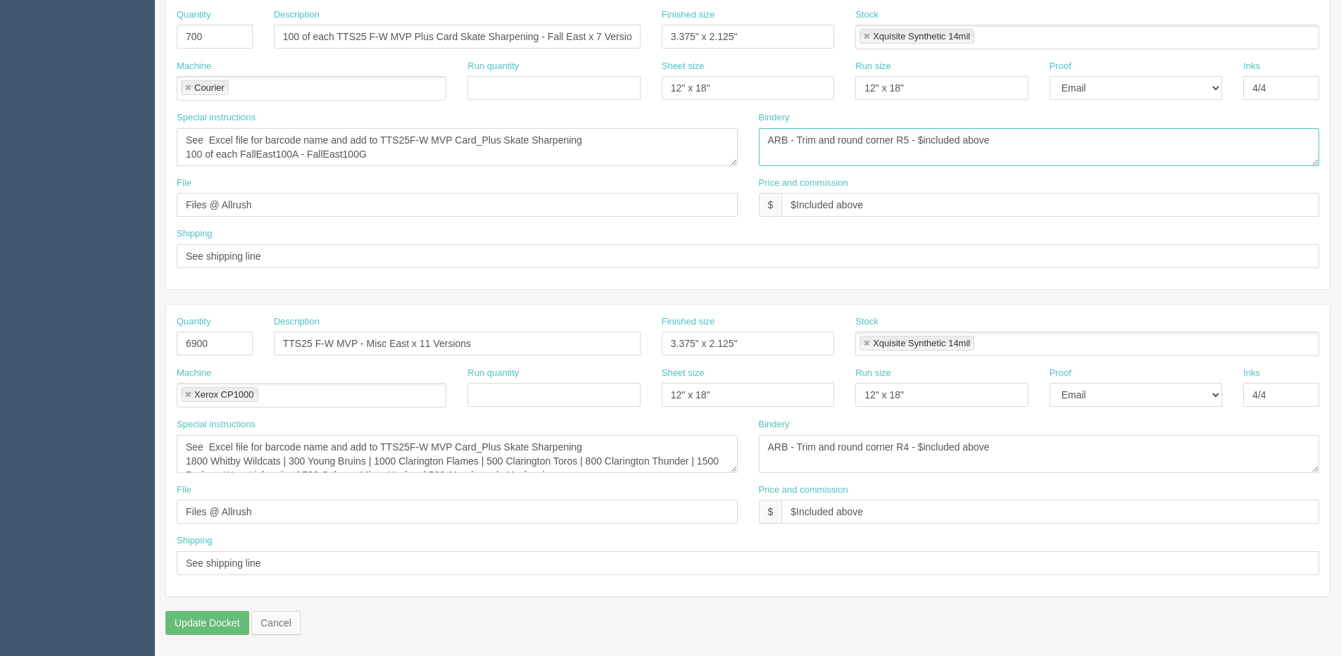
type textarea "ARB - Trim and round corner R5 - $included above"
click at [903, 455] on textarea "ARB - Trim and round corner R4 - $included above" at bounding box center [1039, 454] width 561 height 38
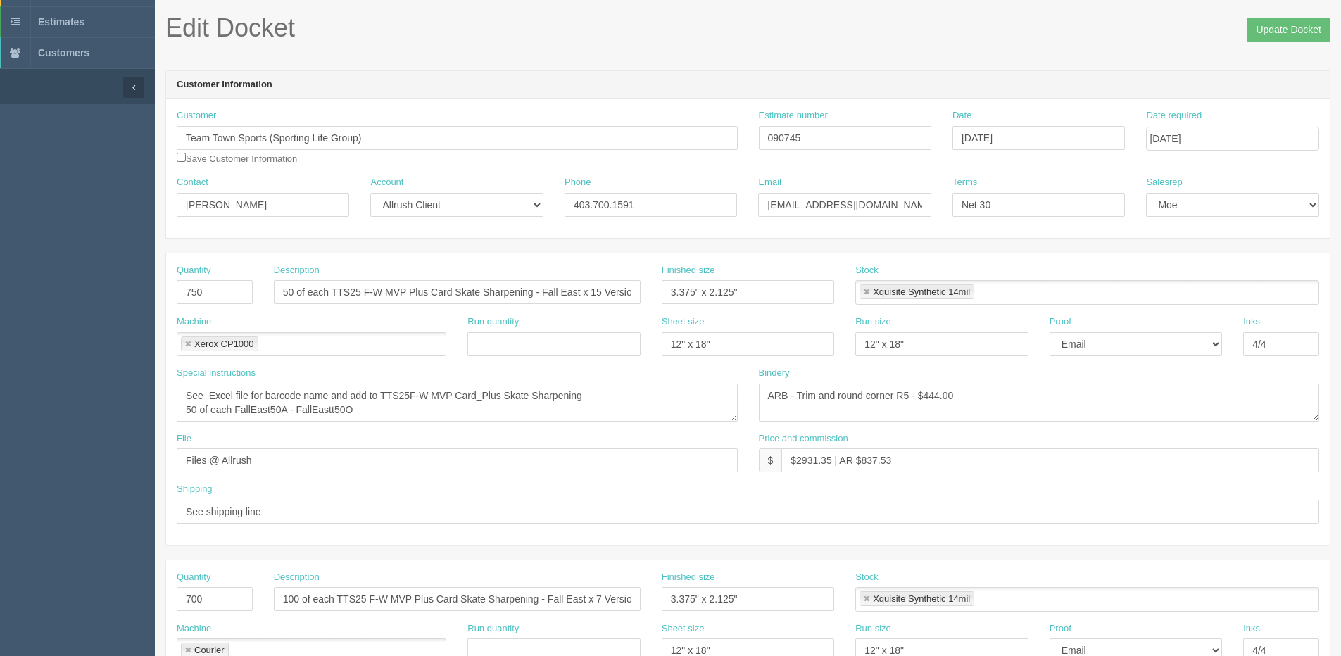
scroll to position [0, 0]
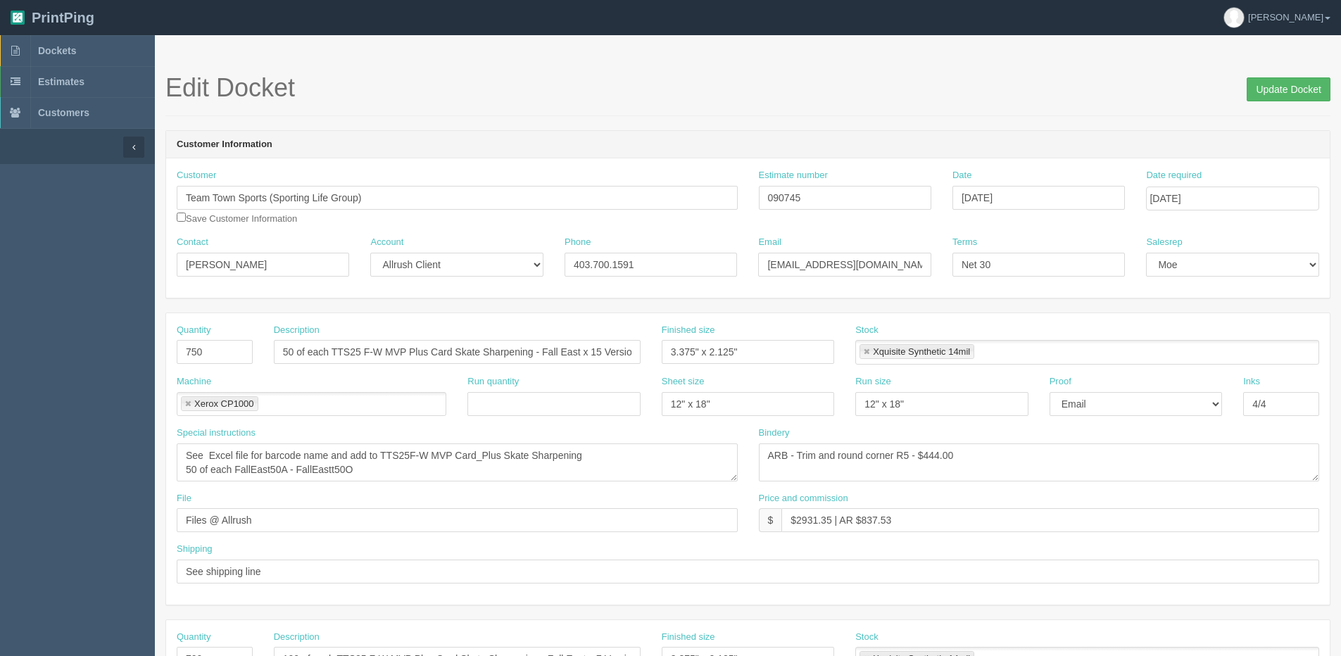
type textarea "ARB - Trim and round corner R5 - $included above"
click at [1273, 89] on input "Update Docket" at bounding box center [1289, 89] width 84 height 24
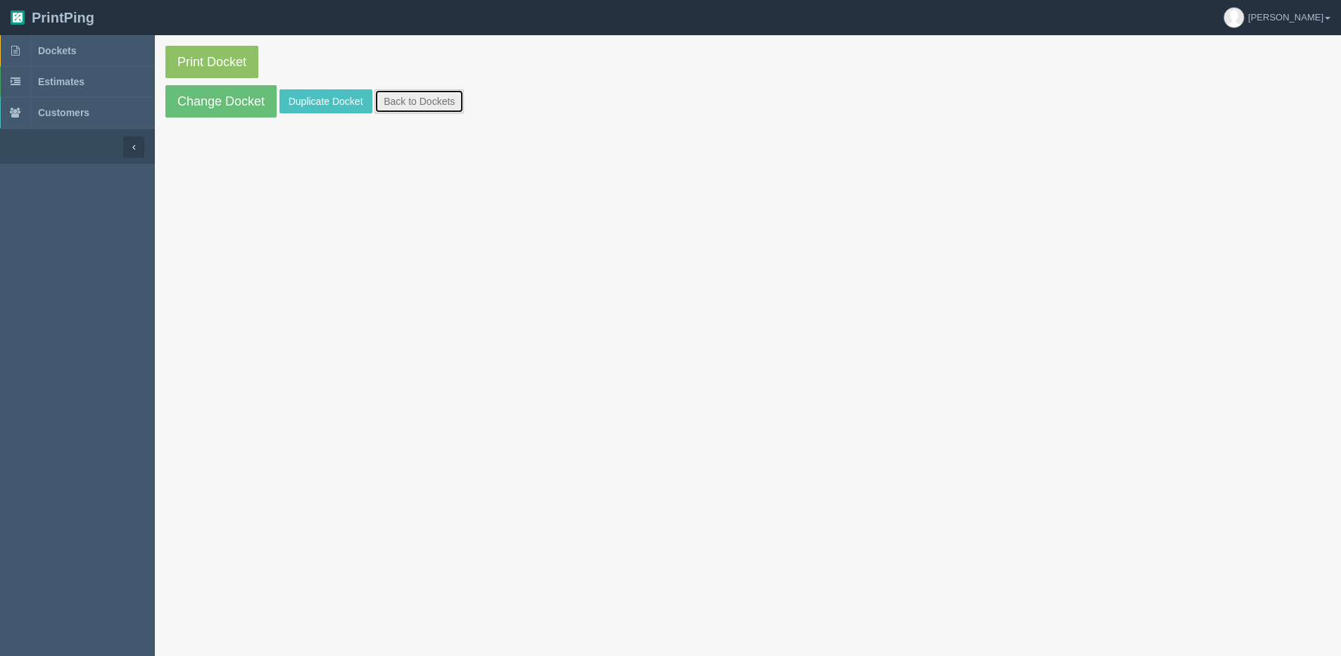
click at [435, 101] on link "Back to Dockets" at bounding box center [419, 101] width 89 height 24
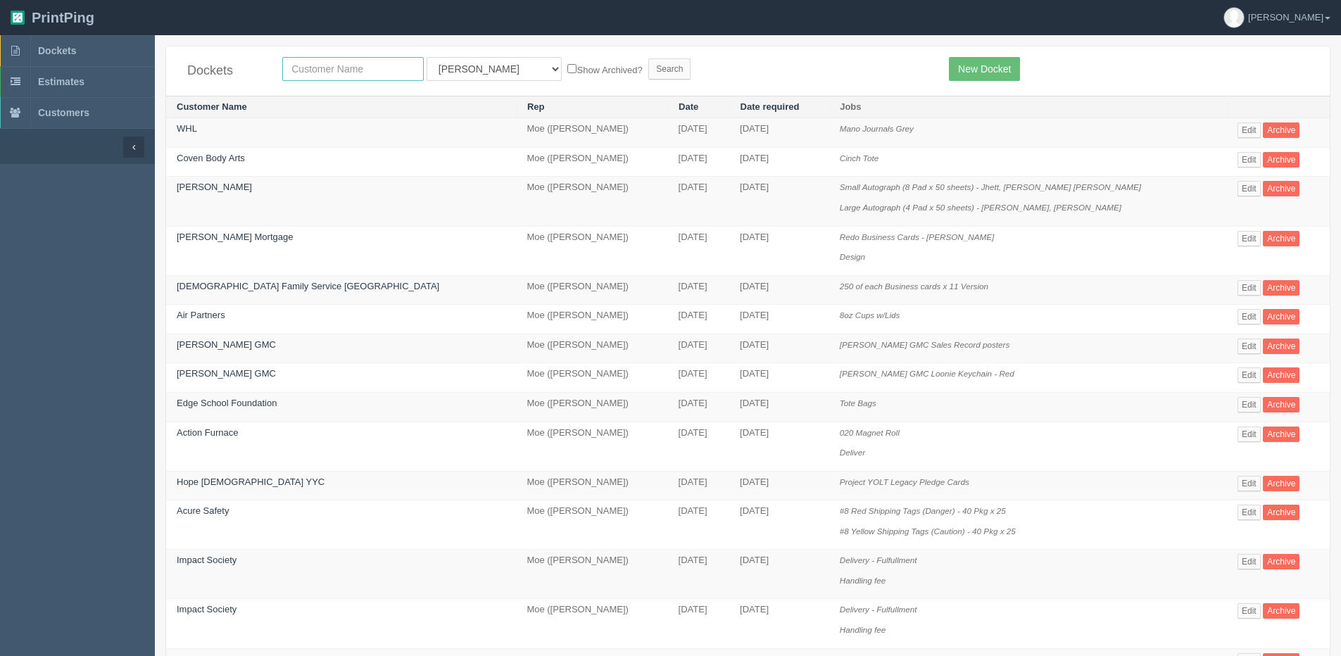
click at [323, 70] on input "text" at bounding box center [353, 69] width 142 height 24
type input "team"
click at [648, 58] on input "Search" at bounding box center [669, 68] width 42 height 21
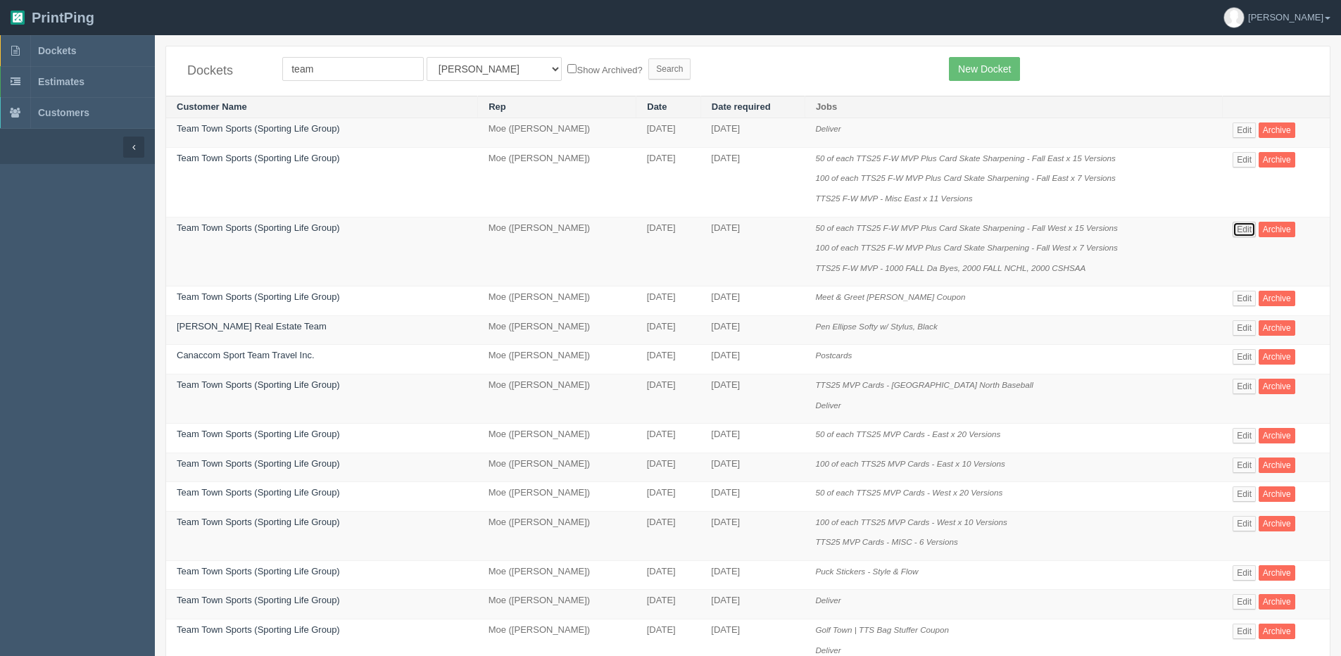
click at [1243, 228] on link "Edit" at bounding box center [1244, 229] width 23 height 15
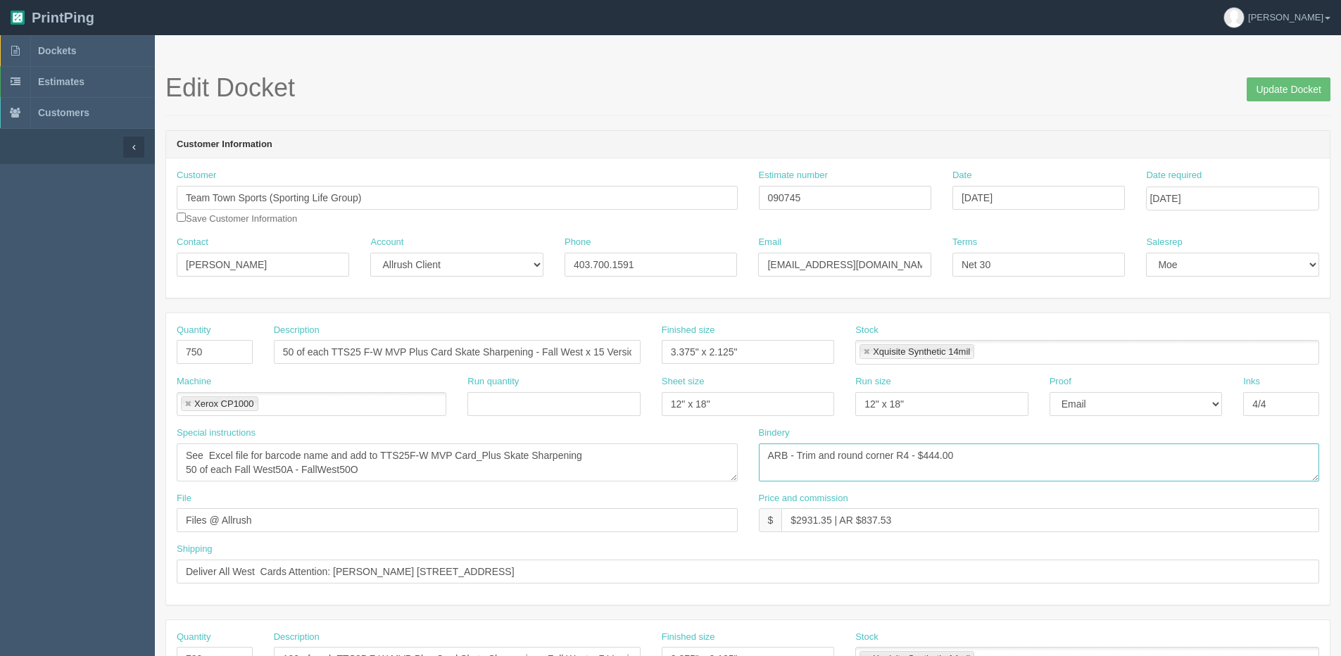
click at [904, 454] on textarea "ARB - Trim and round corner R4 - $444.00" at bounding box center [1039, 463] width 561 height 38
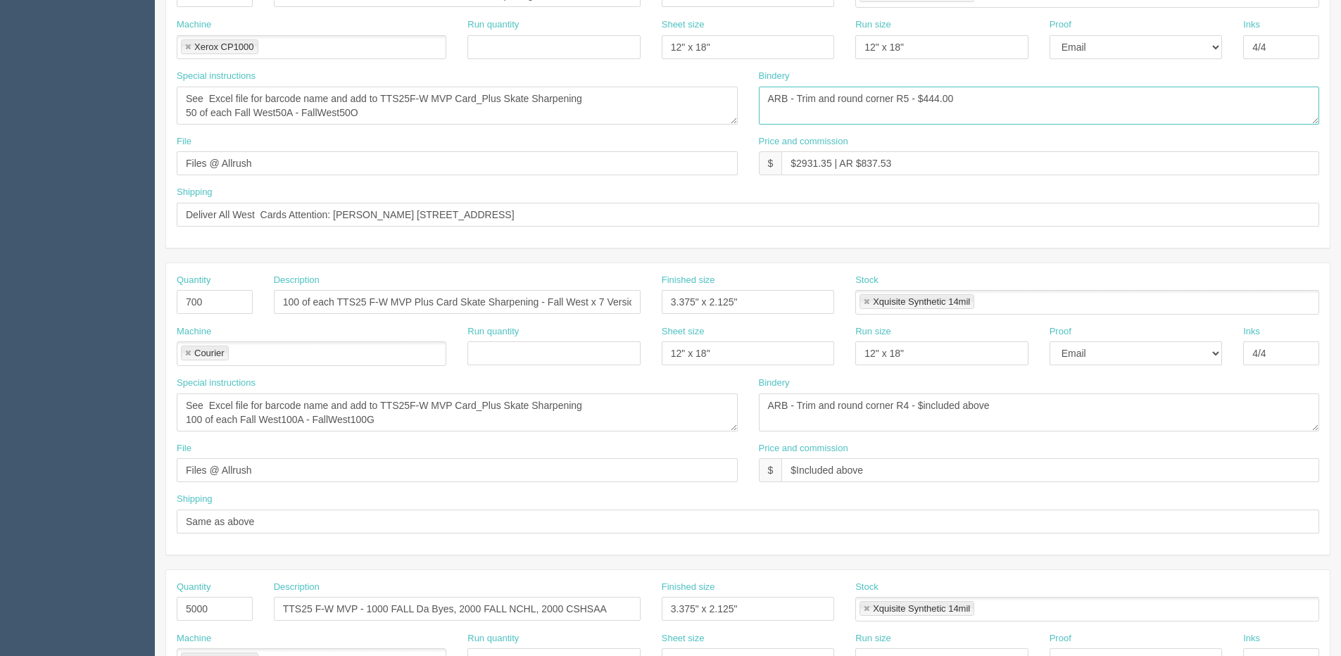
scroll to position [493, 0]
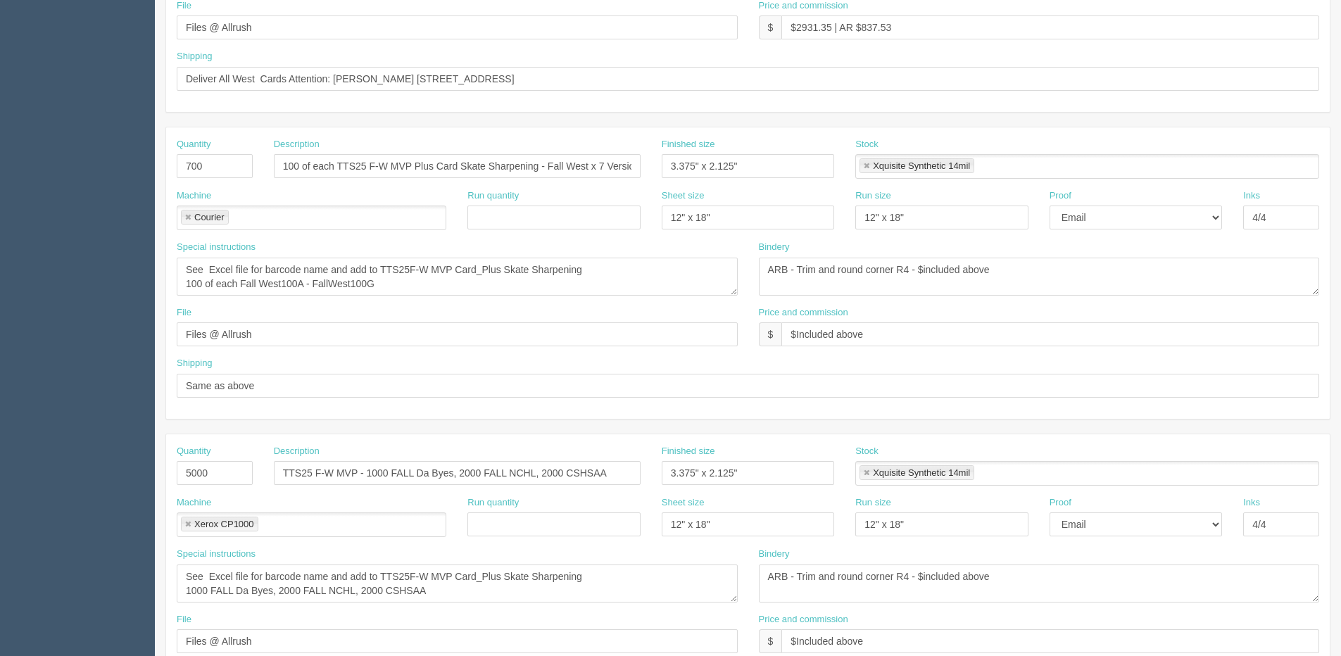
type textarea "ARB - Trim and round corner R5 - $444.00"
click at [903, 269] on textarea "ARB - Trim and round corner R4 - $included above" at bounding box center [1039, 277] width 561 height 38
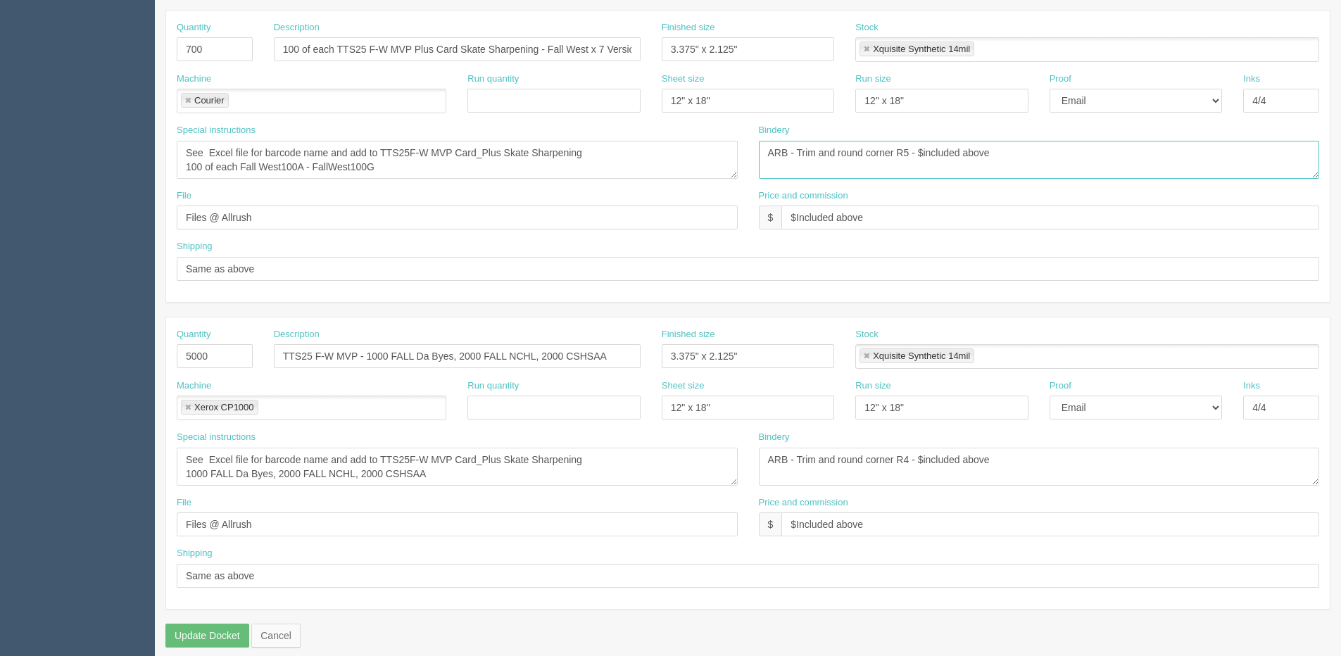
scroll to position [622, 0]
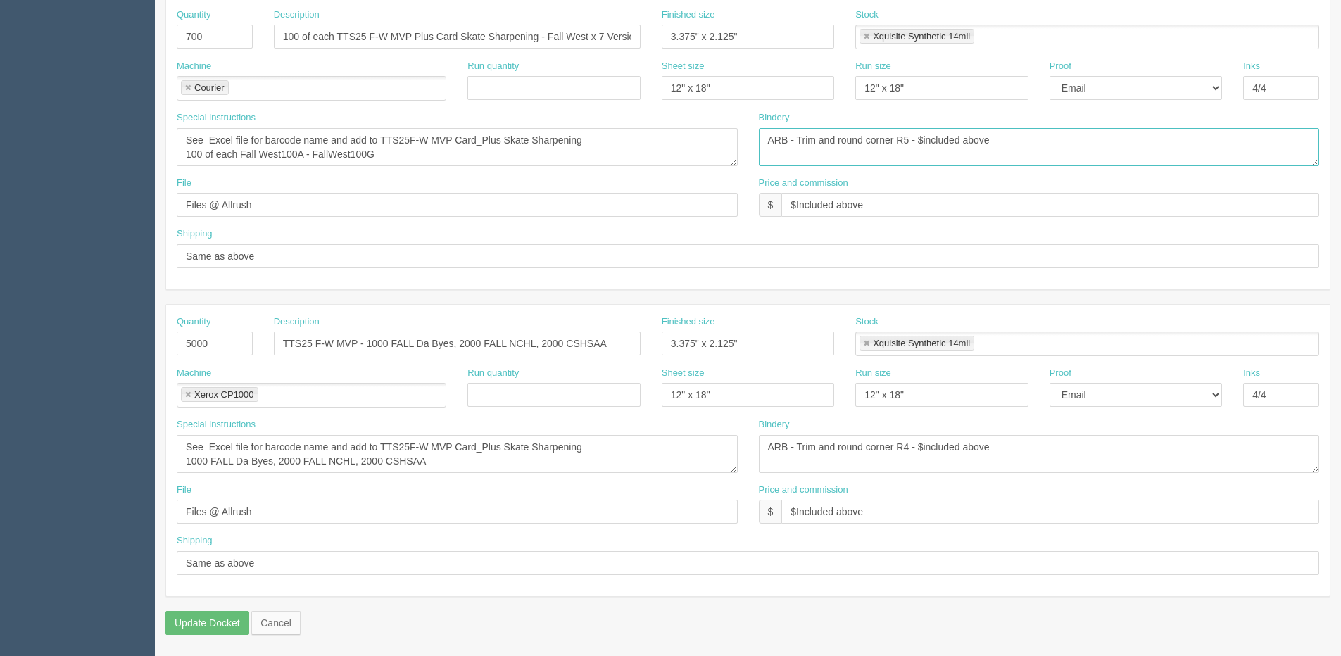
type textarea "ARB - Trim and round corner R5 - $included above"
click at [898, 448] on textarea "ARB - Trim and round corner R4 - $included above" at bounding box center [1039, 454] width 561 height 38
click at [904, 448] on textarea "ARB - Trim and round corner R4 - $included above" at bounding box center [1039, 454] width 561 height 38
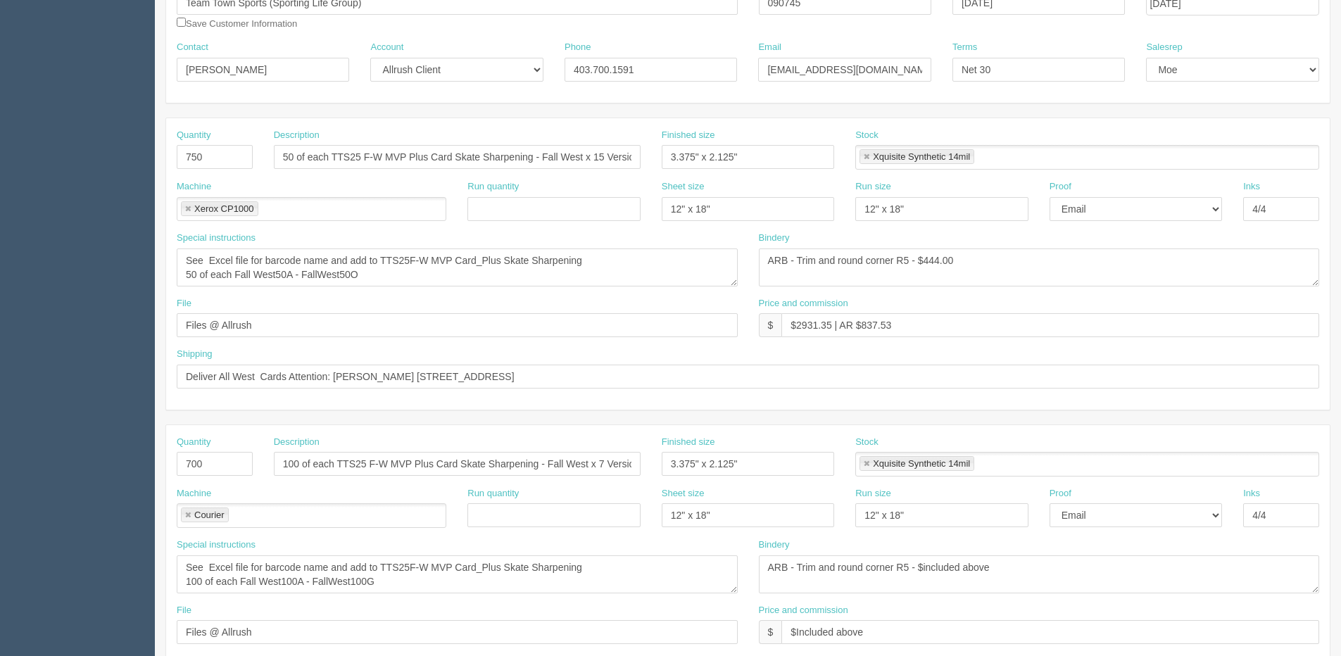
scroll to position [0, 0]
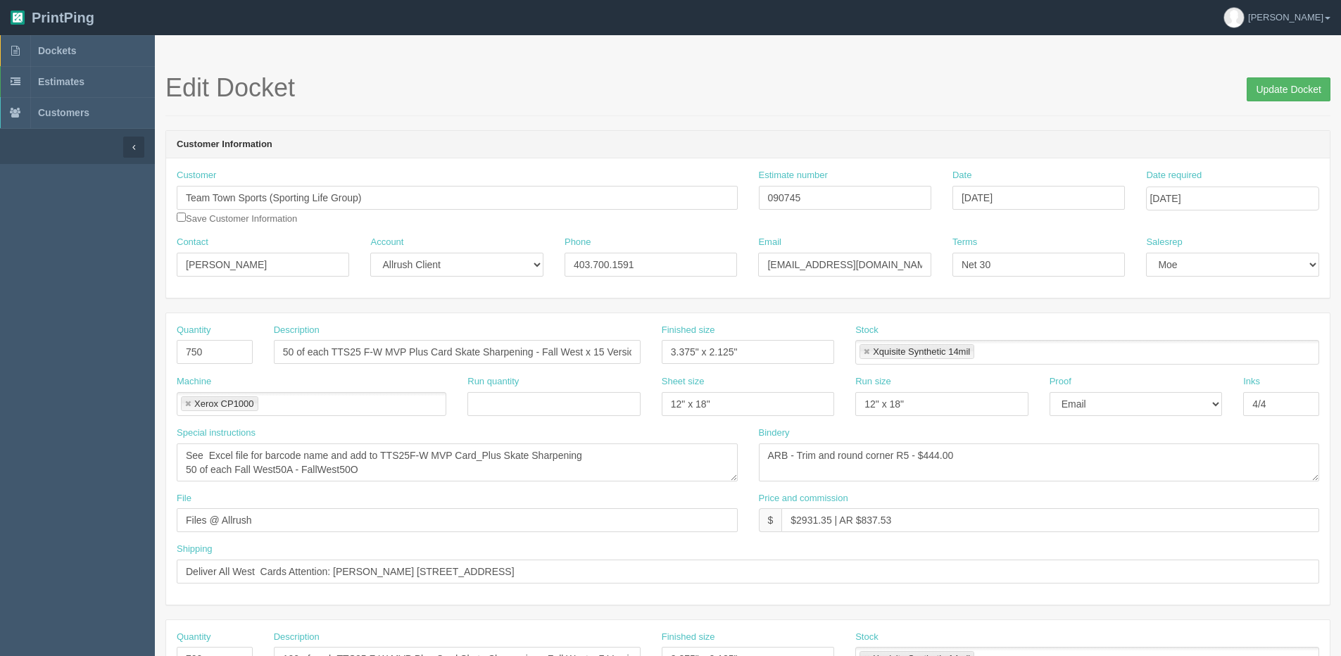
type textarea "ARB - Trim and round corner R5 - $included above"
click at [1285, 87] on input "Update Docket" at bounding box center [1289, 89] width 84 height 24
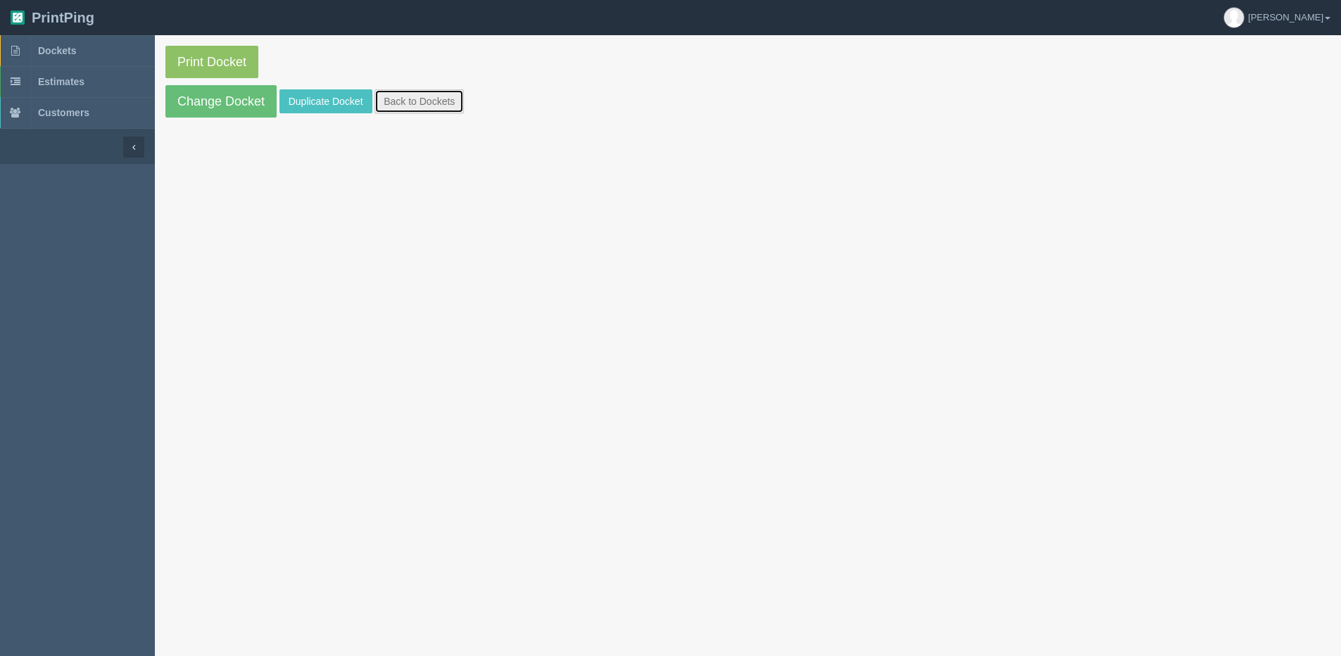
click at [384, 96] on link "Back to Dockets" at bounding box center [419, 101] width 89 height 24
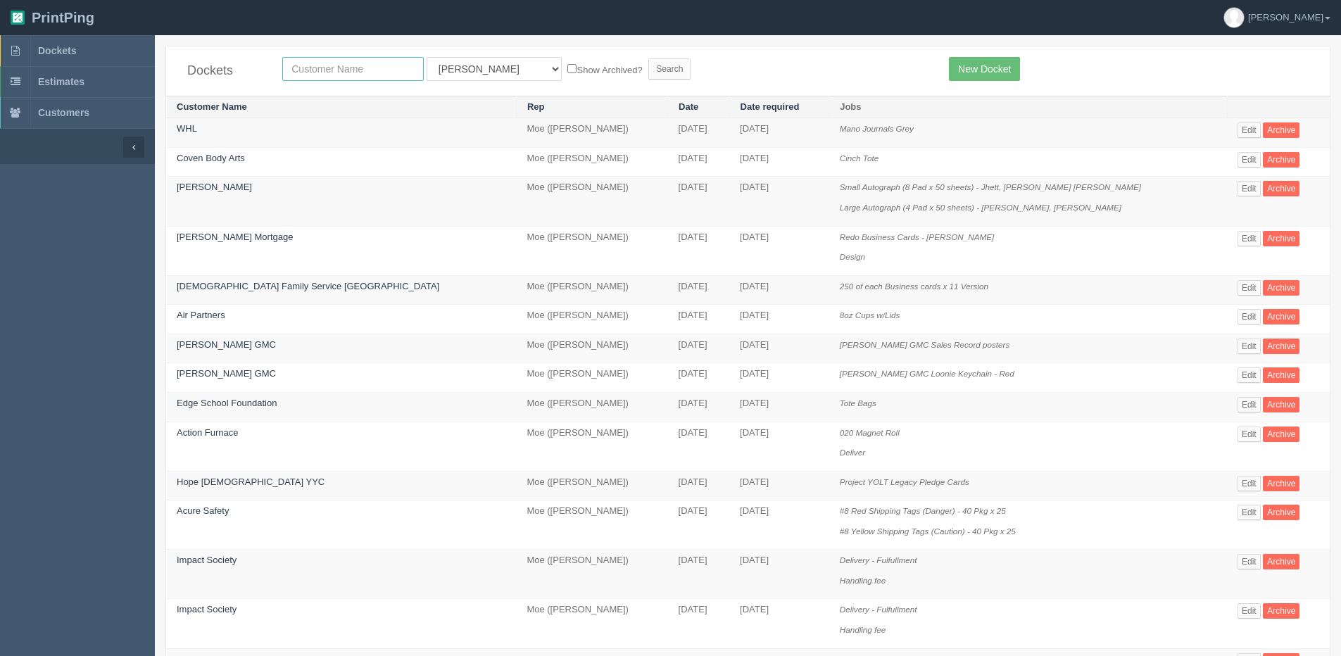
click at [362, 57] on input "text" at bounding box center [353, 69] width 142 height 24
type input "nangla"
click at [648, 58] on input "Search" at bounding box center [669, 68] width 42 height 21
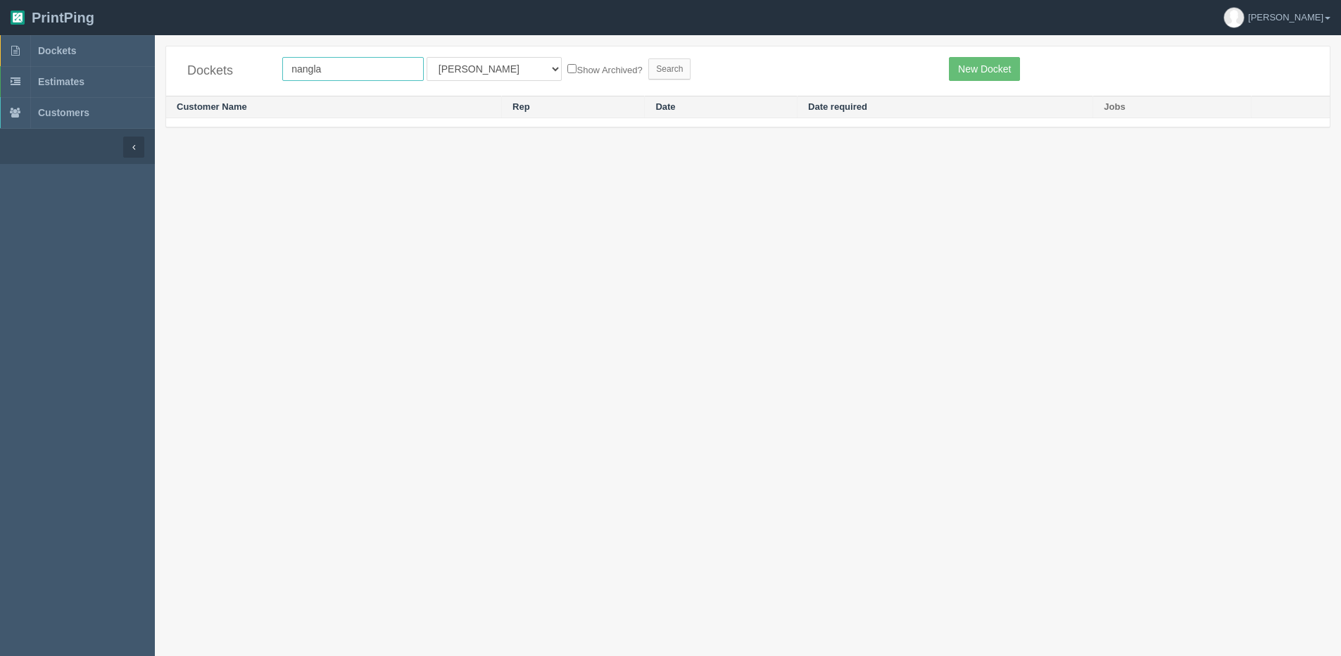
click at [294, 66] on input "nangla" at bounding box center [353, 69] width 142 height 24
type input "bangla"
click at [648, 58] on input "Search" at bounding box center [669, 68] width 42 height 21
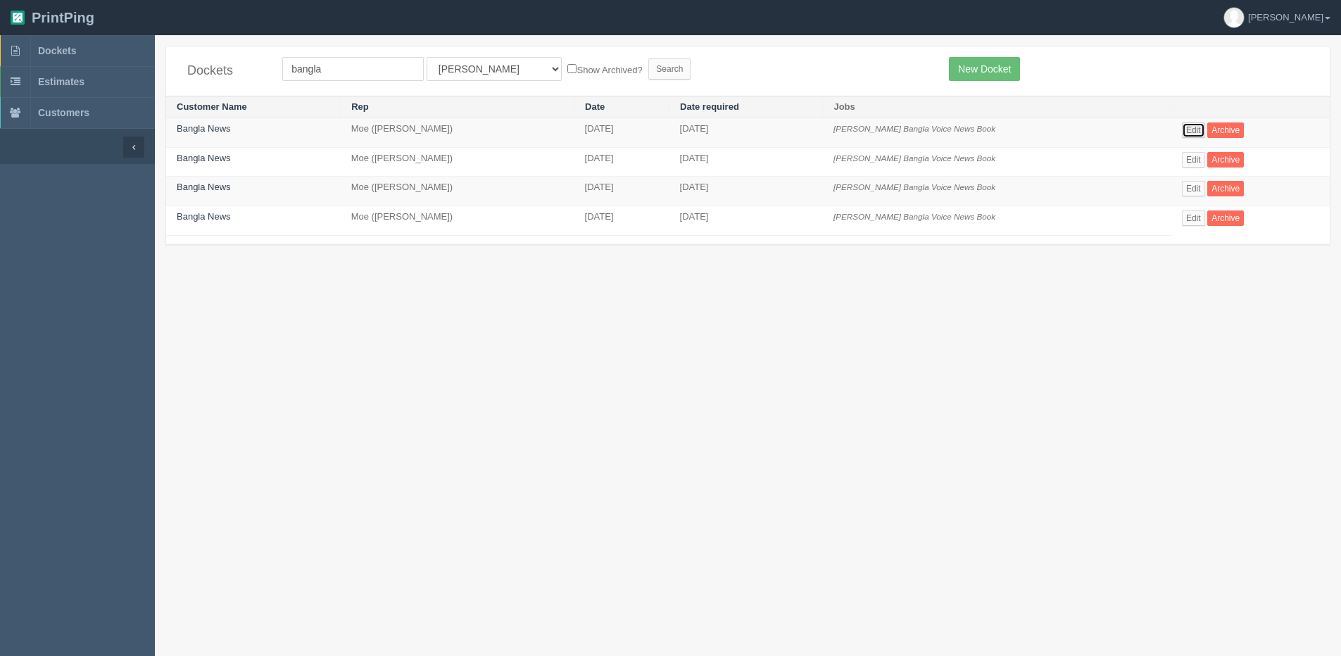
click at [1182, 134] on link "Edit" at bounding box center [1193, 129] width 23 height 15
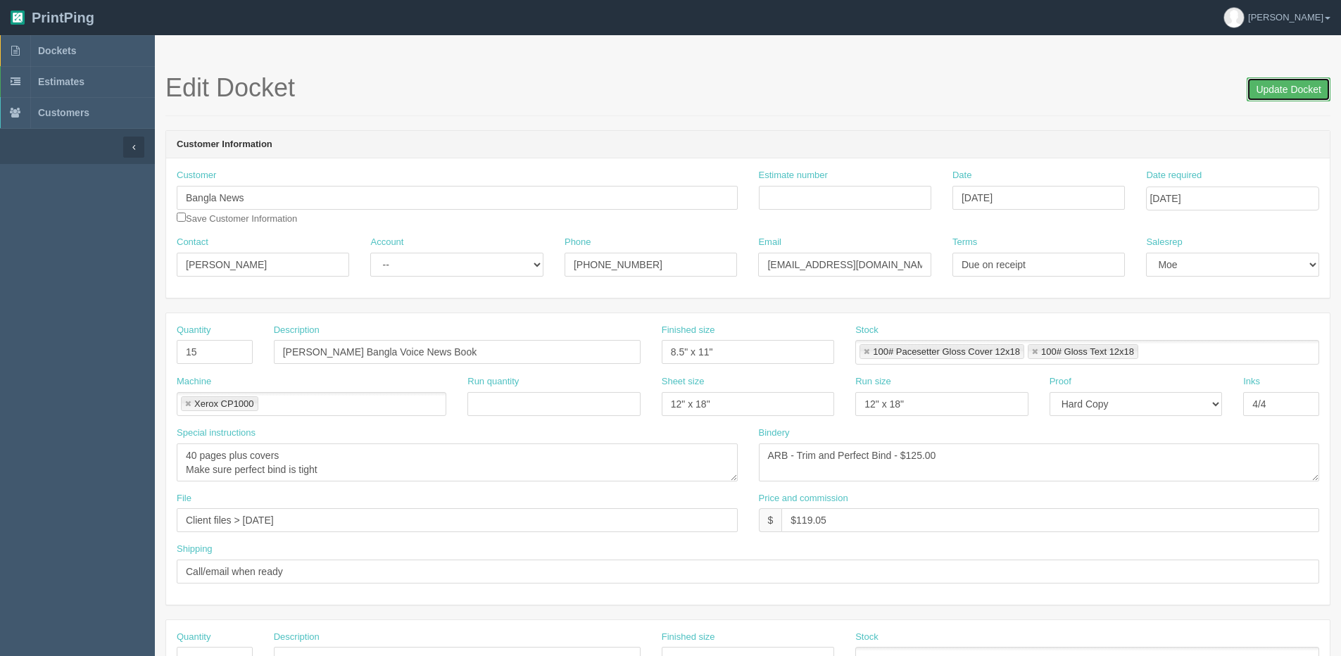
click at [1279, 89] on input "Update Docket" at bounding box center [1289, 89] width 84 height 24
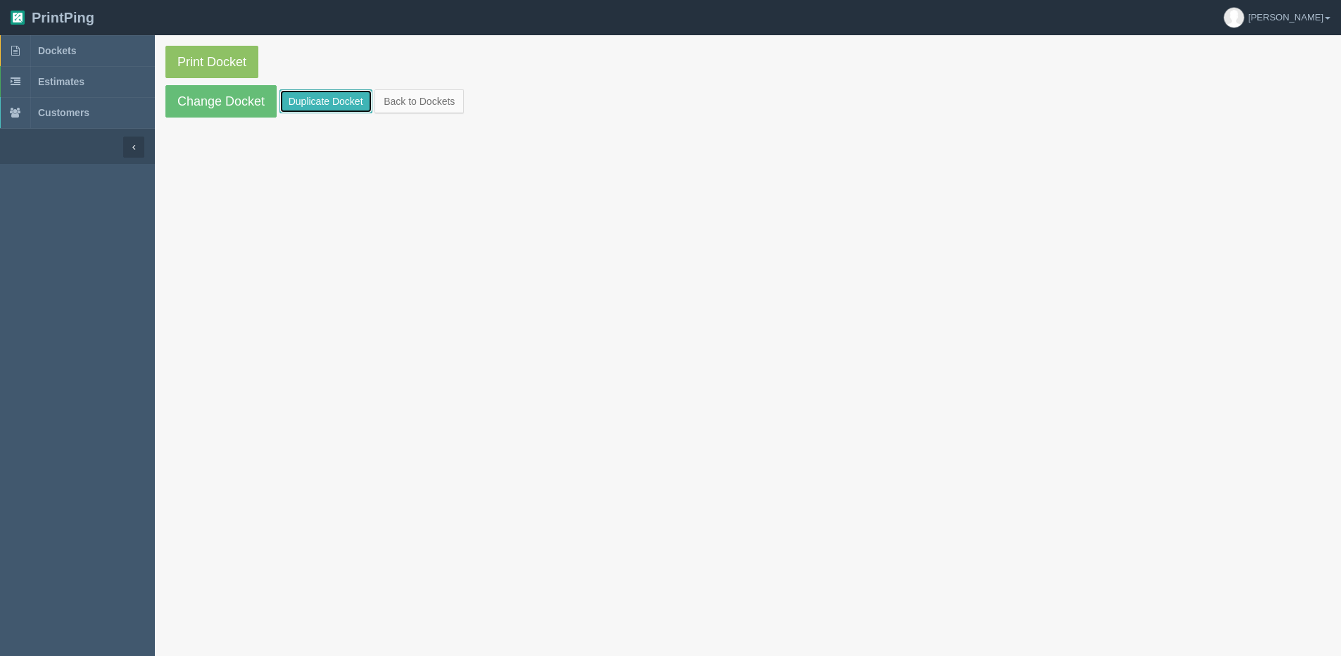
click at [319, 98] on link "Duplicate Docket" at bounding box center [325, 101] width 93 height 24
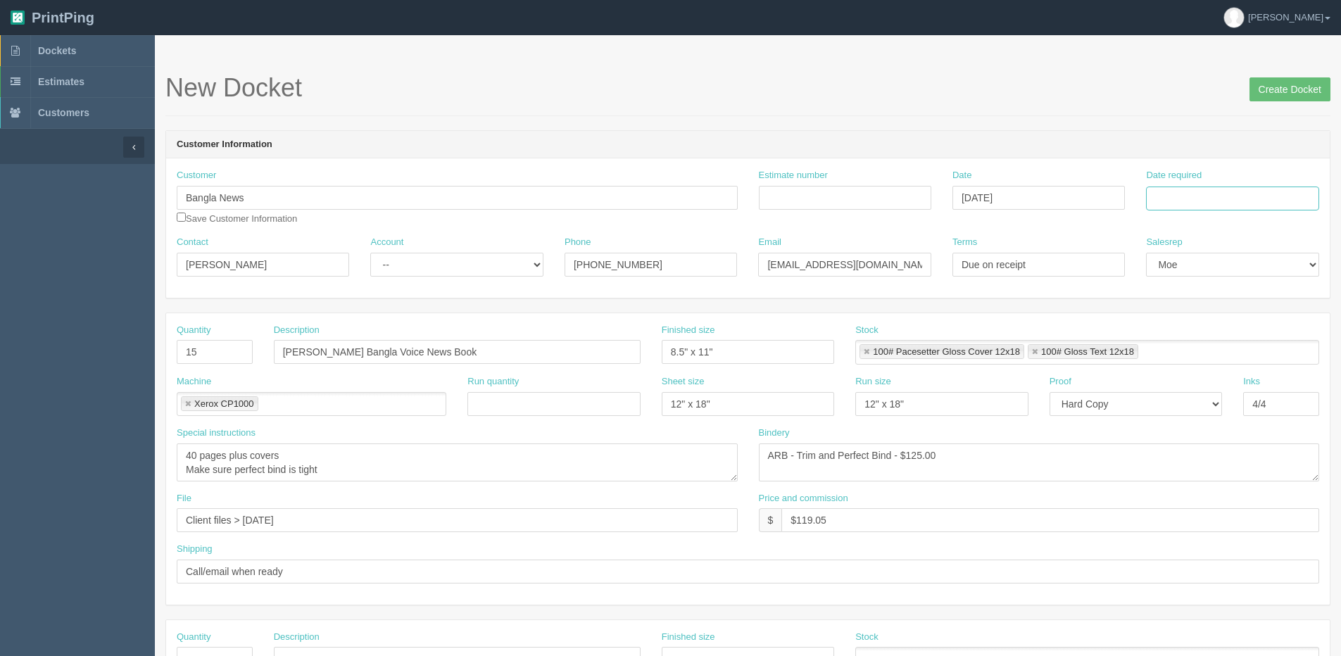
click at [1275, 207] on input "Date required" at bounding box center [1232, 199] width 172 height 24
click at [1189, 399] on th "[DATE]" at bounding box center [1215, 394] width 131 height 20
click at [1253, 328] on td "26" at bounding box center [1253, 333] width 17 height 20
type input "[DATE]"
click at [1276, 81] on input "Create Docket" at bounding box center [1290, 89] width 81 height 24
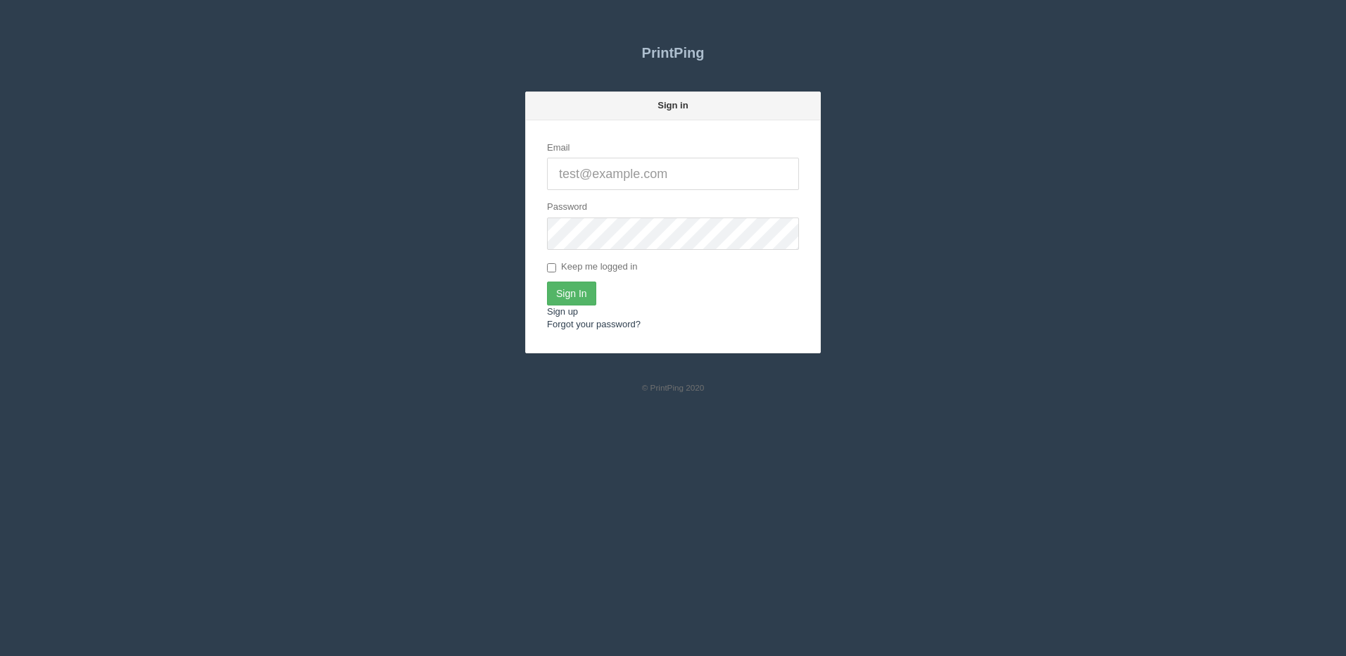
type input "[PERSON_NAME][EMAIL_ADDRESS][DOMAIN_NAME]"
click at [582, 298] on input "Sign In" at bounding box center [571, 294] width 49 height 24
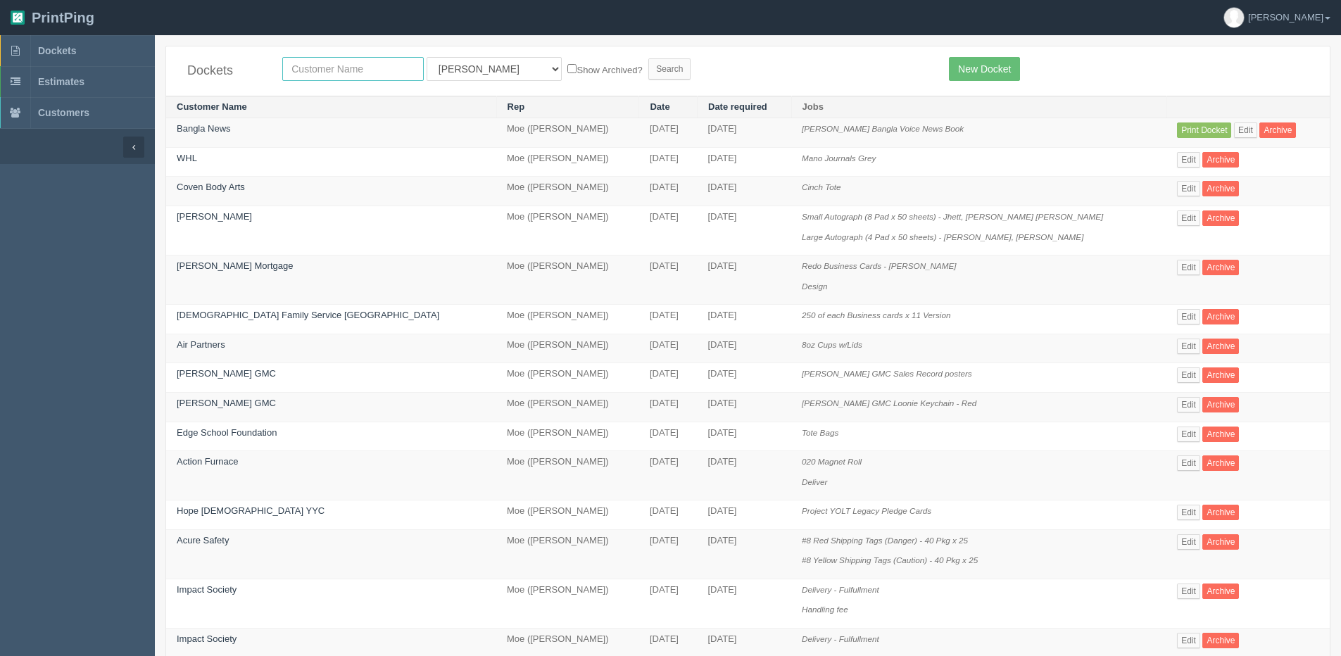
click at [329, 68] on input "text" at bounding box center [353, 69] width 142 height 24
type input "bengali"
click at [648, 58] on input "Search" at bounding box center [669, 68] width 42 height 21
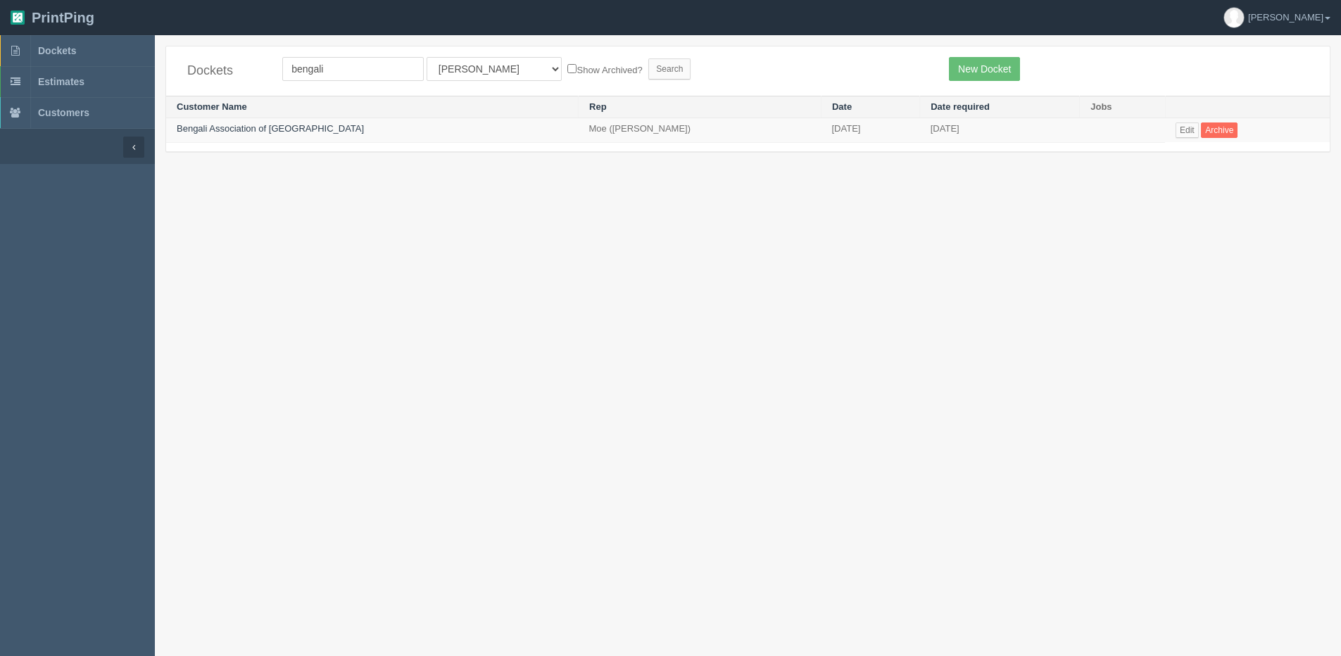
click at [567, 71] on label "Show Archived?" at bounding box center [604, 69] width 75 height 16
click at [567, 71] on input "Show Archived?" at bounding box center [571, 68] width 9 height 9
checkbox input "true"
click at [461, 74] on select "All Users [PERSON_NAME] Test 1 [PERSON_NAME] [PERSON_NAME] [PERSON_NAME] France…" at bounding box center [494, 69] width 135 height 24
select select "1"
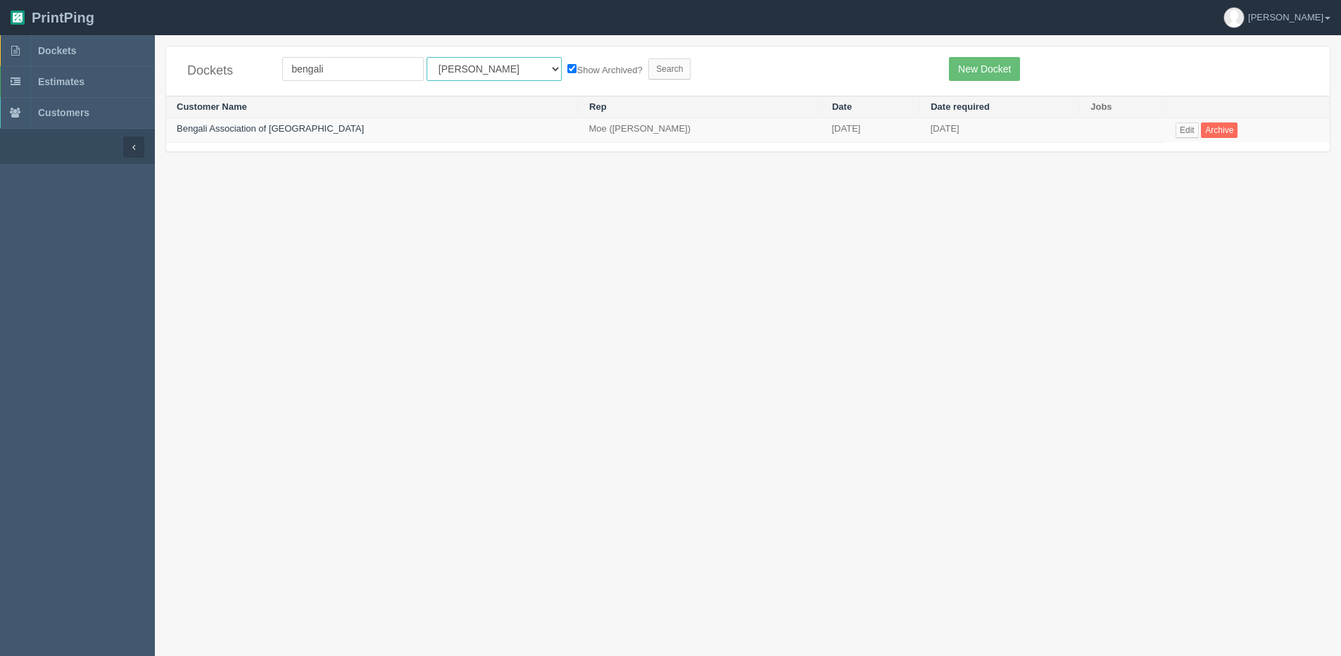
click at [427, 57] on select "All Users [PERSON_NAME] Test 1 [PERSON_NAME] [PERSON_NAME] [PERSON_NAME] France…" at bounding box center [494, 69] width 135 height 24
click at [648, 71] on input "Search" at bounding box center [669, 68] width 42 height 21
click at [1182, 130] on link "Edit" at bounding box center [1187, 129] width 23 height 15
click at [286, 553] on section "Dockets bengali All Users [PERSON_NAME] Test 1 [PERSON_NAME] [PERSON_NAME] [PER…" at bounding box center [748, 363] width 1186 height 656
